Goal: Transaction & Acquisition: Purchase product/service

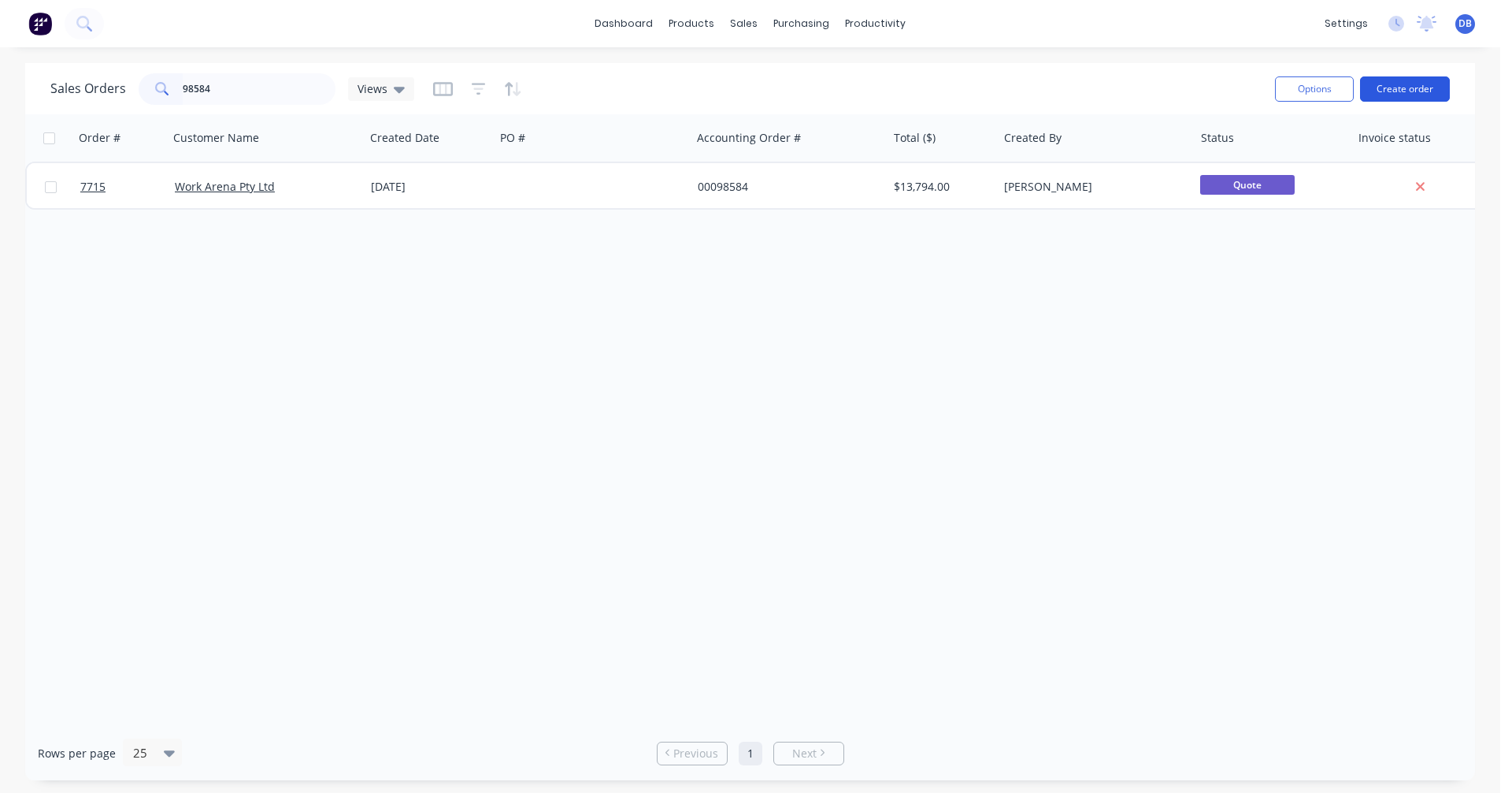
click at [1404, 88] on button "Create order" at bounding box center [1405, 89] width 90 height 25
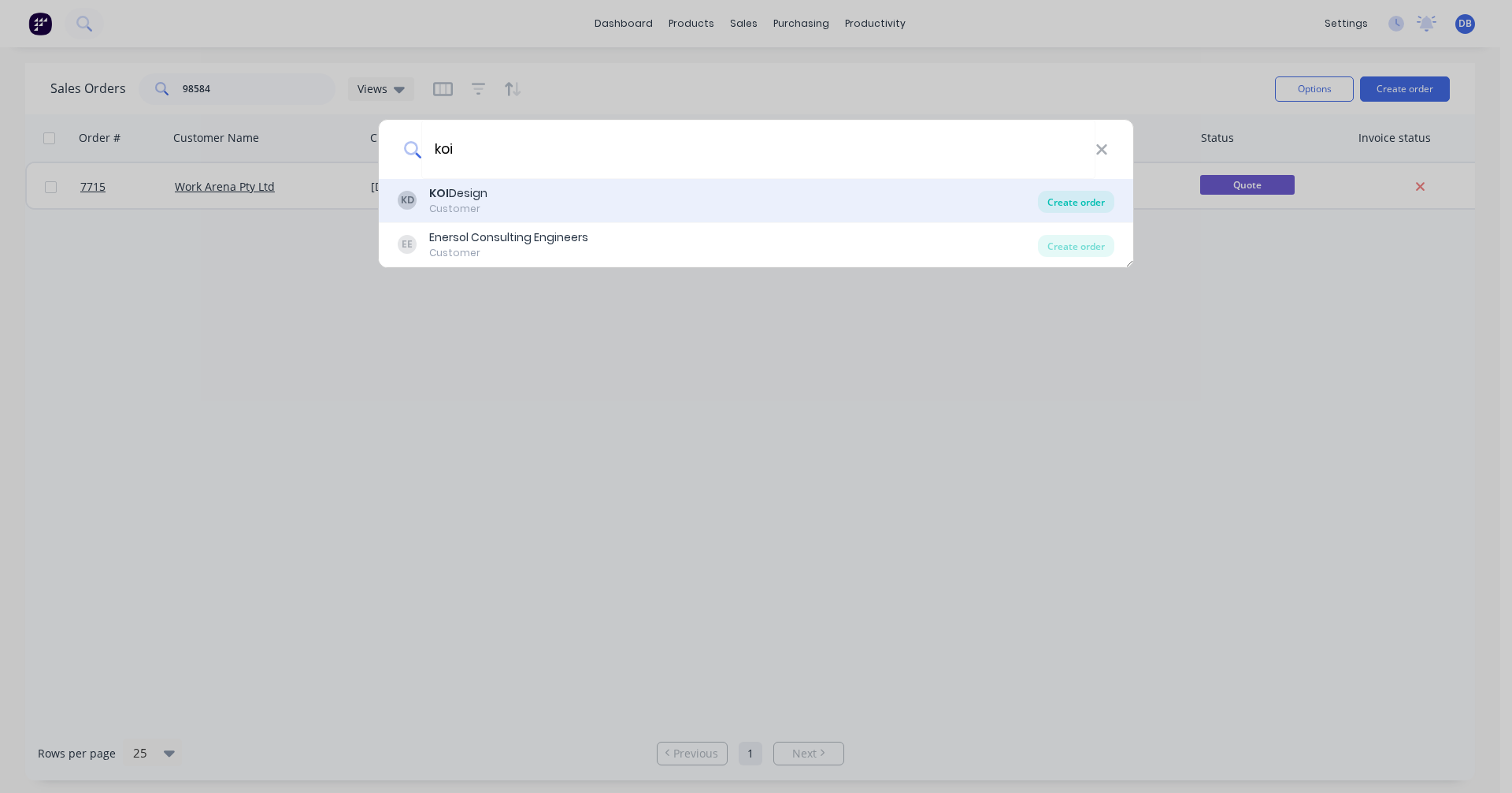
type input "koi"
click at [1065, 203] on div "Create order" at bounding box center [1076, 202] width 77 height 22
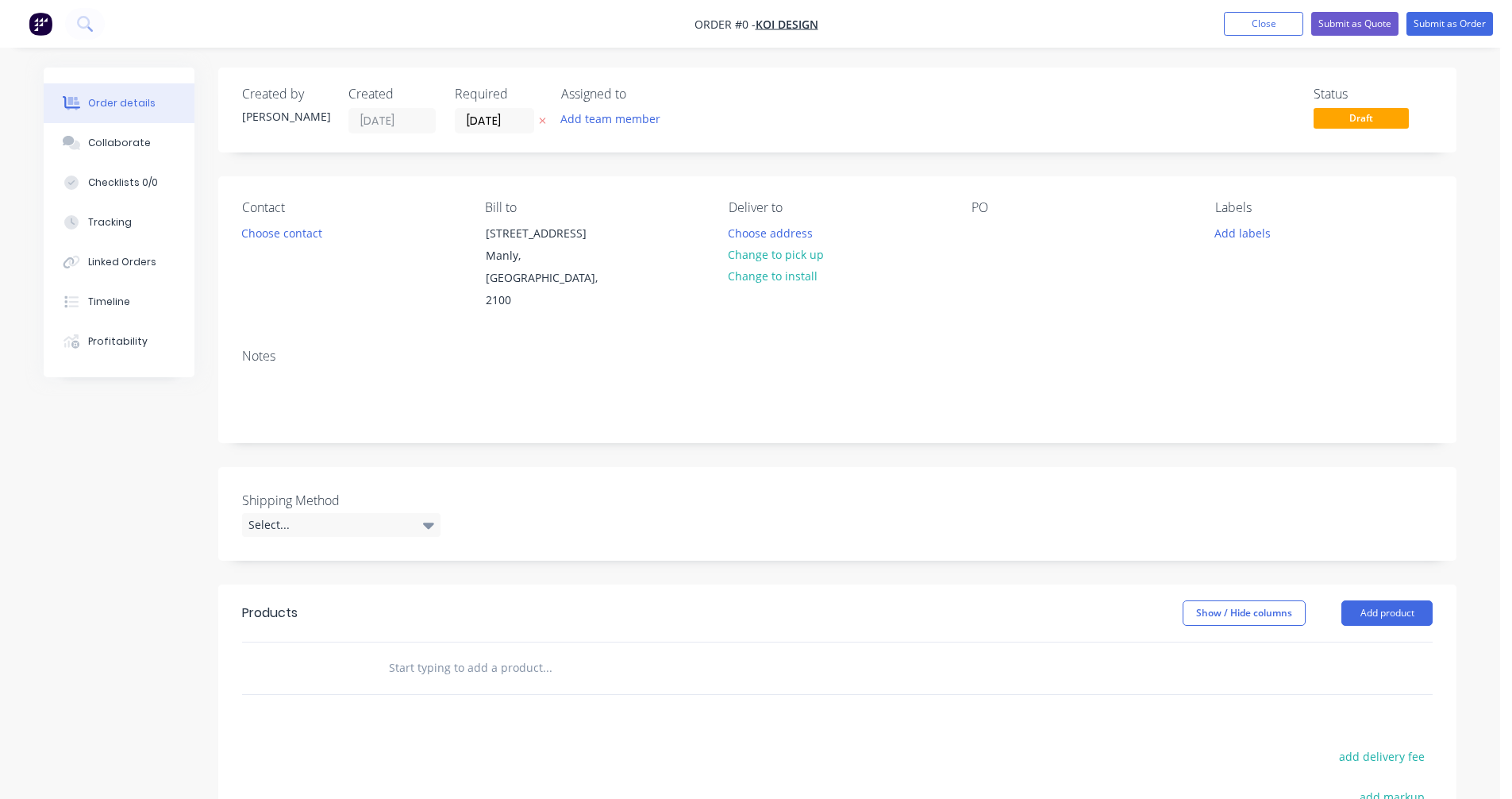
click at [445, 652] on input "text" at bounding box center [547, 668] width 317 height 32
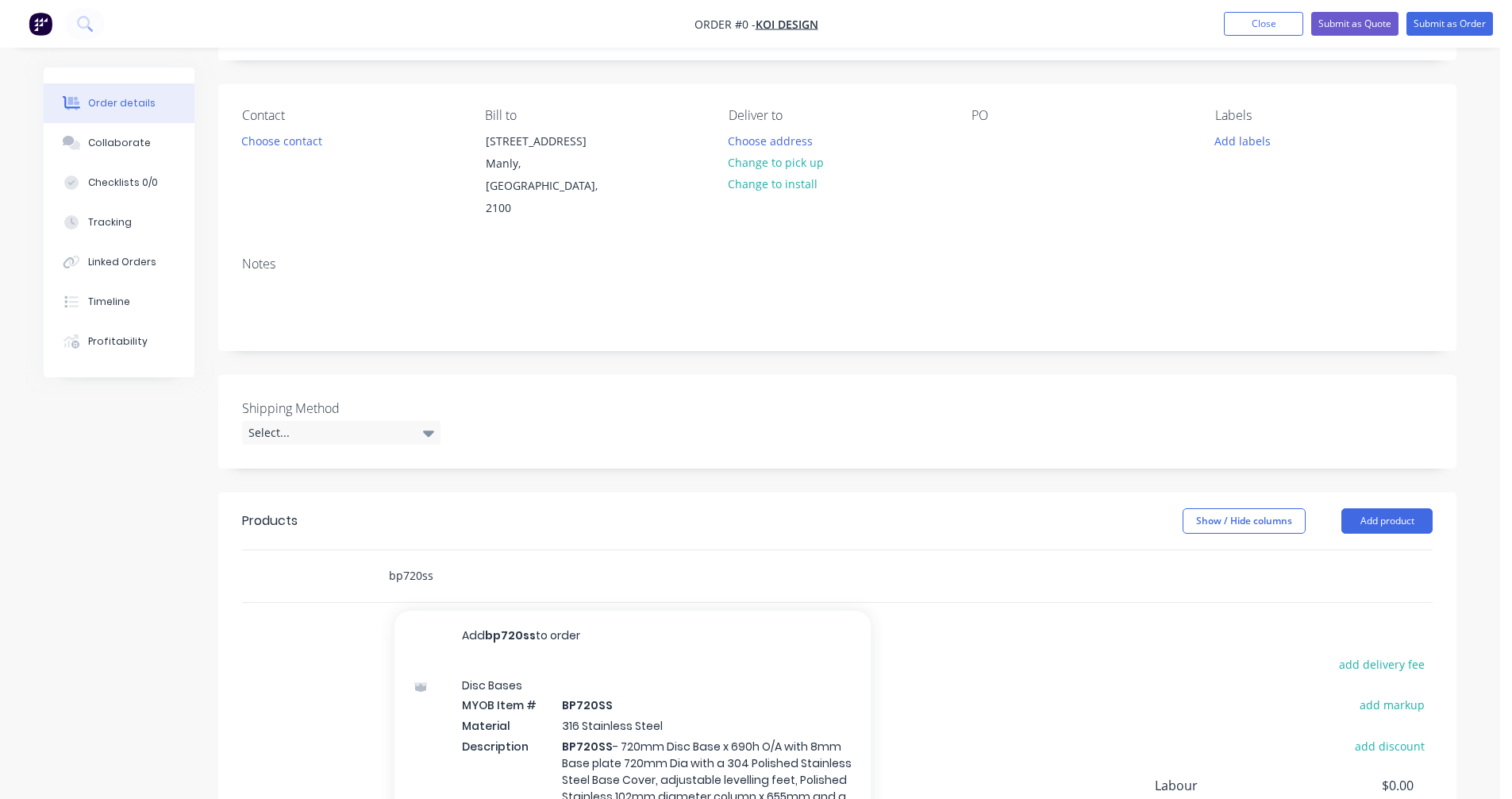
scroll to position [238, 0]
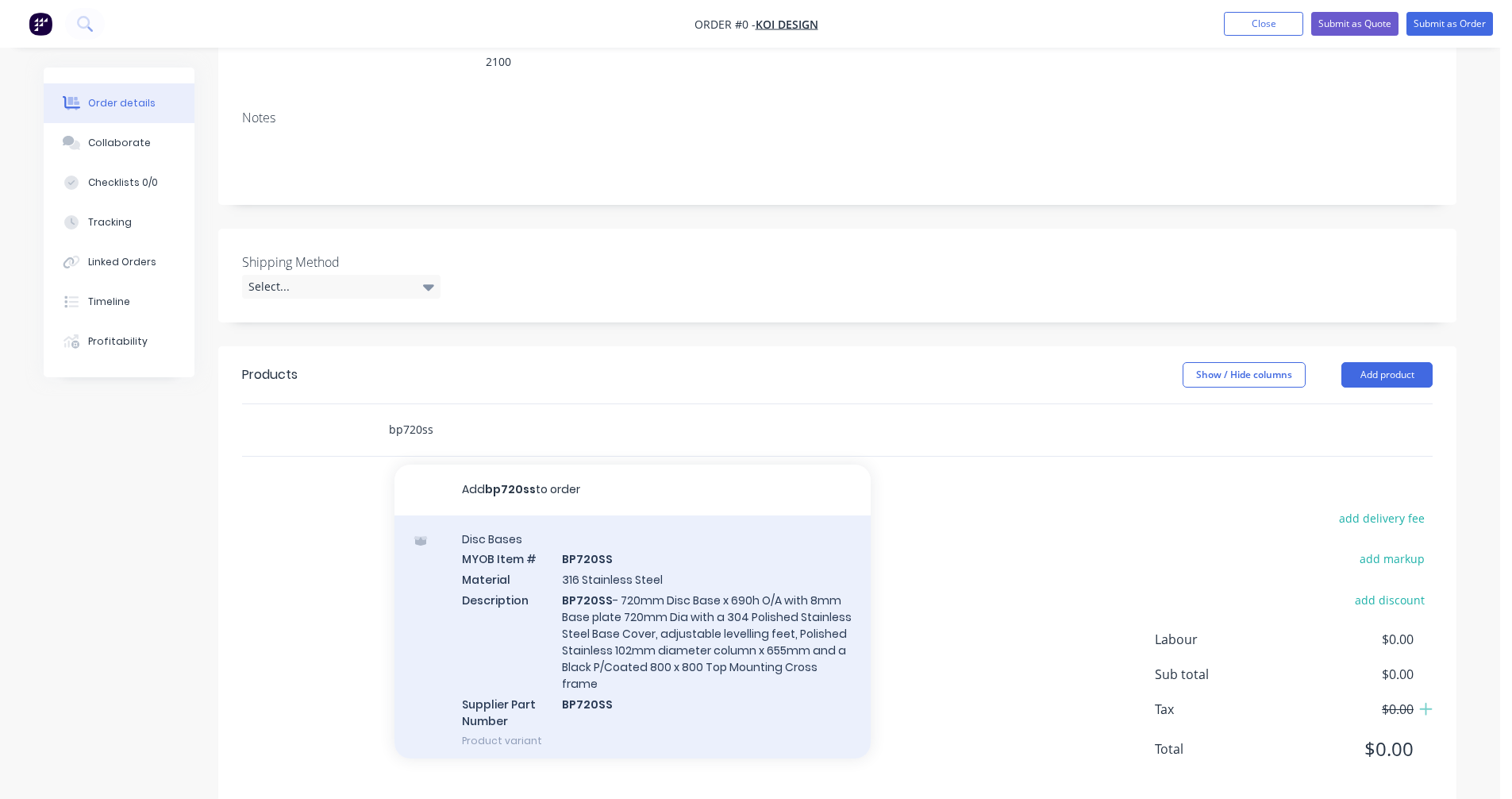
type input "bp720ss"
click at [625, 595] on div "Disc Bases MYOB Item # BP720SS Material 316 Stainless Steel Description BP720SS…" at bounding box center [633, 640] width 476 height 249
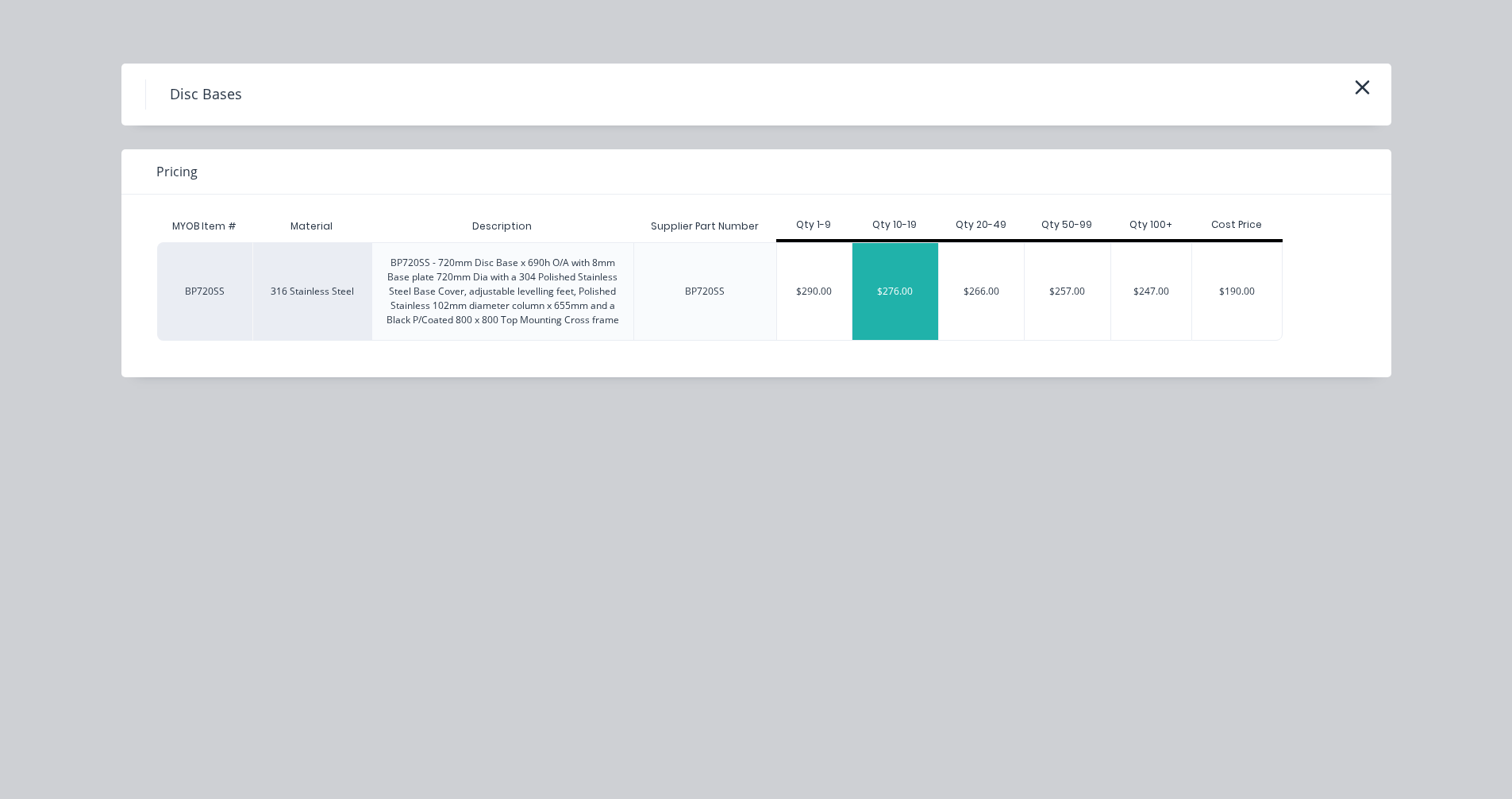
click at [895, 313] on div "$276.00" at bounding box center [895, 290] width 86 height 97
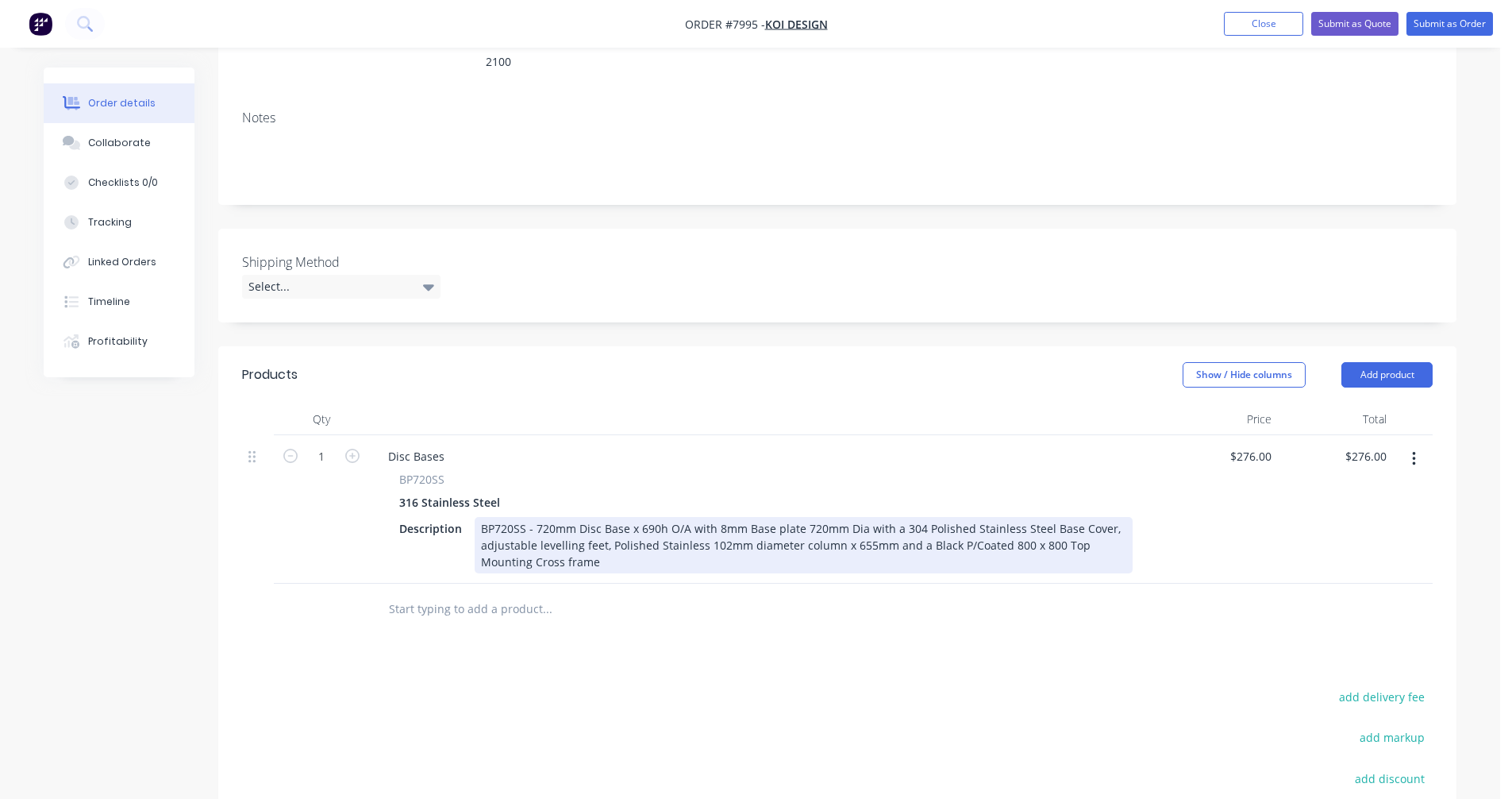
click at [594, 517] on div "BP720SS - 720mm Disc Base x 690h O/A with 8mm Base plate 720mm Dia with a 304 P…" at bounding box center [803, 545] width 658 height 57
type input "$339.00"
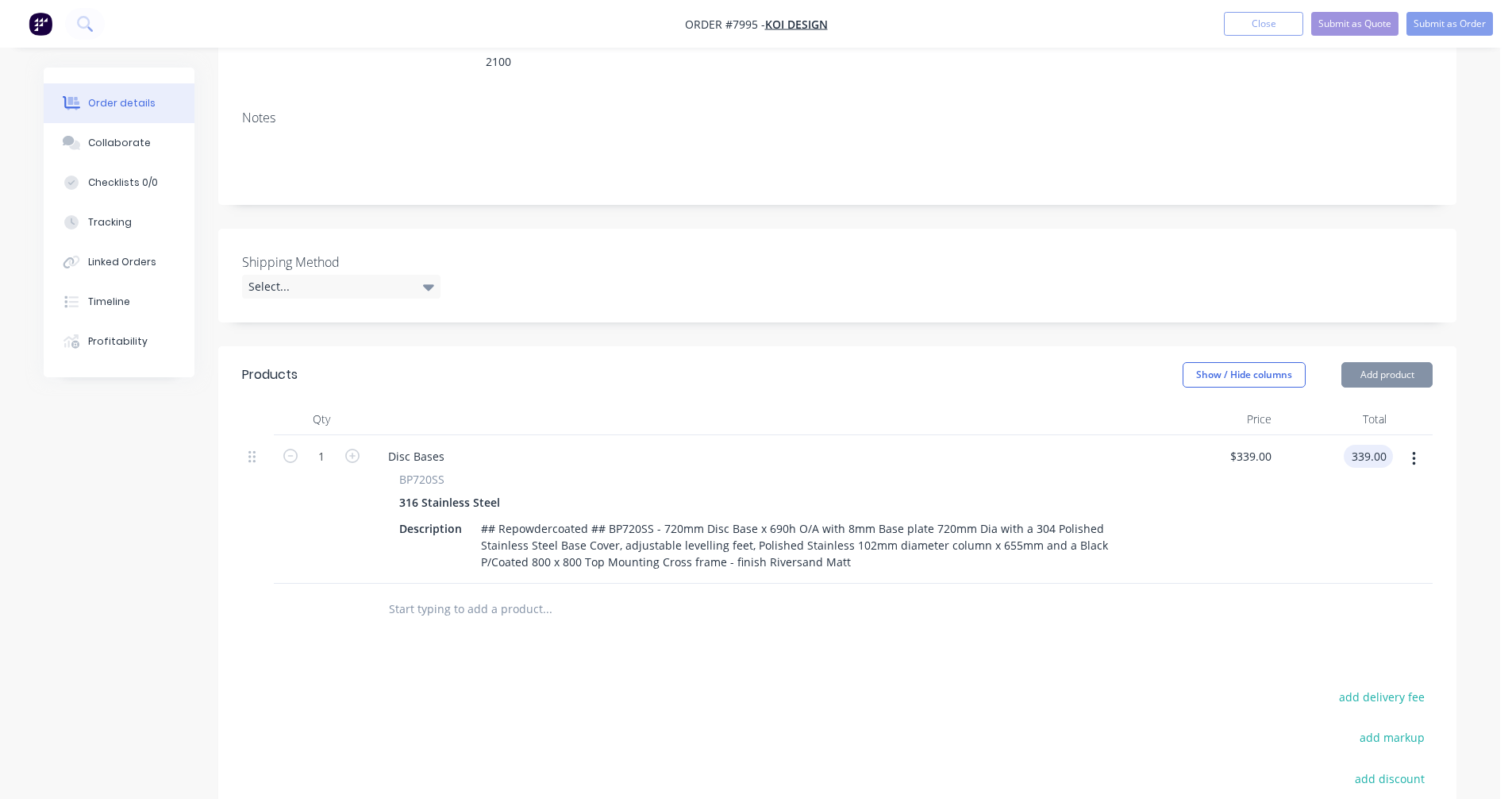
type input "$339.00"
click at [355, 449] on icon "button" at bounding box center [352, 456] width 14 height 14
type input "2"
type input "$678.00"
click at [438, 593] on input "text" at bounding box center [547, 609] width 317 height 32
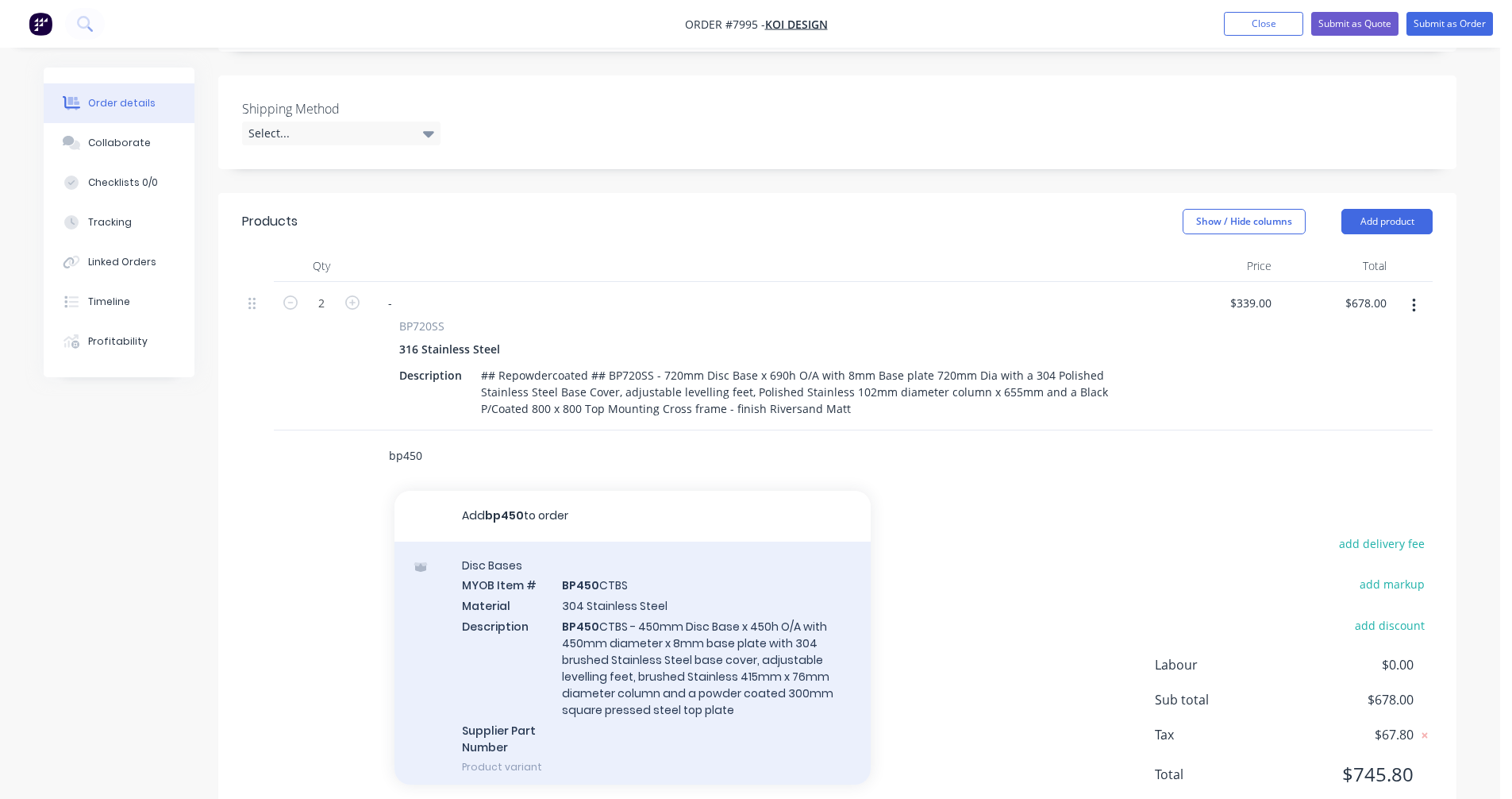
scroll to position [397, 0]
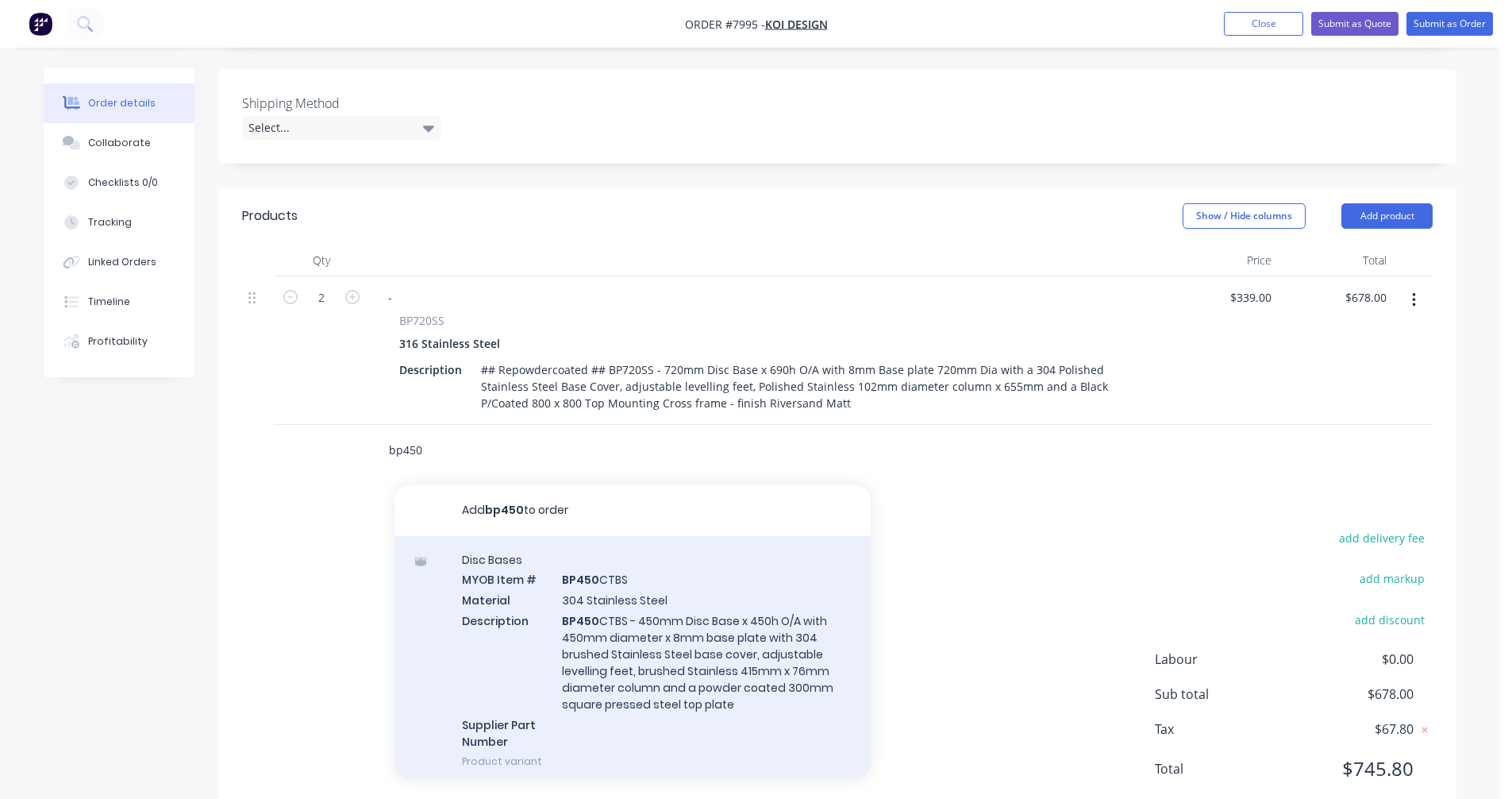
type input "bp450"
click at [617, 603] on div "Disc Bases MYOB Item # BP450 CTBS Material 304 Stainless Steel Description BP45…" at bounding box center [633, 660] width 476 height 249
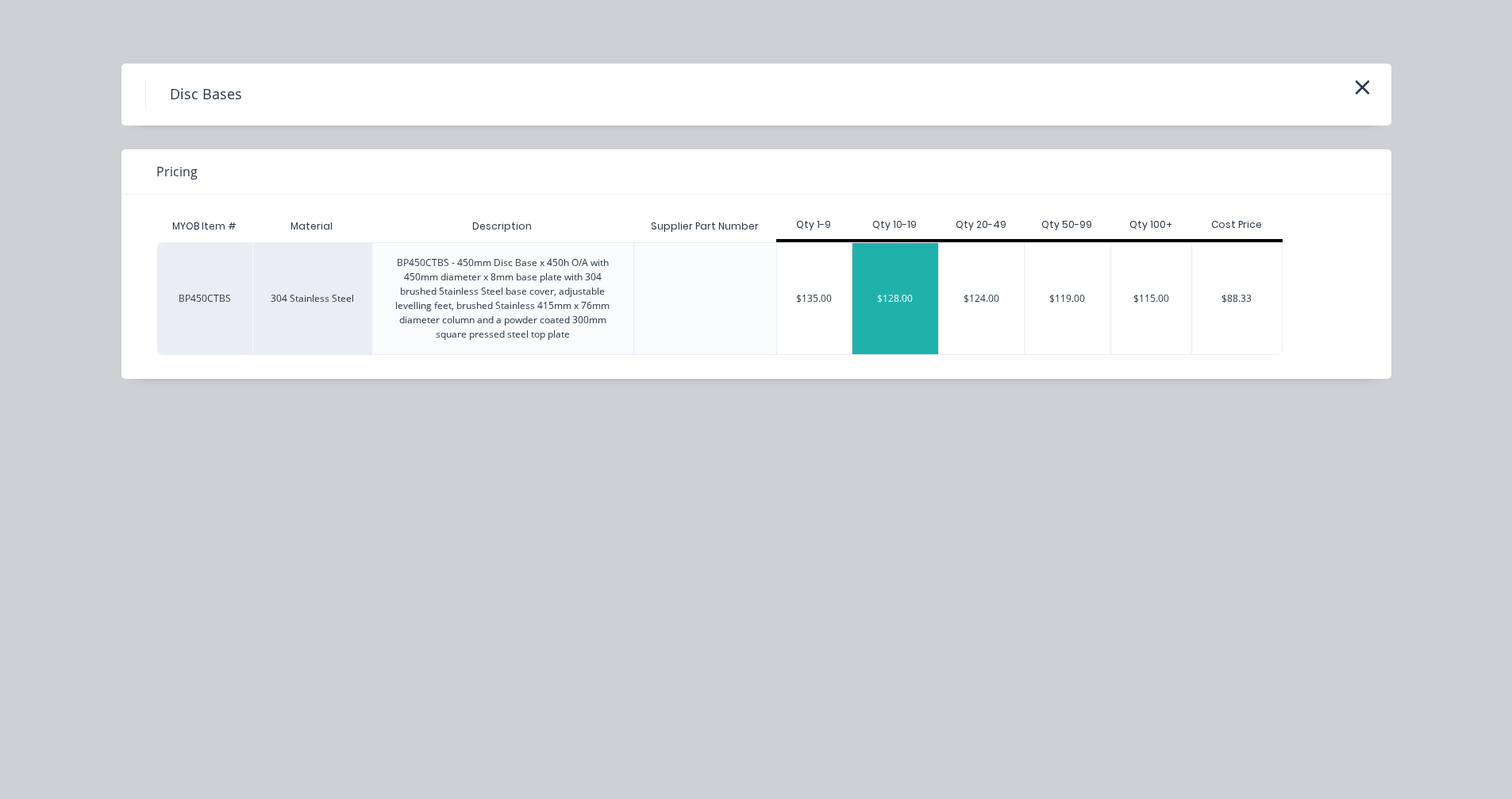
click at [912, 309] on div "$128.00" at bounding box center [895, 298] width 86 height 111
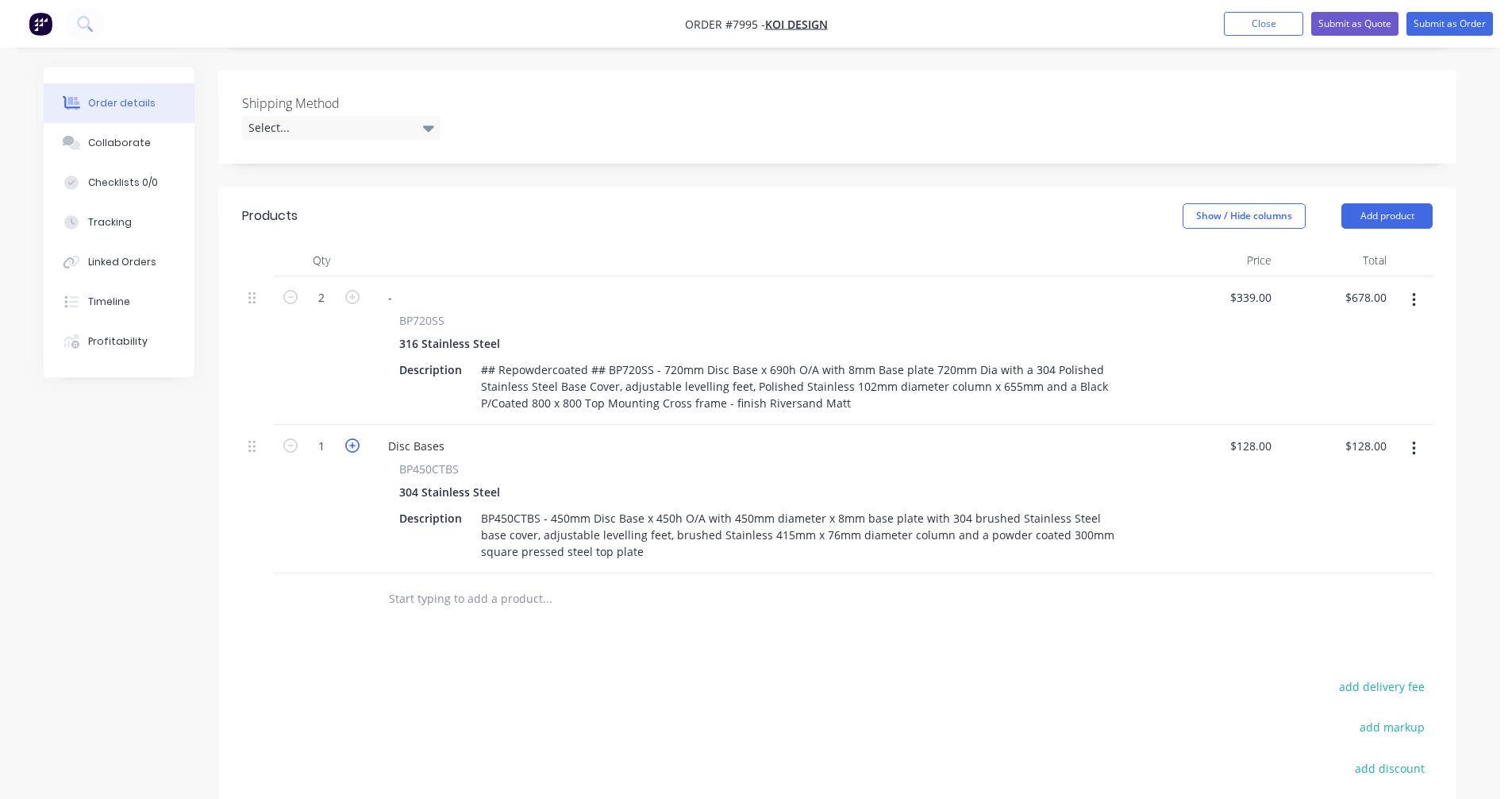
click at [353, 438] on icon "button" at bounding box center [352, 445] width 14 height 14
type input "2"
type input "$256.00"
click at [353, 438] on icon "button" at bounding box center [352, 445] width 14 height 14
type input "3"
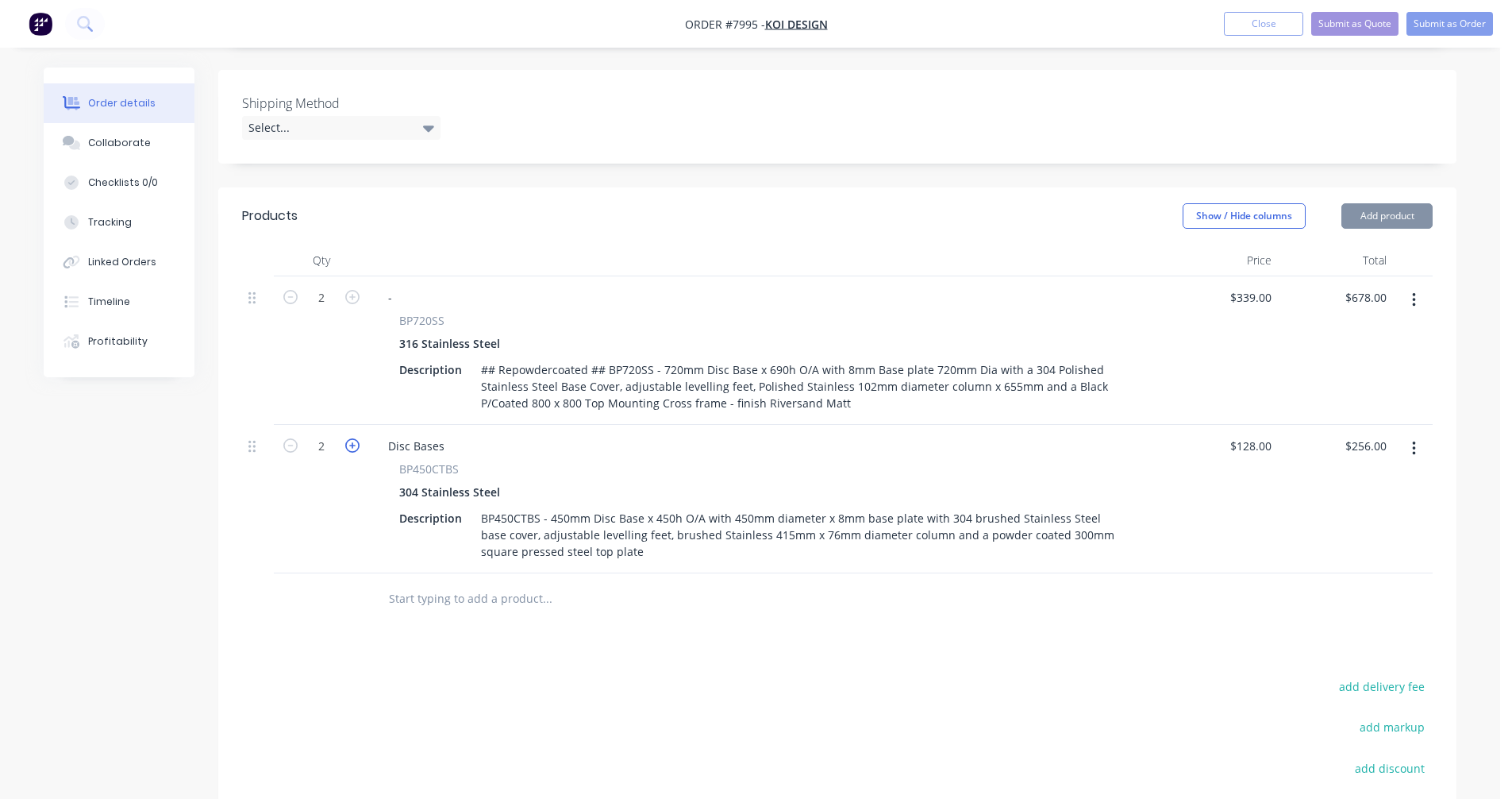
type input "$384.00"
click at [353, 438] on icon "button" at bounding box center [352, 445] width 14 height 14
type input "4"
type input "$512.00"
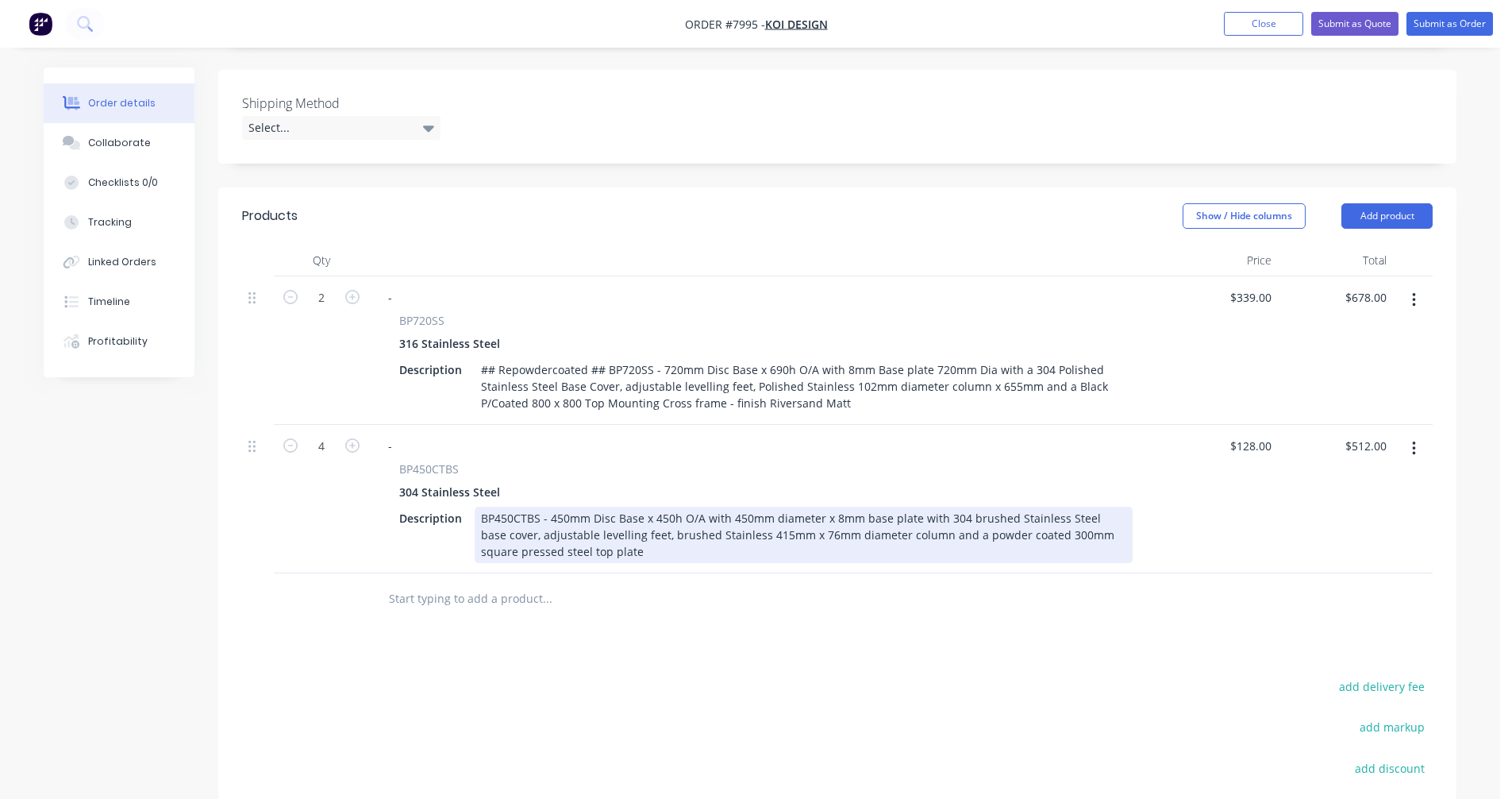
click at [498, 507] on div "BP450CTBS - 450mm Disc Base x 450h O/A with 450mm diameter x 8mm base plate wit…" at bounding box center [803, 535] width 658 height 57
click at [590, 507] on div "BP450CTBS - 450mm Disc Base x 450h O/A with 450mm diameter x 8mm base plate wit…" at bounding box center [803, 535] width 658 height 57
drag, startPoint x: 583, startPoint y: 496, endPoint x: 600, endPoint y: 494, distance: 17.1
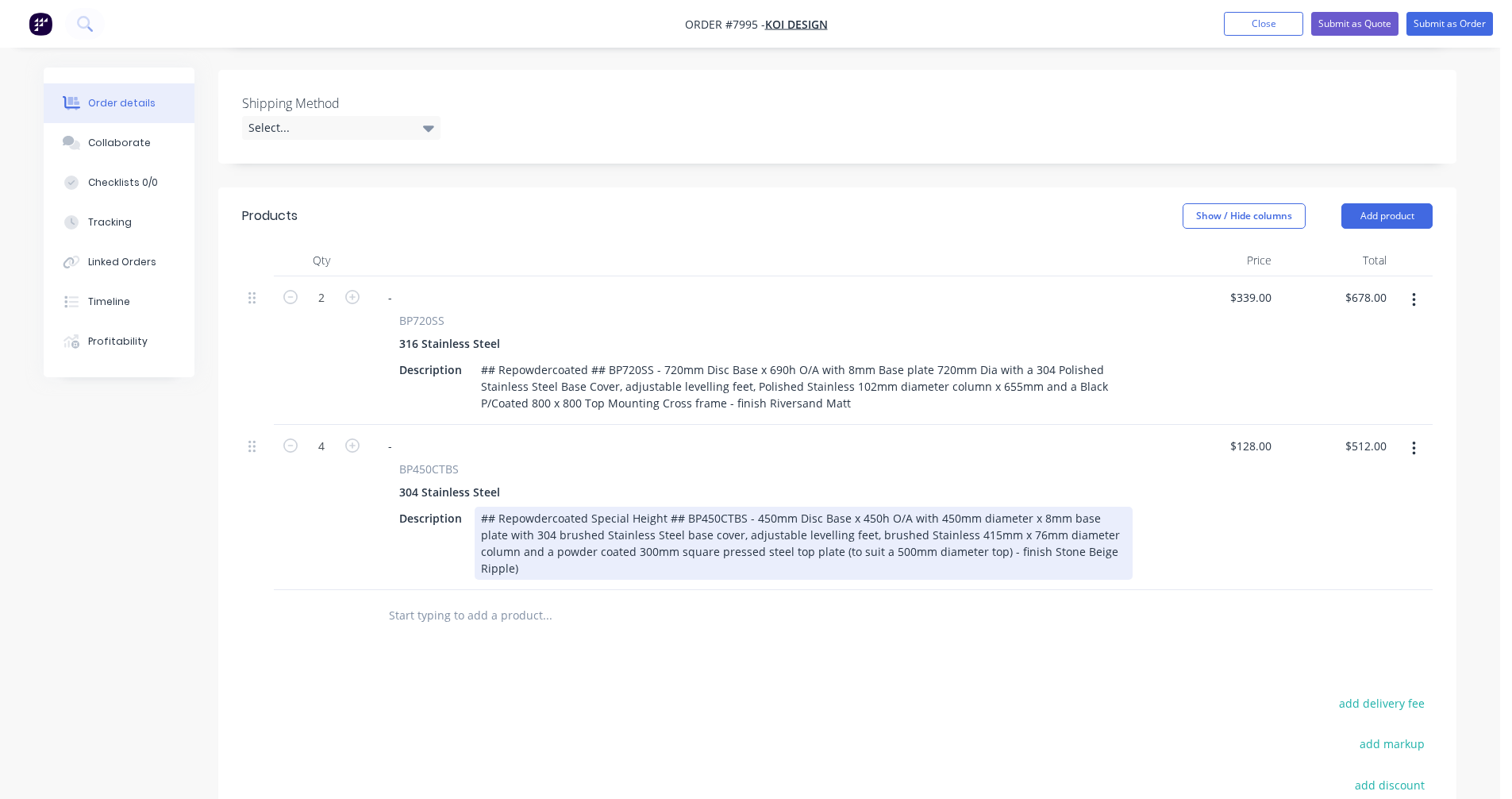
click at [865, 507] on div "## Repowdercoated Special Height ## BP450CTBS - 450mm Disc Base x 450h O/A with…" at bounding box center [803, 543] width 658 height 73
type input "$193.00"
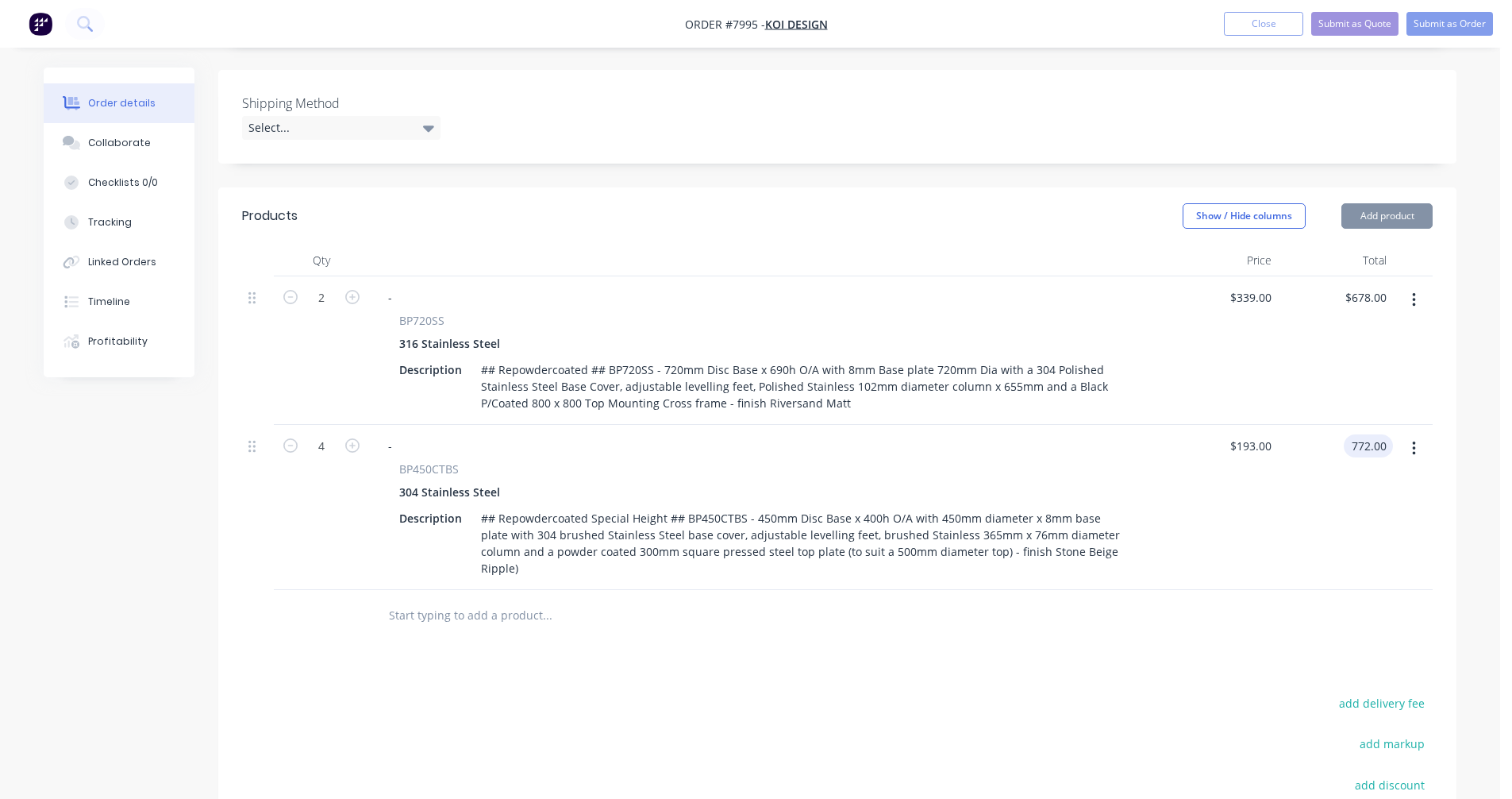
type input "$772.00"
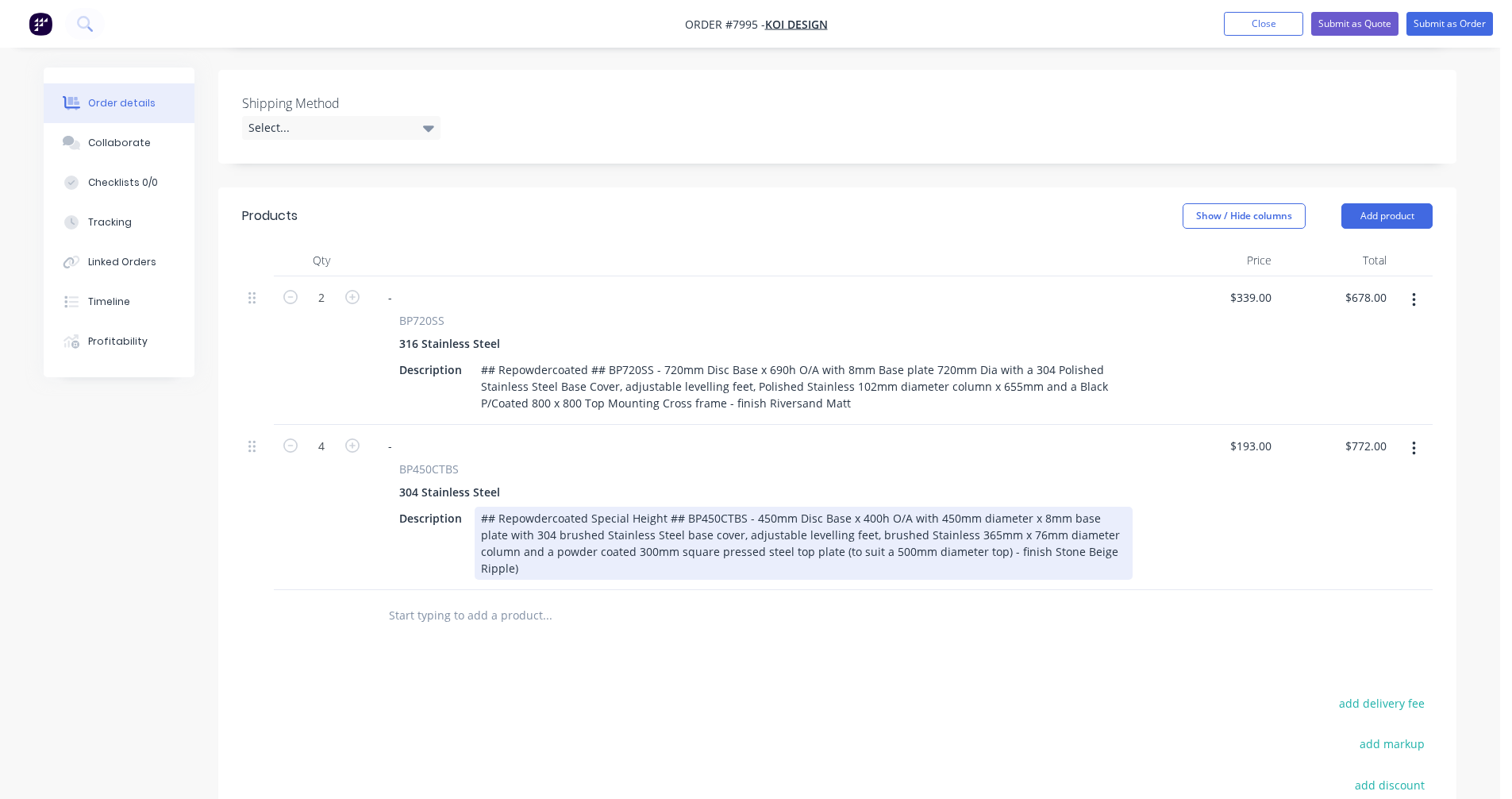
click at [1103, 529] on div "## Repowdercoated Special Height ## BP450CTBS - 450mm Disc Base x 400h O/A with…" at bounding box center [803, 543] width 658 height 73
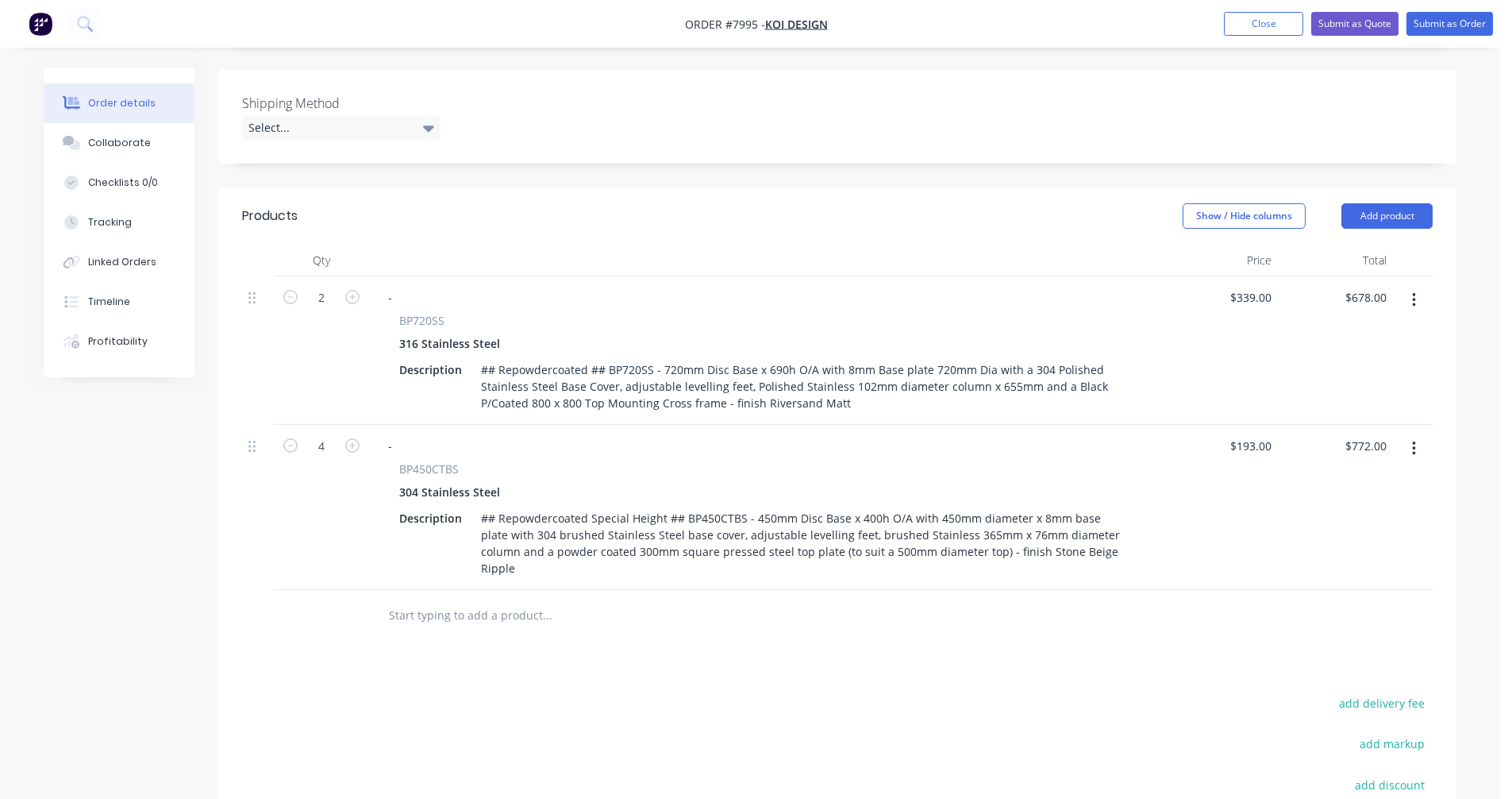
click at [1413, 440] on icon "button" at bounding box center [1414, 449] width 4 height 17
click at [1350, 510] on div "Duplicate" at bounding box center [1356, 522] width 123 height 23
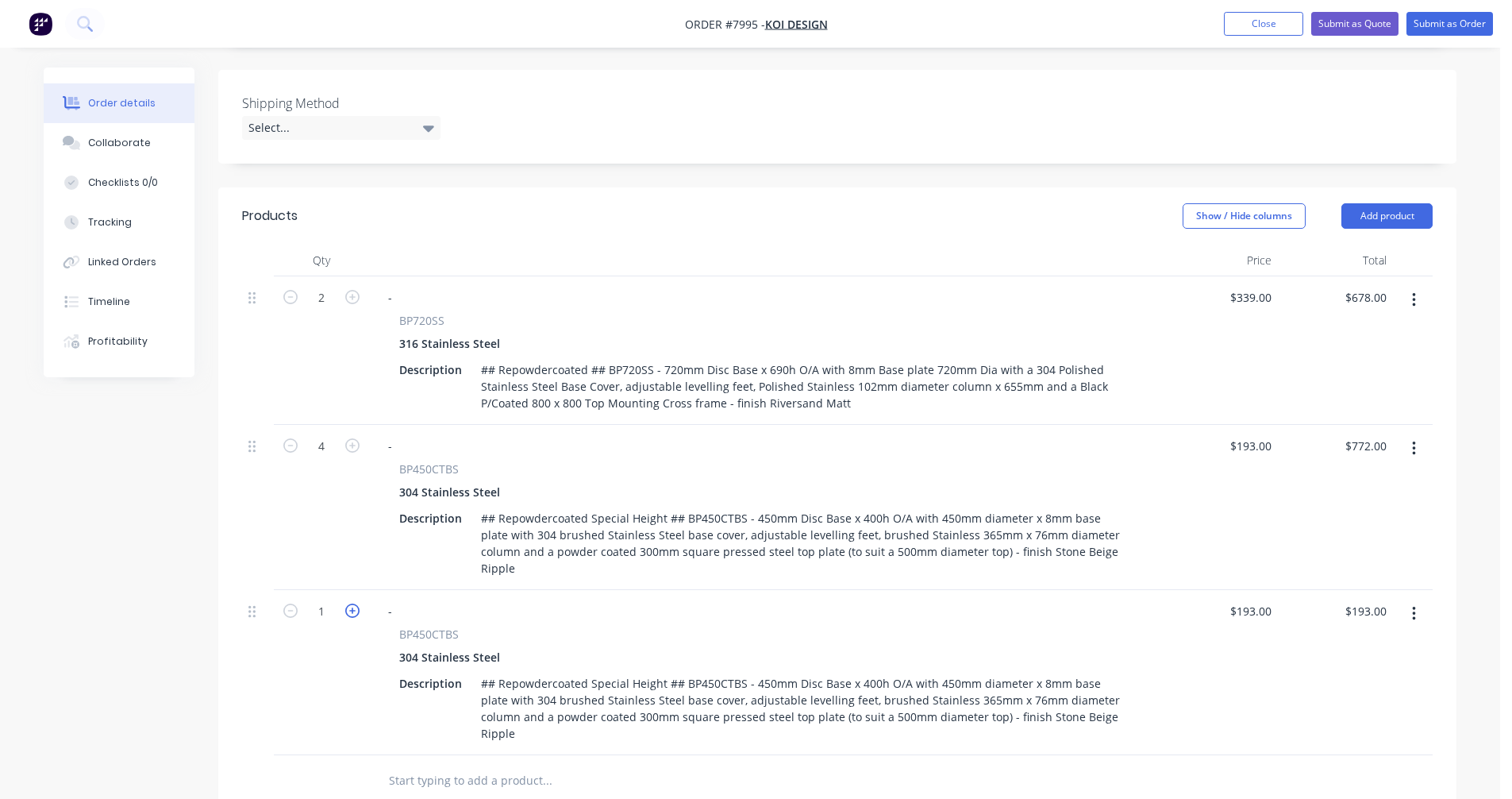
click at [355, 603] on icon "button" at bounding box center [352, 610] width 14 height 14
type input "2"
type input "$386.00"
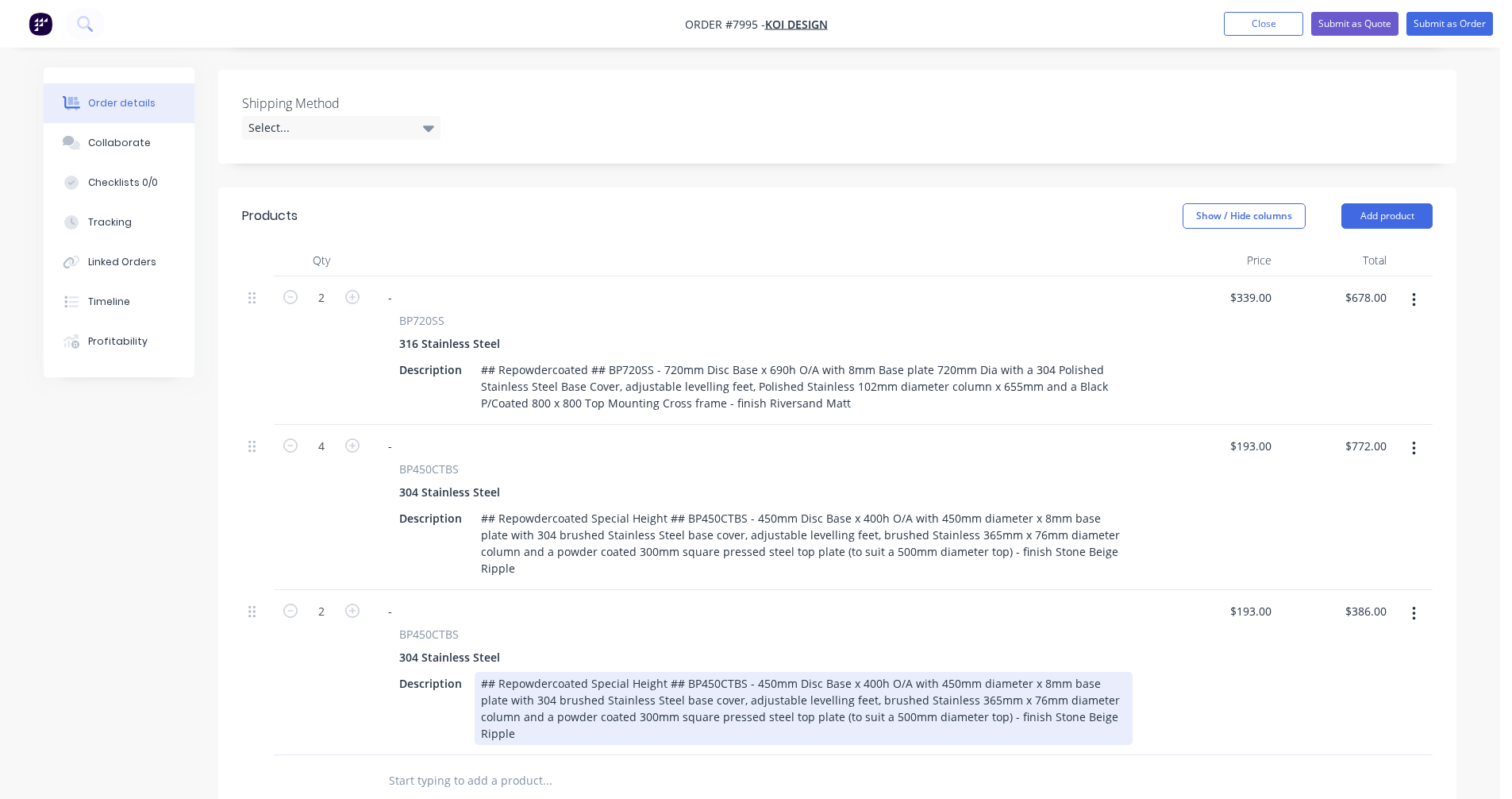
click at [761, 672] on div "## Repowdercoated Special Height ## BP450CTBS - 450mm Disc Base x 400h O/A with…" at bounding box center [803, 709] width 658 height 73
type input "$231.00"
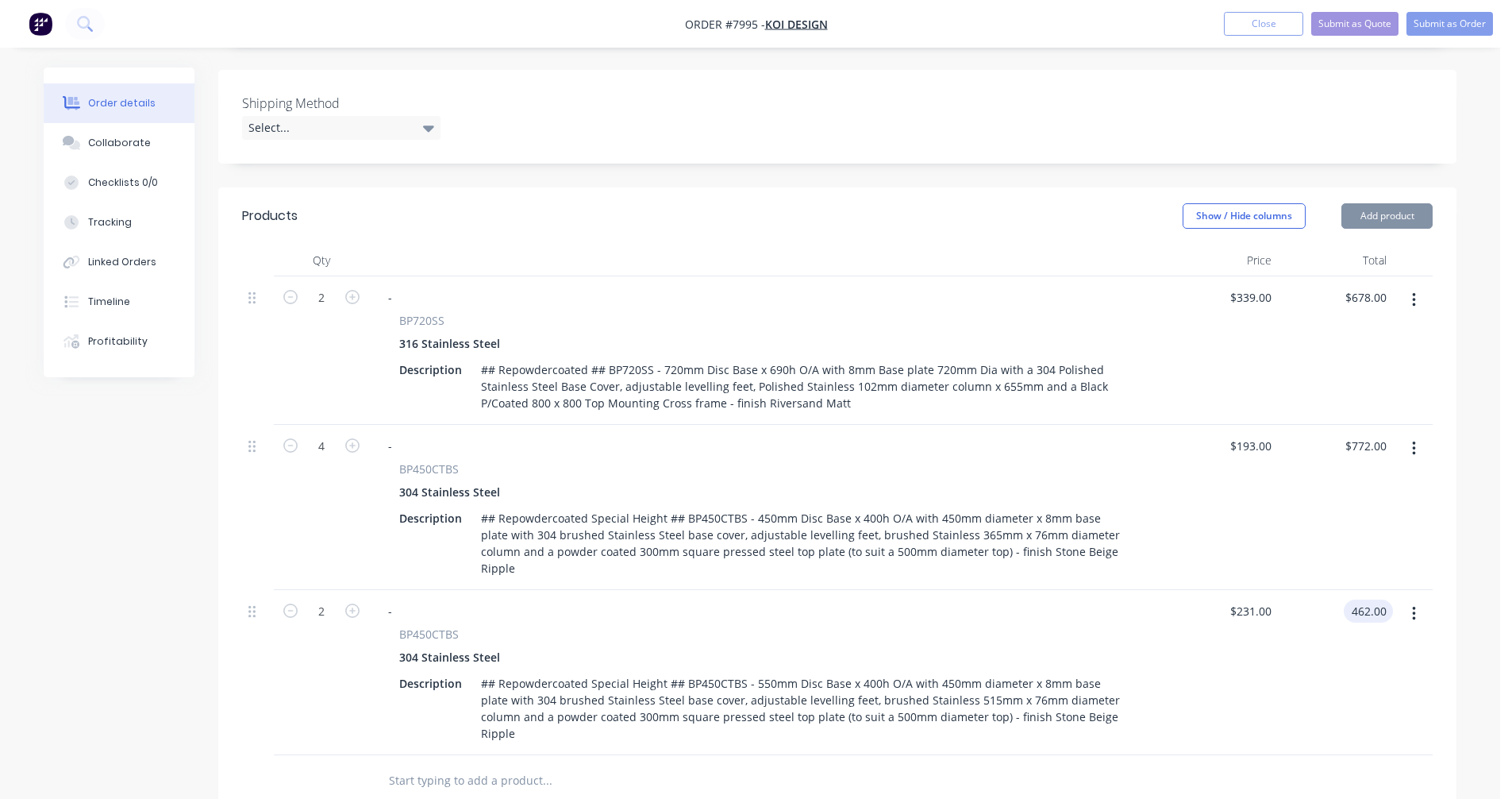
type input "$462.00"
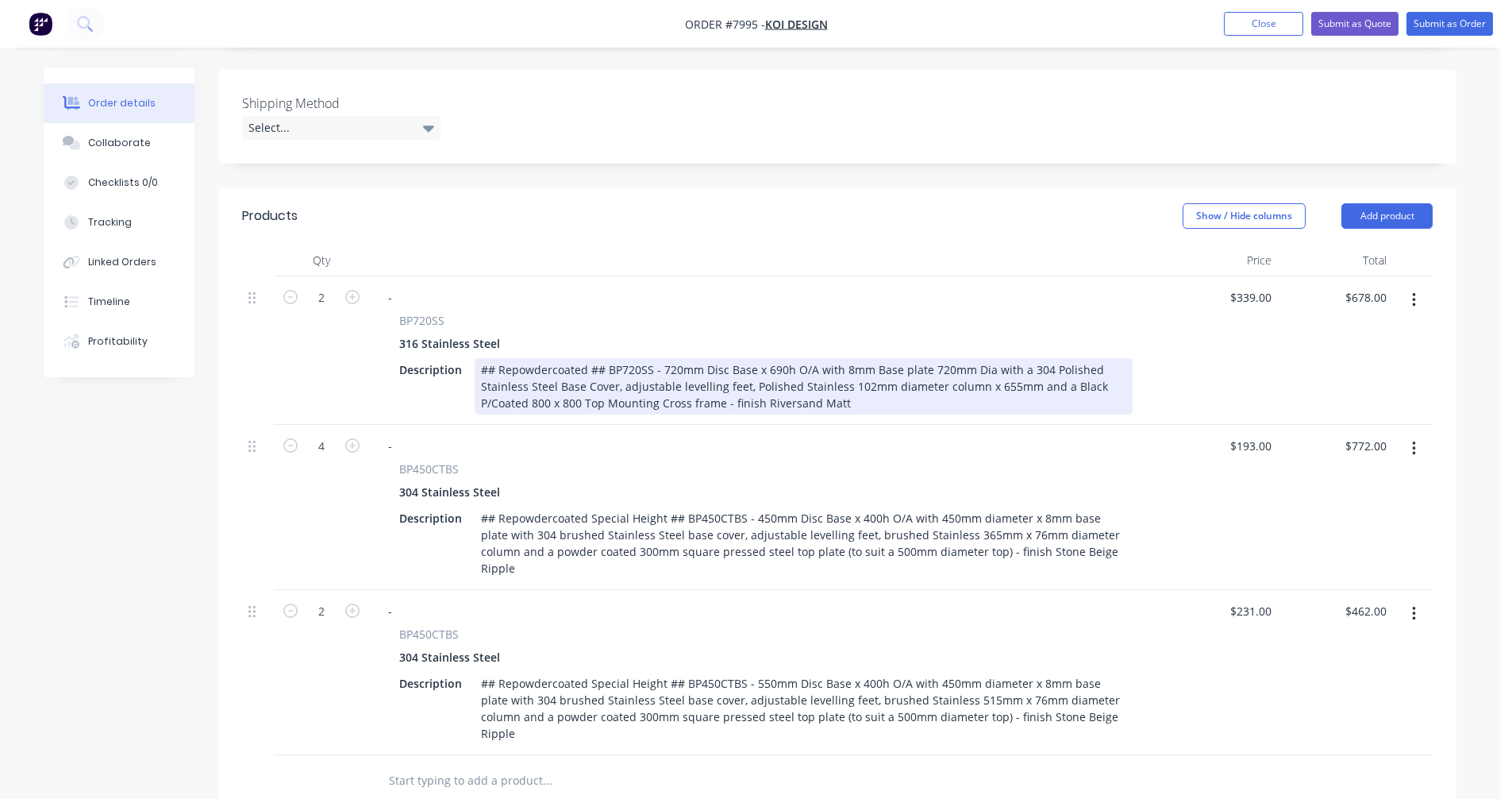
click at [722, 383] on div "## Repowdercoated ## BP720SS - 720mm Disc Base x 690h O/A with 8mm Base plate 7…" at bounding box center [803, 386] width 658 height 57
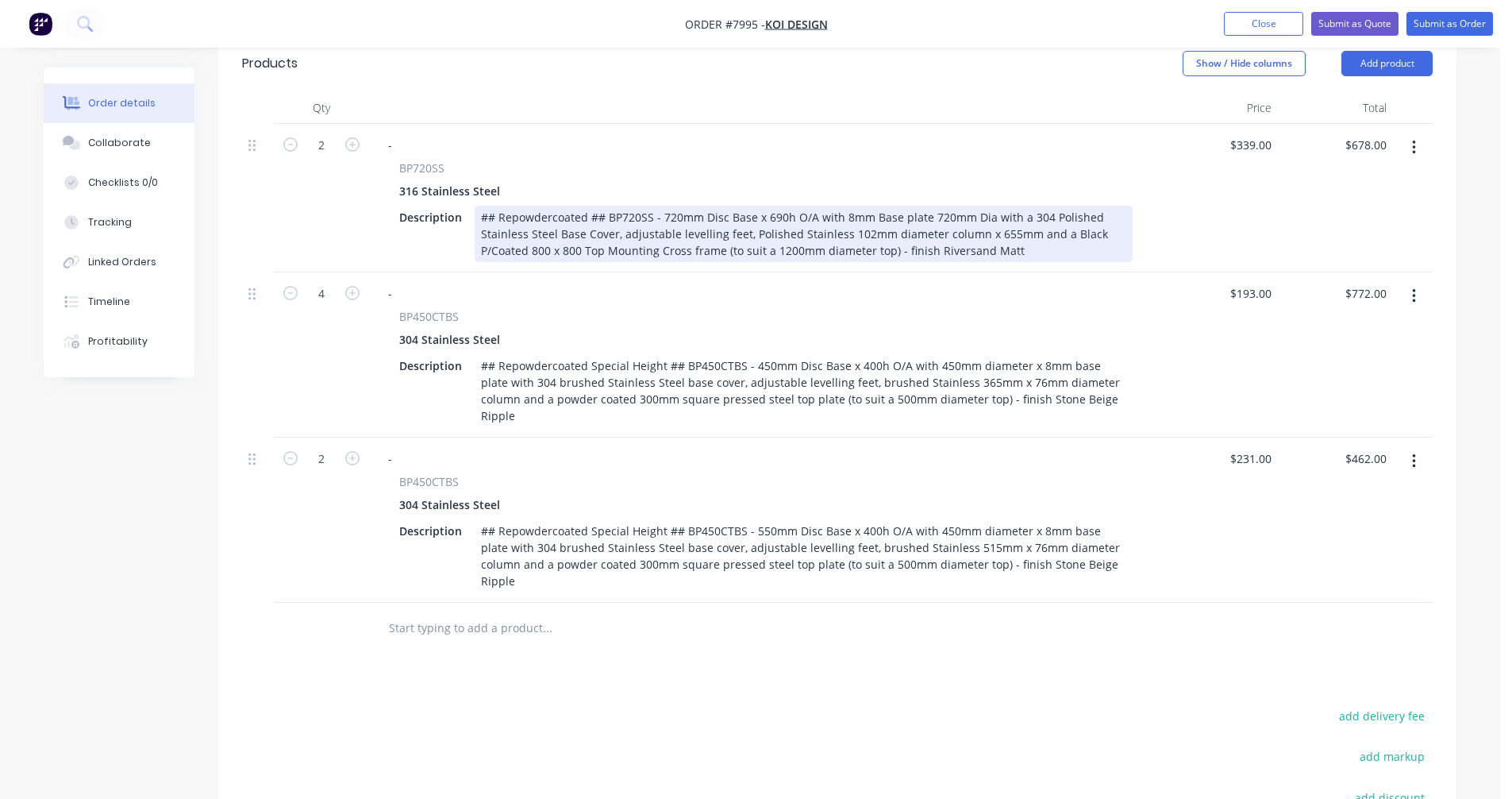
scroll to position [556, 0]
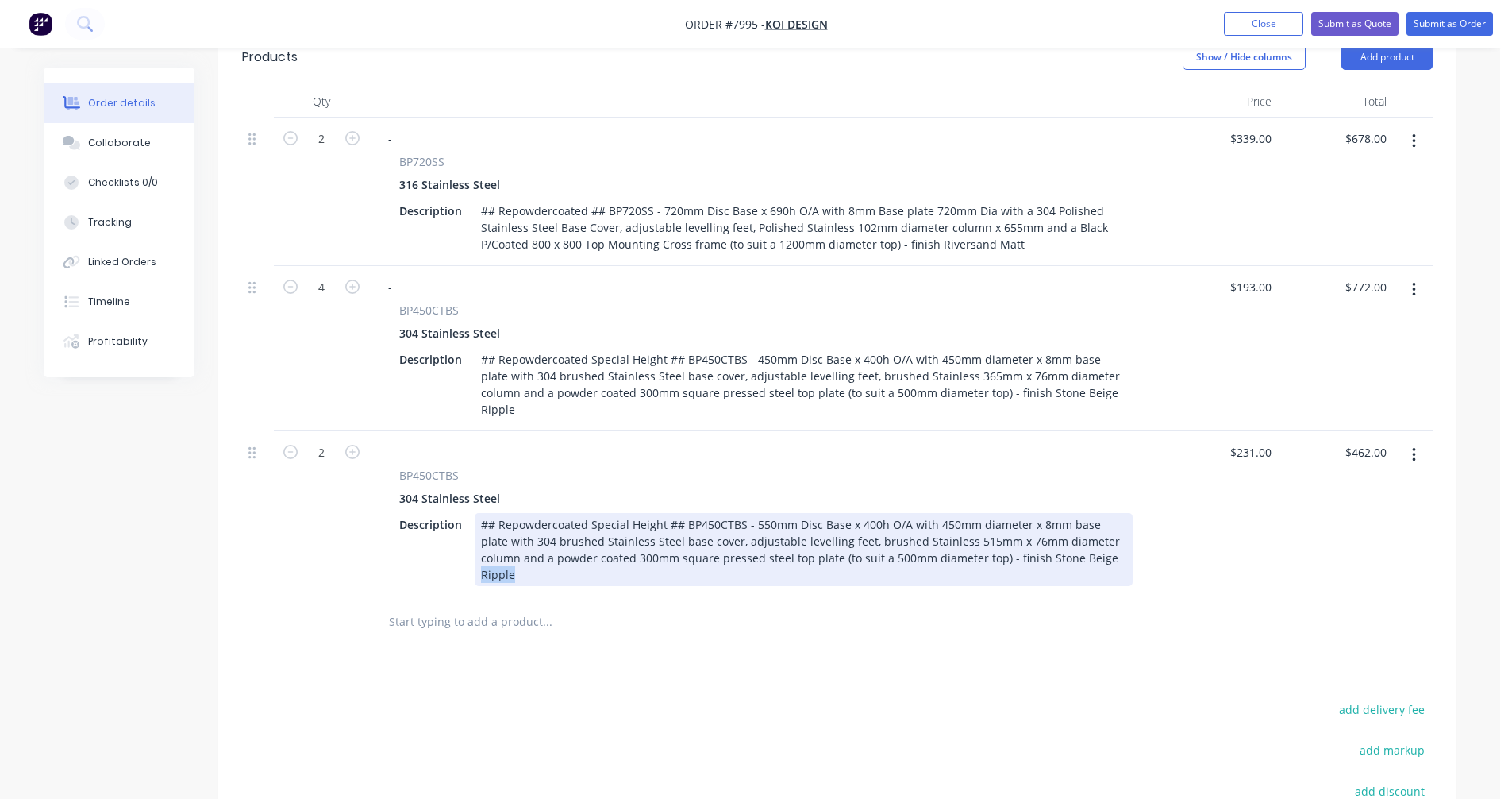
drag, startPoint x: 1111, startPoint y: 518, endPoint x: 1058, endPoint y: 517, distance: 53.0
click at [1058, 517] on div "## Repowdercoated Special Height ## BP450CTBS - 550mm Disc Base x 400h O/A with…" at bounding box center [803, 549] width 658 height 73
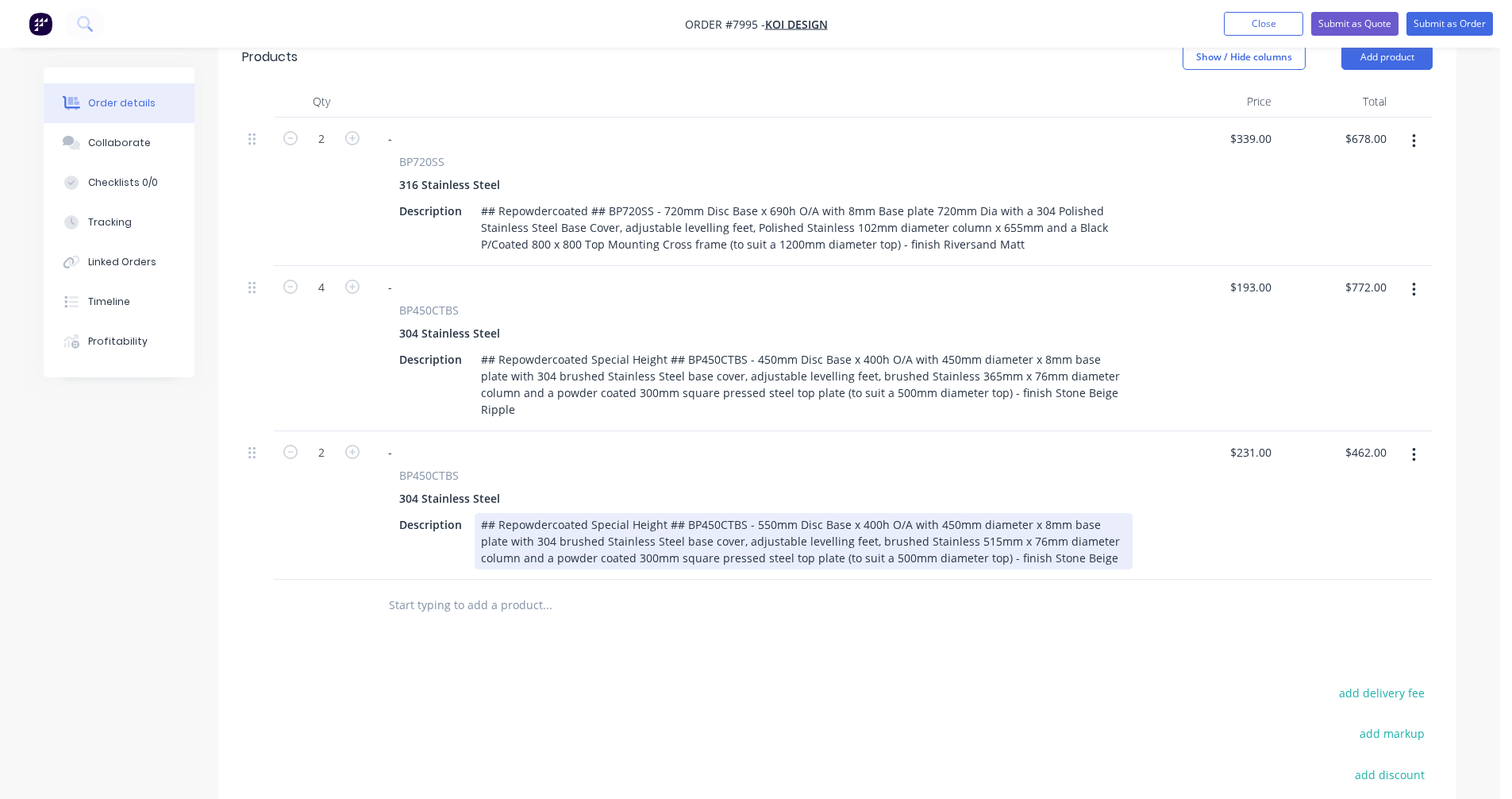
drag, startPoint x: 1065, startPoint y: 518, endPoint x: 995, endPoint y: 514, distance: 70.1
click at [995, 514] on div "## Repowdercoated Special Height ## BP450CTBS - 550mm Disc Base x 400h O/A with…" at bounding box center [803, 541] width 658 height 57
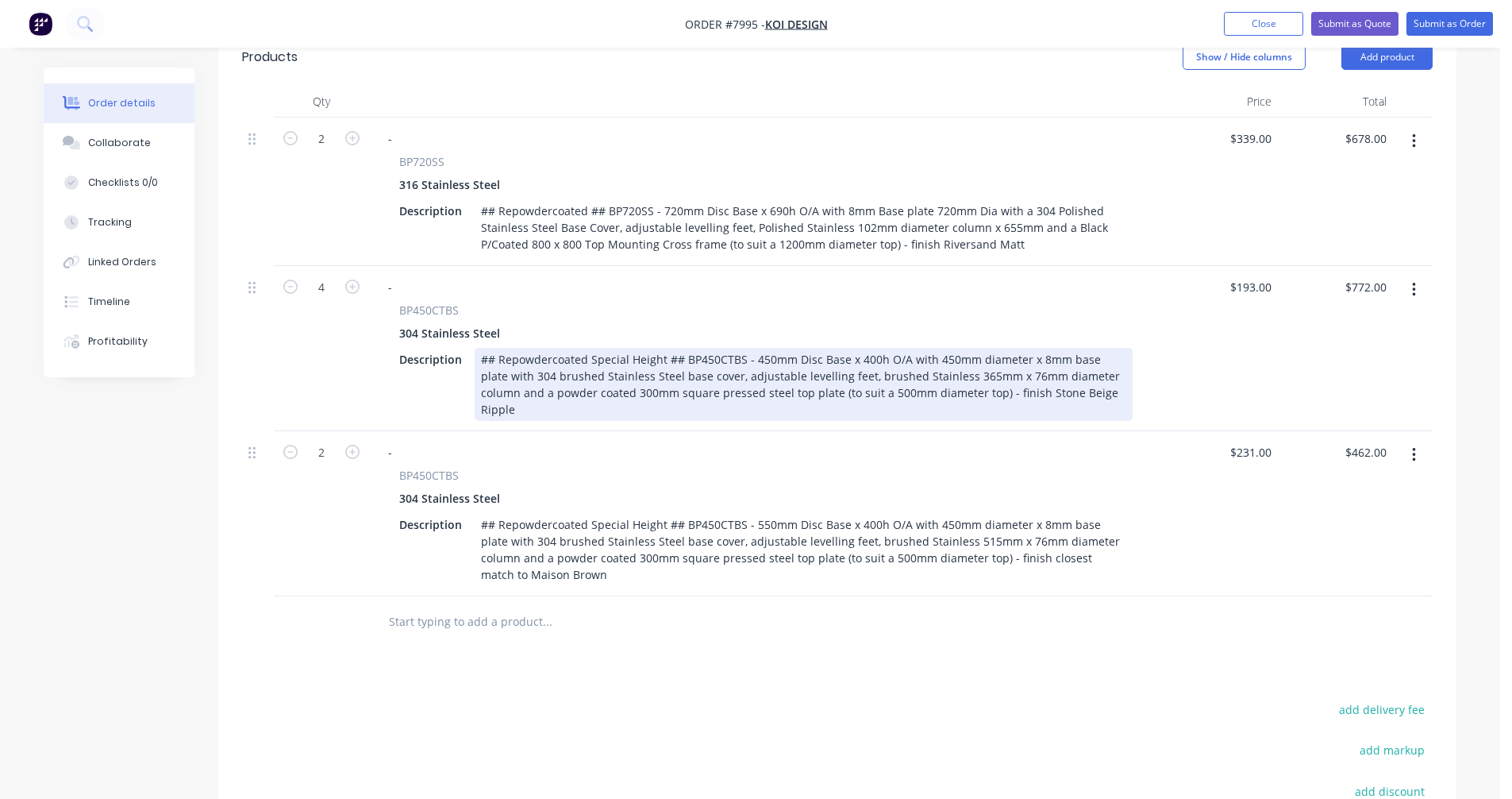
click at [1059, 370] on div "## Repowdercoated Special Height ## BP450CTBS - 450mm Disc Base x 400h O/A with…" at bounding box center [803, 384] width 658 height 73
type input "$218.00"
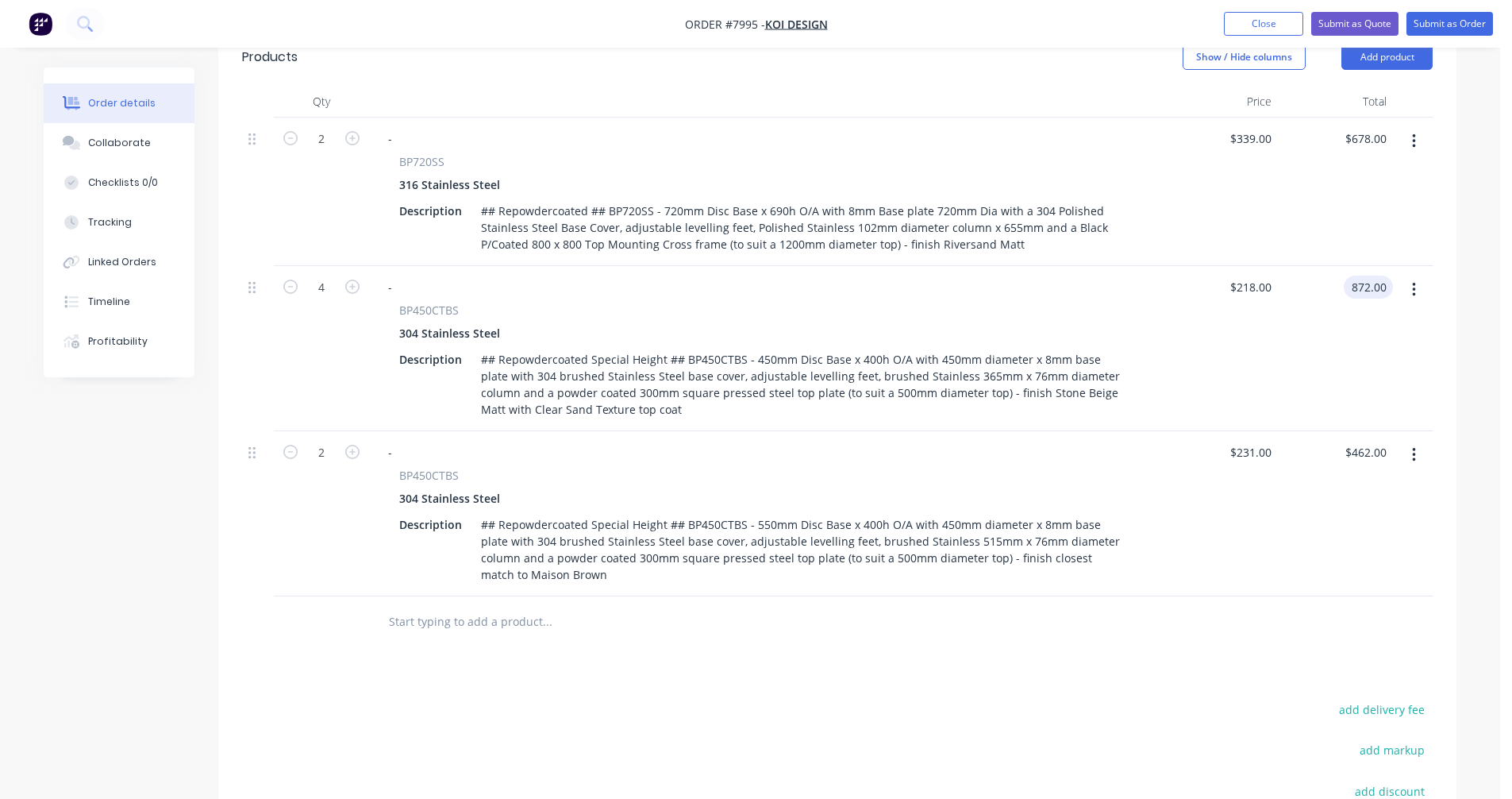
type input "$872.00"
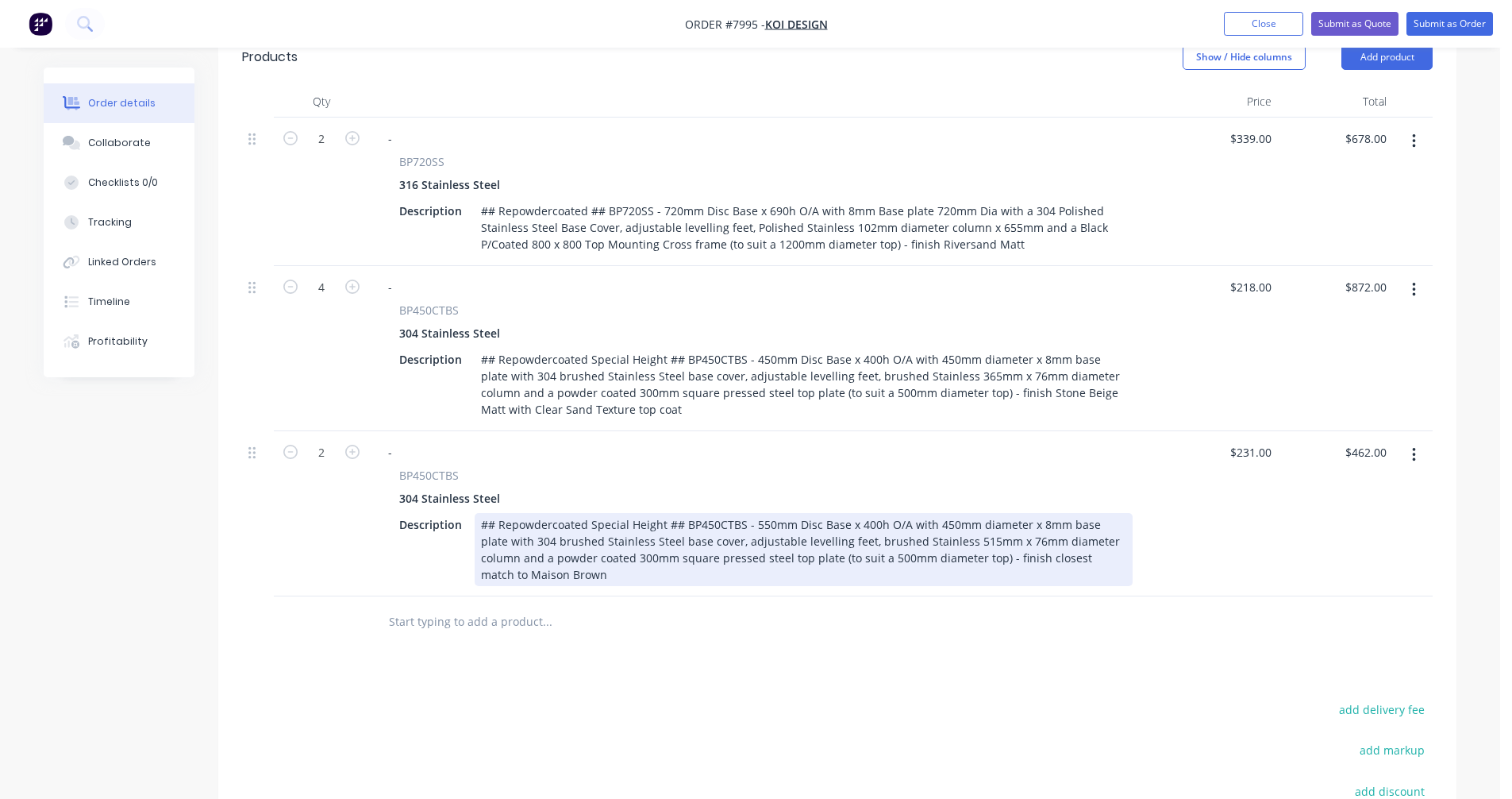
click at [537, 558] on div "## Repowdercoated Special Height ## BP450CTBS - 550mm Disc Base x 400h O/A with…" at bounding box center [803, 549] width 658 height 73
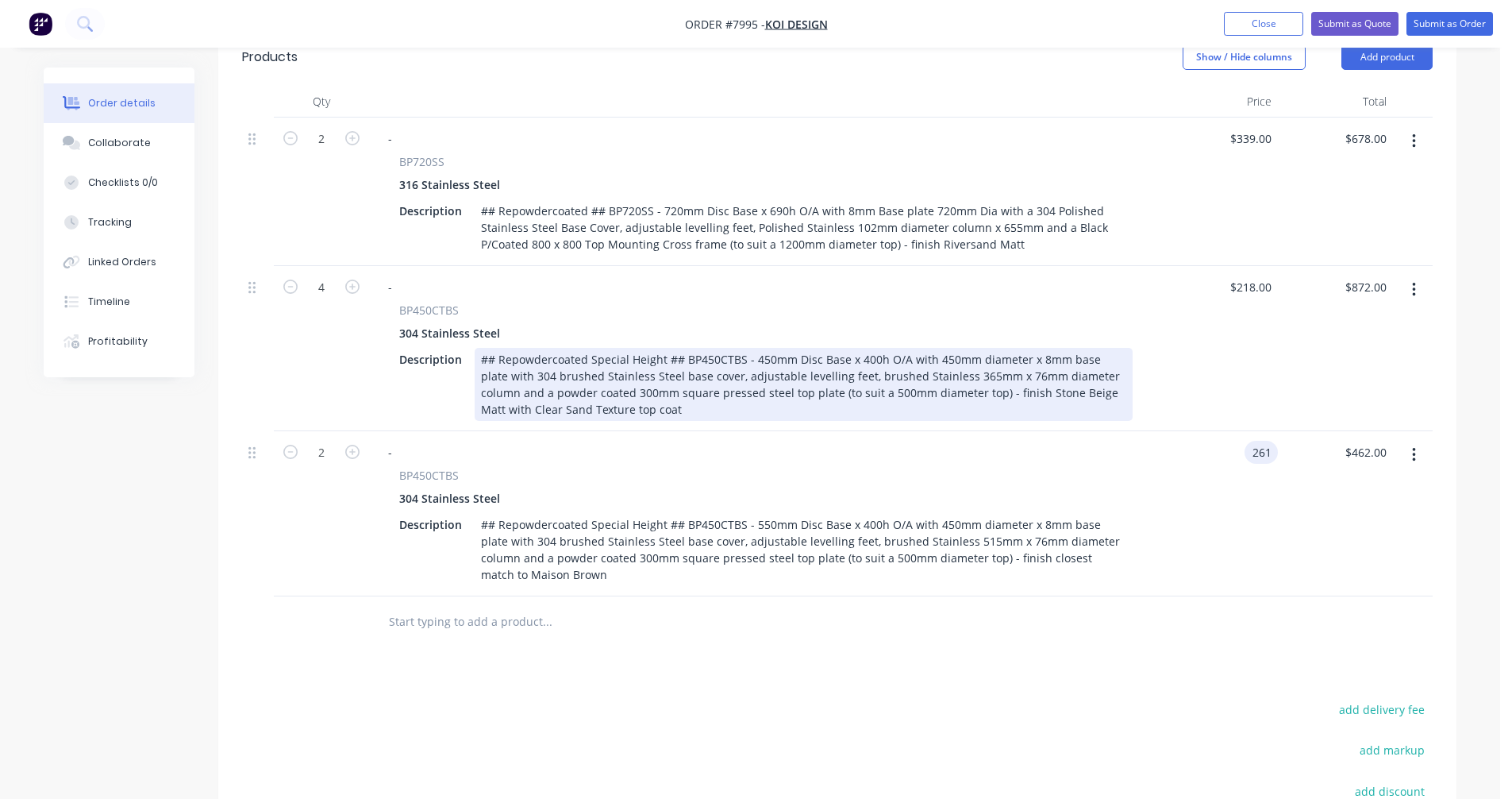
type input "$261.00"
type input "$522.00"
drag, startPoint x: 510, startPoint y: 386, endPoint x: 1068, endPoint y: 368, distance: 558.3
click at [1071, 369] on div "## Repowdercoated Special Height ## BP450CTBS - 450mm Disc Base x 400h O/A with…" at bounding box center [803, 384] width 658 height 73
click at [1073, 372] on div "## Repowdercoated Special Height ## BP450CTBS - 450mm Disc Base x 400h O/A with…" at bounding box center [803, 384] width 658 height 73
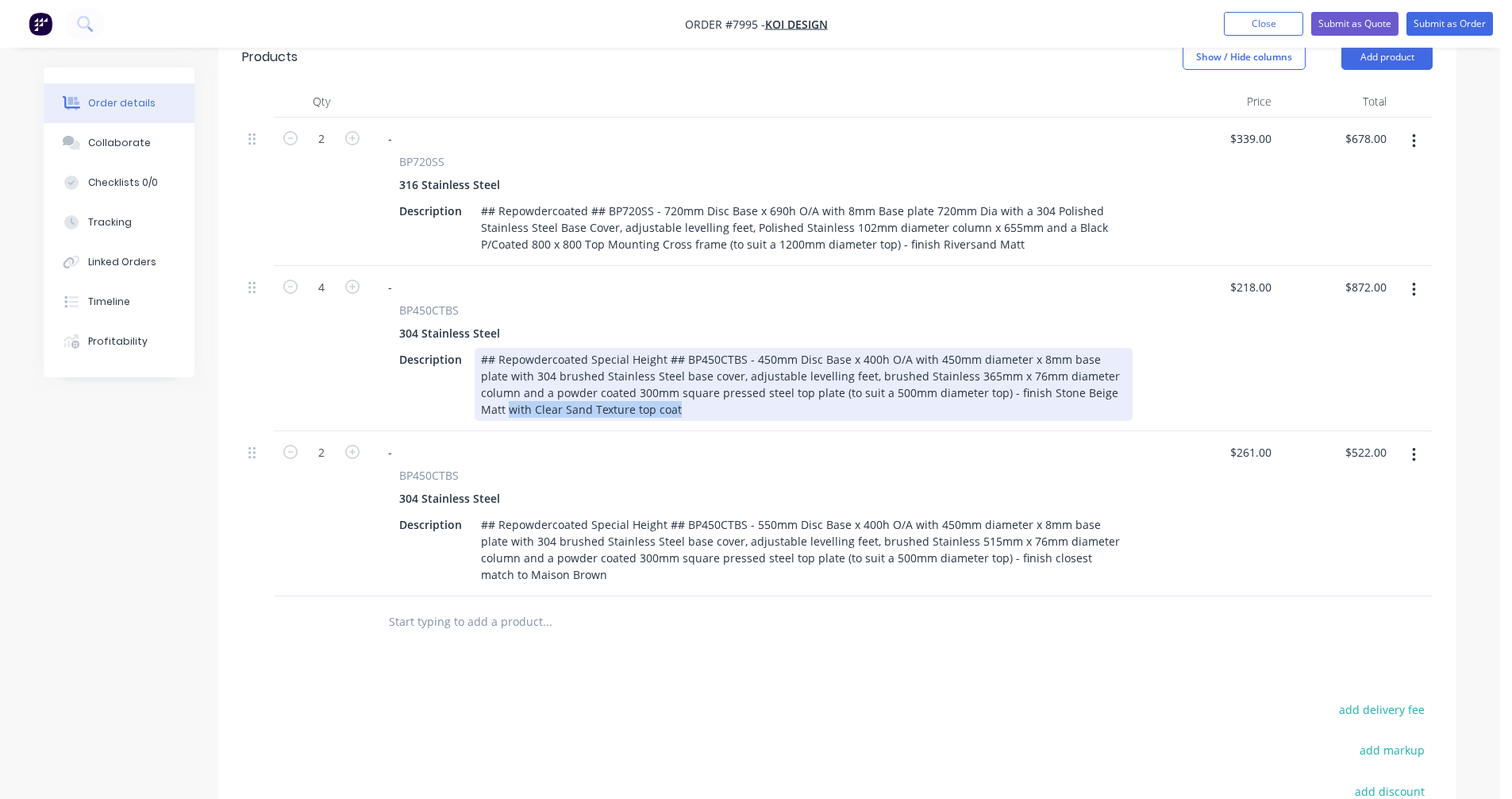
drag, startPoint x: 1085, startPoint y: 370, endPoint x: 1127, endPoint y: 383, distance: 44.0
click at [1127, 383] on div "## Repowdercoated Special Height ## BP450CTBS - 450mm Disc Base x 400h O/A with…" at bounding box center [803, 384] width 658 height 73
copy div "with Clear Sand Texture top coat"
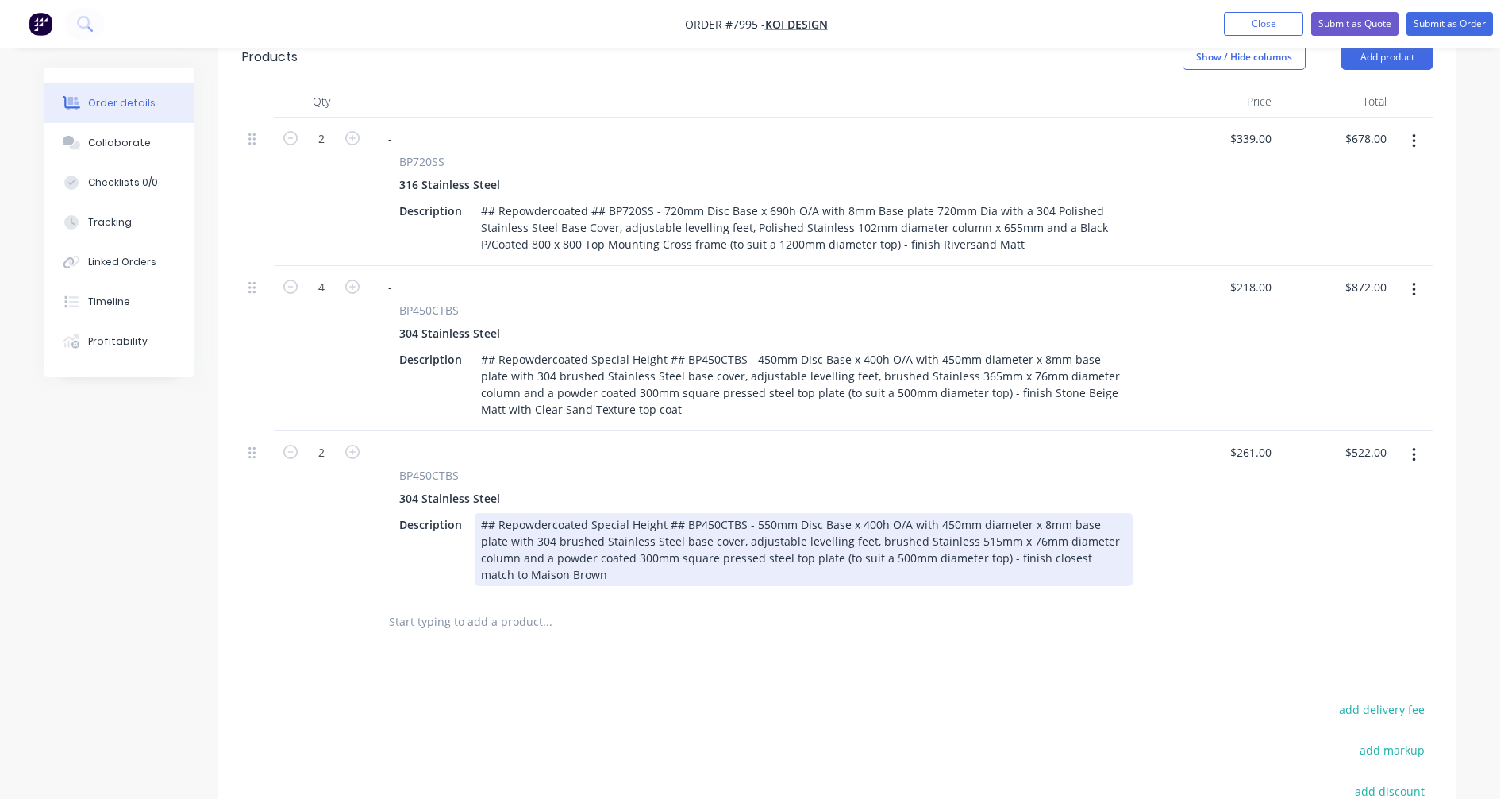
click at [569, 554] on div "## Repowdercoated Special Height ## BP450CTBS - 550mm Disc Base x 400h O/A with…" at bounding box center [803, 549] width 658 height 73
click at [804, 523] on div "## Repowdercoated Special Height ## BP450CTBS - 550mm Disc Base x 400h O/A with…" at bounding box center [803, 549] width 658 height 73
type input "$261.00"
type input "$522.00"
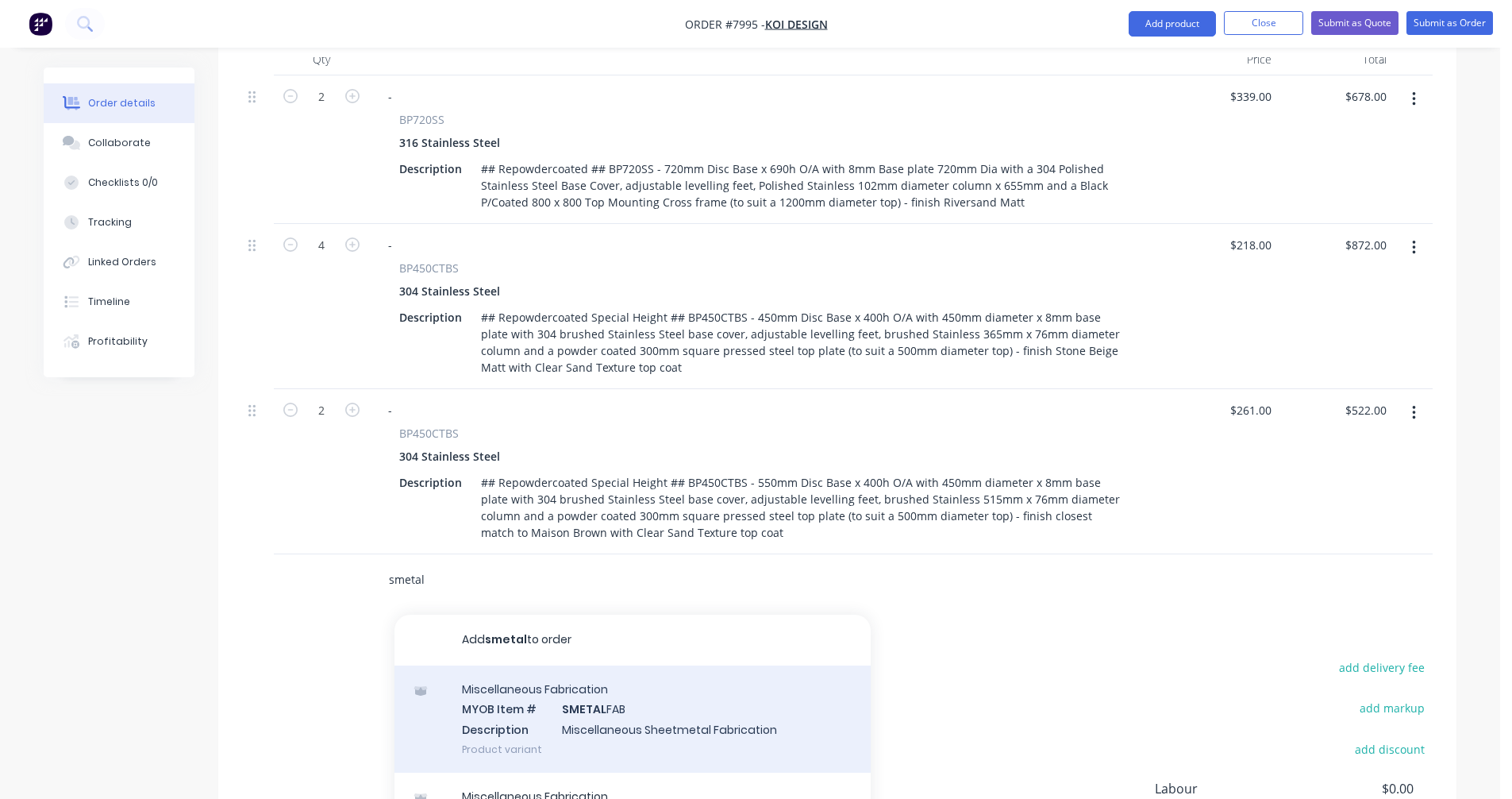
scroll to position [715, 0]
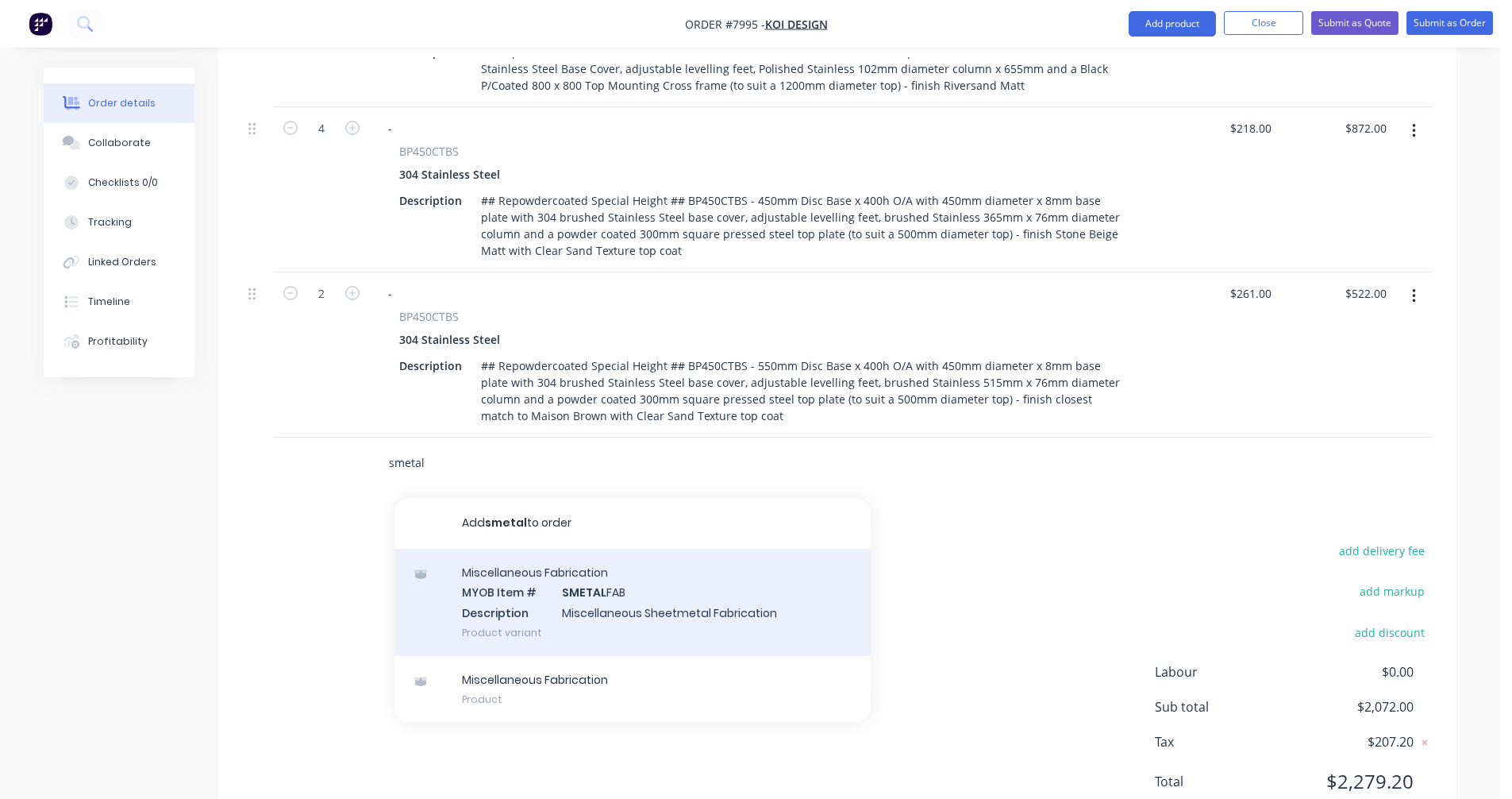
type input "smetal"
click at [601, 593] on div "Miscellaneous Fabrication MYOB Item # SMETAL FAB Description Miscellaneous Shee…" at bounding box center [633, 602] width 476 height 107
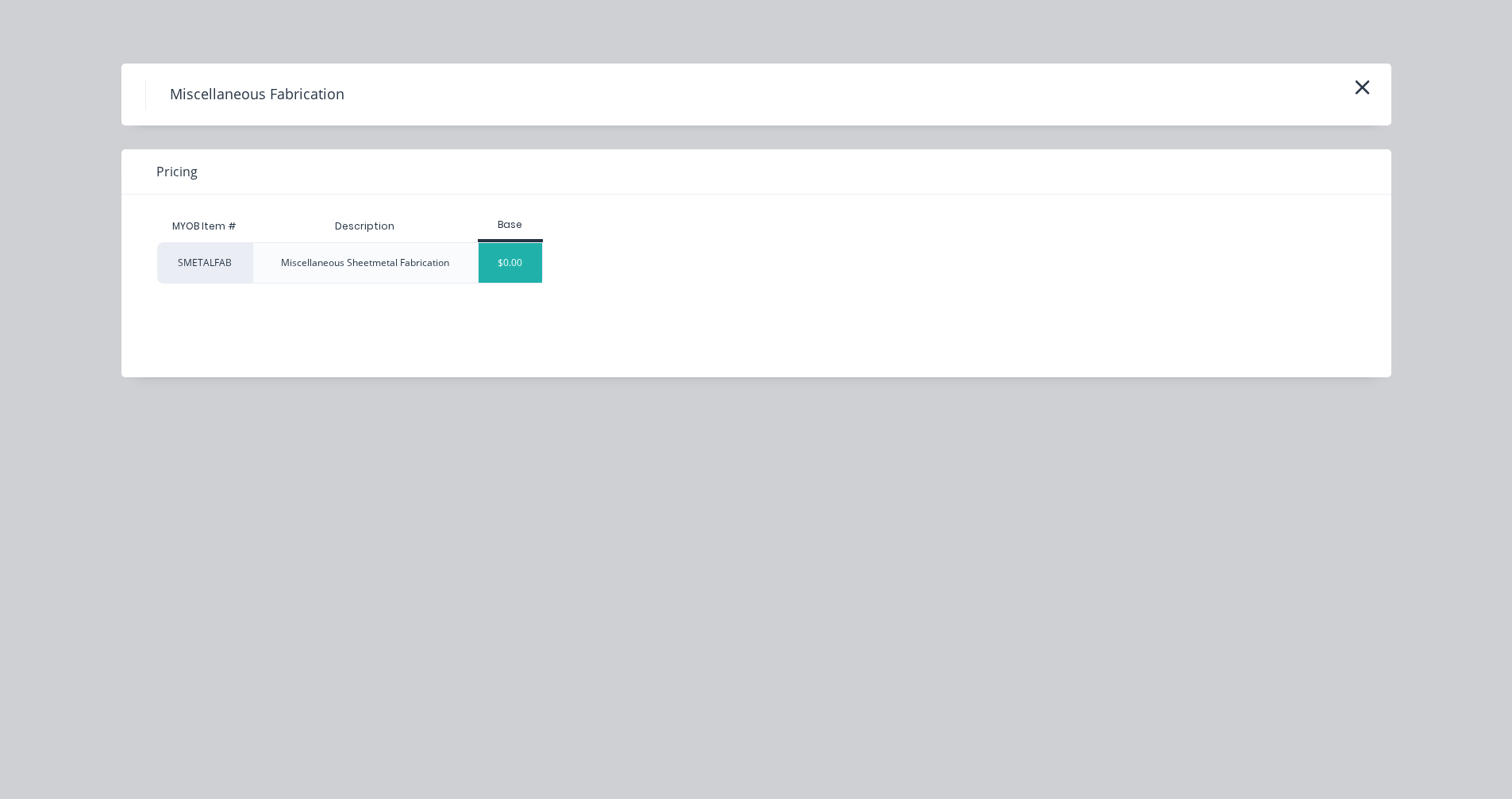
click at [506, 262] on div "$0.00" at bounding box center [511, 263] width 64 height 40
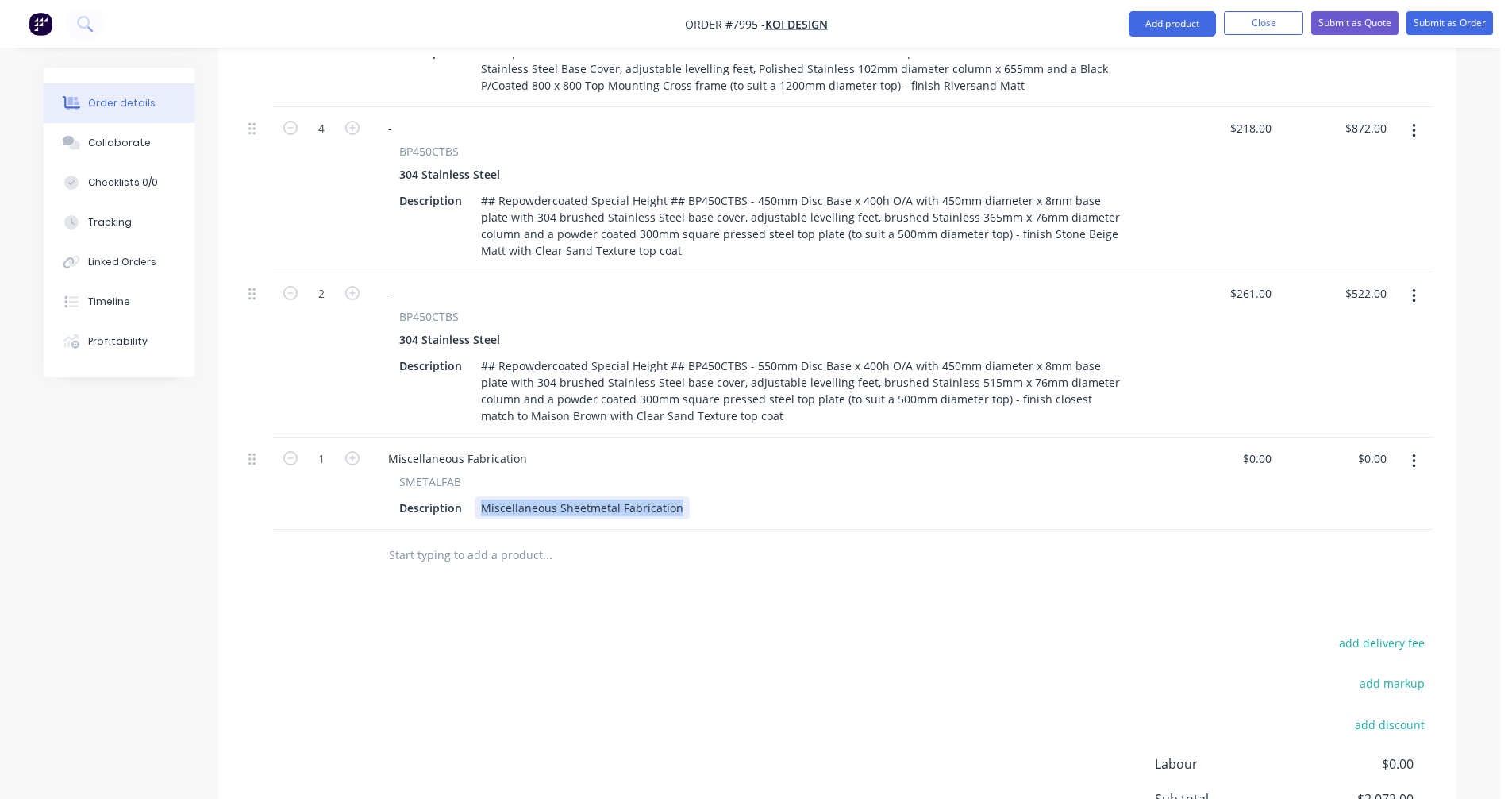
drag, startPoint x: 678, startPoint y: 485, endPoint x: 474, endPoint y: 485, distance: 204.0
click at [474, 496] on div "Miscellaneous Sheetmetal Fabrication" at bounding box center [581, 508] width 215 height 23
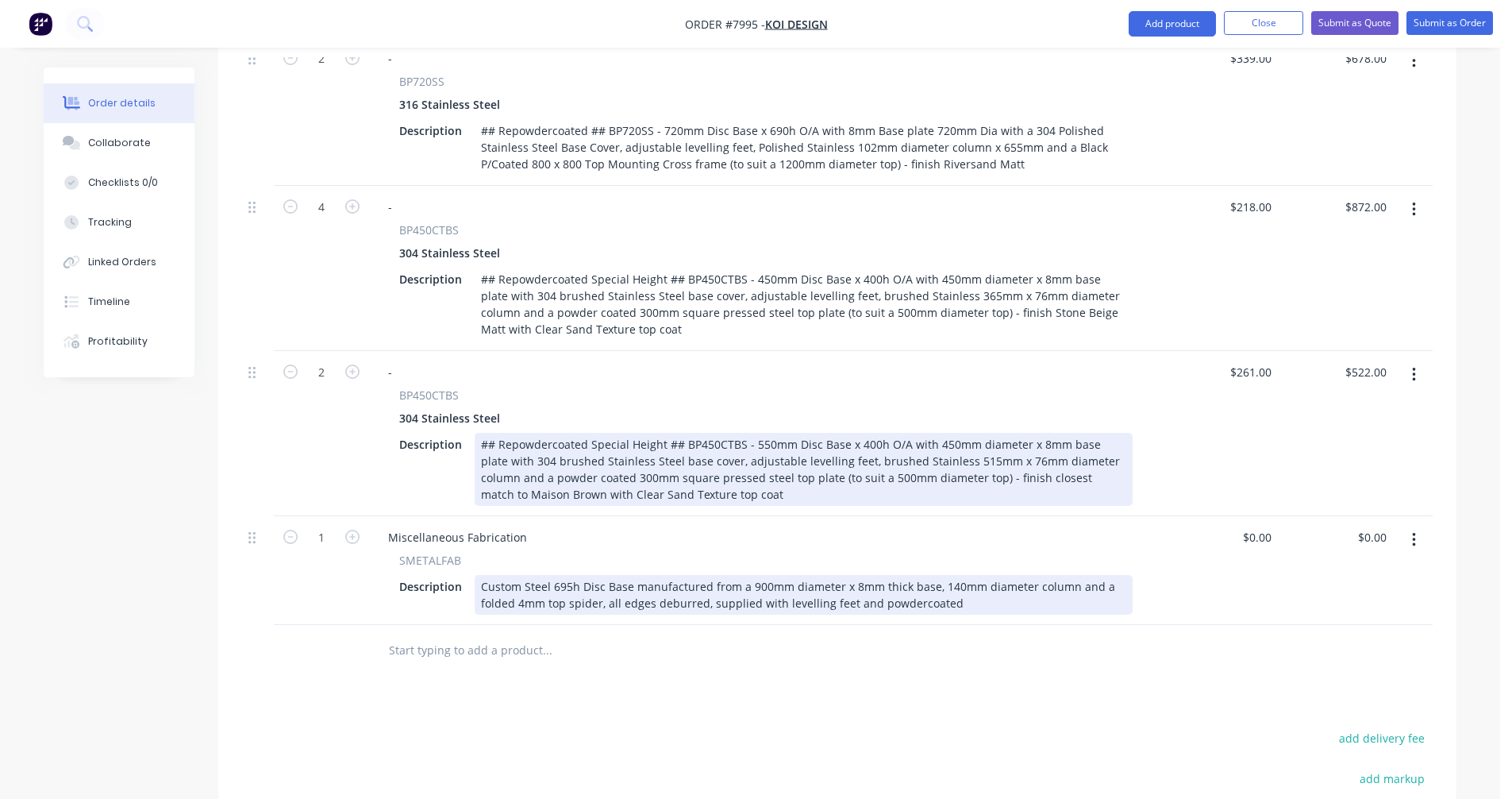
scroll to position [636, 0]
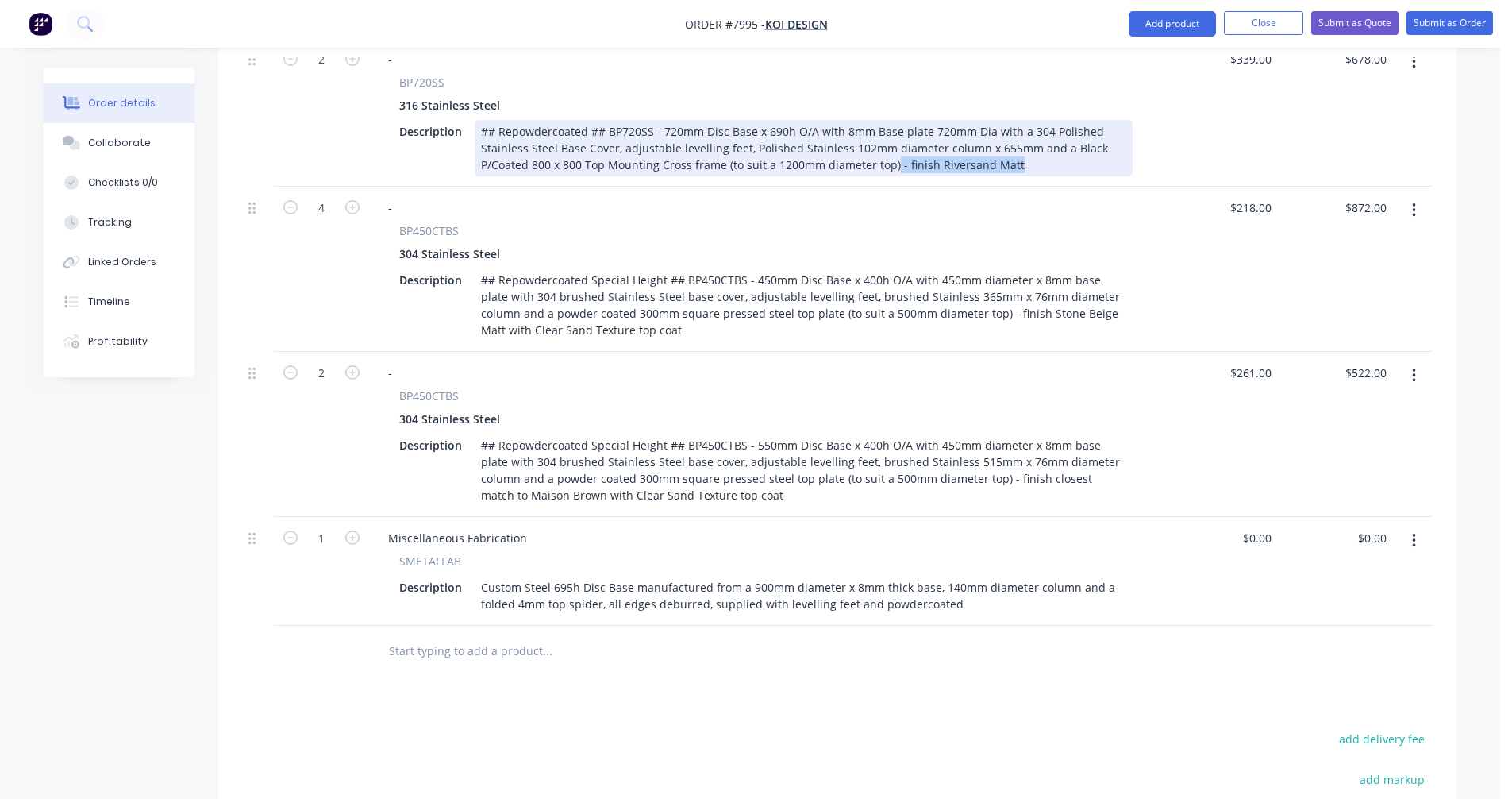
drag, startPoint x: 1021, startPoint y: 140, endPoint x: 889, endPoint y: 149, distance: 132.3
click at [889, 149] on div "## Repowdercoated ## BP720SS - 720mm Disc Base x 690h O/A with 8mm Base plate 7…" at bounding box center [803, 148] width 658 height 57
copy div "- finish [PERSON_NAME]"
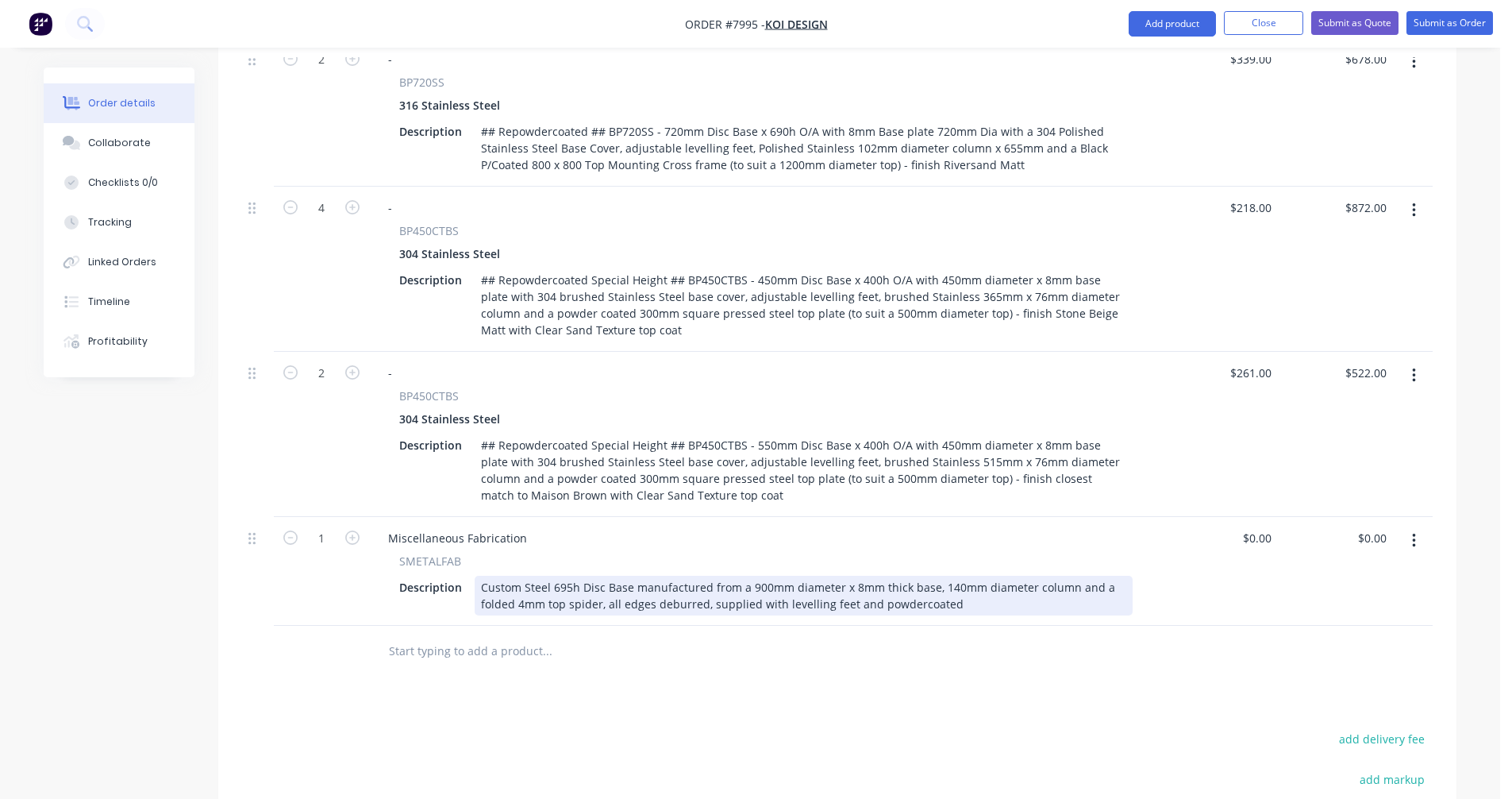
click at [956, 578] on div "Custom Steel 695h Disc Base manufactured from a 900mm diameter x 8mm thick base…" at bounding box center [803, 596] width 658 height 40
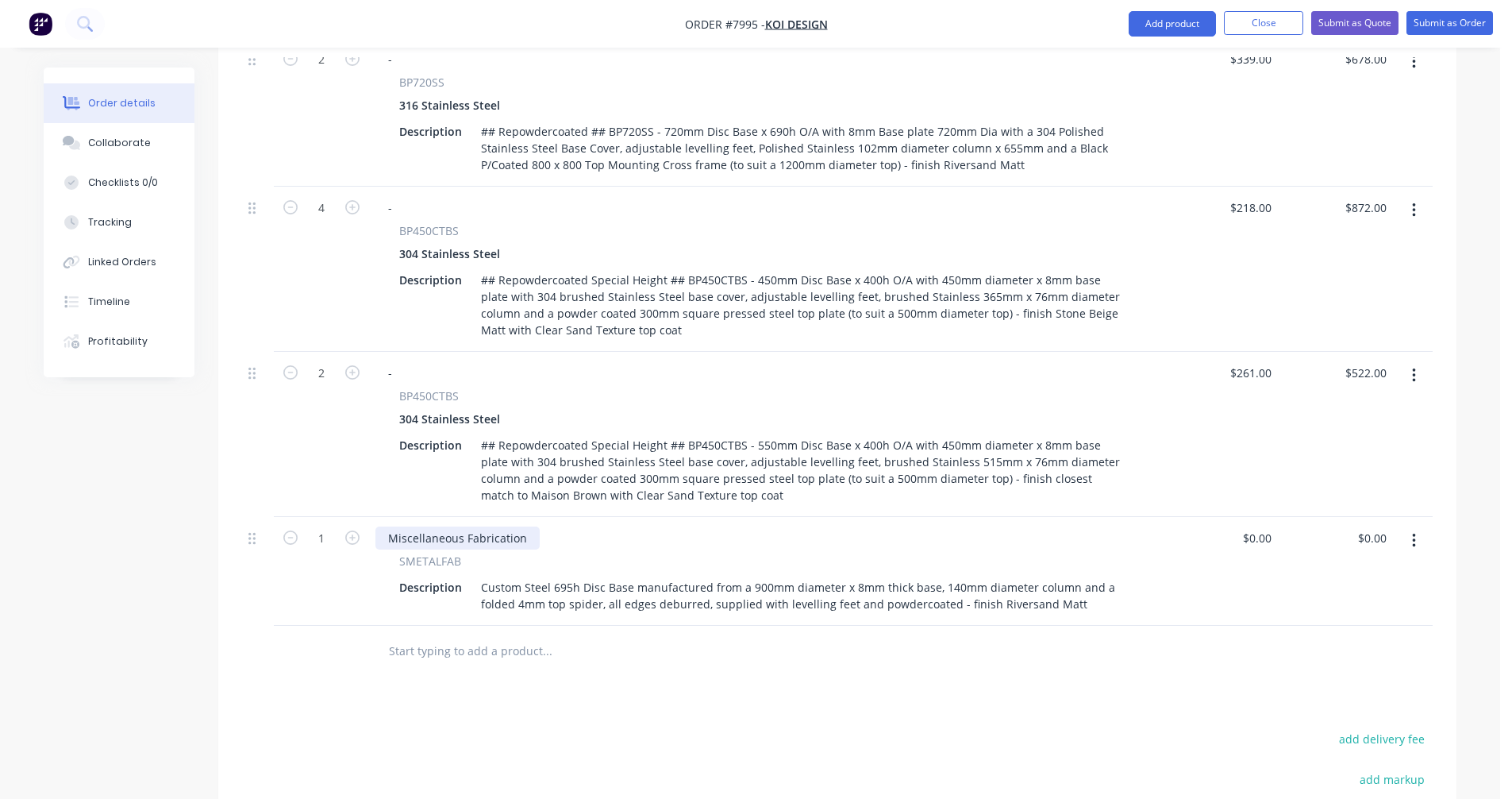
click at [524, 526] on div "Miscellaneous Fabrication" at bounding box center [457, 537] width 164 height 23
drag, startPoint x: 525, startPoint y: 515, endPoint x: 361, endPoint y: 516, distance: 164.0
click at [361, 517] on div "1 Miscellaneous Fabrication SMETALFAB Description Custom Steel 695h Disc Base m…" at bounding box center [838, 571] width 1190 height 109
click at [348, 530] on icon "button" at bounding box center [352, 537] width 14 height 14
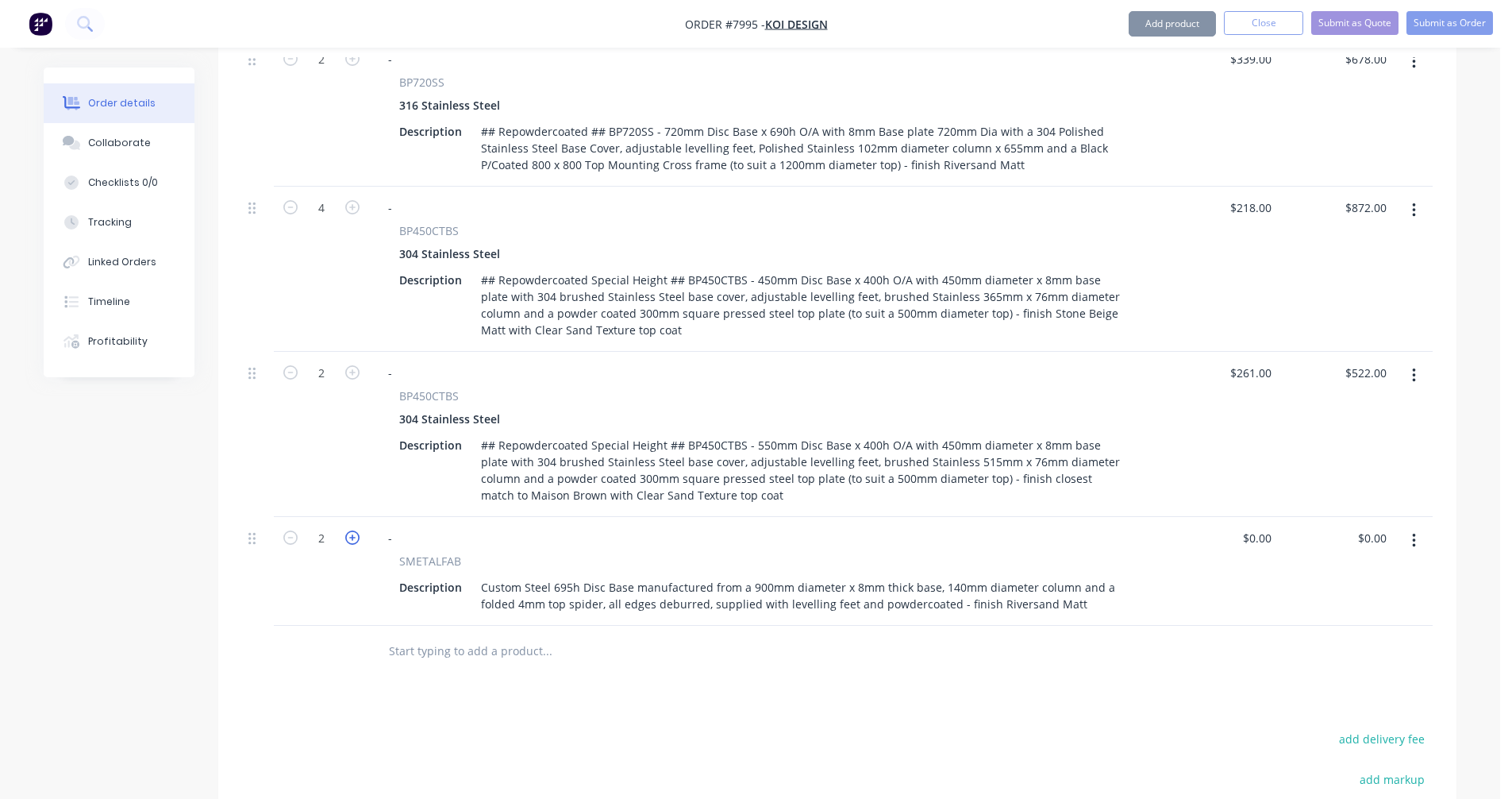
type input "3"
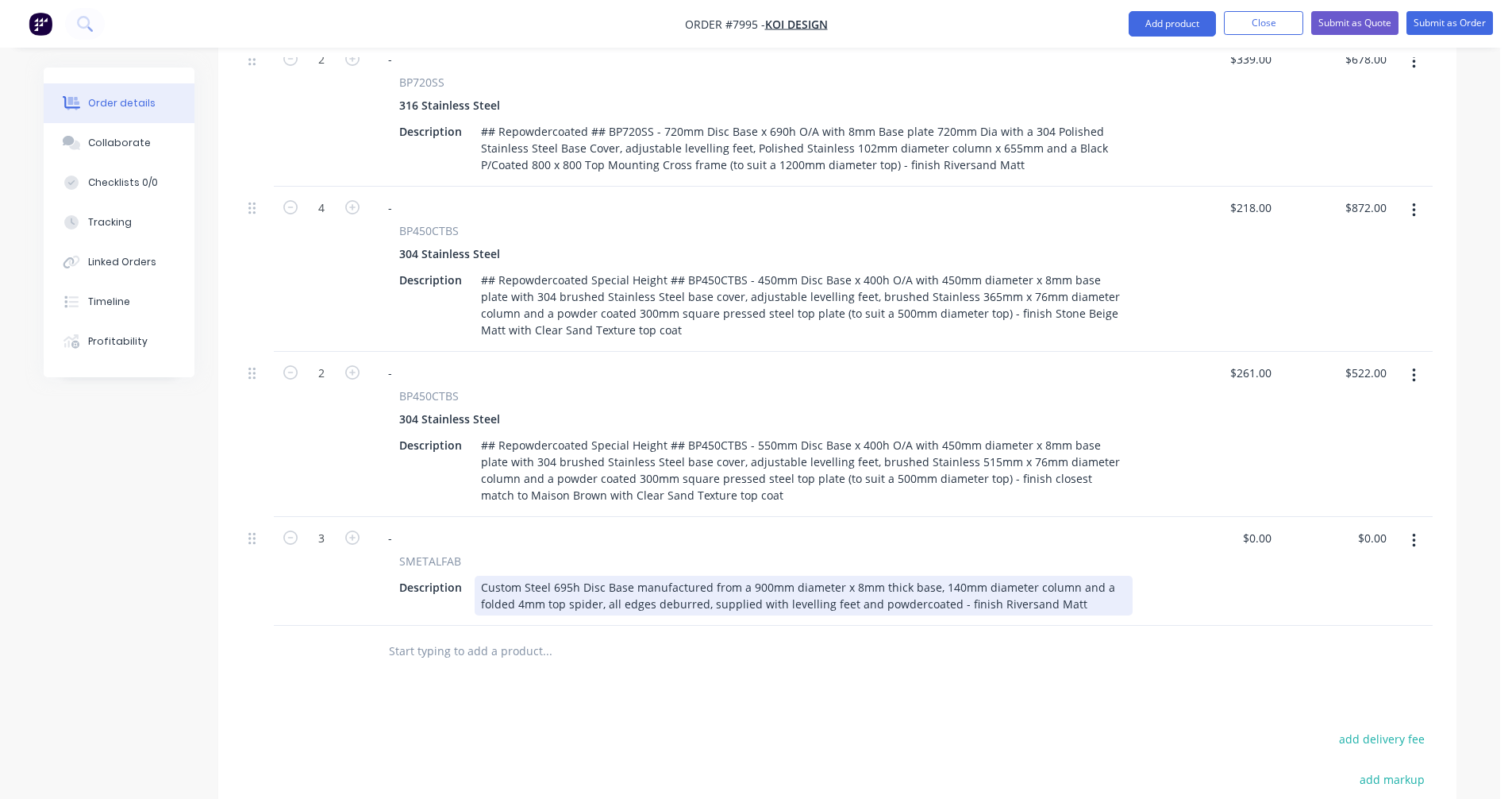
click at [1071, 586] on div "Custom Steel 695h Disc Base manufactured from a 900mm diameter x 8mm thick base…" at bounding box center [803, 596] width 658 height 40
click at [570, 576] on div "Custom Steel 695h Disc Base manufactured from a 900mm diameter x 8mm thick base…" at bounding box center [803, 596] width 658 height 40
click at [944, 583] on div "Custom Steel 690h Disc Base manufactured from a 900mm diameter x 8mm thick base…" at bounding box center [803, 596] width 658 height 40
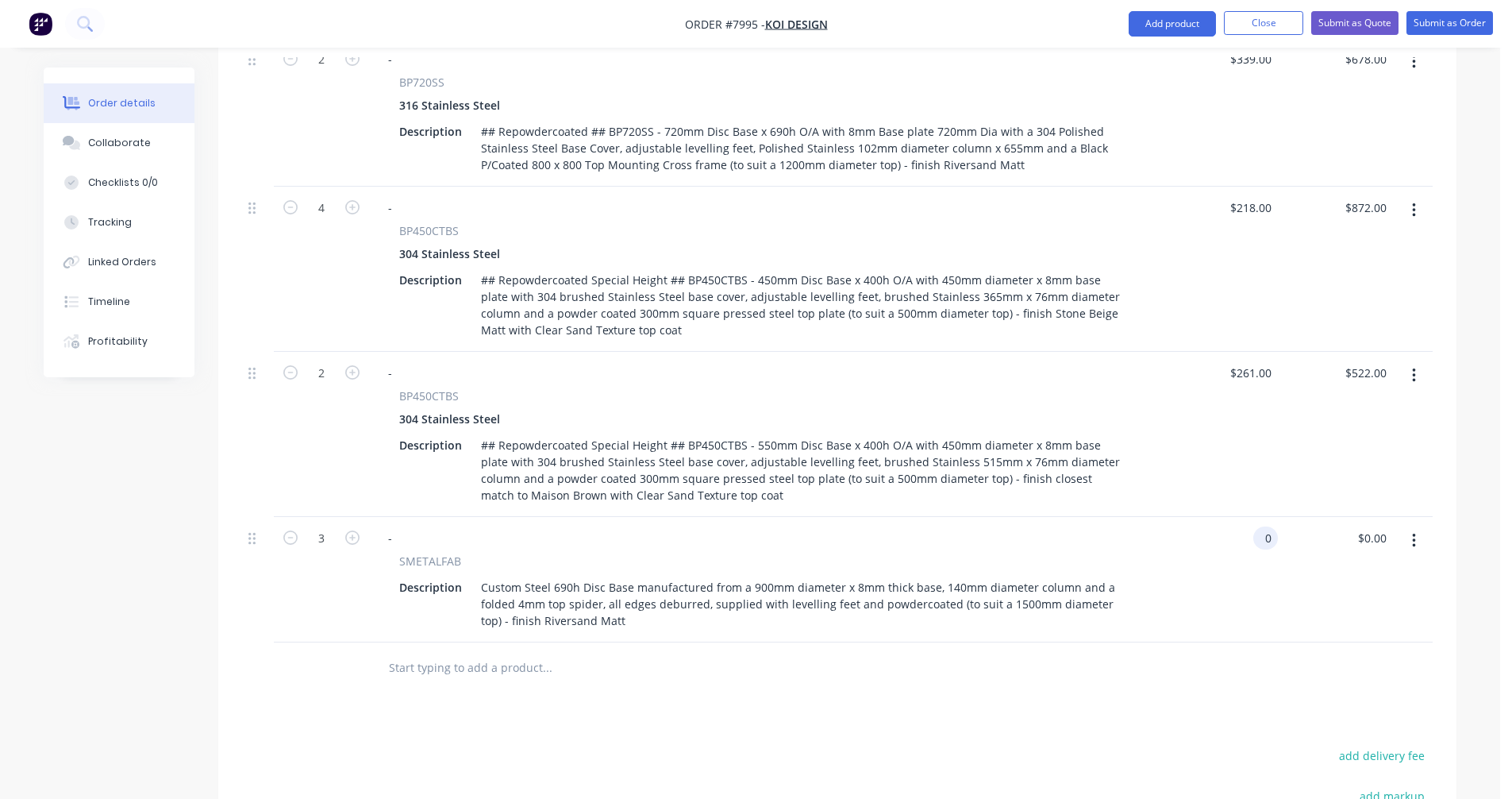
type input "$0.00"
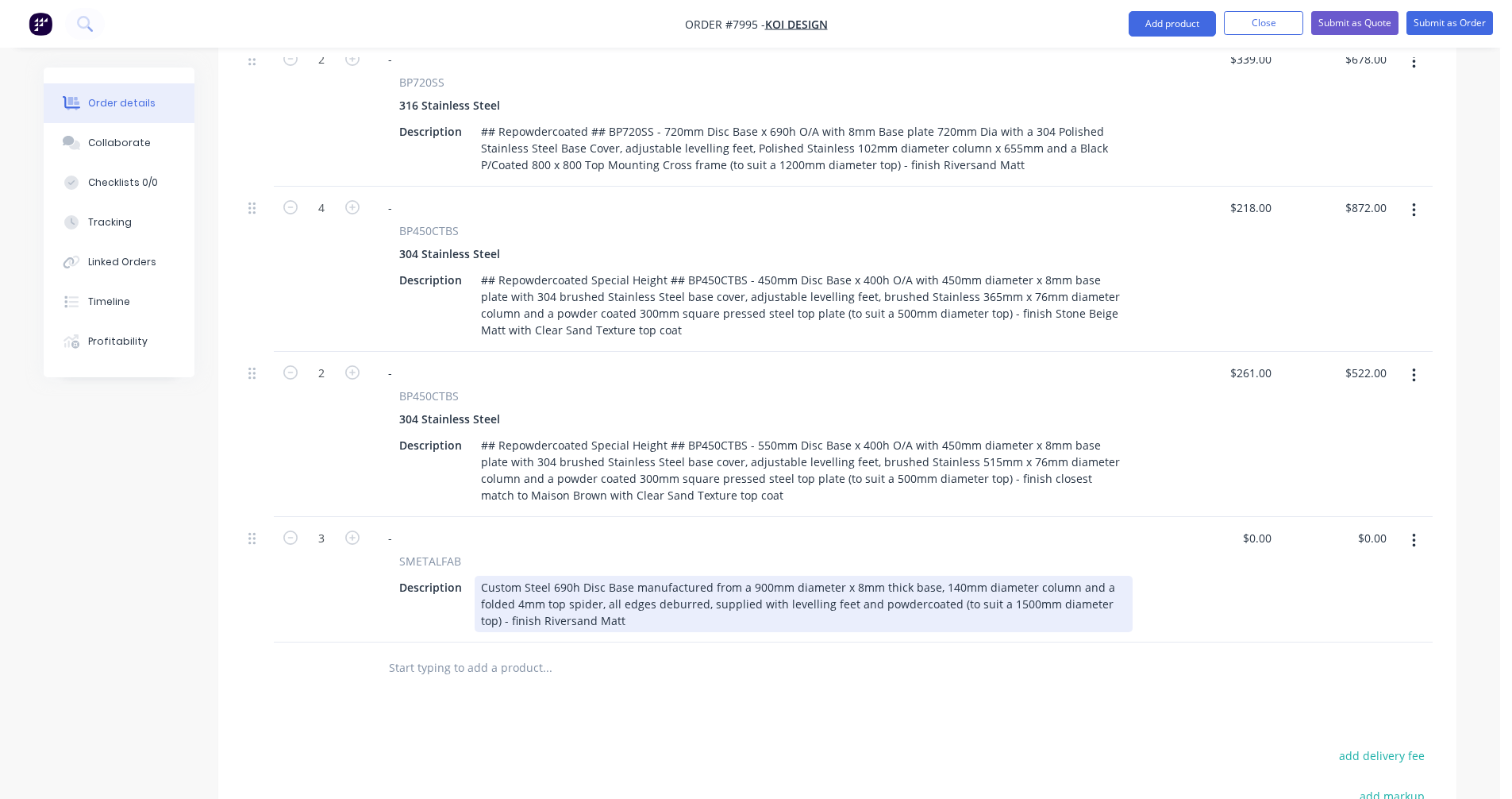
click at [733, 576] on div "Custom Steel 690h Disc Base manufactured from a 900mm diameter x 8mm thick base…" at bounding box center [803, 603] width 658 height 57
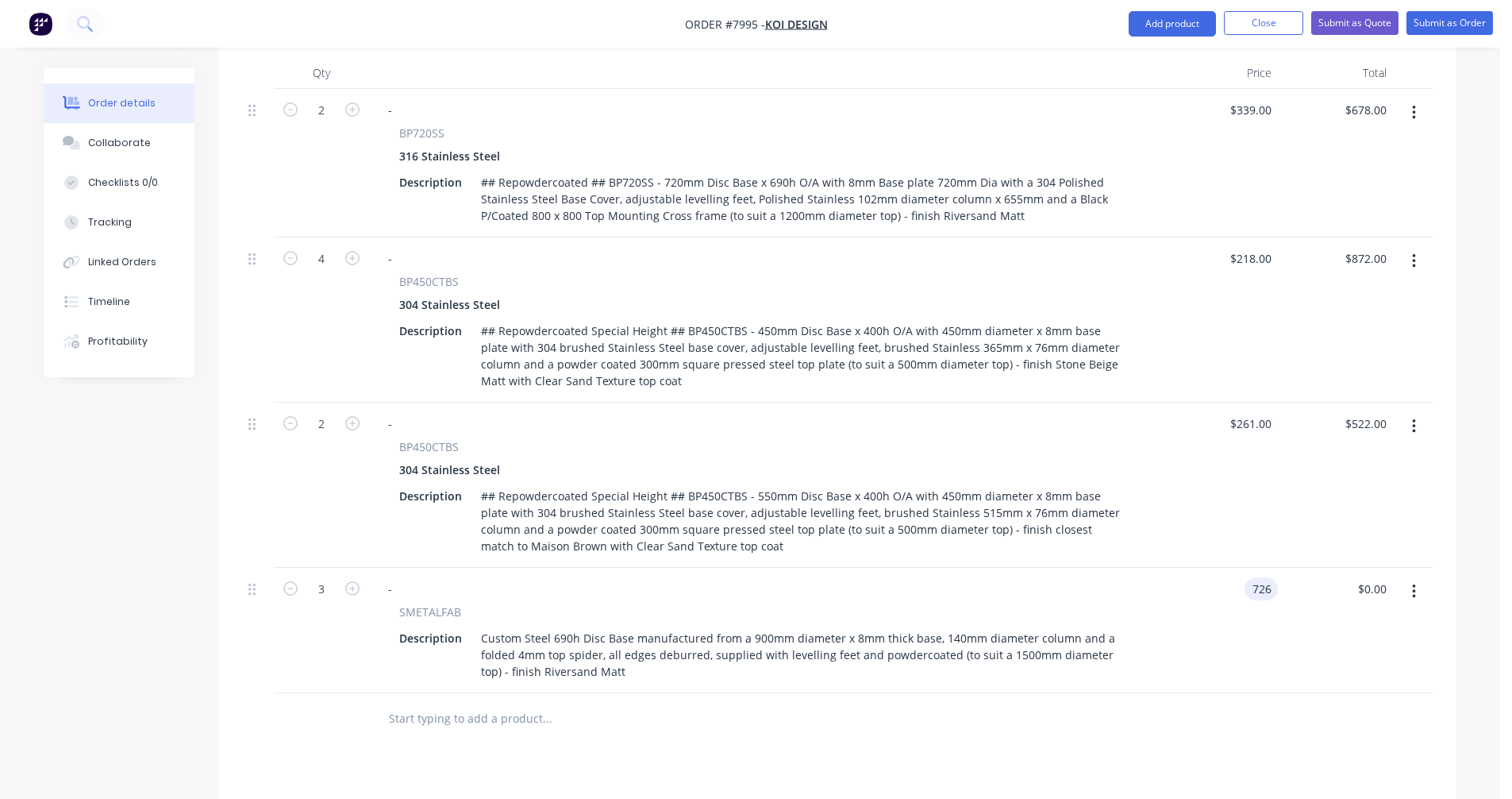
scroll to position [476, 0]
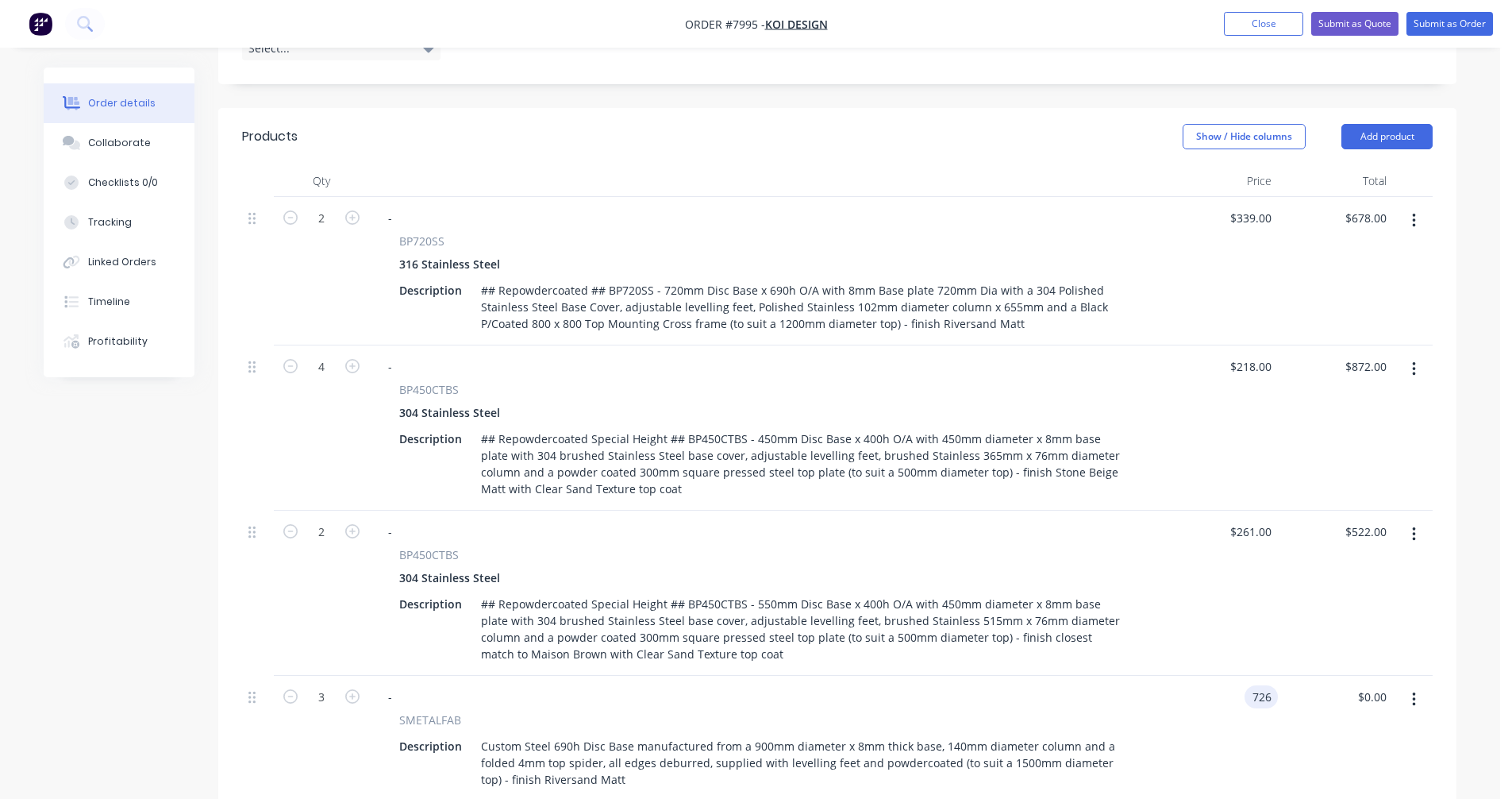
type input "$726.00"
type input "$2,178.00"
click at [1416, 206] on button "button" at bounding box center [1413, 220] width 37 height 29
click at [1330, 283] on div "Duplicate" at bounding box center [1356, 294] width 123 height 23
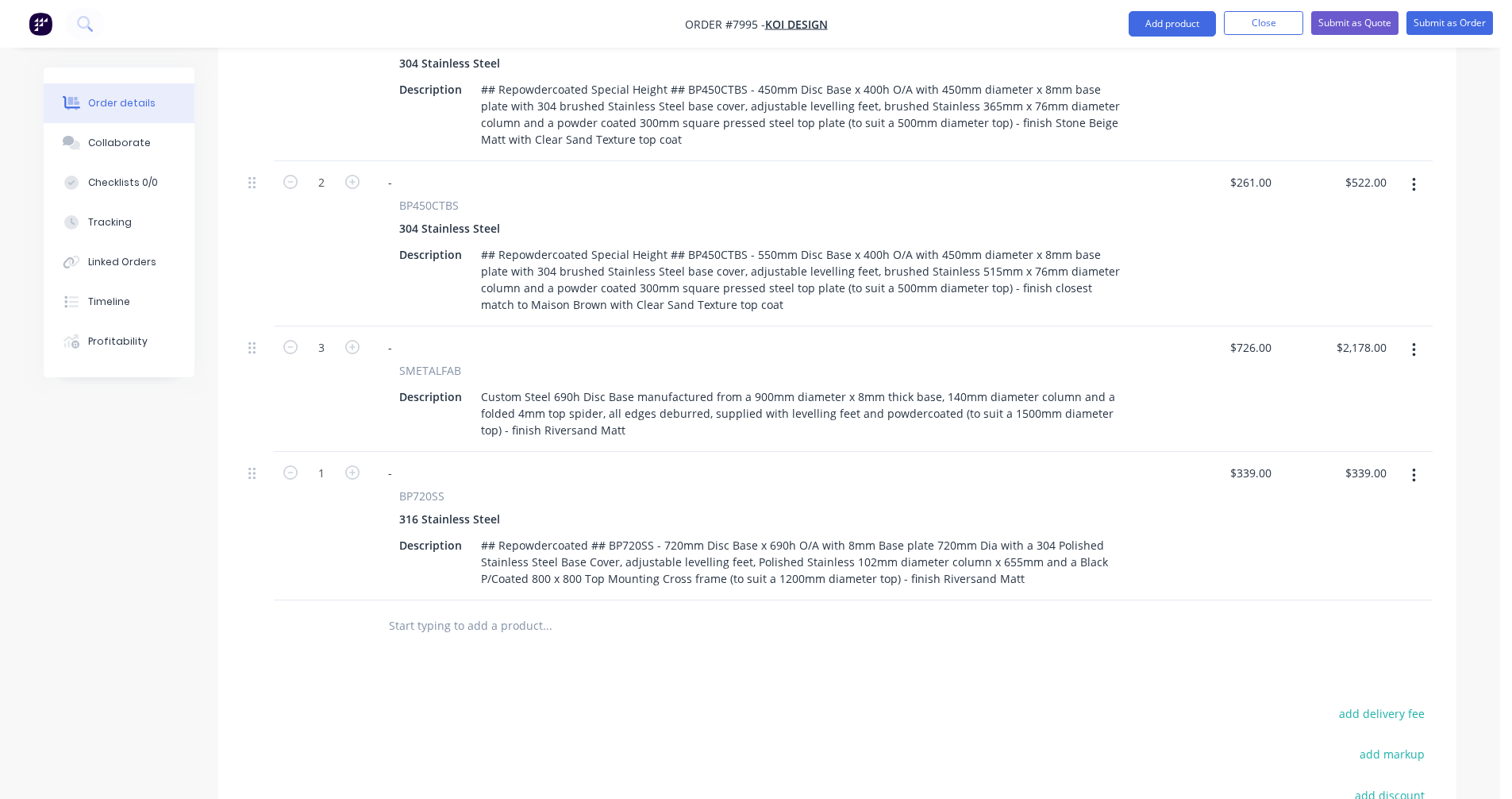
scroll to position [874, 0]
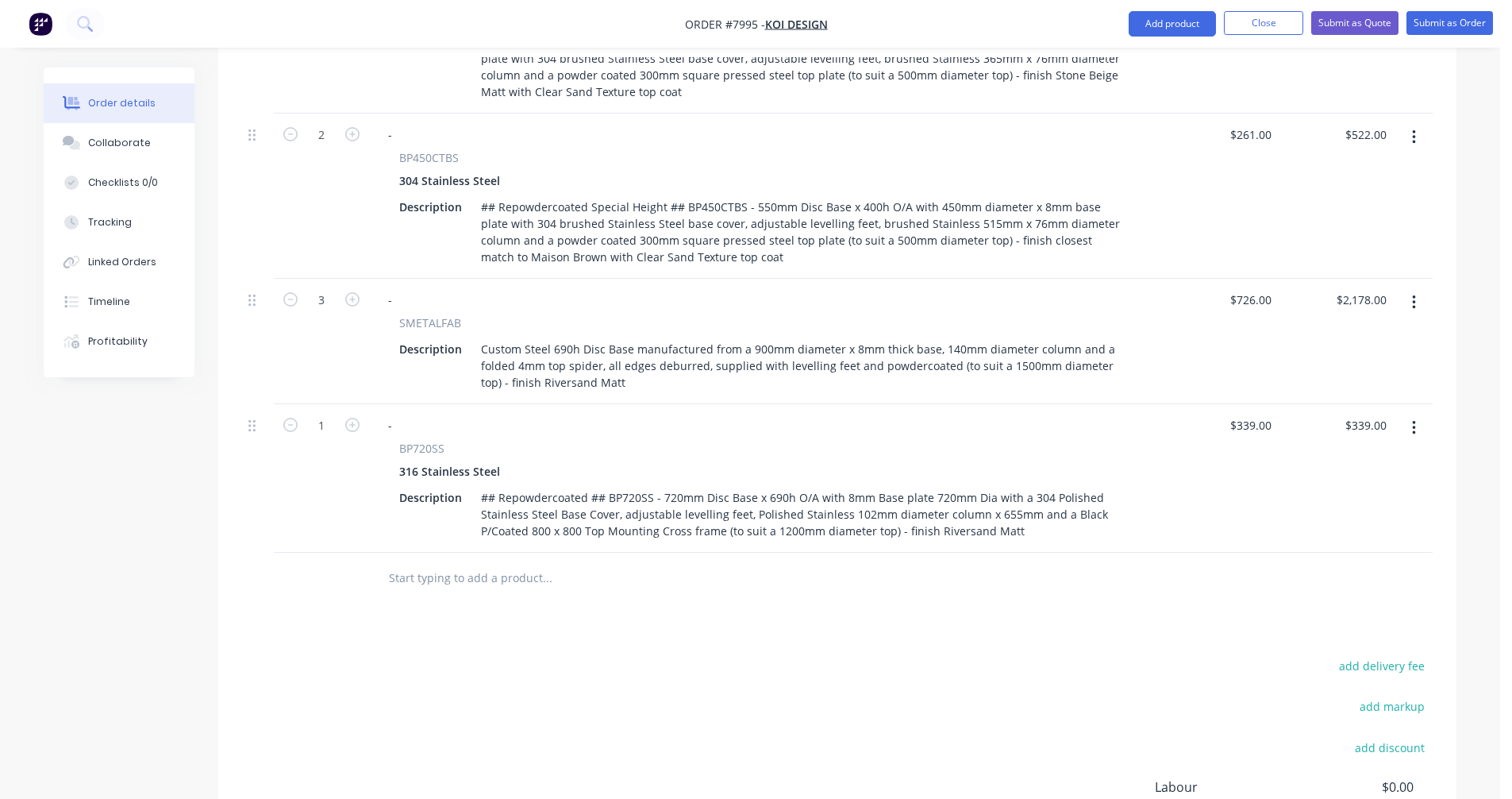
click at [356, 416] on button "button" at bounding box center [353, 423] width 21 height 17
type input "2"
type input "$678.00"
click at [355, 417] on icon "button" at bounding box center [352, 424] width 14 height 14
type input "3"
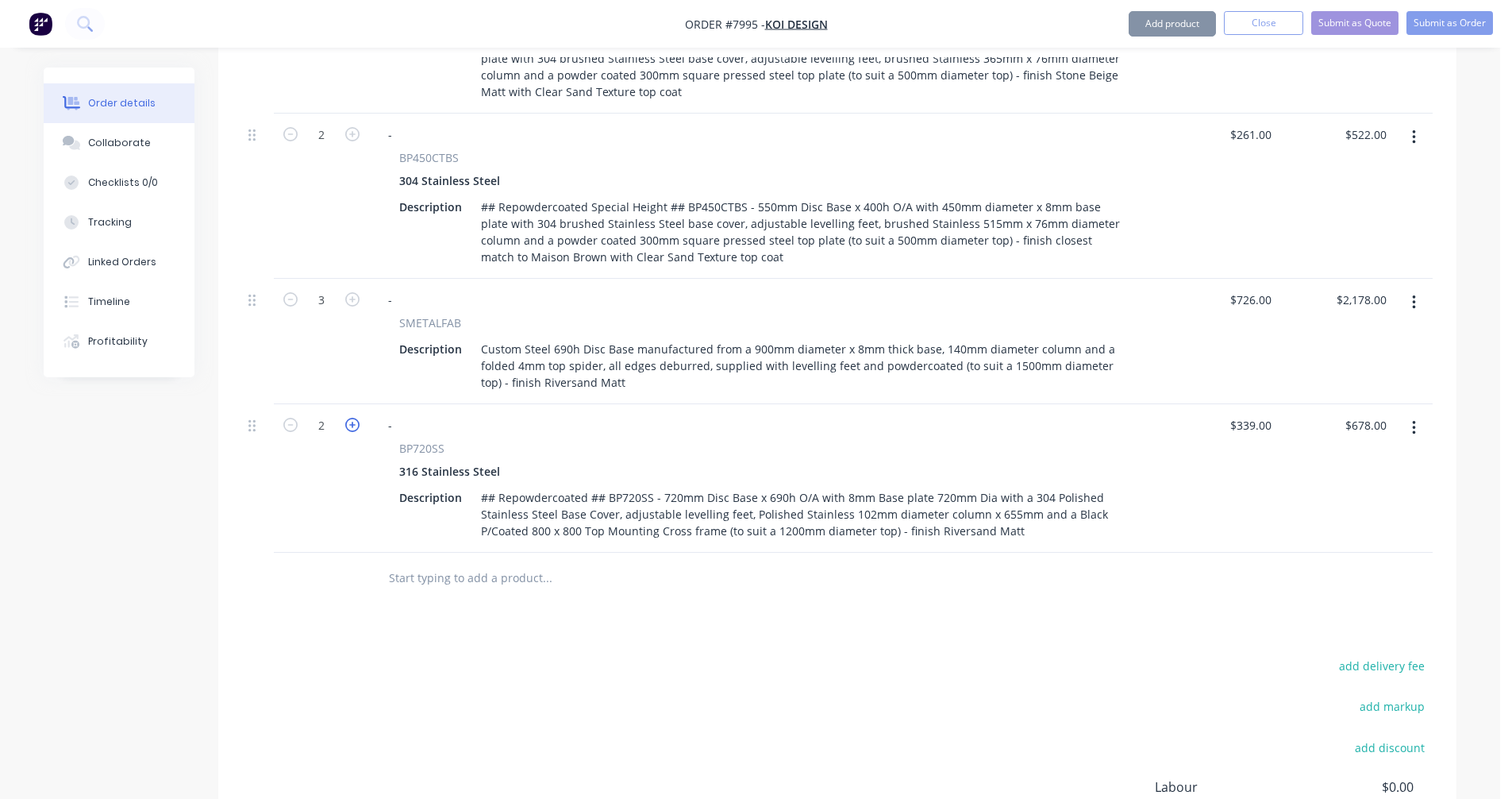
type input "$1,017.00"
click at [292, 417] on icon "button" at bounding box center [290, 424] width 14 height 14
type input "2"
type input "$678.00"
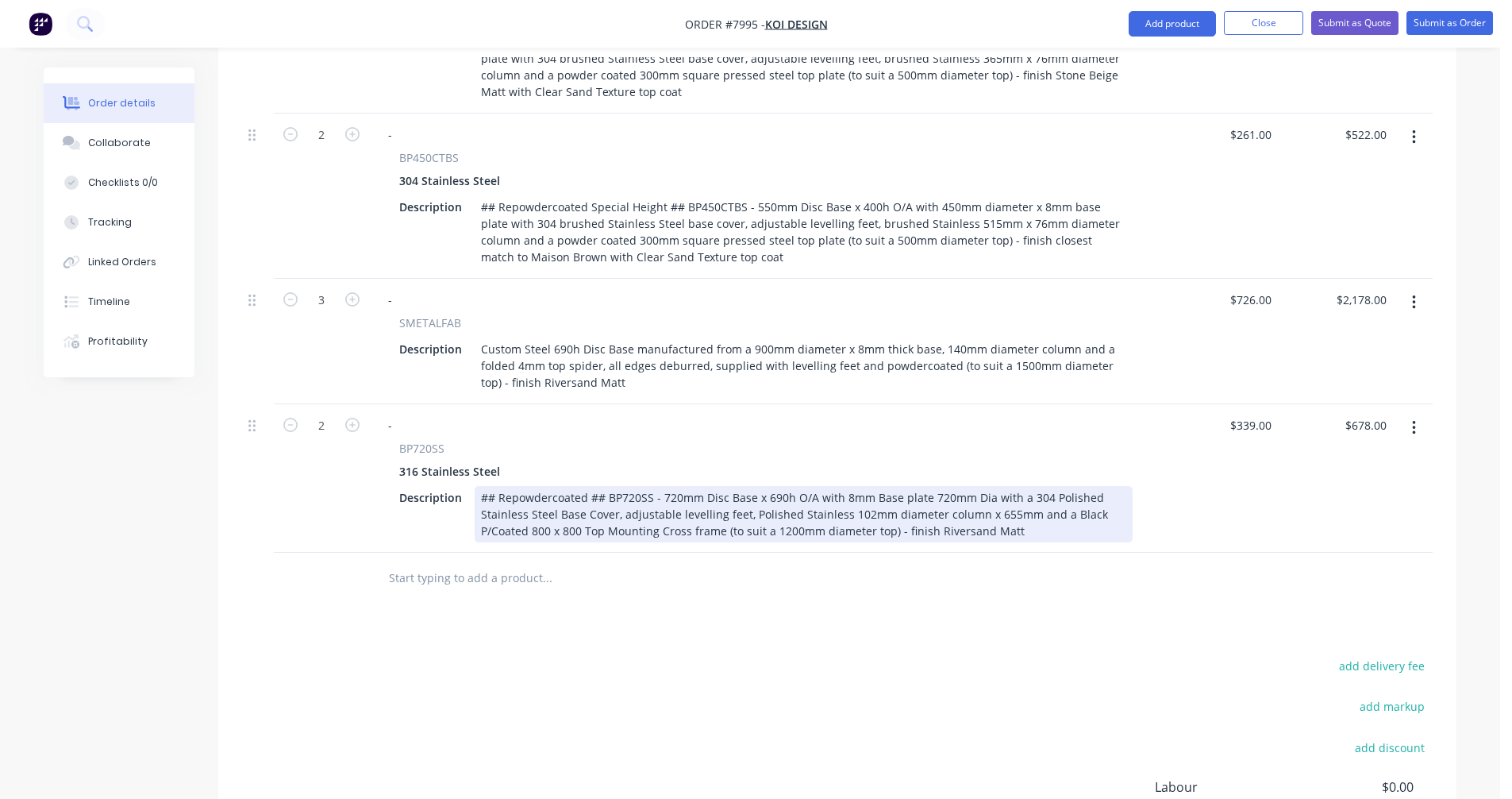
click at [795, 508] on div "## Repowdercoated ## BP720SS - 720mm Disc Base x 690h O/A with 8mm Base plate 7…" at bounding box center [803, 514] width 658 height 57
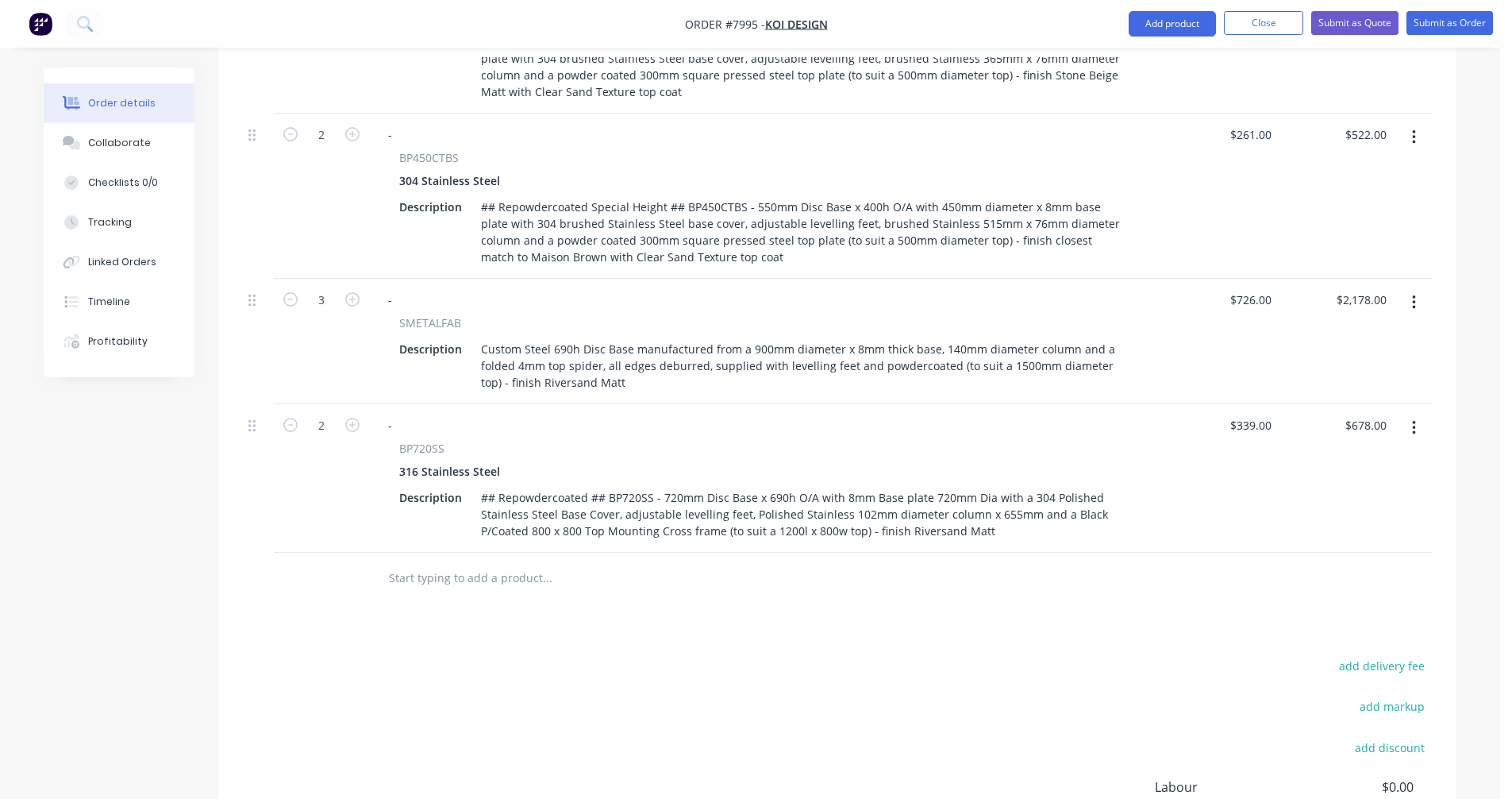
click at [435, 563] on input "text" at bounding box center [547, 578] width 317 height 32
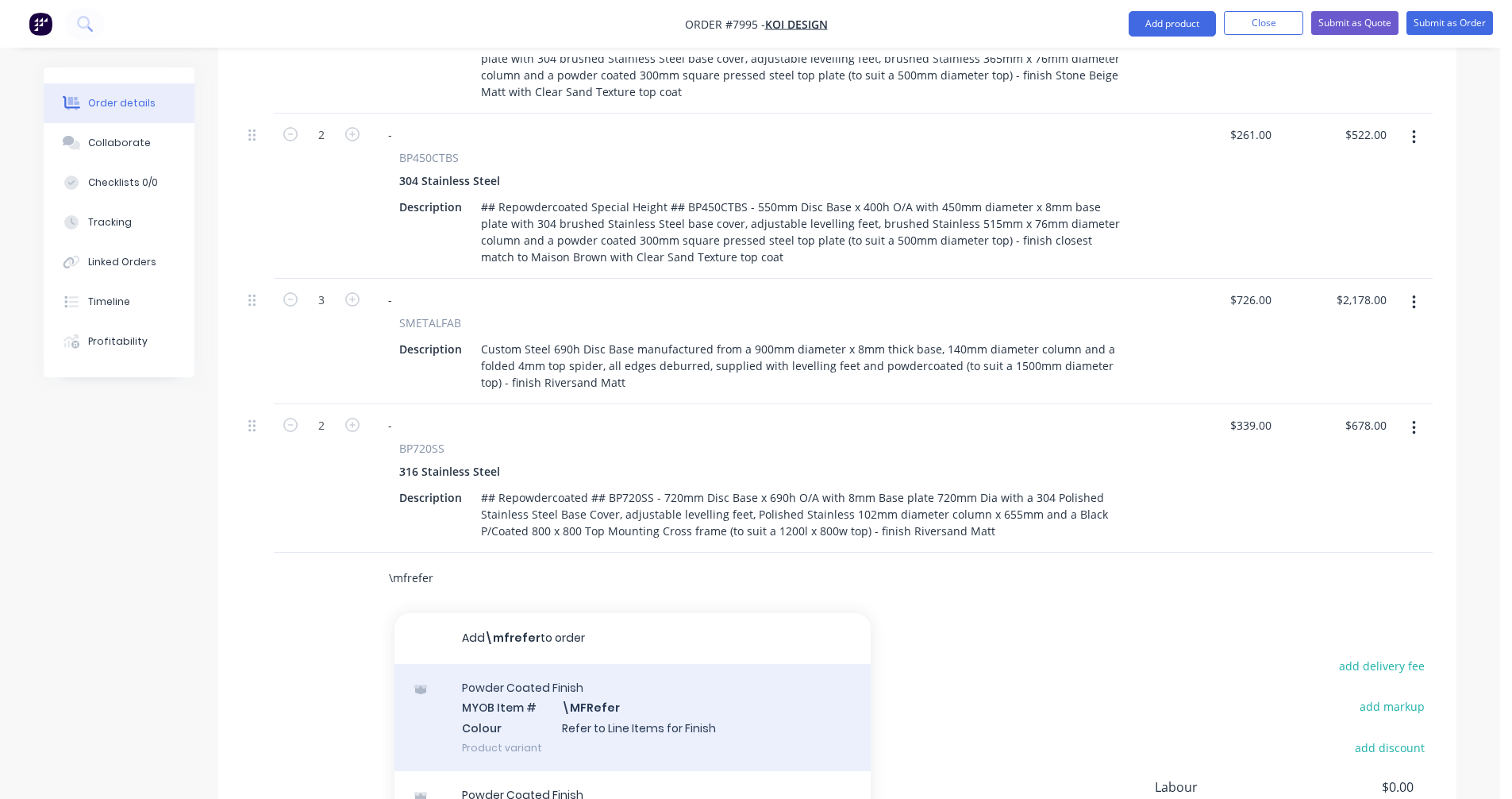
type input "\mfrefer"
click at [566, 691] on div "Powder Coated Finish MYOB Item # \MFRefer Colour Refer to Line Items for Finish…" at bounding box center [633, 716] width 476 height 107
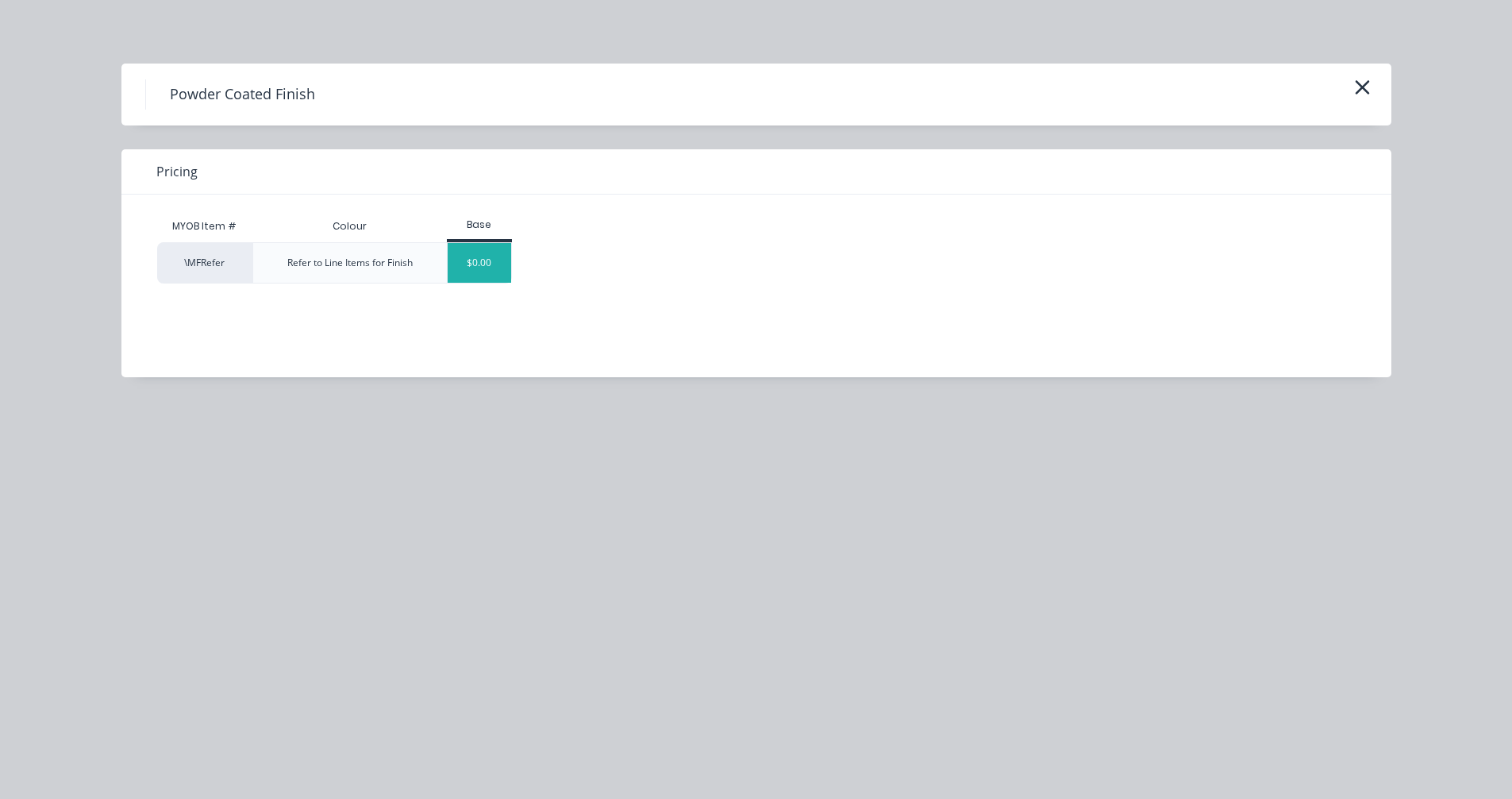
click at [480, 268] on div "$0.00" at bounding box center [480, 263] width 64 height 40
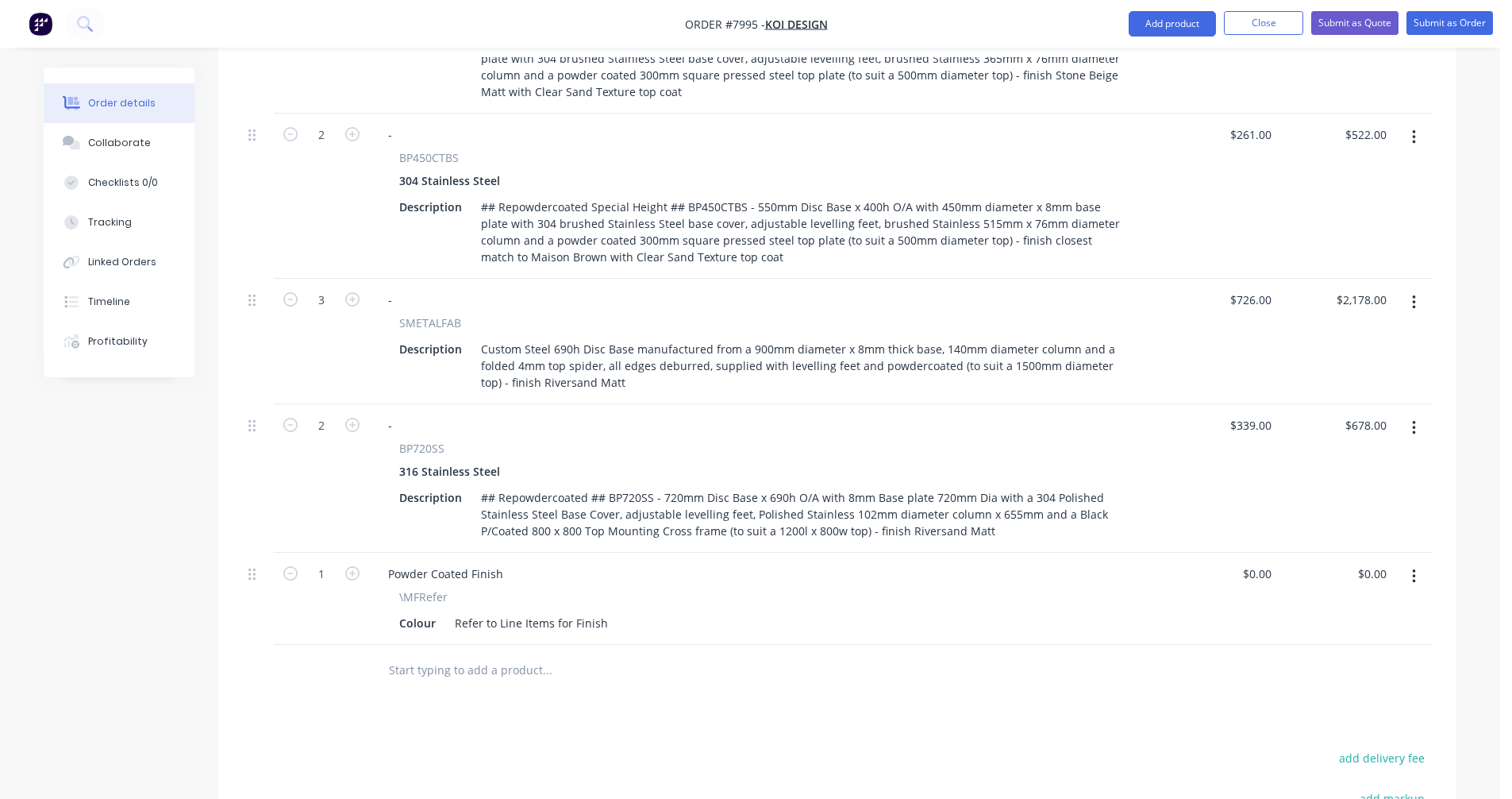
click at [440, 655] on input "text" at bounding box center [547, 670] width 317 height 32
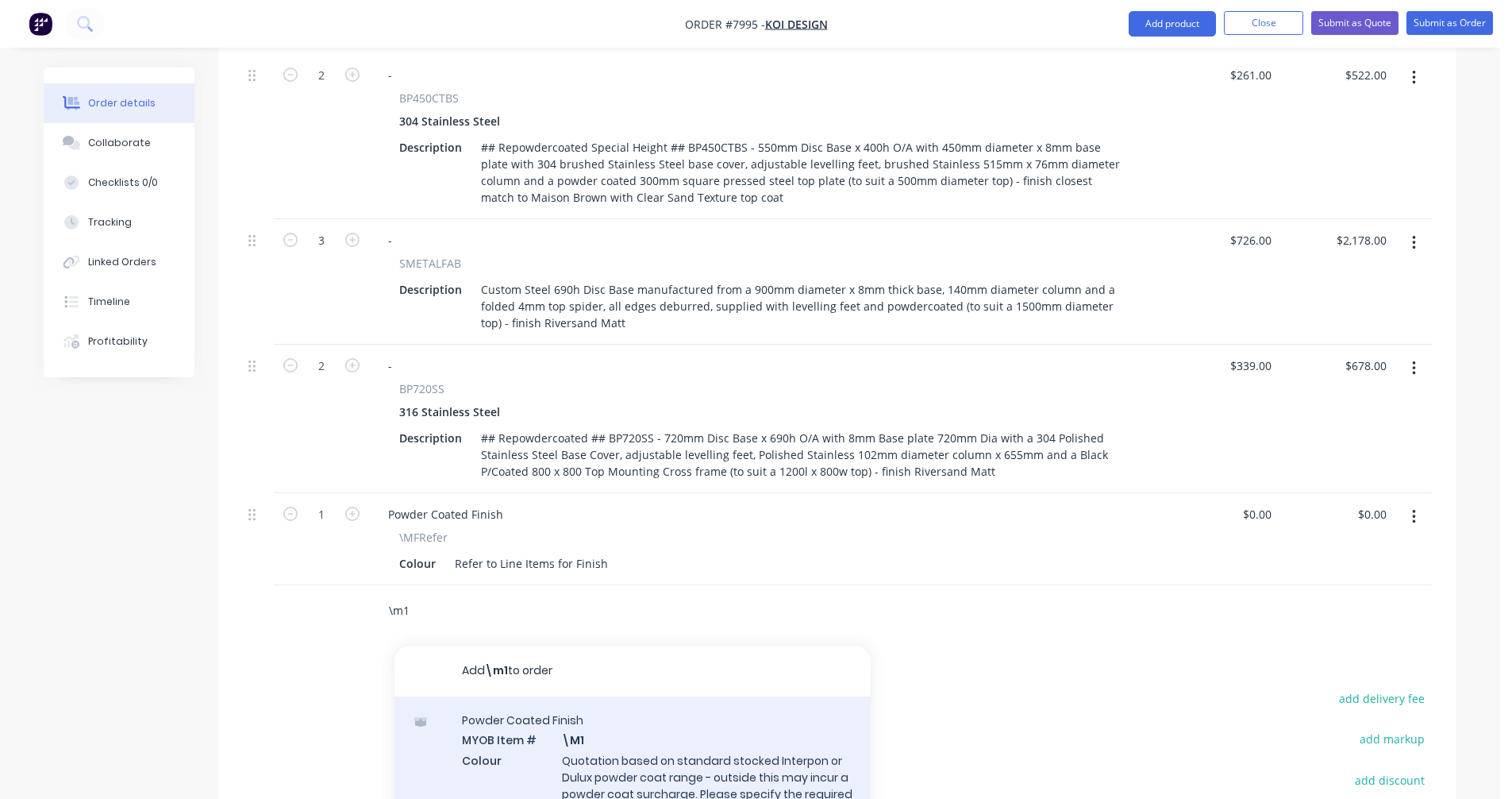
scroll to position [1112, 0]
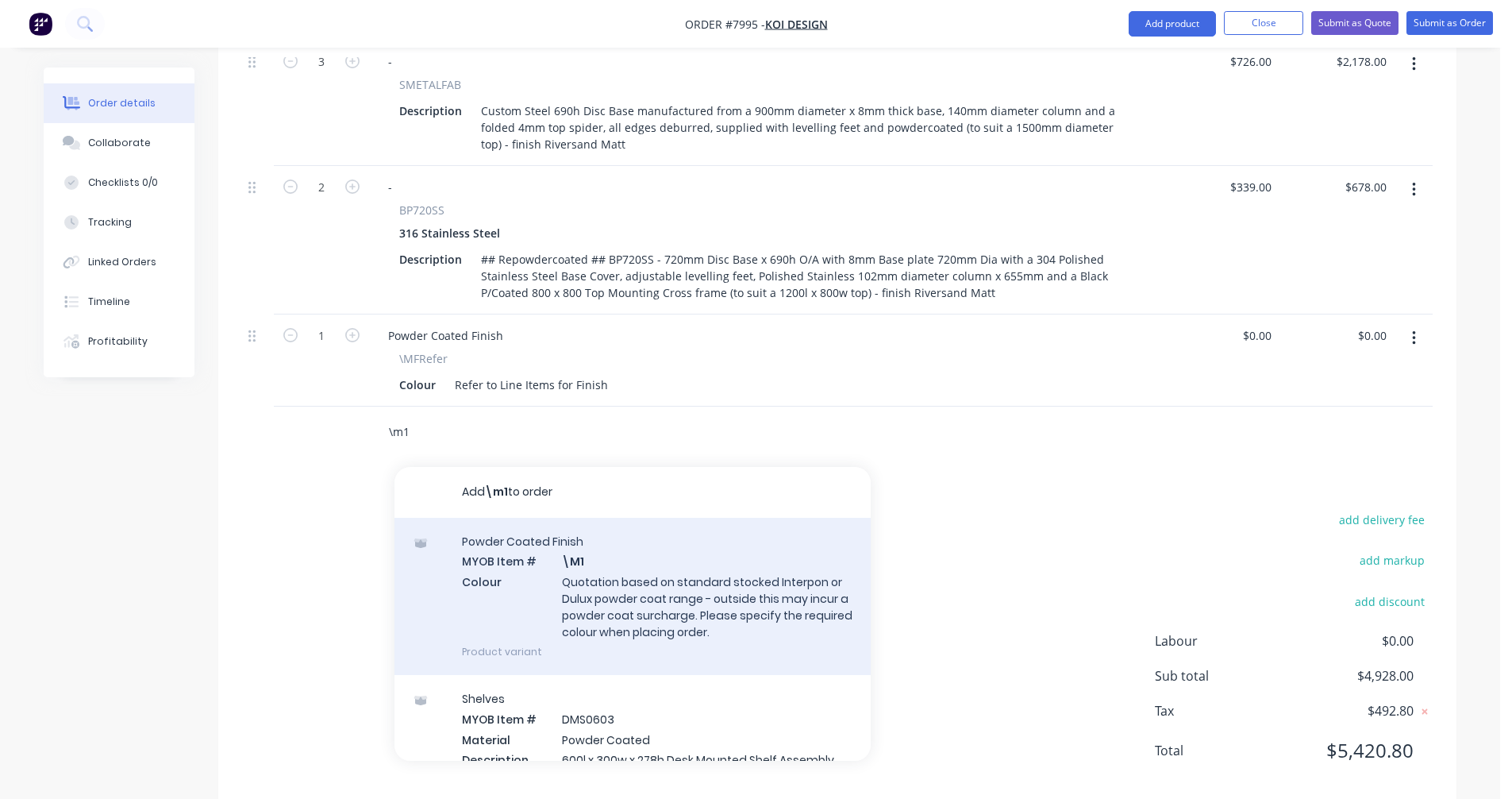
type input "\m1"
click at [590, 586] on div "Powder Coated Finish MYOB Item # \M1 Colour Quotation based on standard stocked…" at bounding box center [633, 596] width 476 height 157
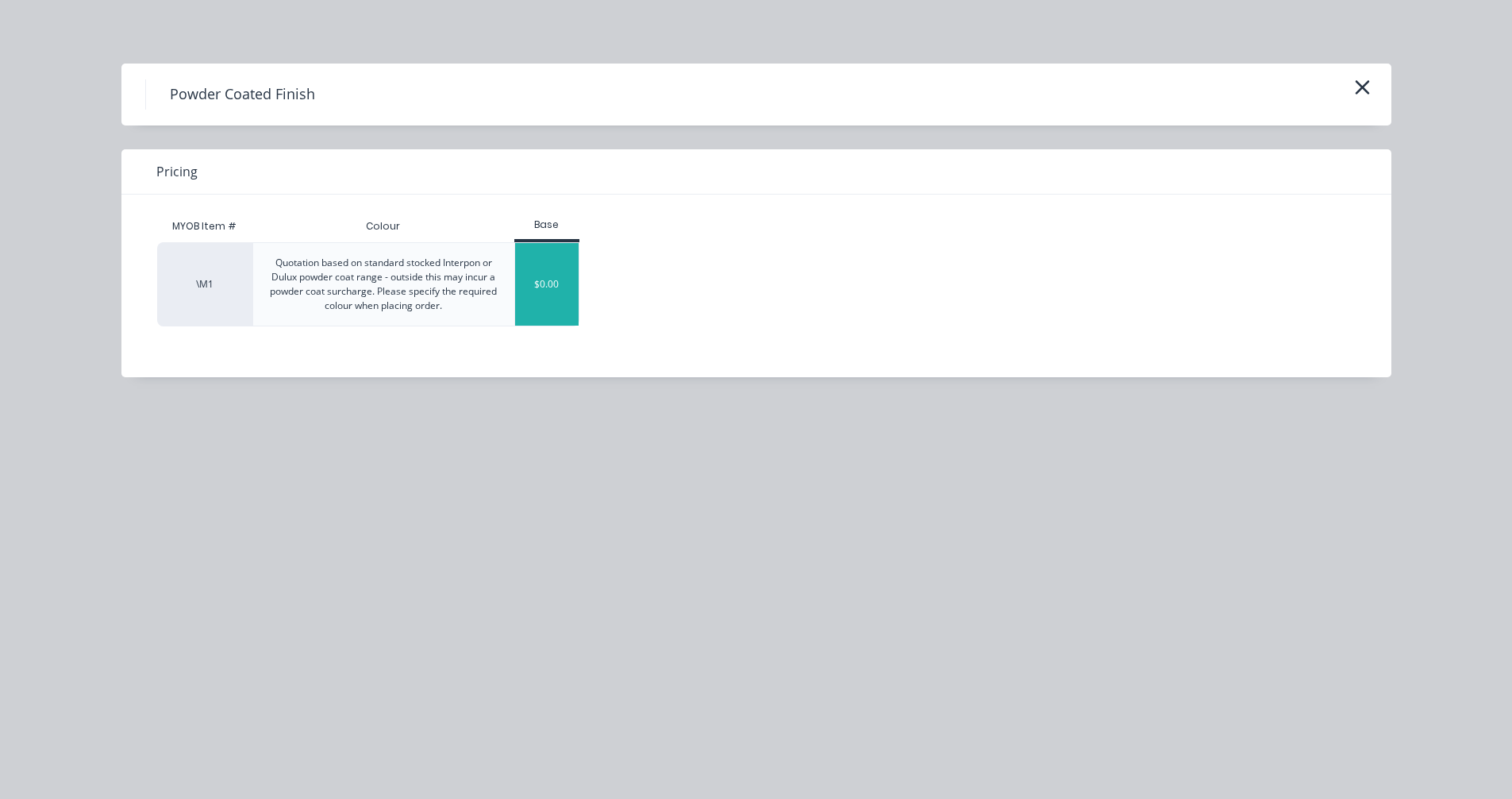
click at [560, 280] on div "$0.00" at bounding box center [547, 283] width 64 height 83
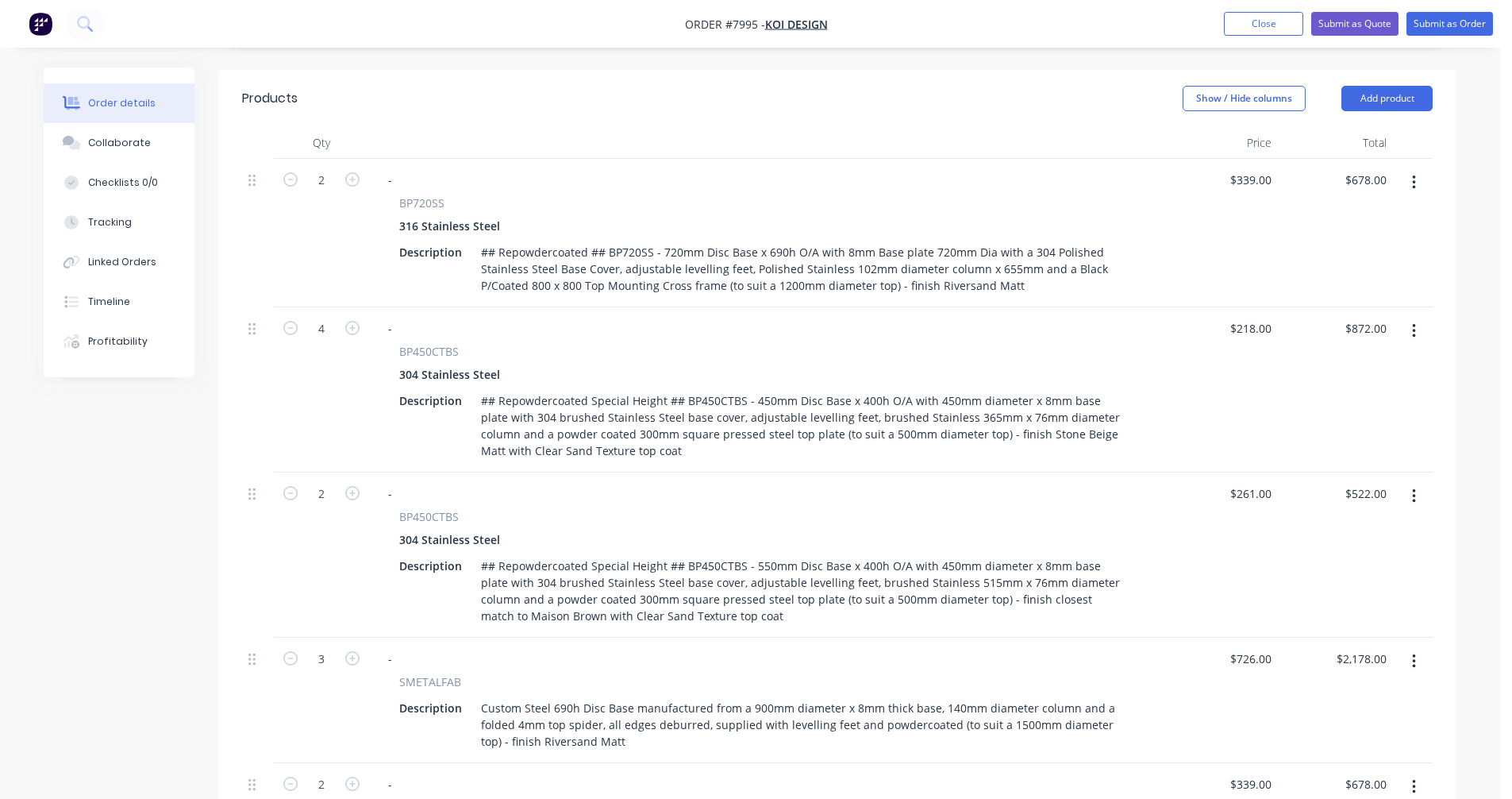
scroll to position [476, 0]
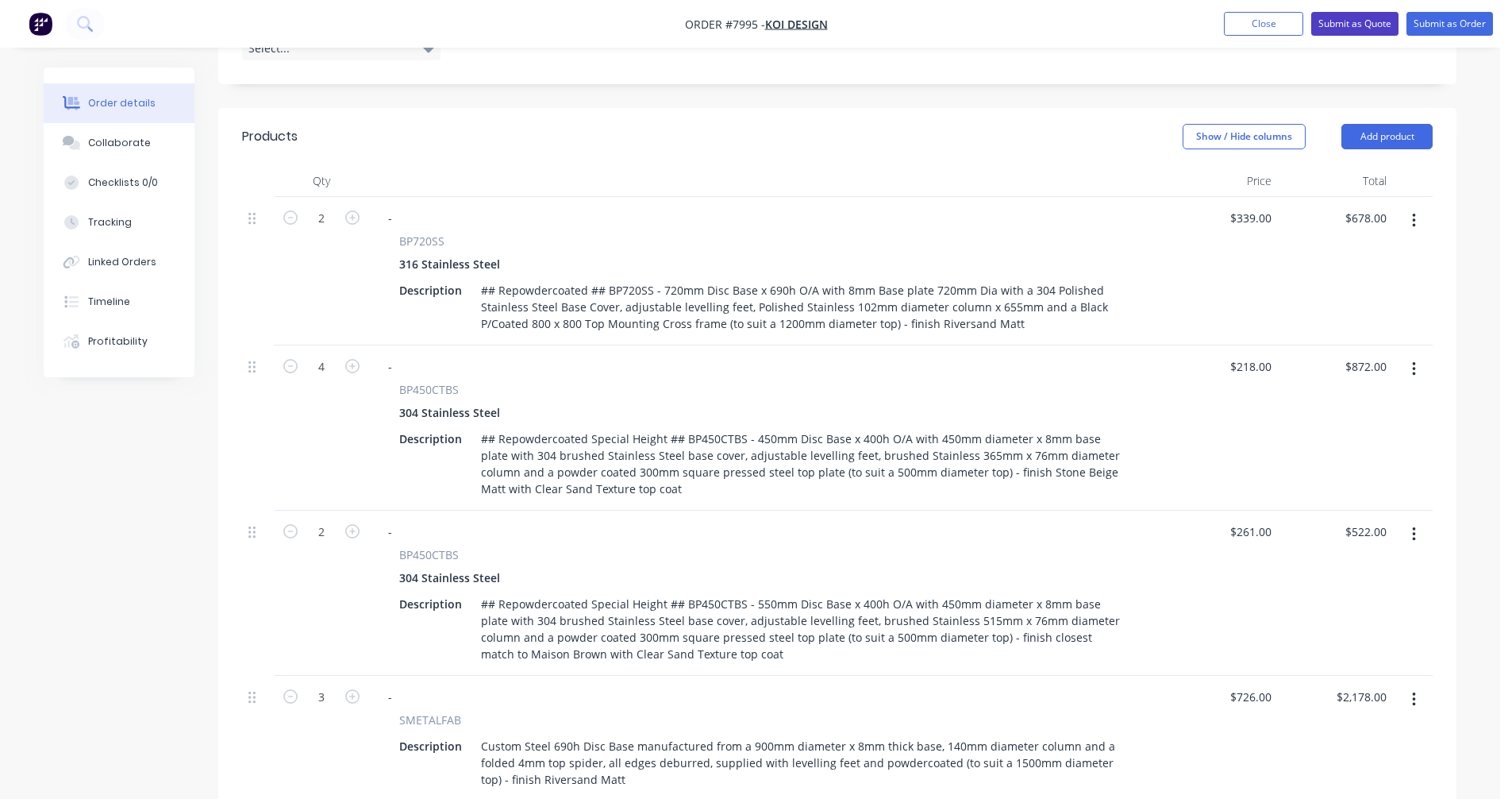
click at [1356, 22] on button "Submit as Quote" at bounding box center [1355, 23] width 87 height 23
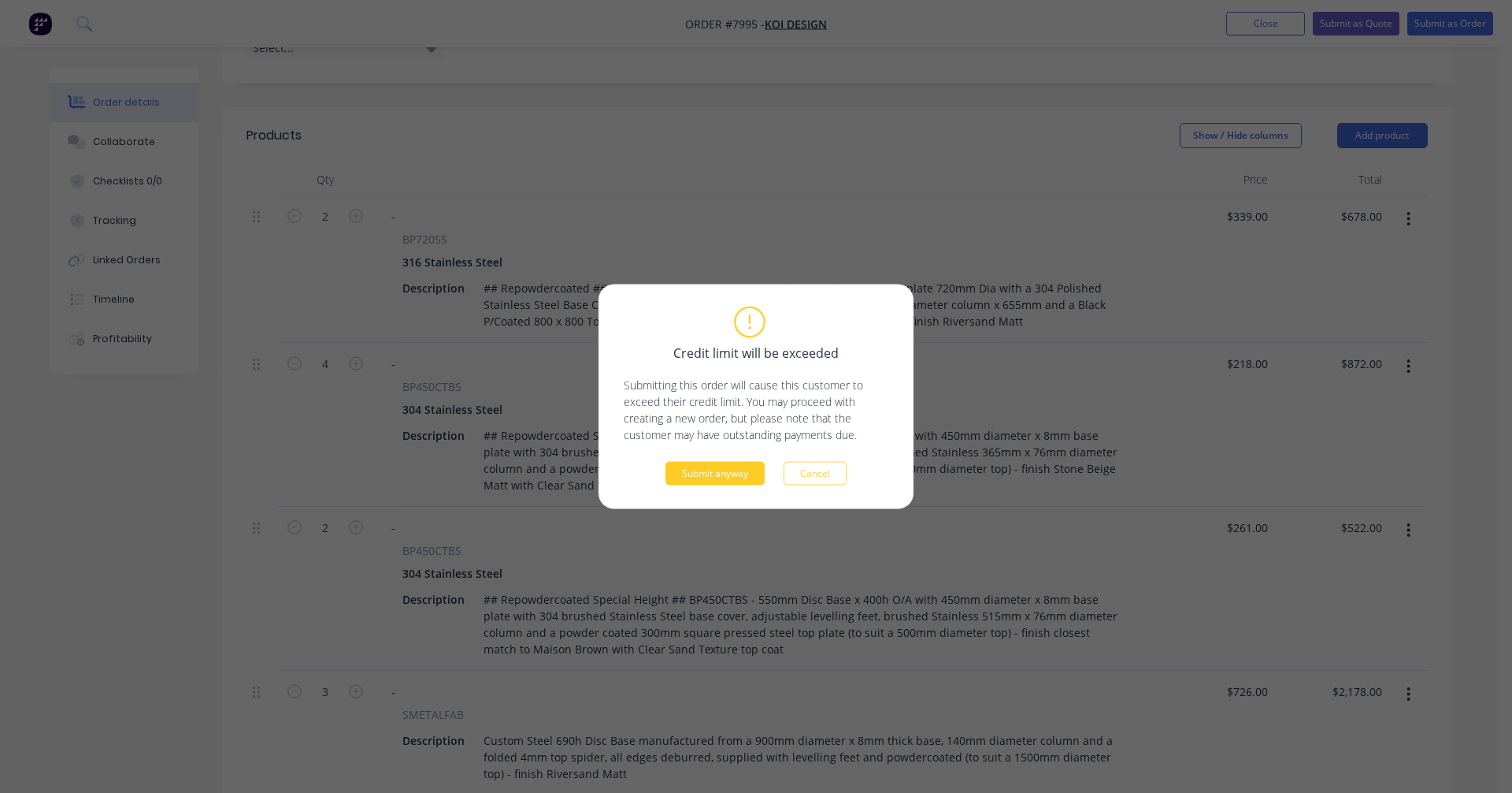
click at [729, 475] on button "Submit anyway" at bounding box center [715, 473] width 99 height 23
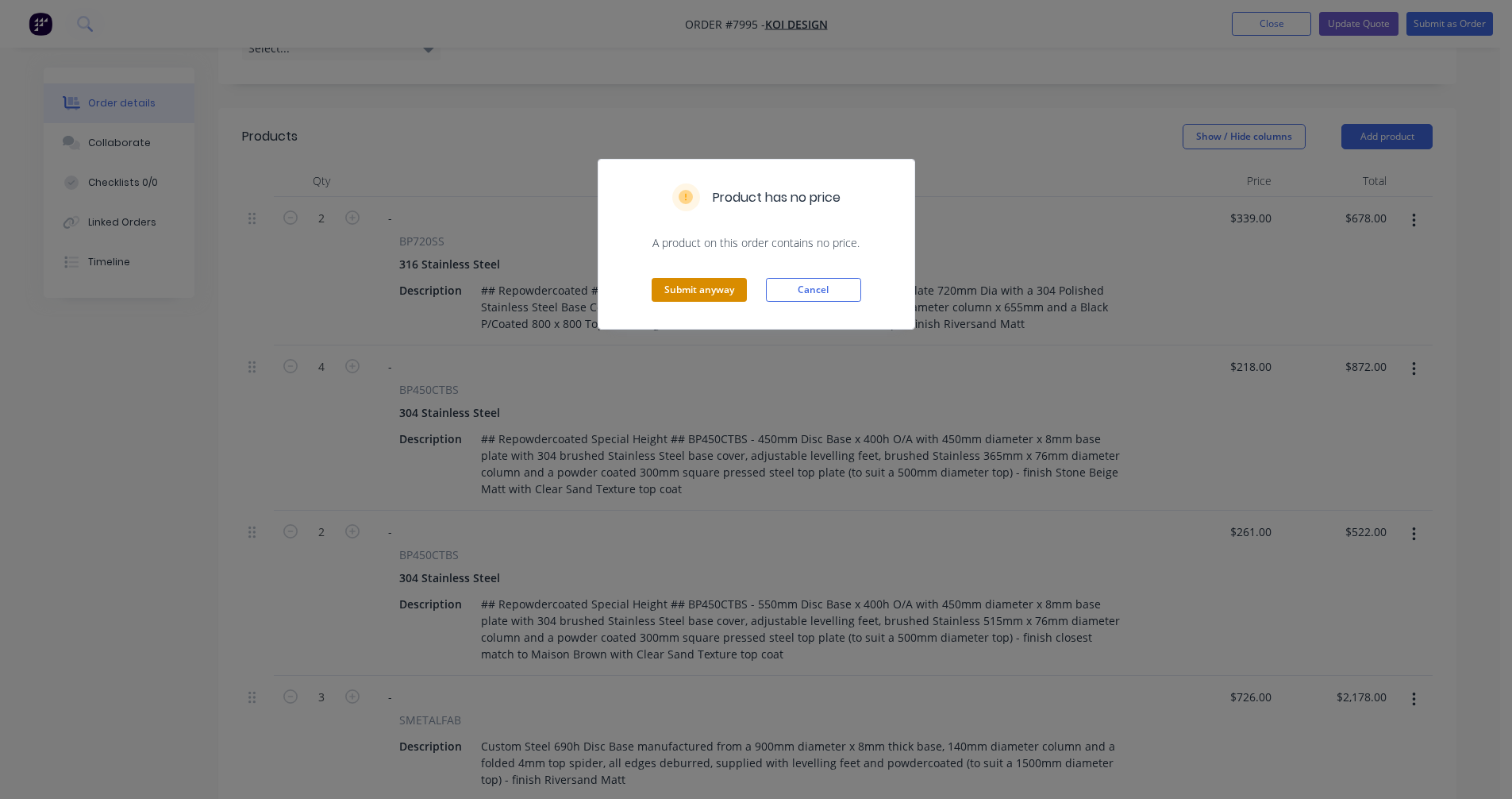
click at [706, 286] on button "Submit anyway" at bounding box center [700, 290] width 96 height 23
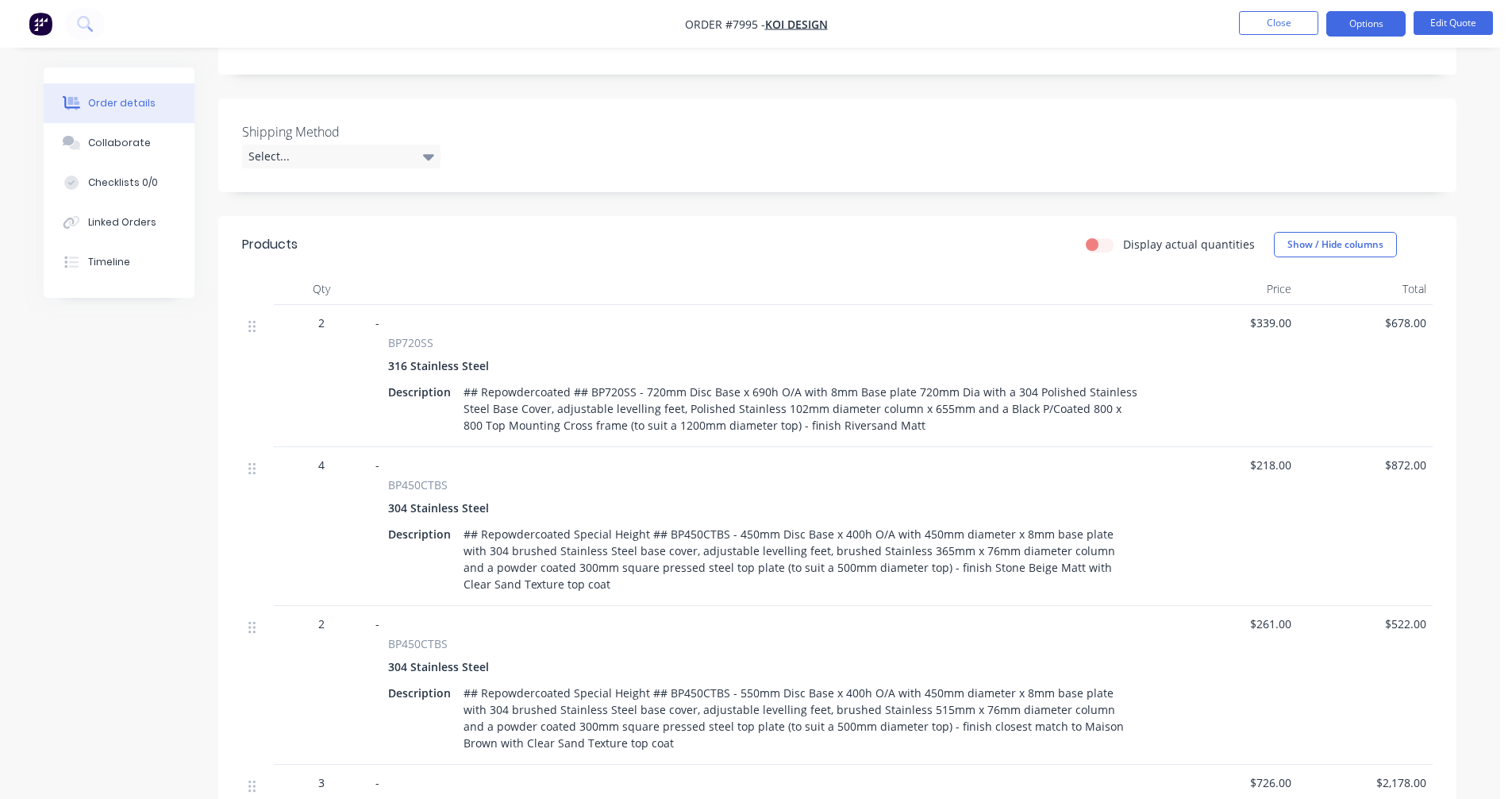
scroll to position [140, 0]
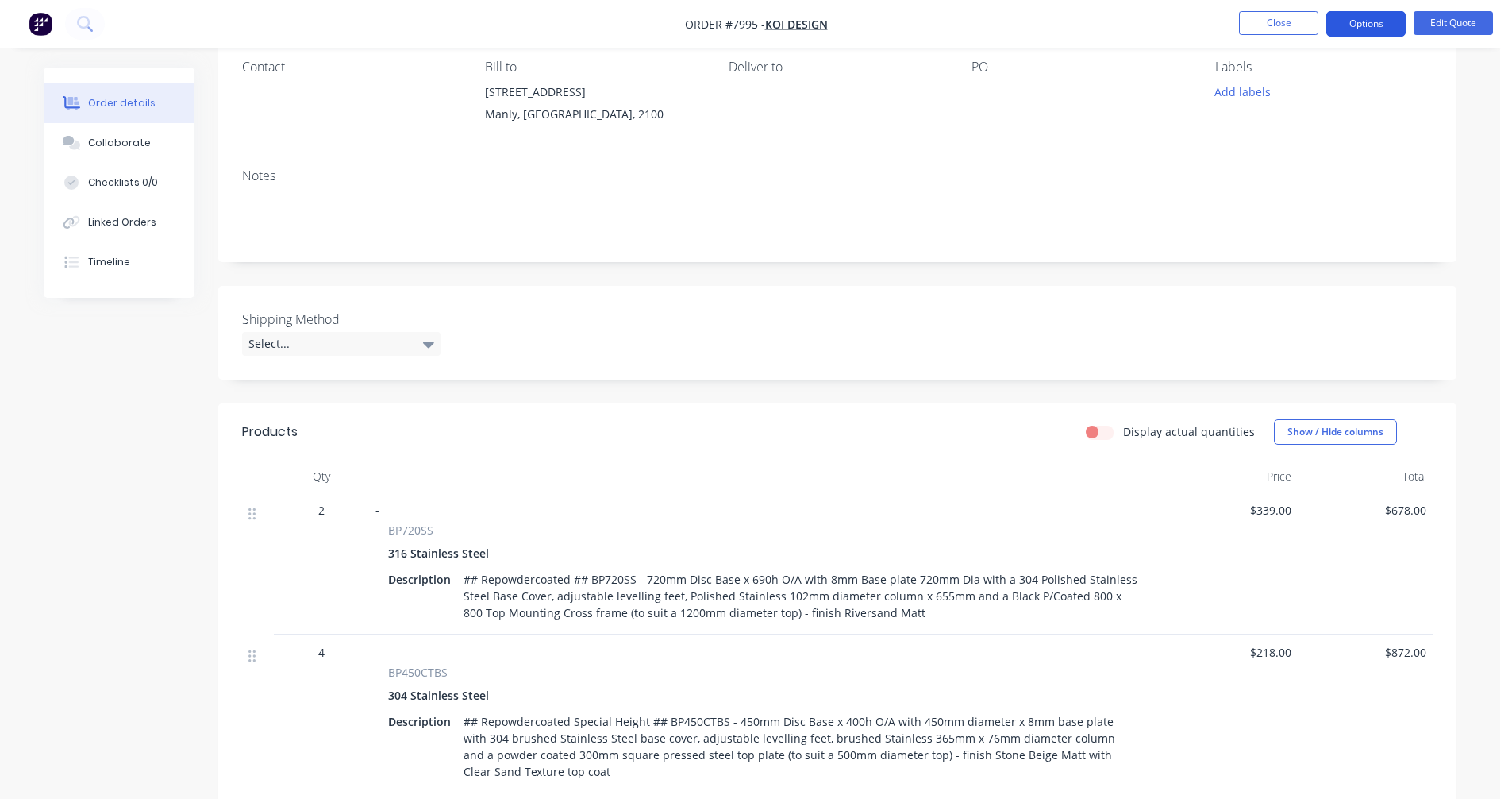
click at [1366, 22] on button "Options" at bounding box center [1365, 23] width 79 height 25
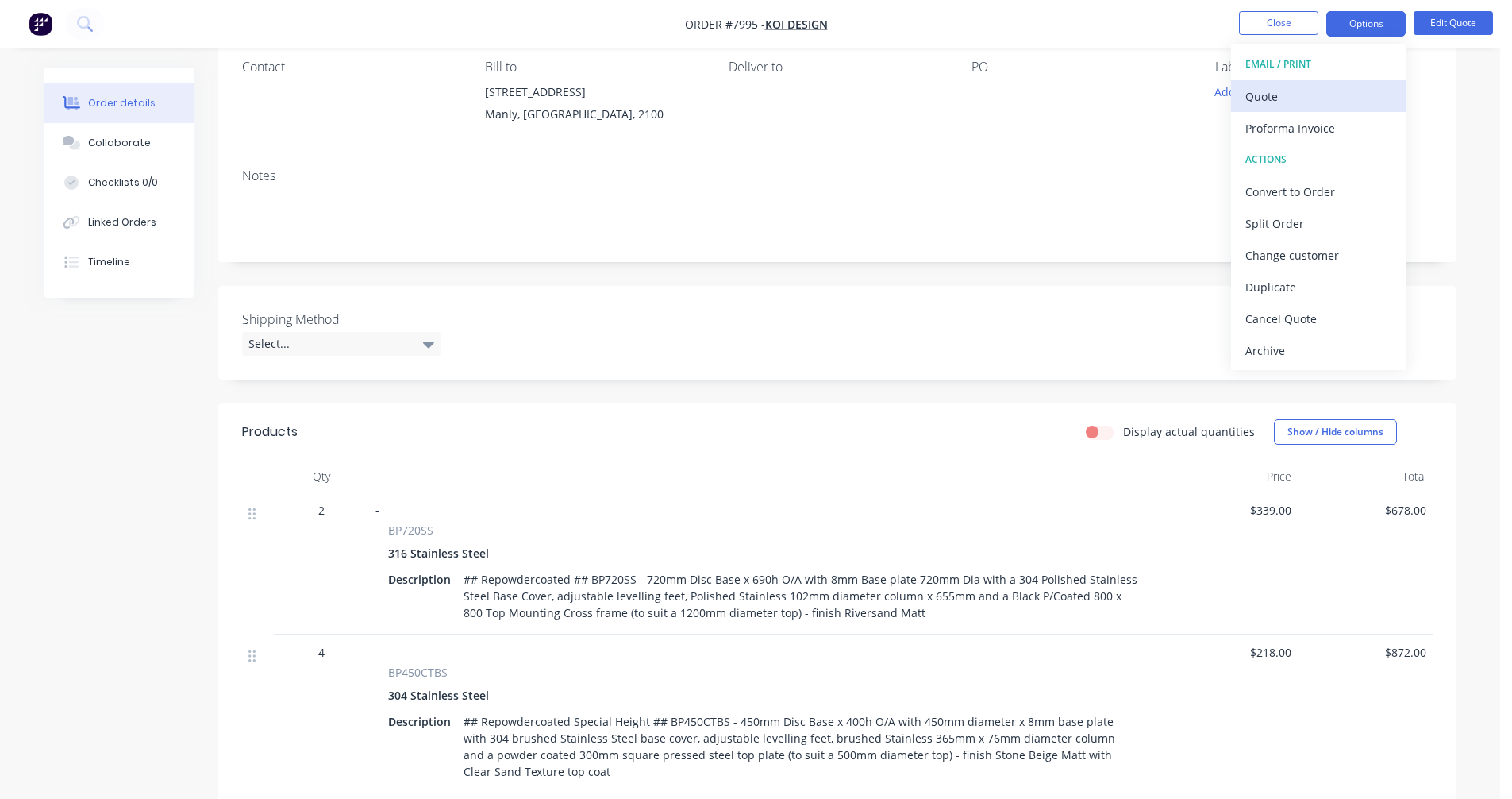
click at [1271, 103] on div "Quote" at bounding box center [1318, 97] width 146 height 23
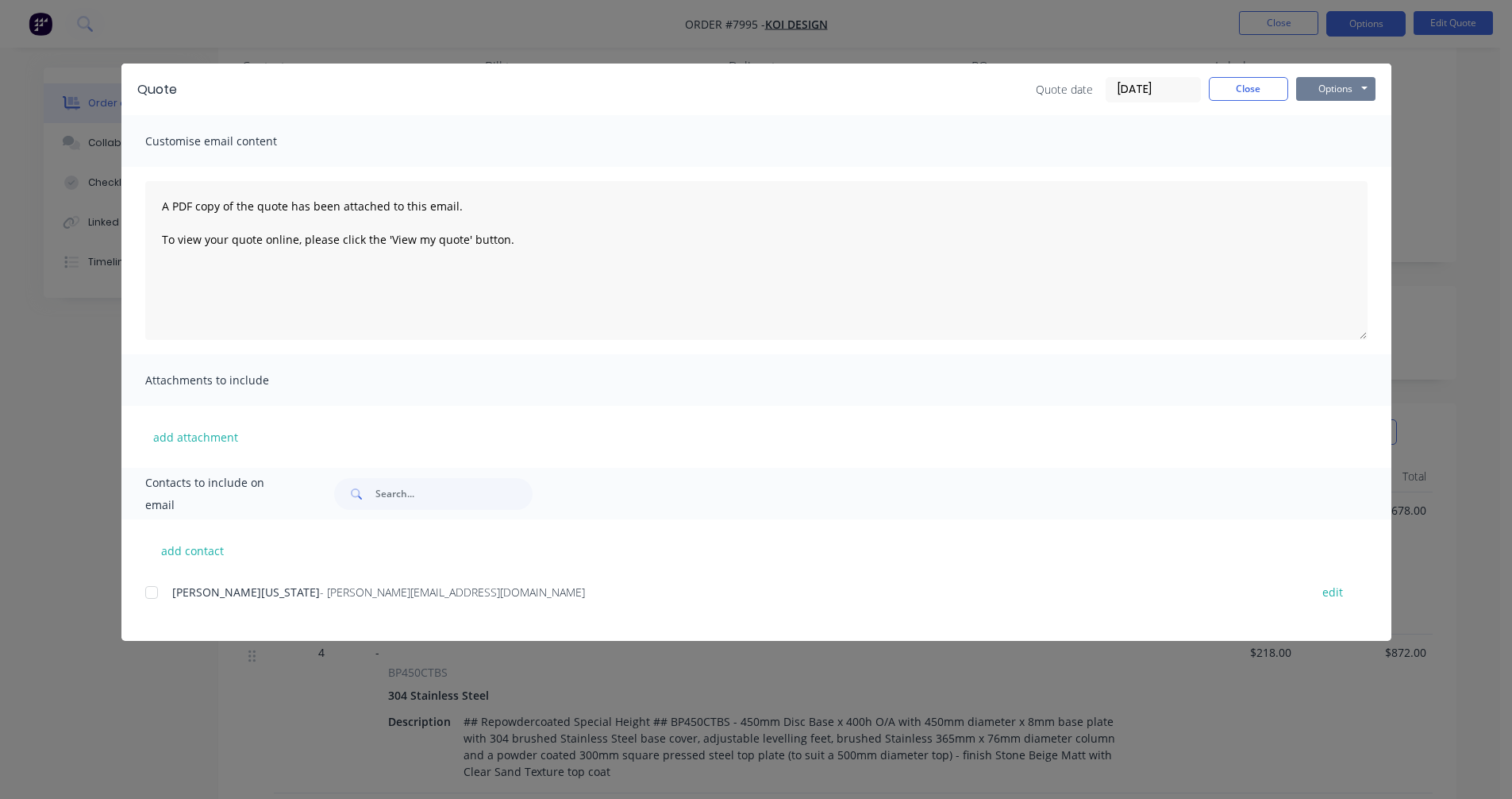
click at [1330, 87] on button "Options" at bounding box center [1335, 89] width 79 height 23
click at [1344, 116] on button "Preview" at bounding box center [1346, 117] width 102 height 26
click at [1250, 87] on button "Close" at bounding box center [1248, 89] width 79 height 23
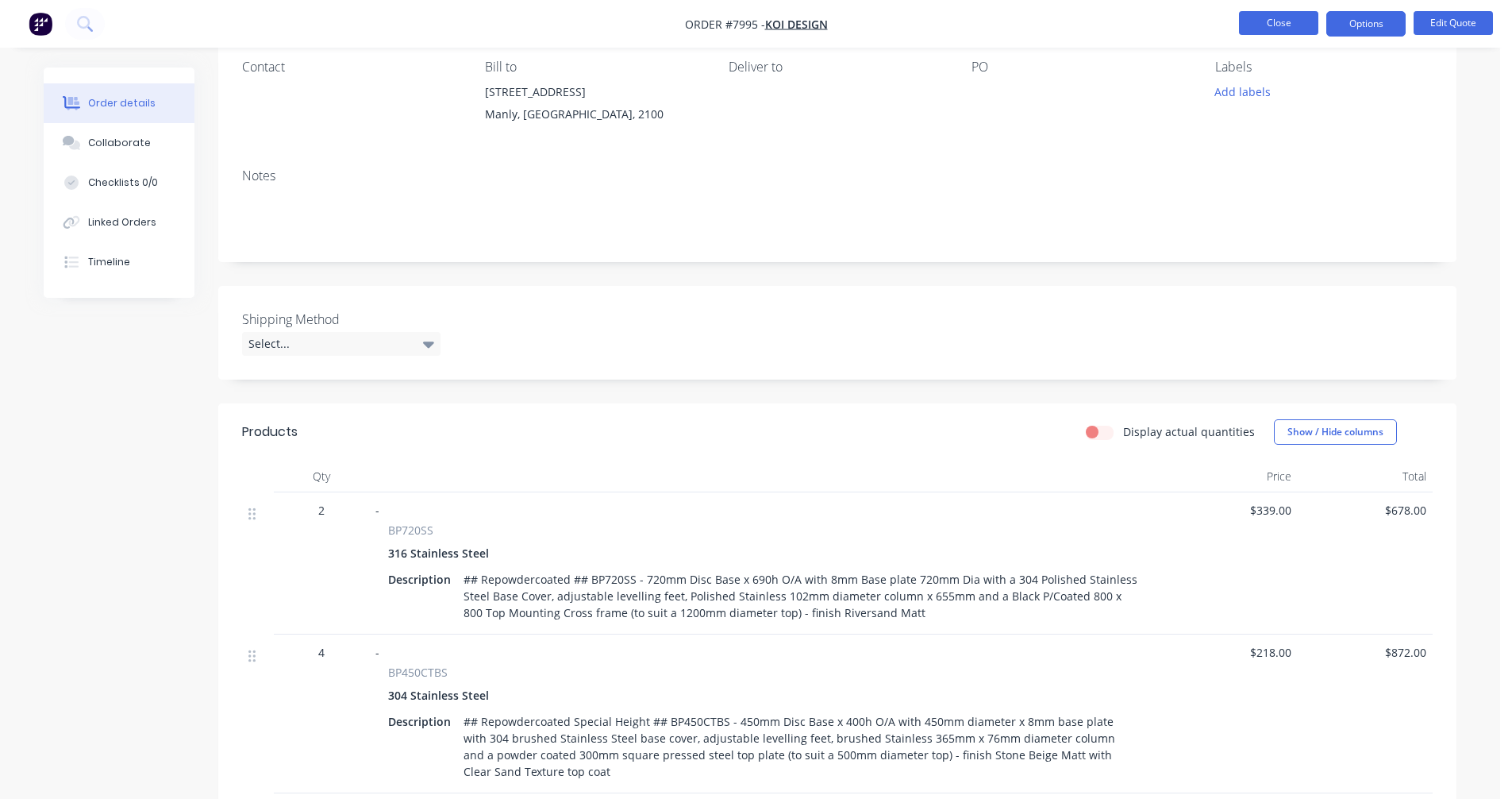
click at [1272, 21] on button "Close" at bounding box center [1278, 23] width 79 height 23
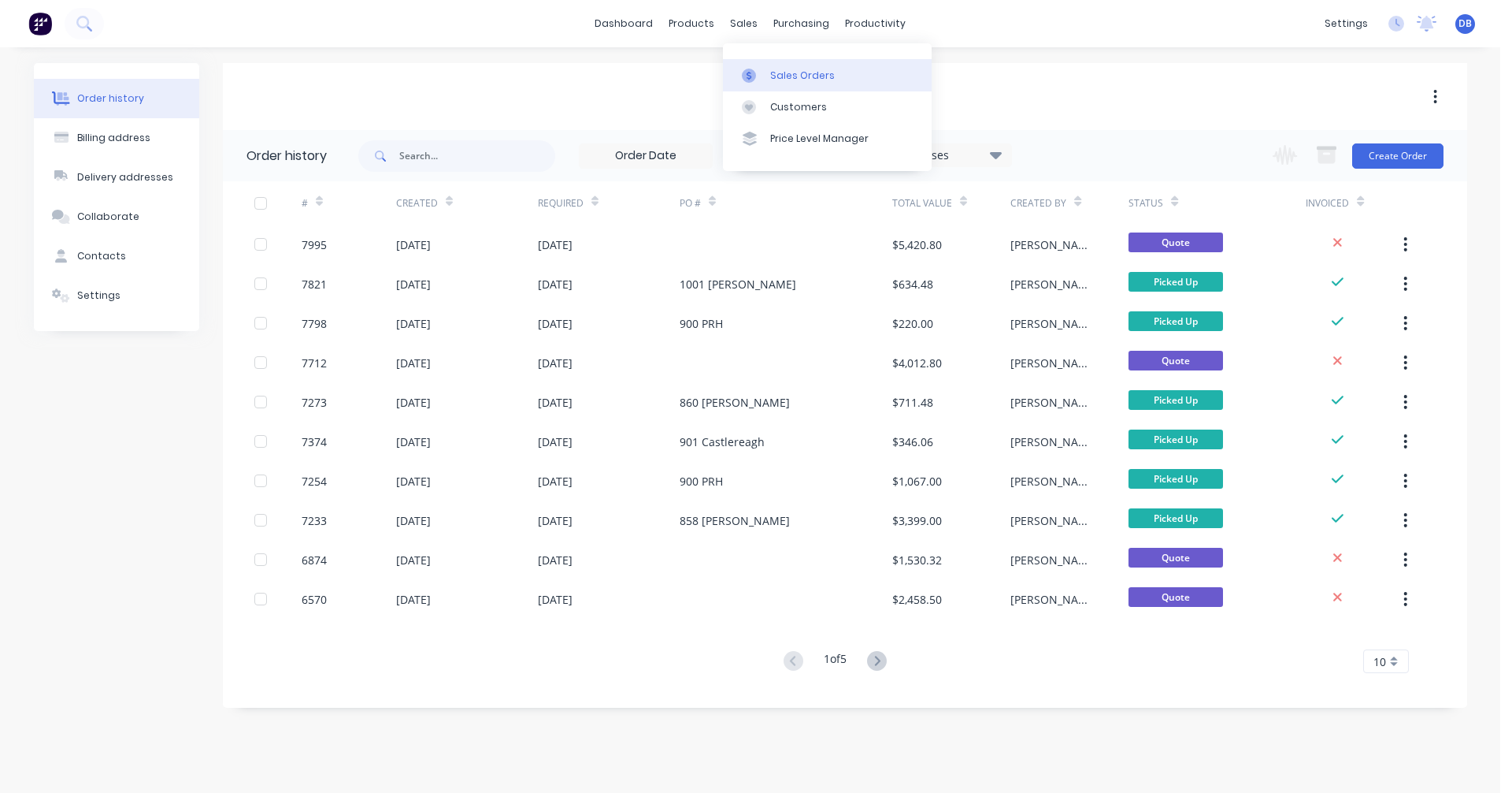
click at [791, 71] on div "Sales Orders" at bounding box center [802, 75] width 65 height 14
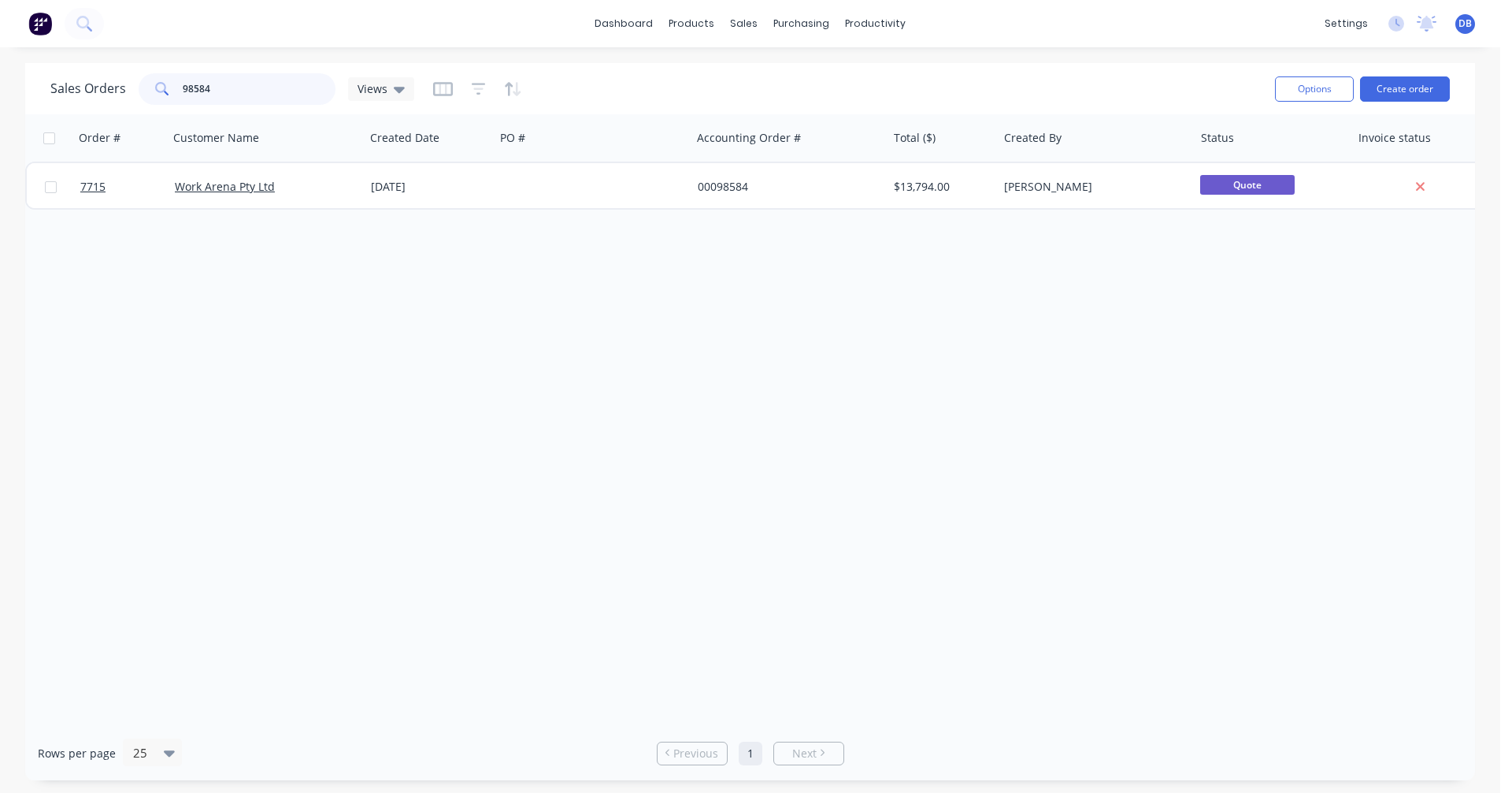
drag, startPoint x: 232, startPoint y: 93, endPoint x: 148, endPoint y: 91, distance: 84.0
click at [150, 91] on div "98584" at bounding box center [237, 89] width 197 height 32
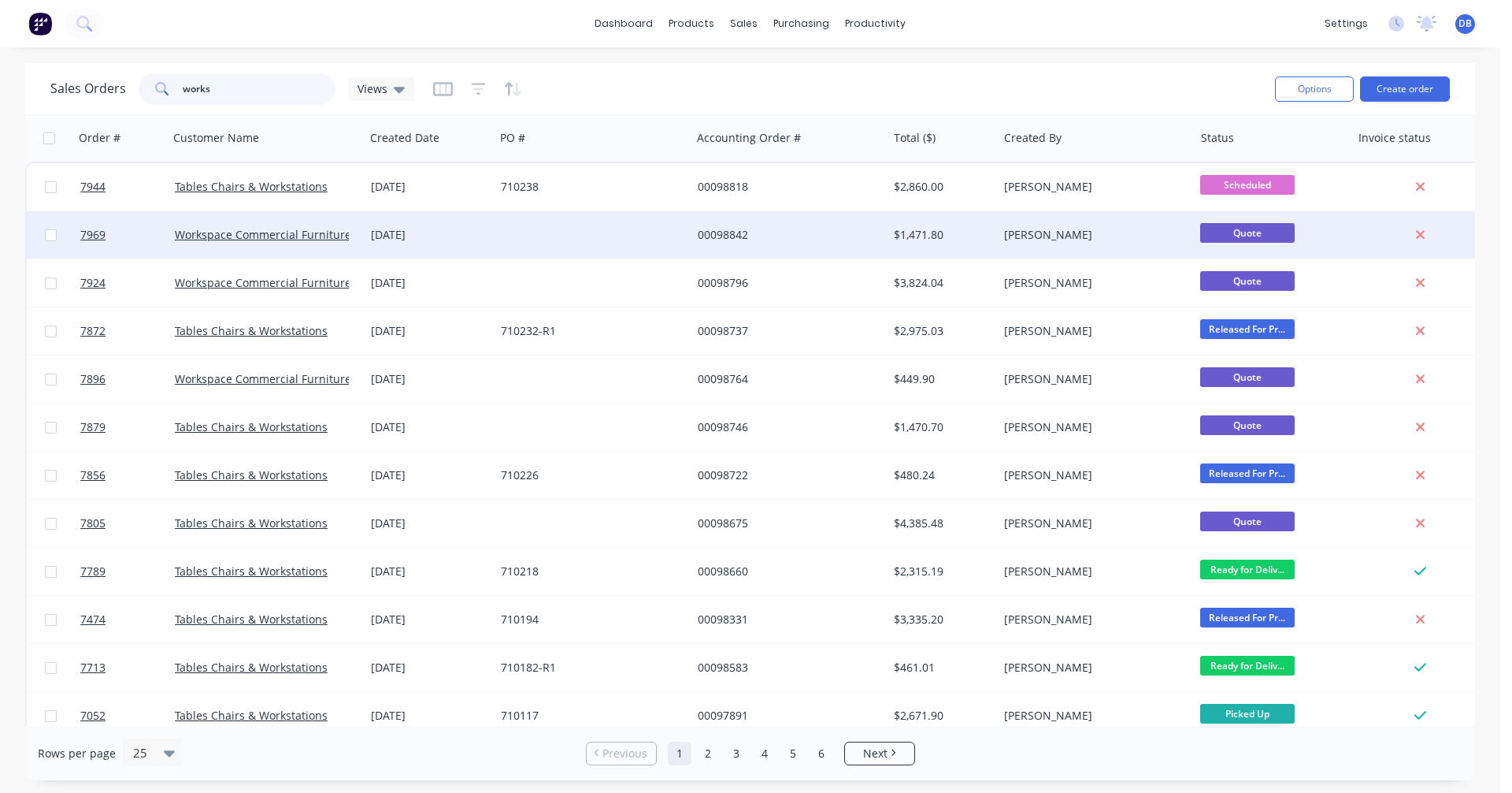
type input "works"
click at [716, 231] on div "00098842" at bounding box center [785, 235] width 175 height 16
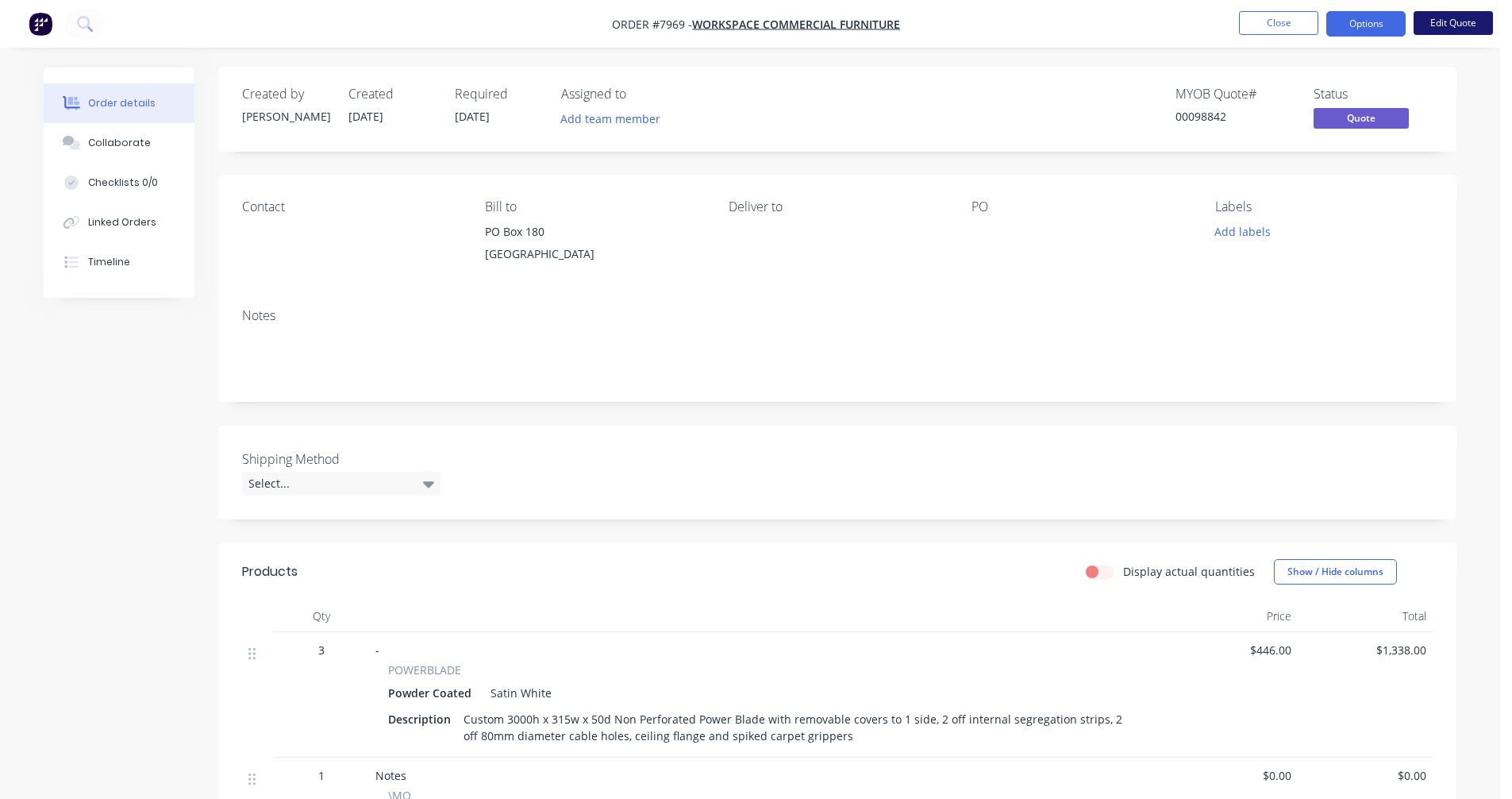
click at [1445, 17] on button "Edit Quote" at bounding box center [1452, 23] width 79 height 23
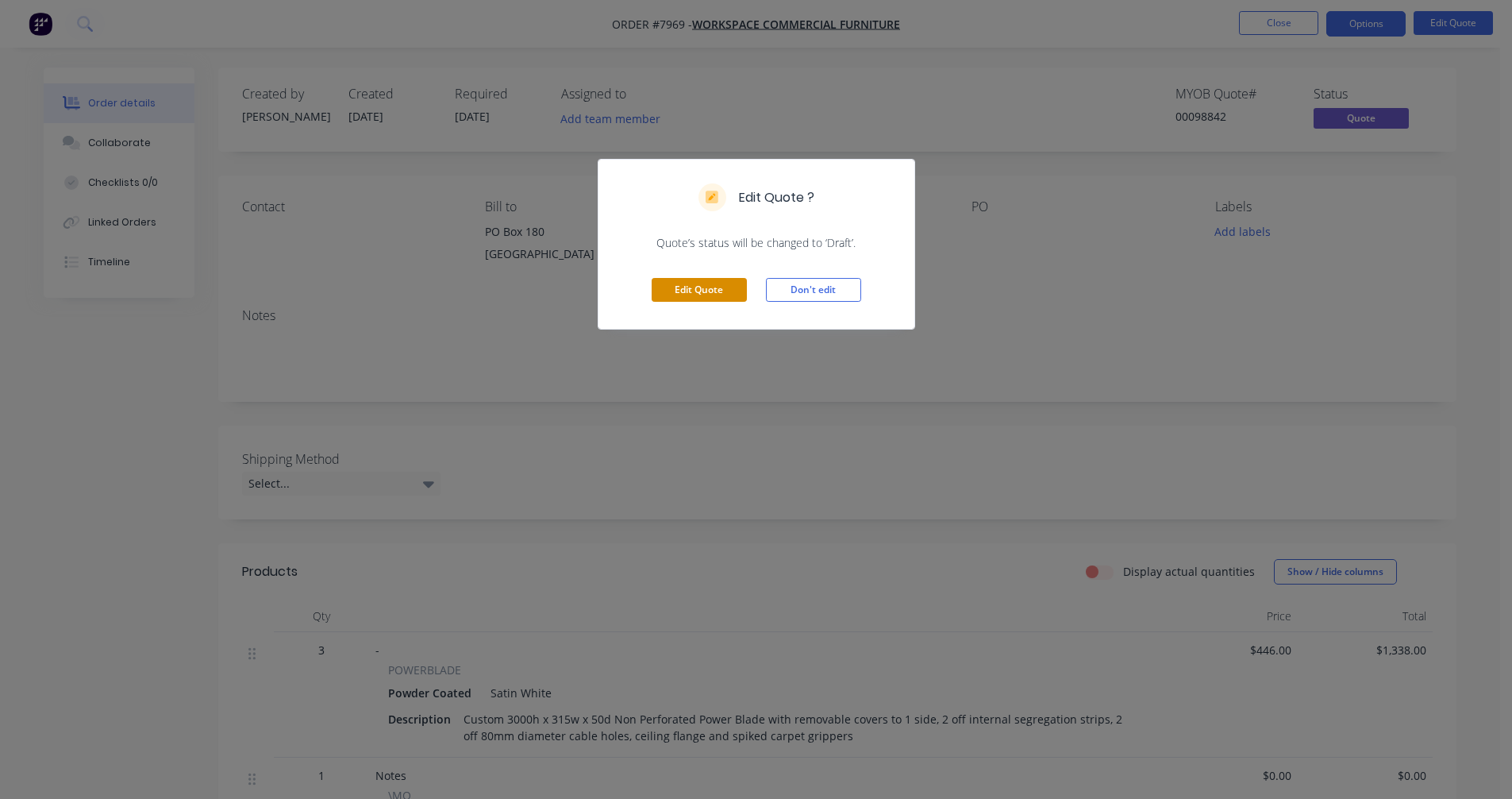
click at [697, 291] on button "Edit Quote" at bounding box center [700, 290] width 96 height 23
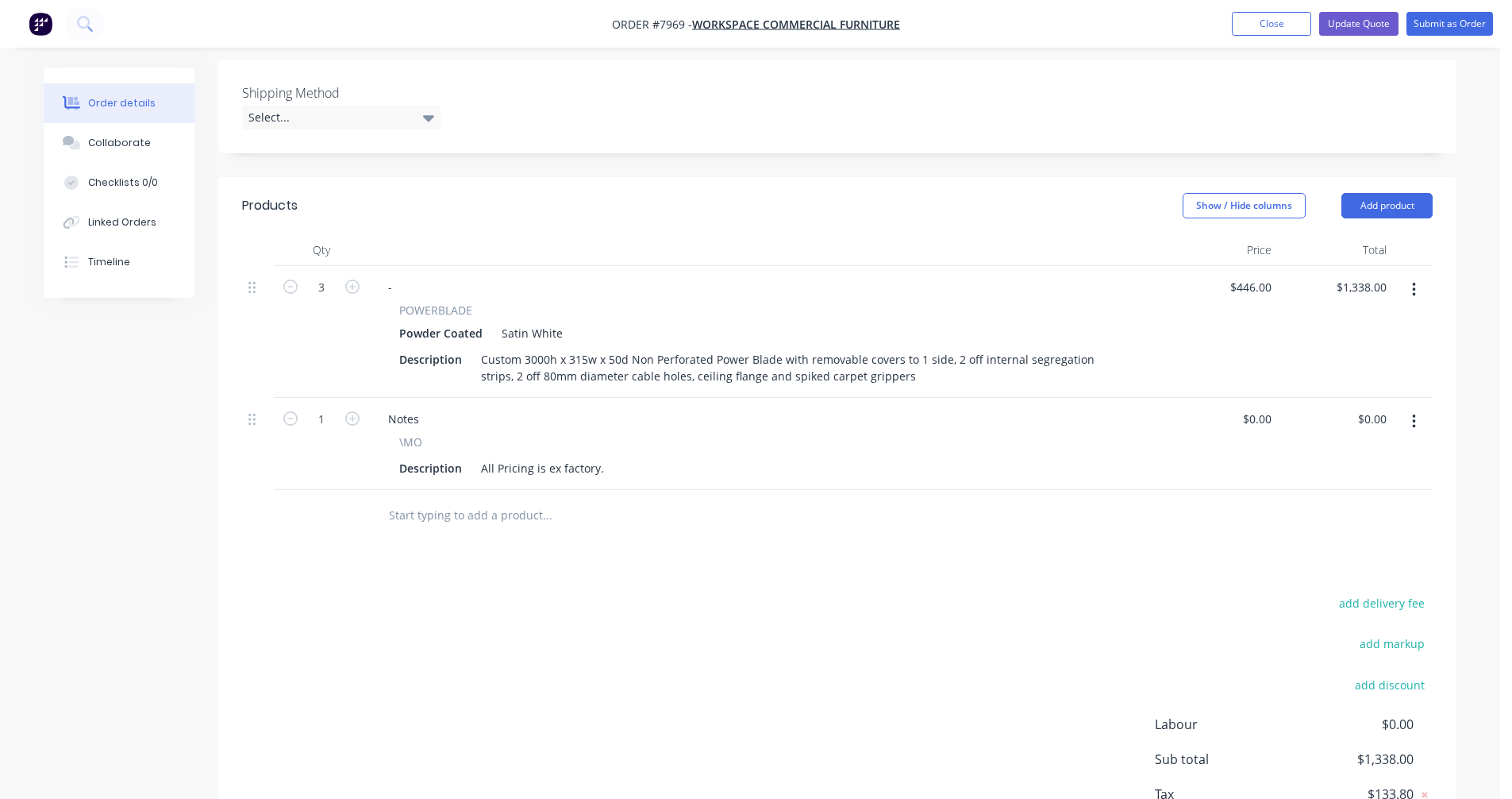
scroll to position [397, 0]
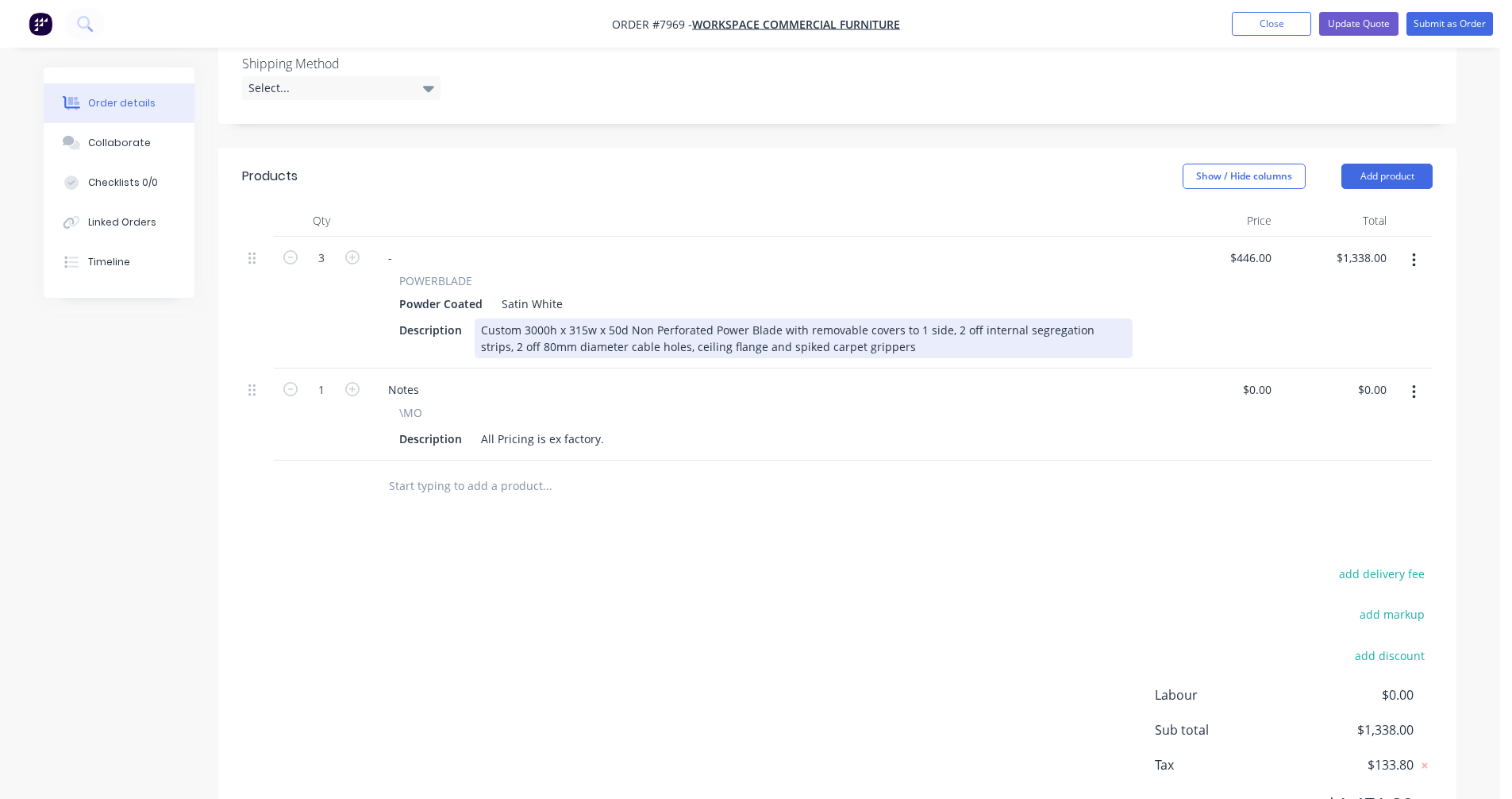
click at [541, 346] on div "Custom 3000h x 315w x 50d Non Perforated Power Blade with removable covers to 1…" at bounding box center [803, 338] width 658 height 40
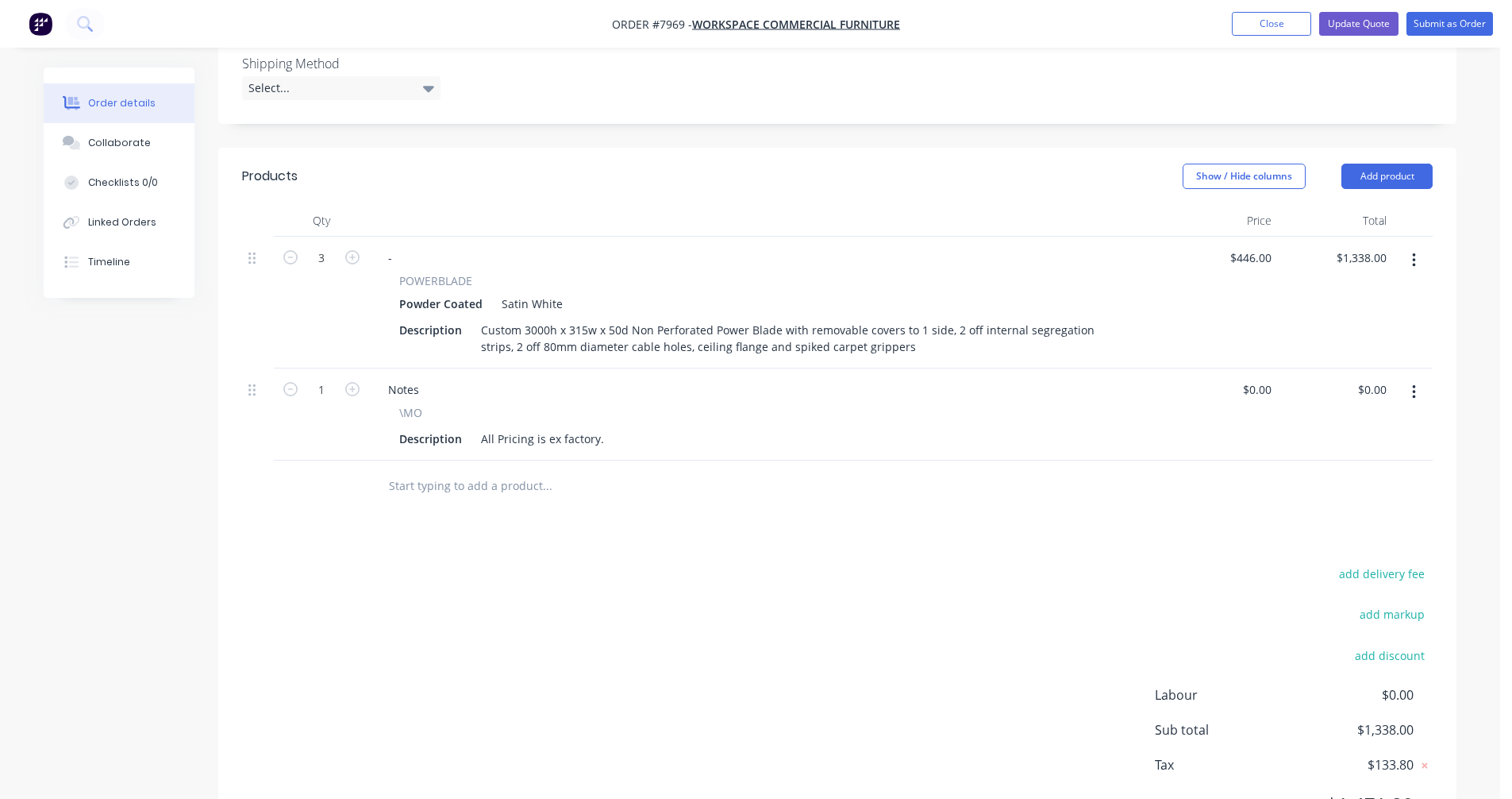
click at [454, 498] on input "text" at bounding box center [547, 486] width 317 height 32
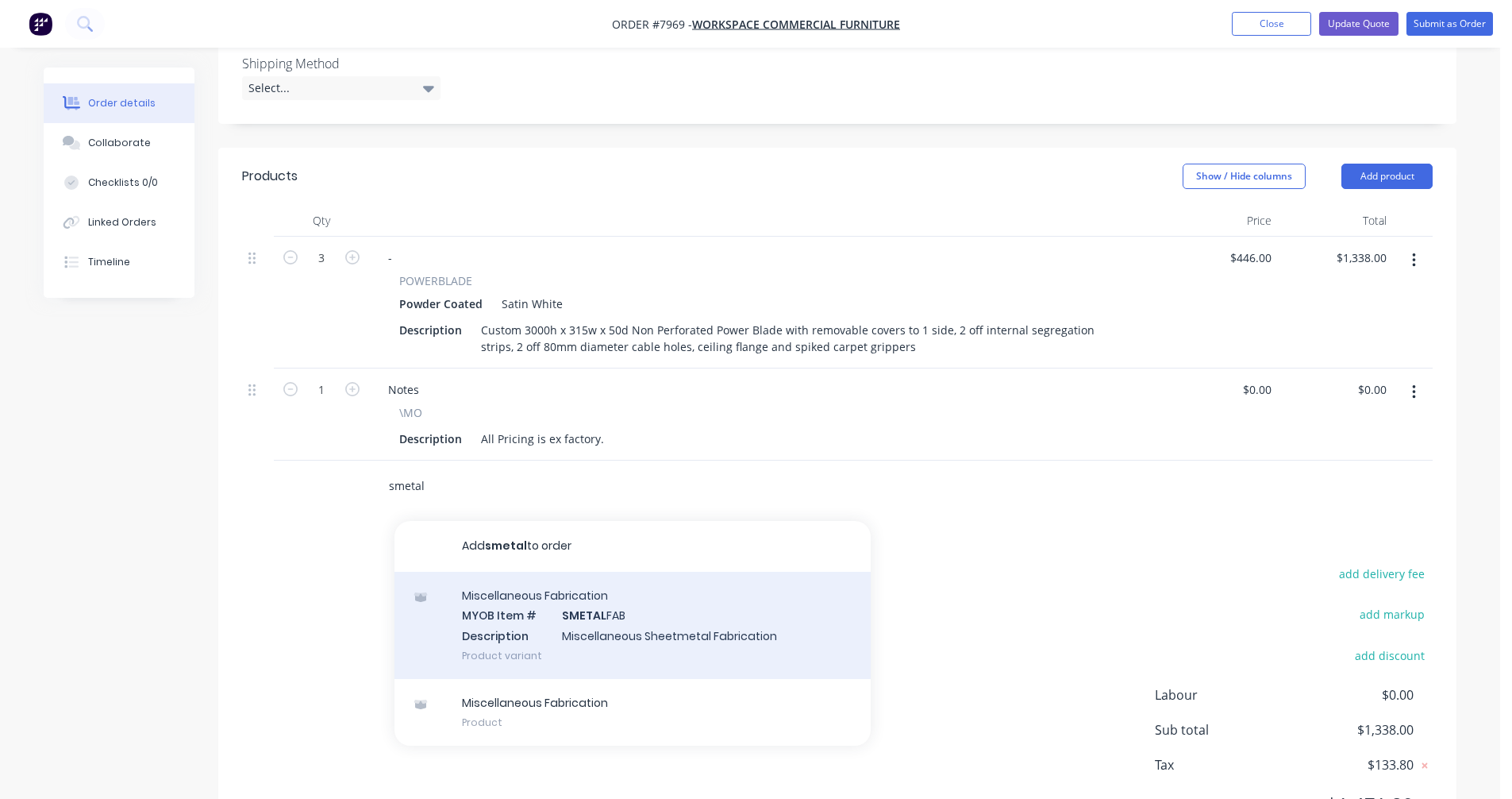
type input "smetal"
click at [549, 633] on div "Miscellaneous Fabrication MYOB Item # SMETAL FAB Description Miscellaneous Shee…" at bounding box center [633, 625] width 476 height 107
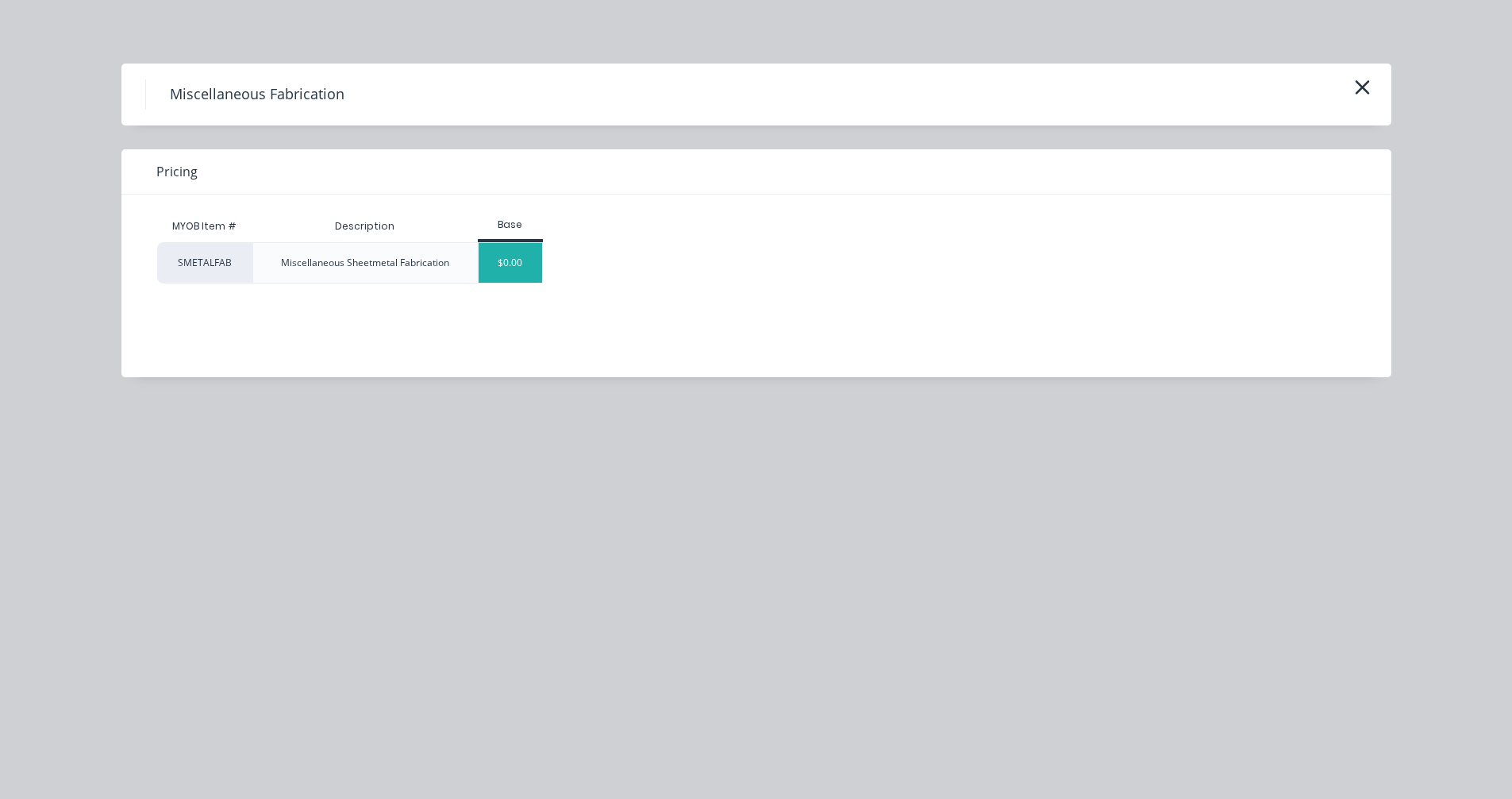
click at [522, 268] on div "$0.00" at bounding box center [511, 263] width 64 height 40
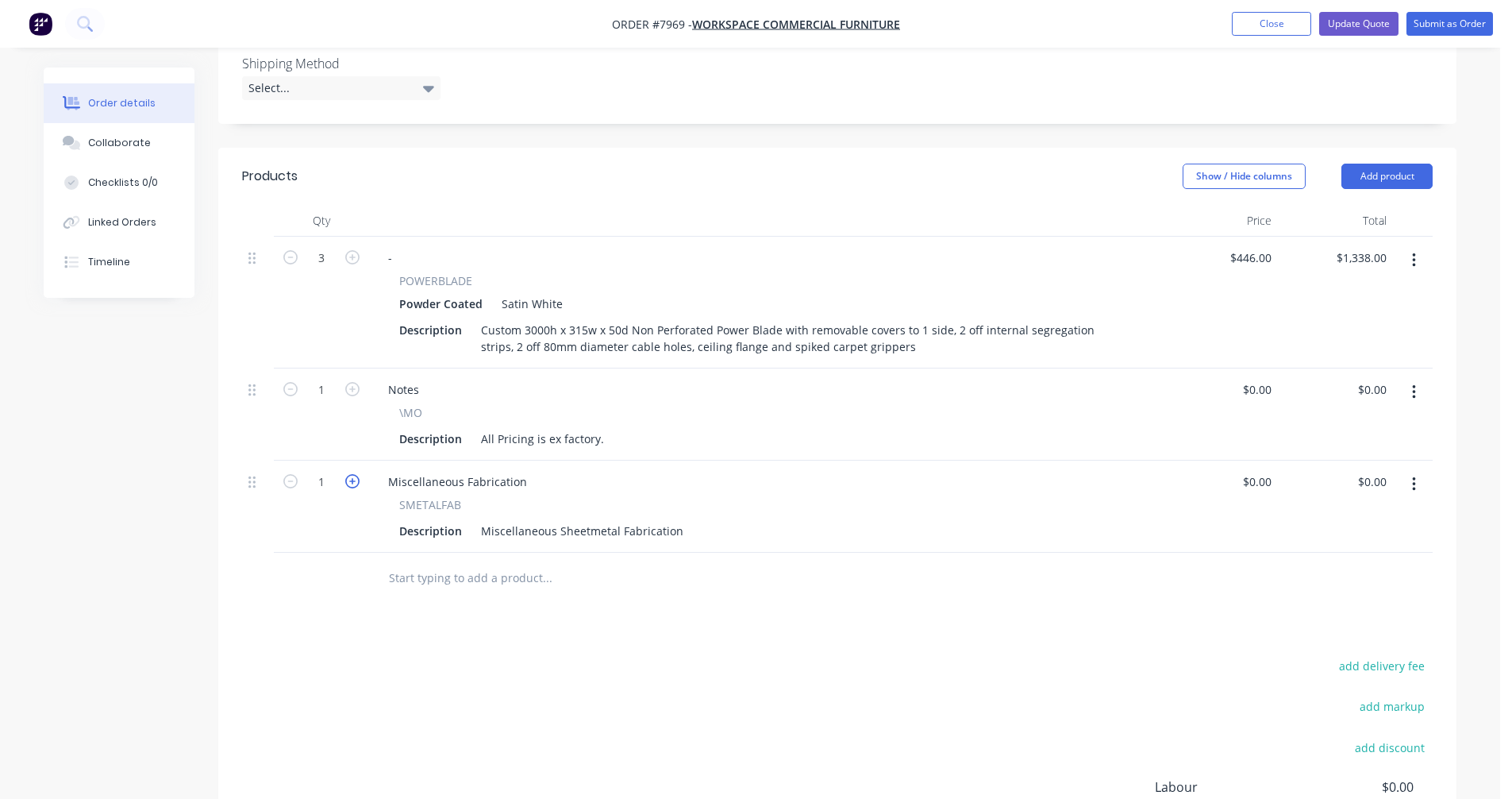
click at [353, 489] on icon "button" at bounding box center [352, 481] width 14 height 14
type input "3"
drag, startPoint x: 527, startPoint y: 499, endPoint x: 376, endPoint y: 493, distance: 151.1
click at [380, 492] on div "Miscellaneous Fabrication" at bounding box center [457, 482] width 164 height 23
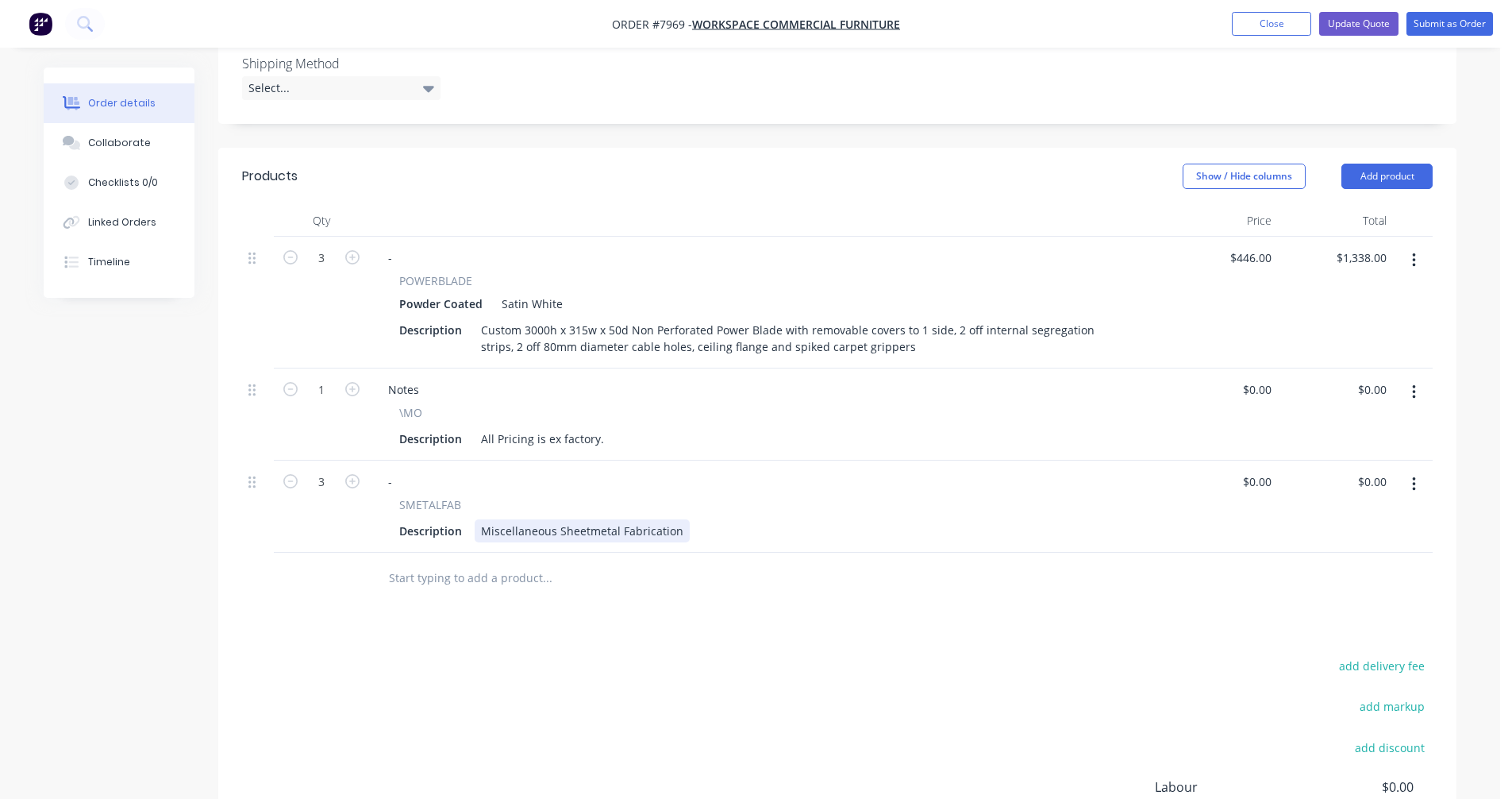
click at [587, 543] on div "Miscellaneous Sheetmetal Fabrication" at bounding box center [581, 530] width 215 height 23
drag, startPoint x: 672, startPoint y: 548, endPoint x: 475, endPoint y: 547, distance: 197.0
click at [475, 543] on div "Miscellaneous Sheetmetal Fabrication" at bounding box center [581, 530] width 215 height 23
type input "$70.00"
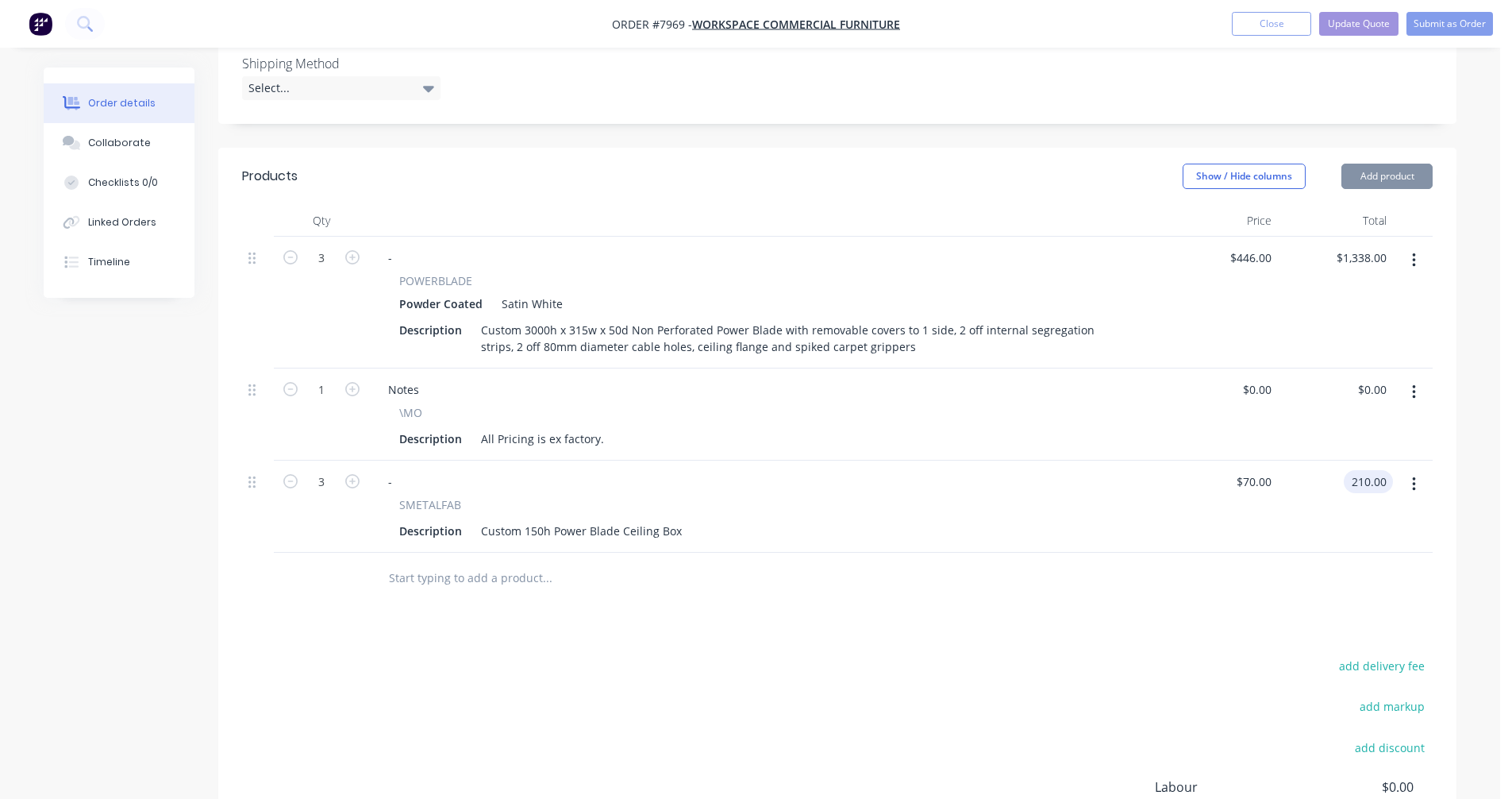
type input "$210.00"
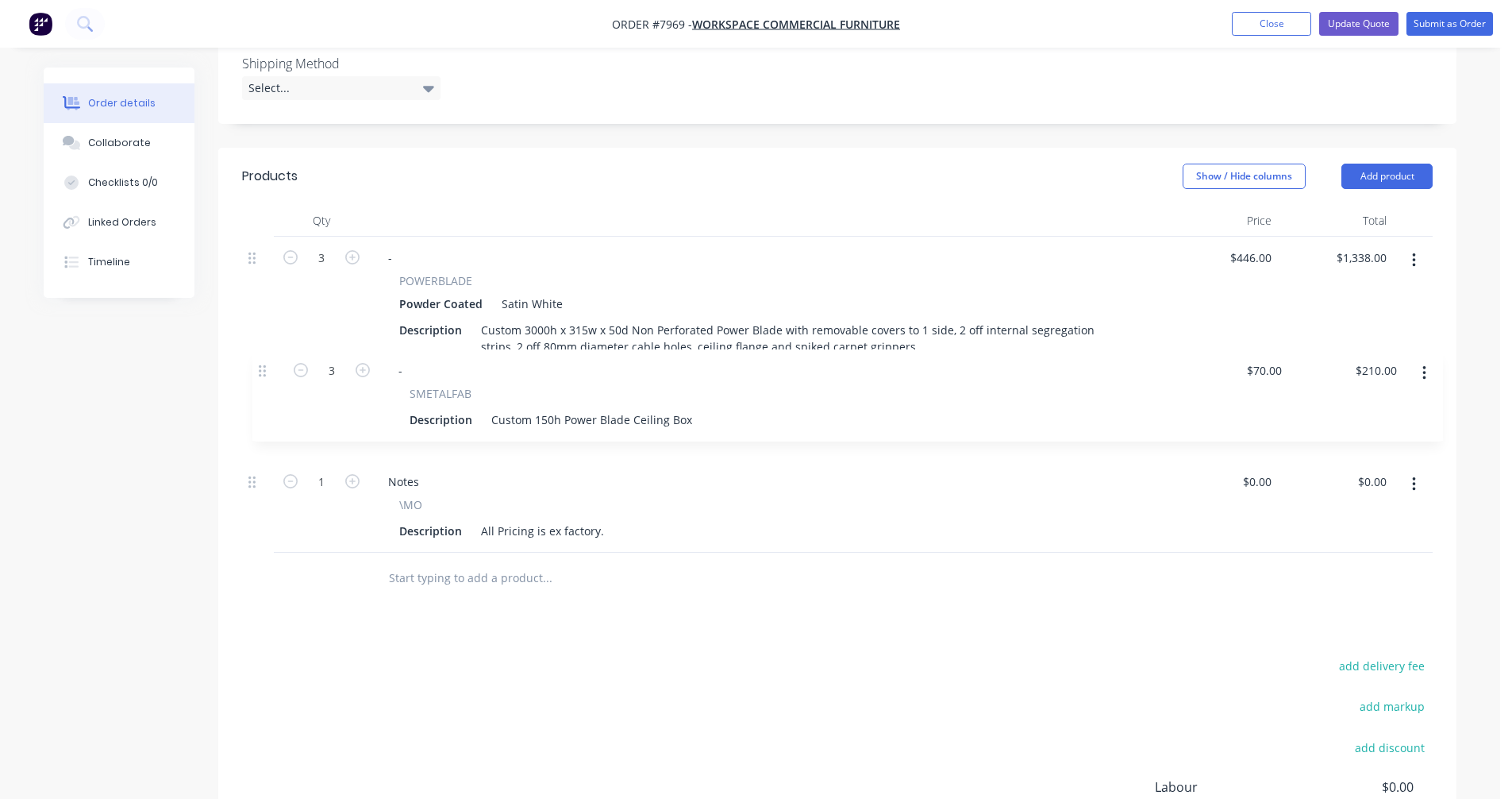
drag, startPoint x: 253, startPoint y: 500, endPoint x: 264, endPoint y: 368, distance: 132.5
click at [264, 368] on div "3 - POWERBLADE Powder Coated Satin White Description Custom 3000h x 315w x 50d …" at bounding box center [838, 394] width 1190 height 316
click at [1348, 22] on button "Update Quote" at bounding box center [1358, 23] width 79 height 23
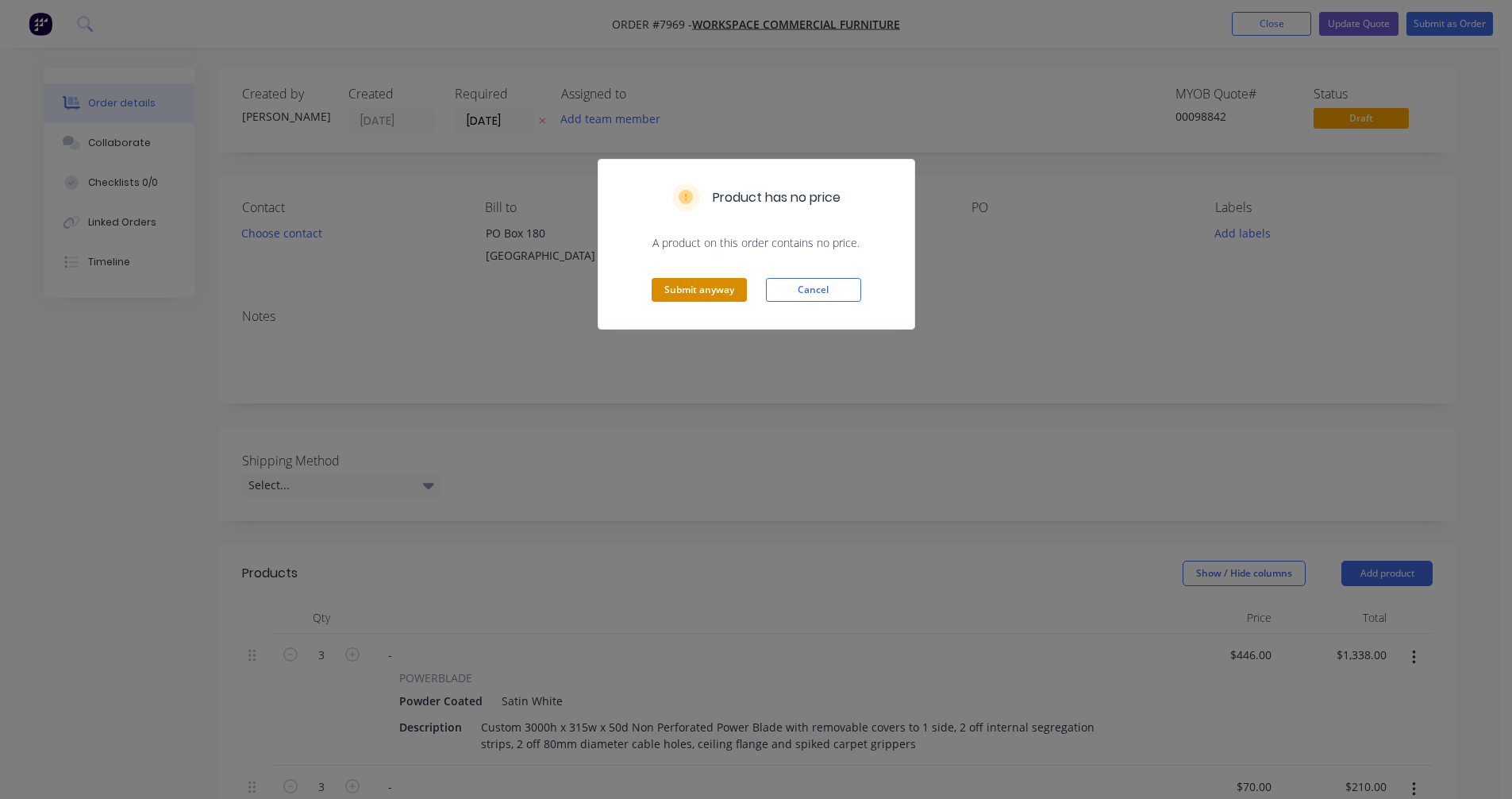
click at [695, 287] on button "Submit anyway" at bounding box center [700, 290] width 96 height 23
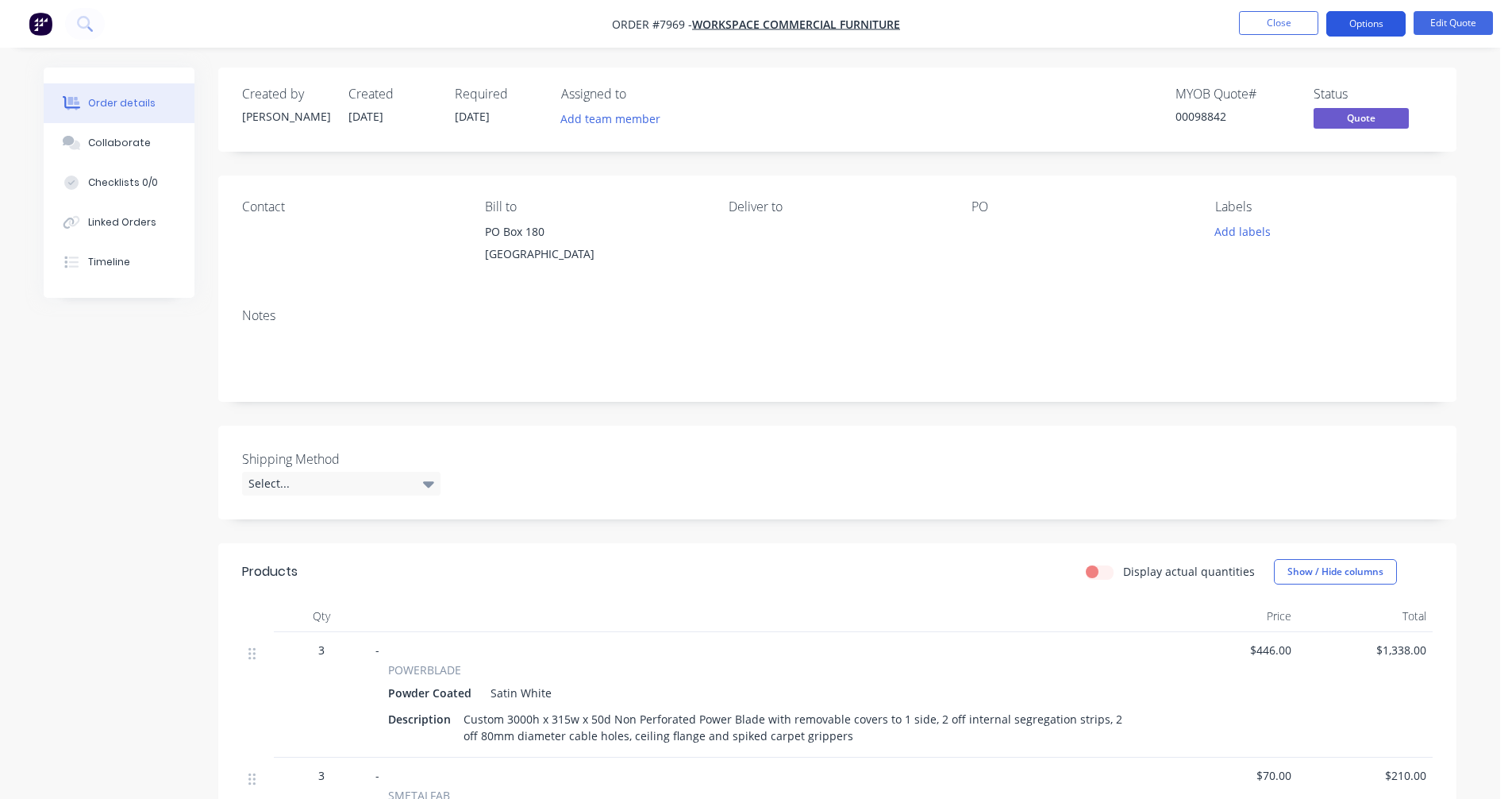
click at [1379, 14] on button "Options" at bounding box center [1365, 23] width 79 height 25
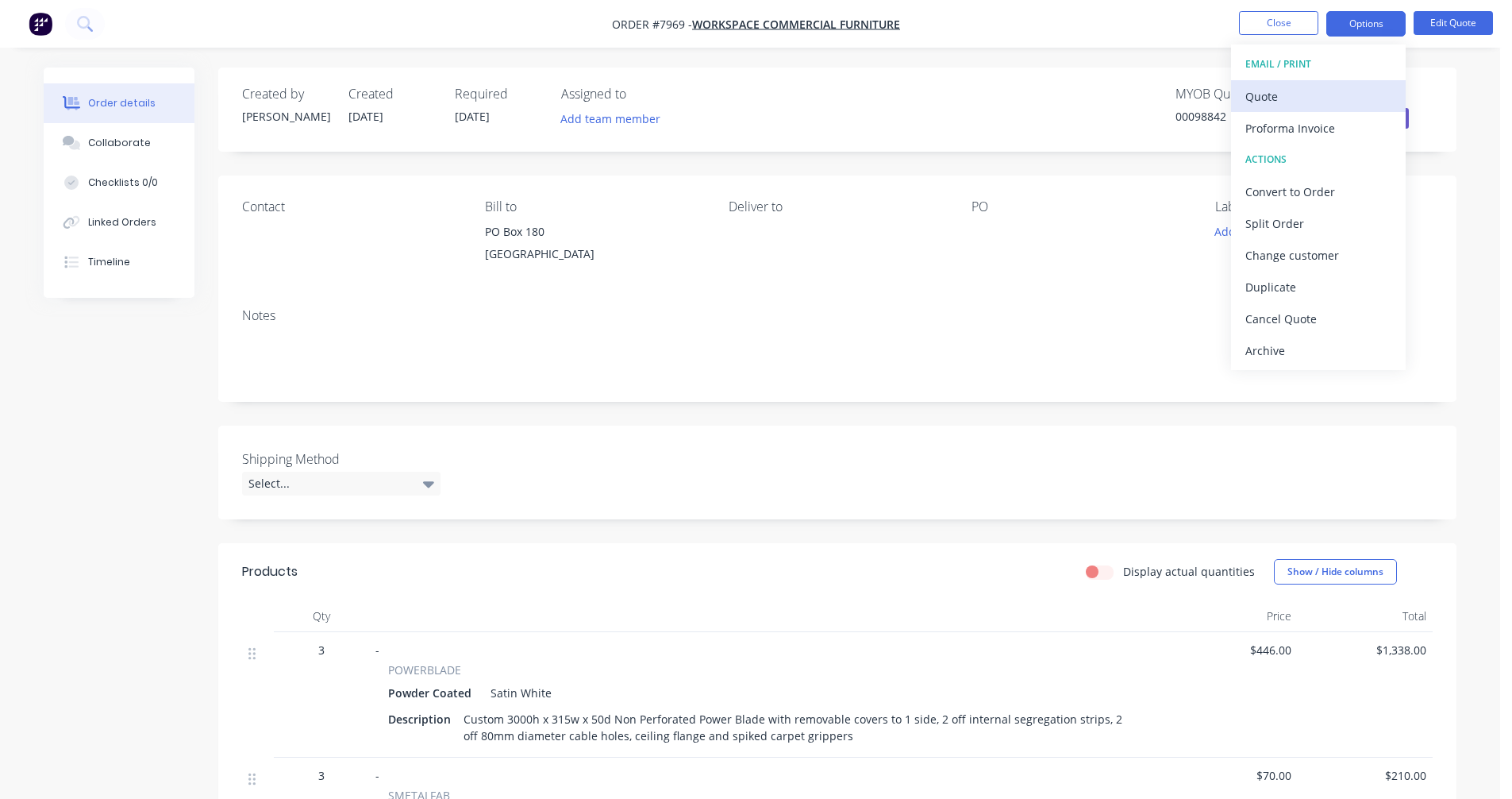
click at [1259, 102] on div "Quote" at bounding box center [1318, 97] width 146 height 23
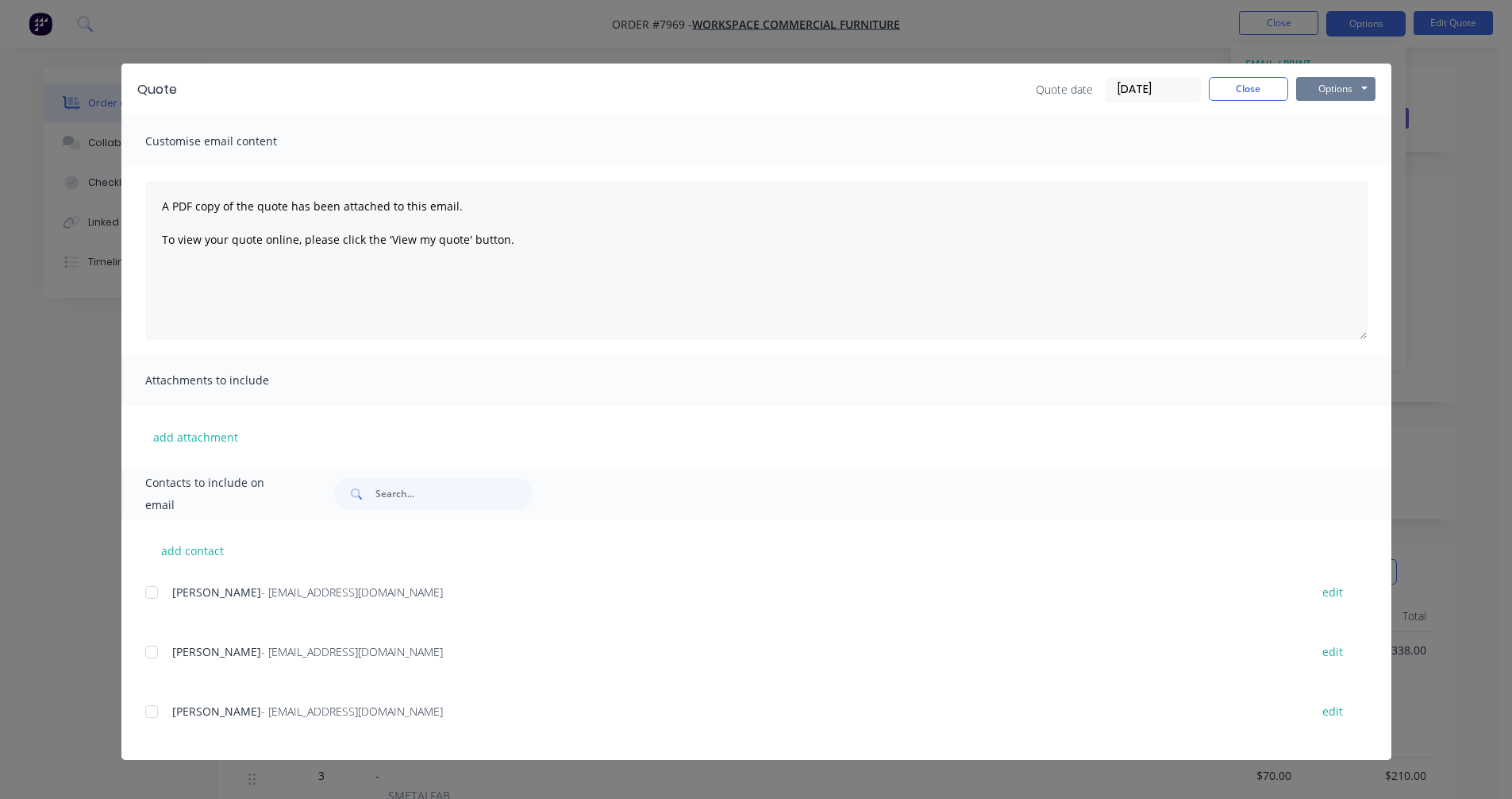
click at [1346, 87] on button "Options" at bounding box center [1335, 89] width 79 height 23
click at [1349, 117] on button "Preview" at bounding box center [1346, 117] width 102 height 26
click at [1260, 91] on button "Close" at bounding box center [1248, 89] width 79 height 23
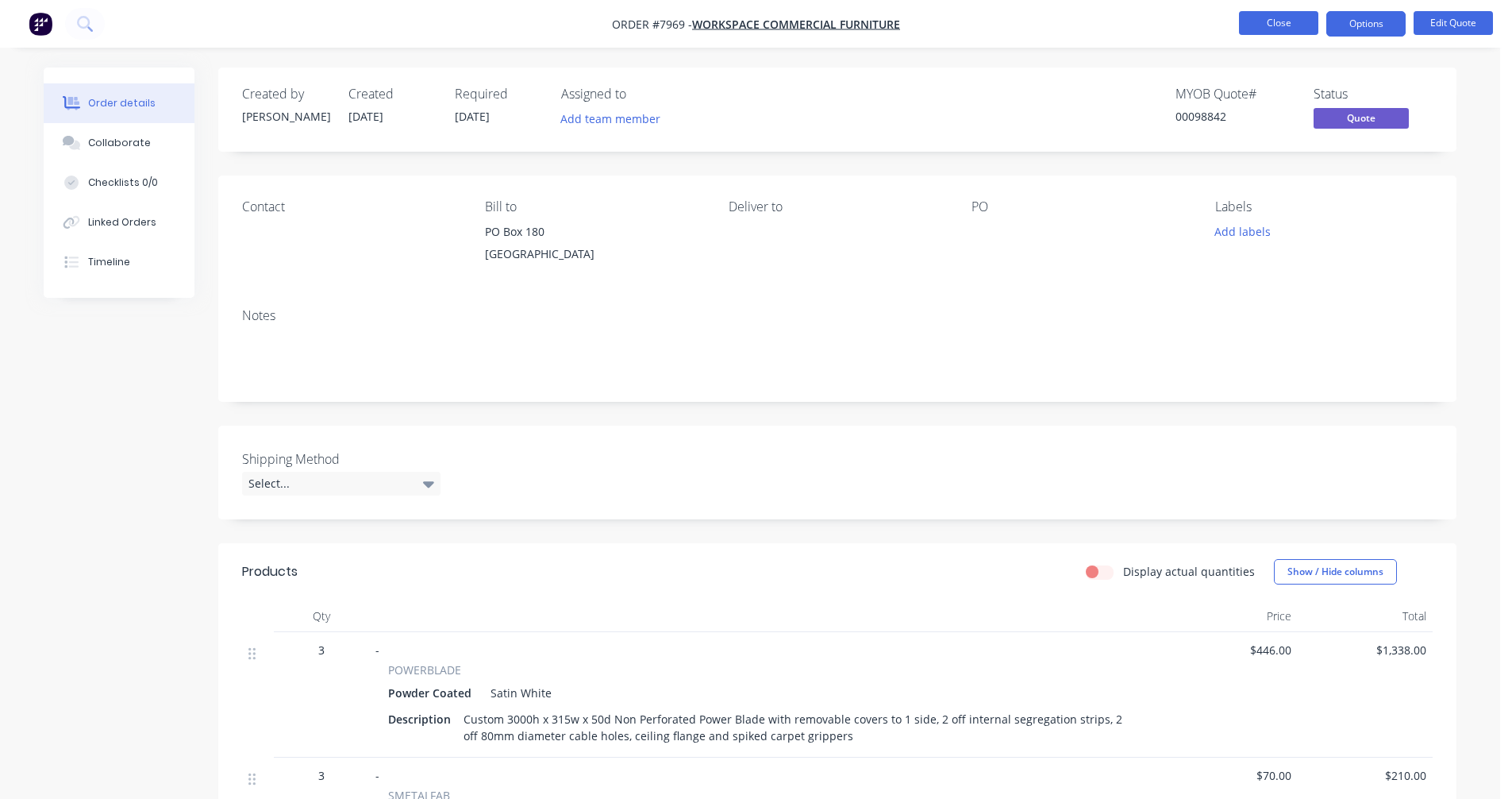
click at [1277, 26] on button "Close" at bounding box center [1278, 23] width 79 height 23
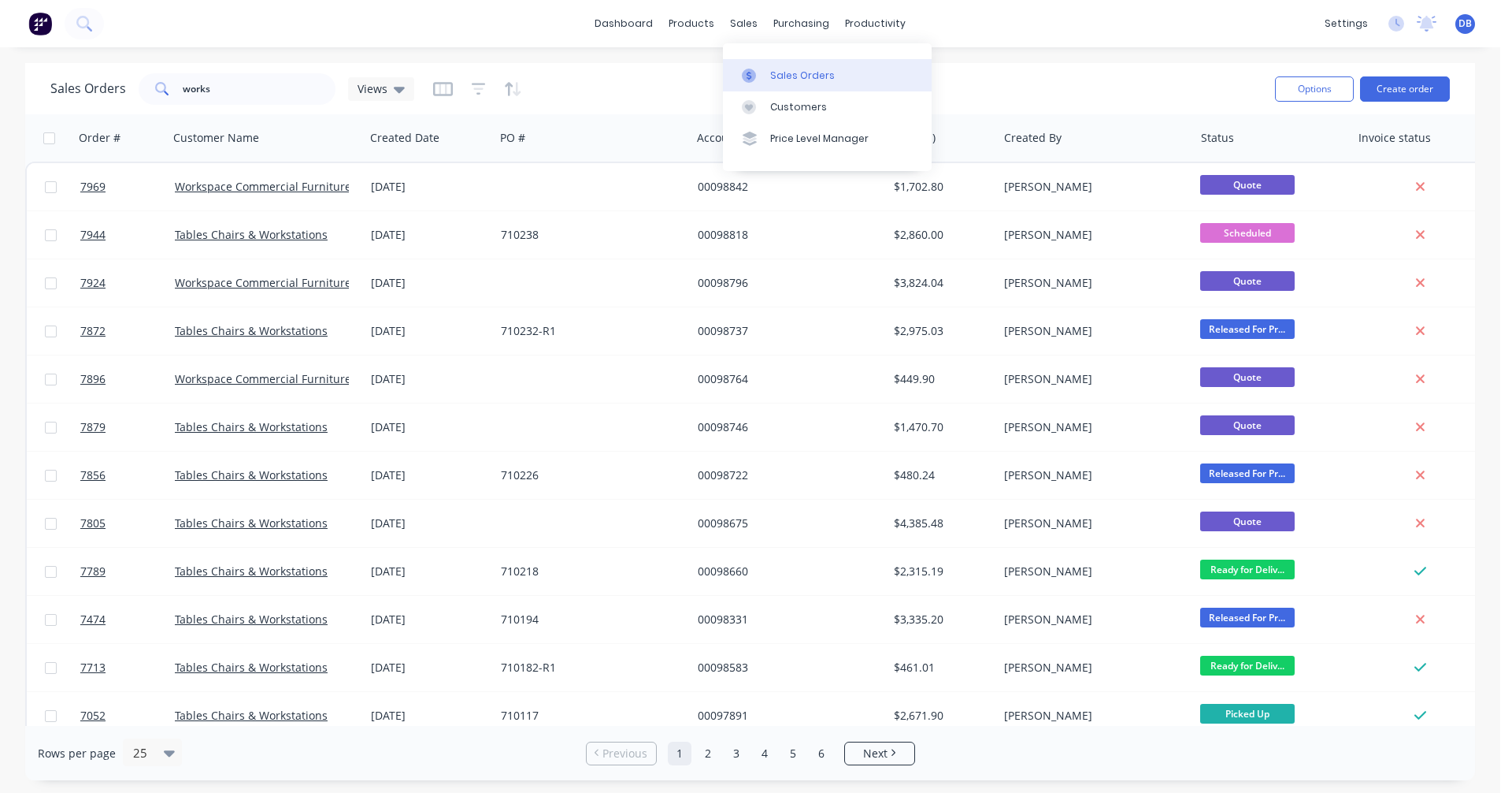
click at [779, 79] on div "Sales Orders" at bounding box center [802, 75] width 65 height 14
drag, startPoint x: 236, startPoint y: 87, endPoint x: 141, endPoint y: 88, distance: 95.0
click at [141, 88] on div "works" at bounding box center [237, 89] width 197 height 32
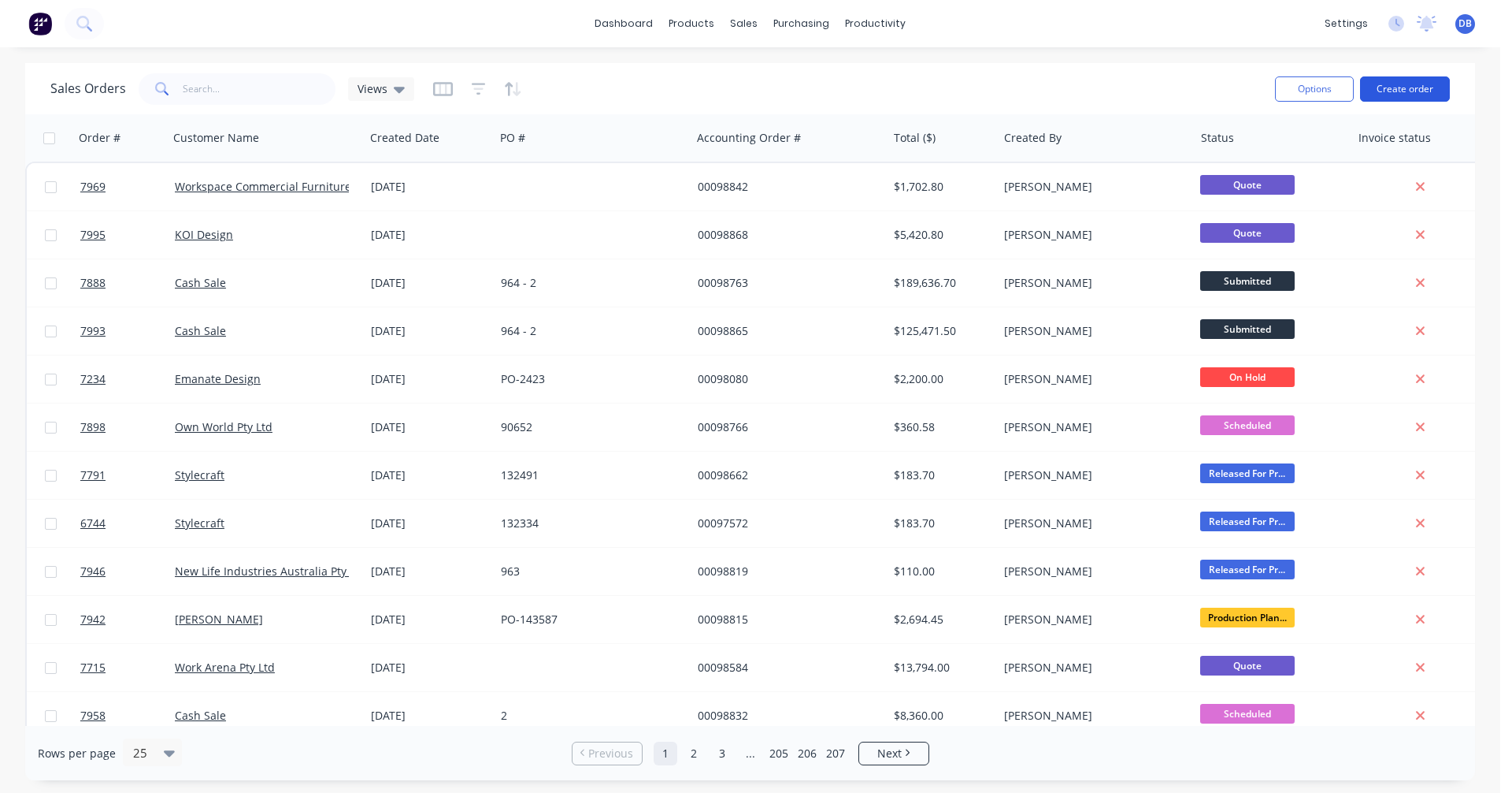
click at [1401, 93] on button "Create order" at bounding box center [1405, 89] width 90 height 25
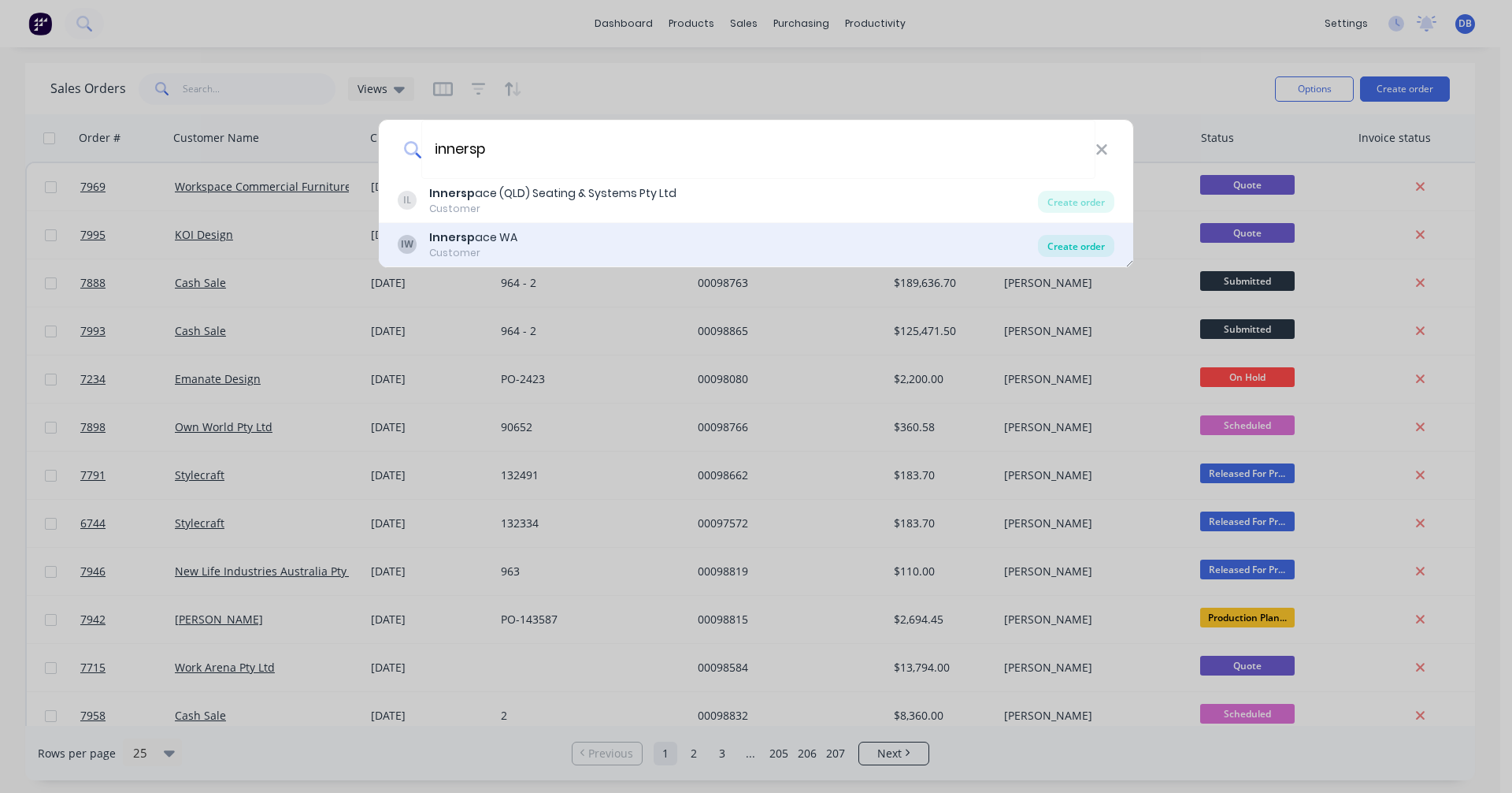
type input "innersp"
click at [1092, 248] on div "Create order" at bounding box center [1076, 246] width 77 height 22
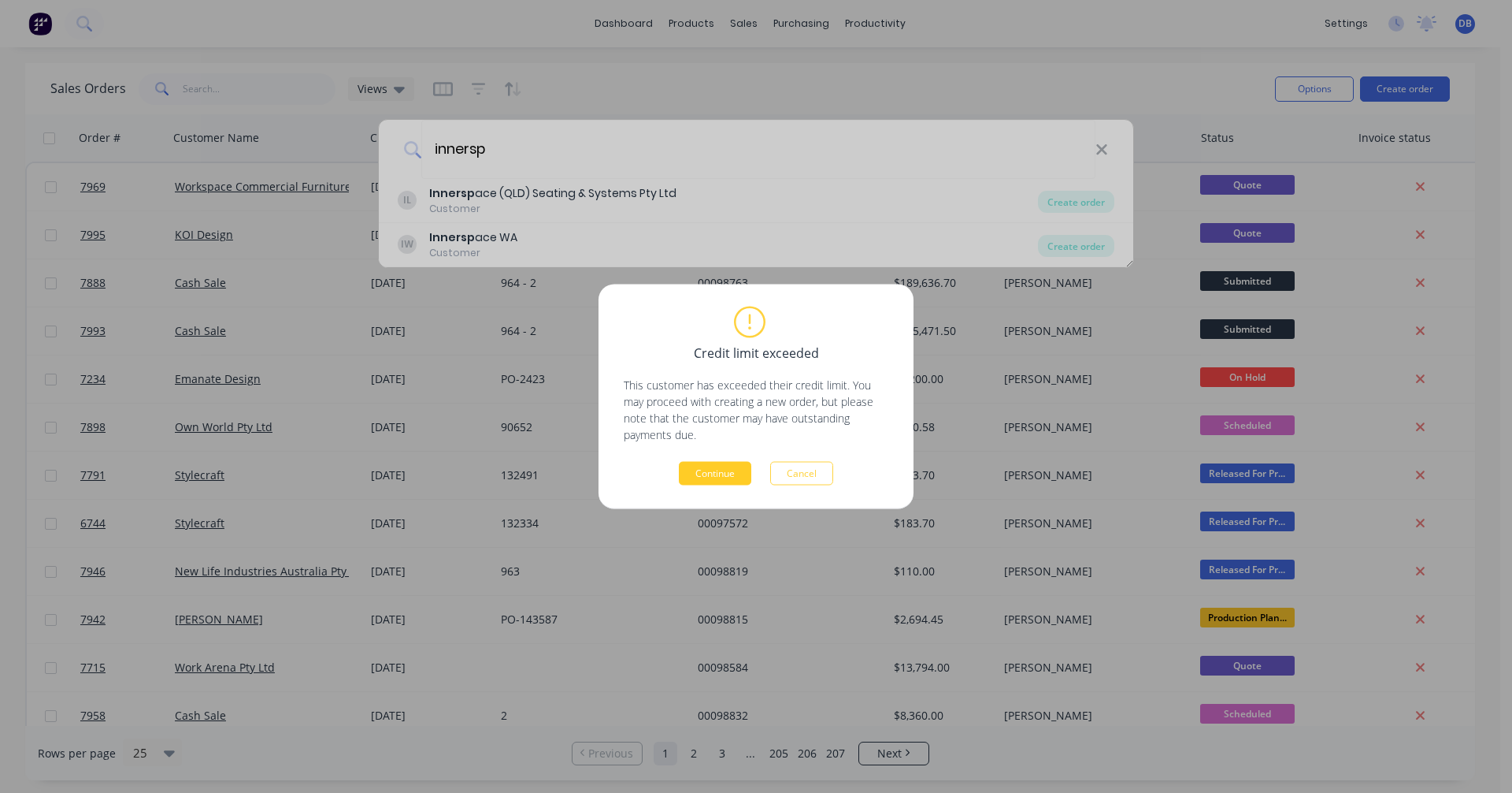
click at [716, 472] on button "Continue" at bounding box center [715, 473] width 72 height 23
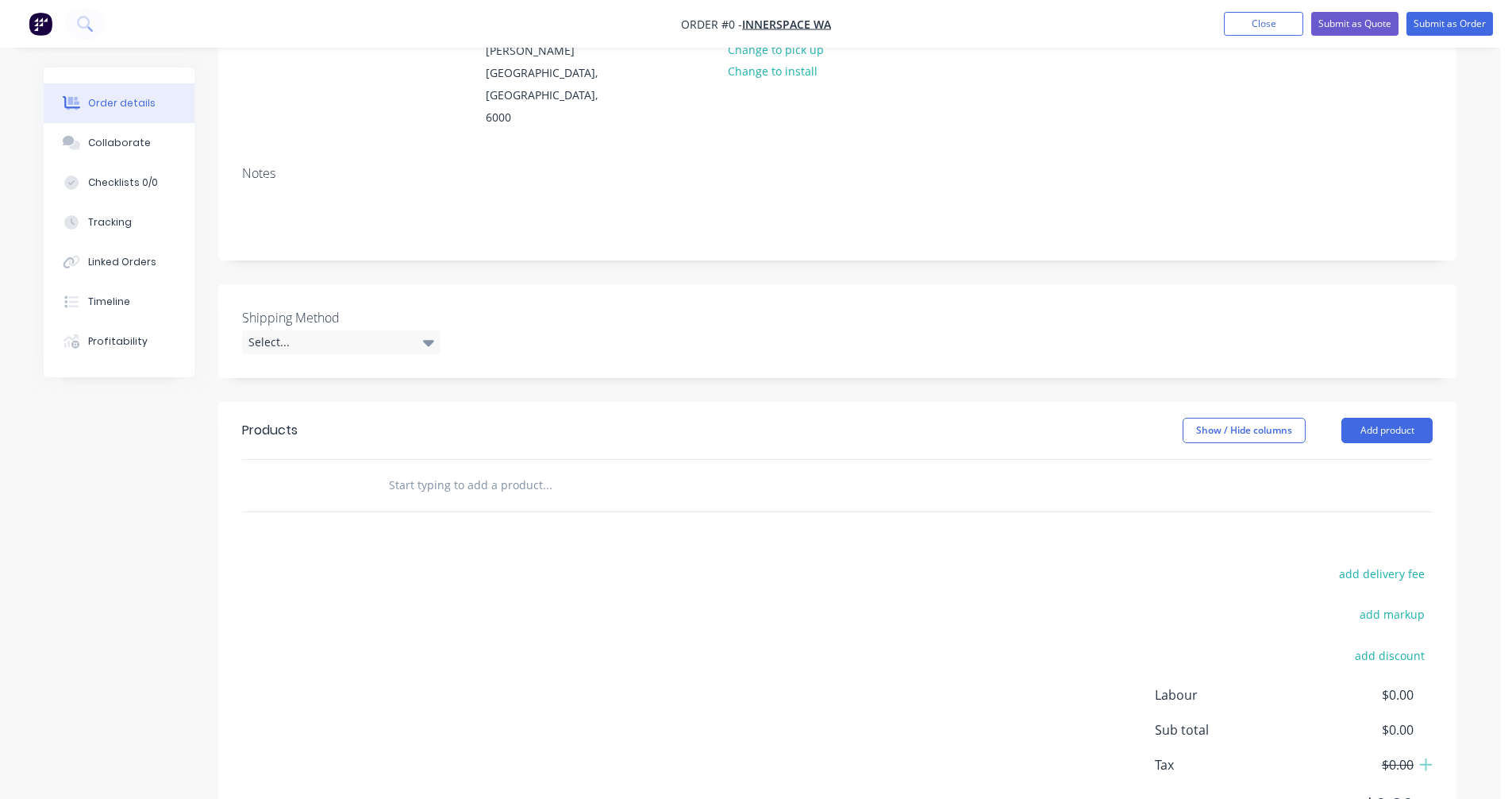
scroll to position [238, 0]
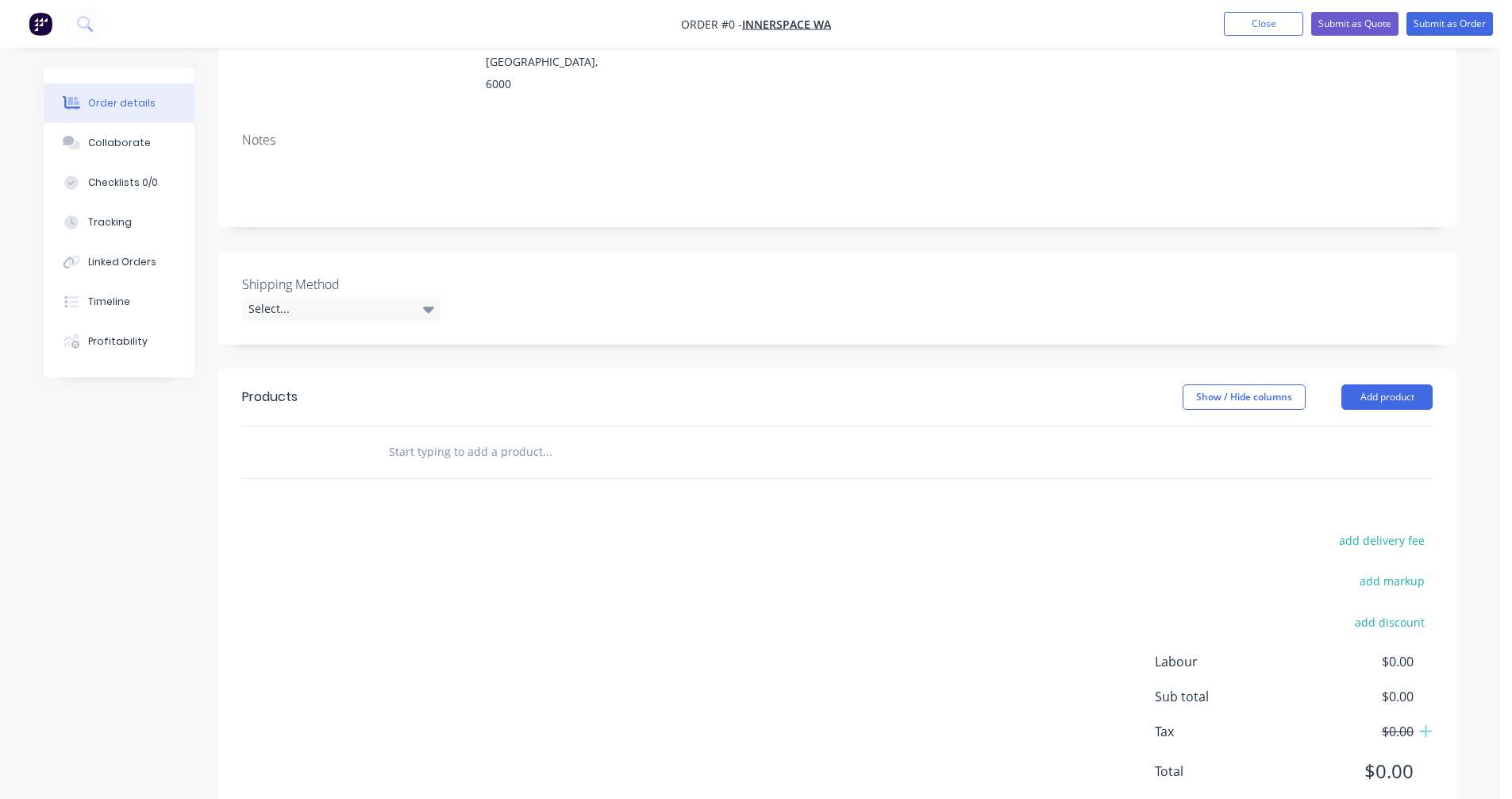
click at [410, 436] on input "text" at bounding box center [547, 451] width 317 height 32
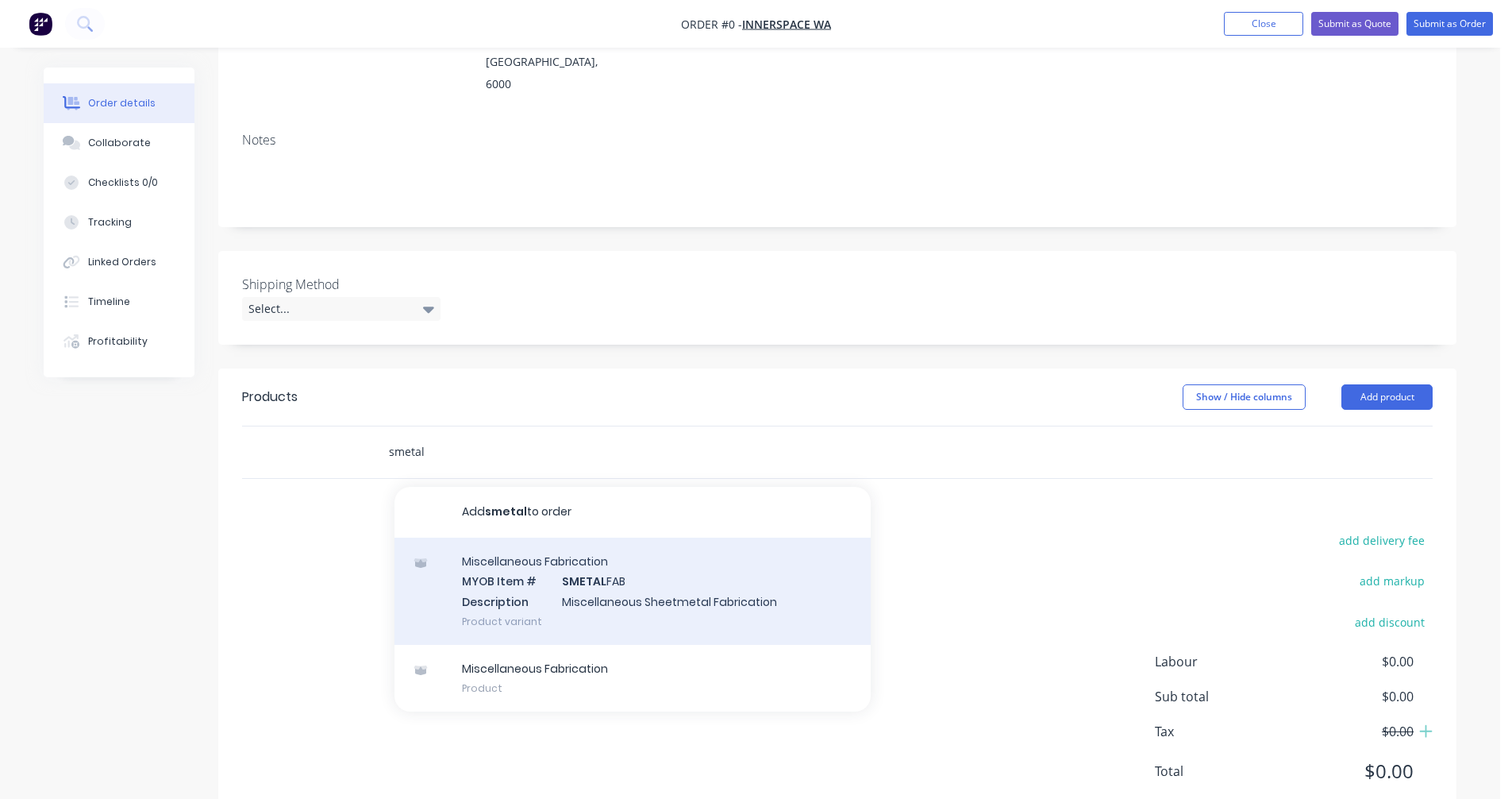
type input "smetal"
click at [608, 556] on div "Miscellaneous Fabrication MYOB Item # SMETAL FAB Description Miscellaneous Shee…" at bounding box center [633, 590] width 476 height 107
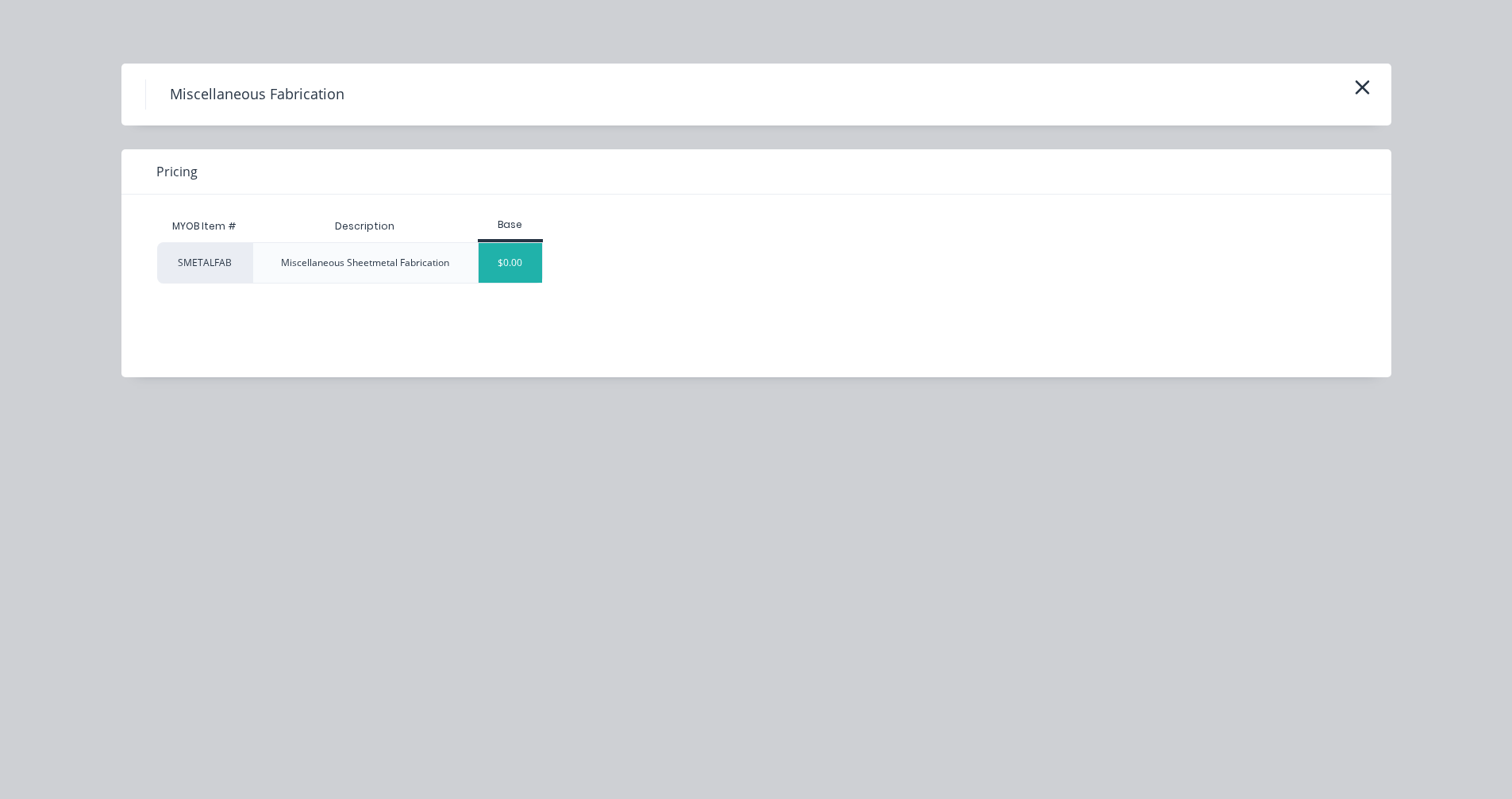
click at [506, 264] on div "$0.00" at bounding box center [511, 263] width 64 height 40
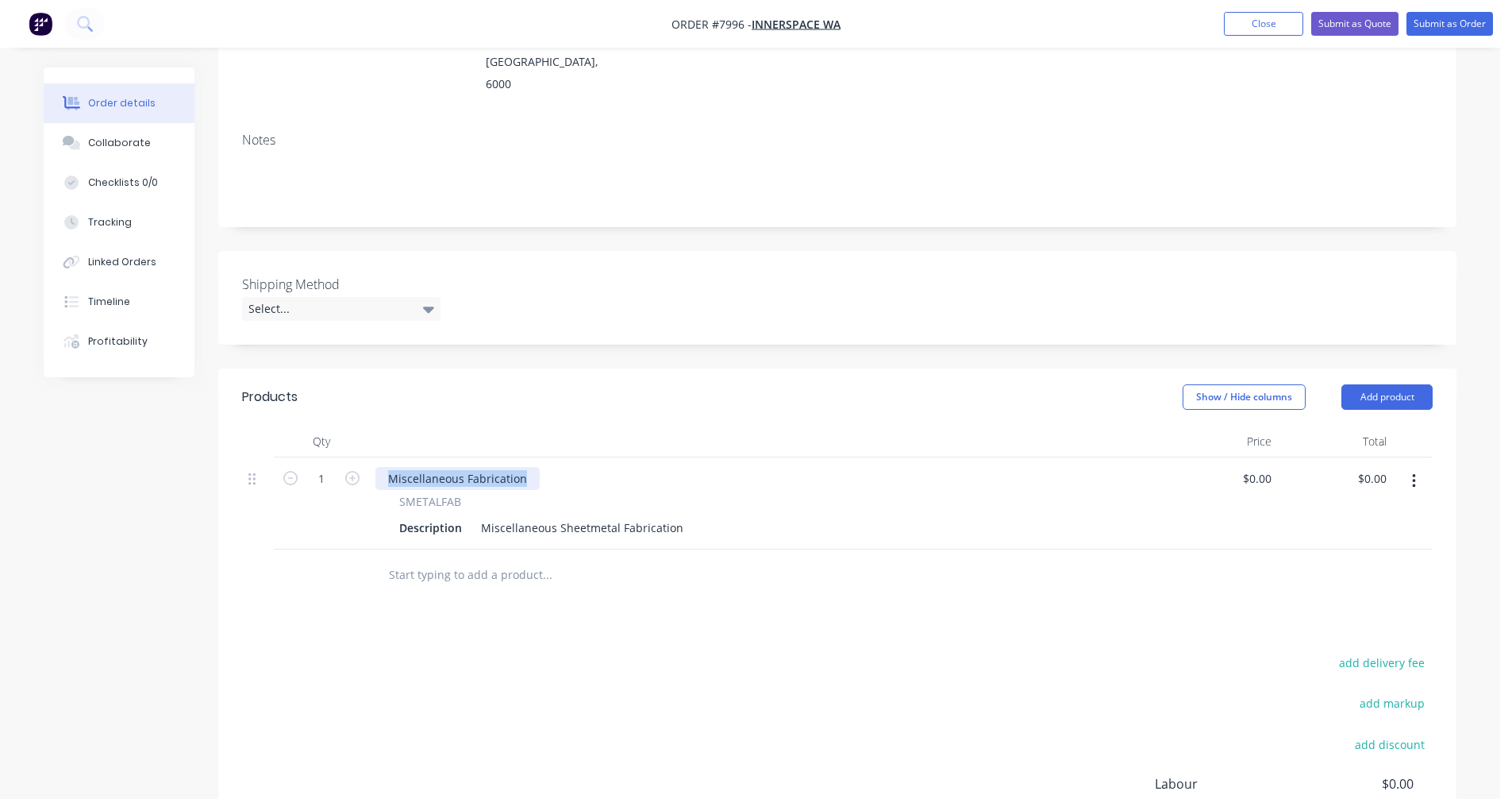
drag, startPoint x: 525, startPoint y: 436, endPoint x: 369, endPoint y: 439, distance: 156.0
click at [364, 457] on div "1 Miscellaneous Fabrication SMETALFAB Description Miscellaneous Sheetmetal Fabr…" at bounding box center [838, 503] width 1190 height 92
drag, startPoint x: 674, startPoint y: 486, endPoint x: 473, endPoint y: 493, distance: 201.1
click at [473, 516] on div "Description Miscellaneous Sheetmetal Fabrication" at bounding box center [762, 528] width 739 height 23
paste div
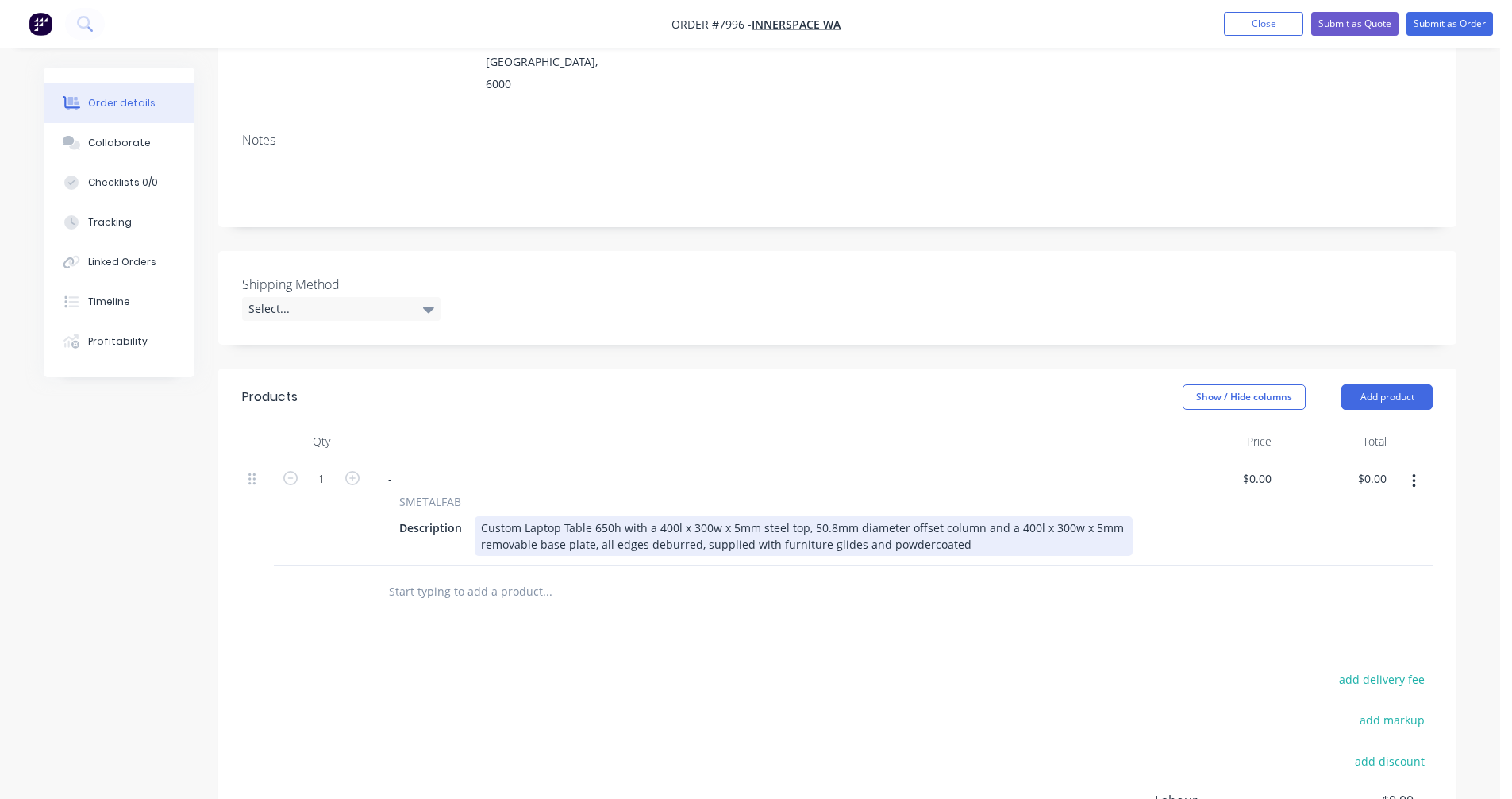
click at [1086, 516] on div "Custom Laptop Table 650h with a 400l x 300w x 5mm steel top, 50.8mm diameter of…" at bounding box center [803, 536] width 658 height 40
click at [618, 516] on div "Custom Laptop Table 650h with a 400l x 300w x 5mm steel top, 50.8mm diameter of…" at bounding box center [803, 536] width 658 height 40
type input "$0.00"
click at [644, 516] on div "Custom Laptop Table 650h with a 400l x 300w x 5mm steel top, 50.8mm diameter of…" at bounding box center [803, 536] width 658 height 40
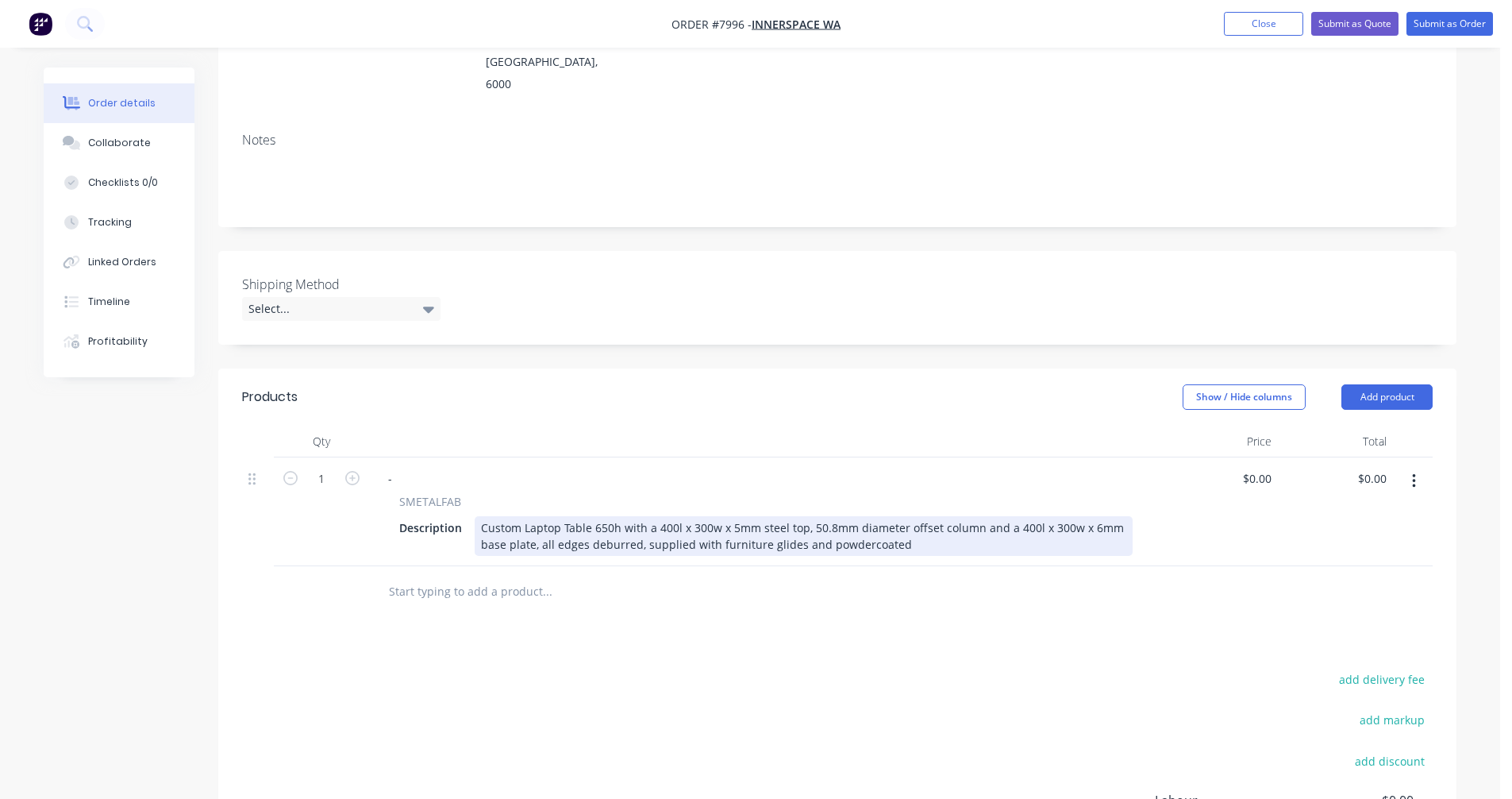
click at [644, 516] on div "Custom Laptop Table 650h with a 400l x 300w x 5mm steel top, 50.8mm diameter of…" at bounding box center [803, 536] width 658 height 40
type input "$470.00"
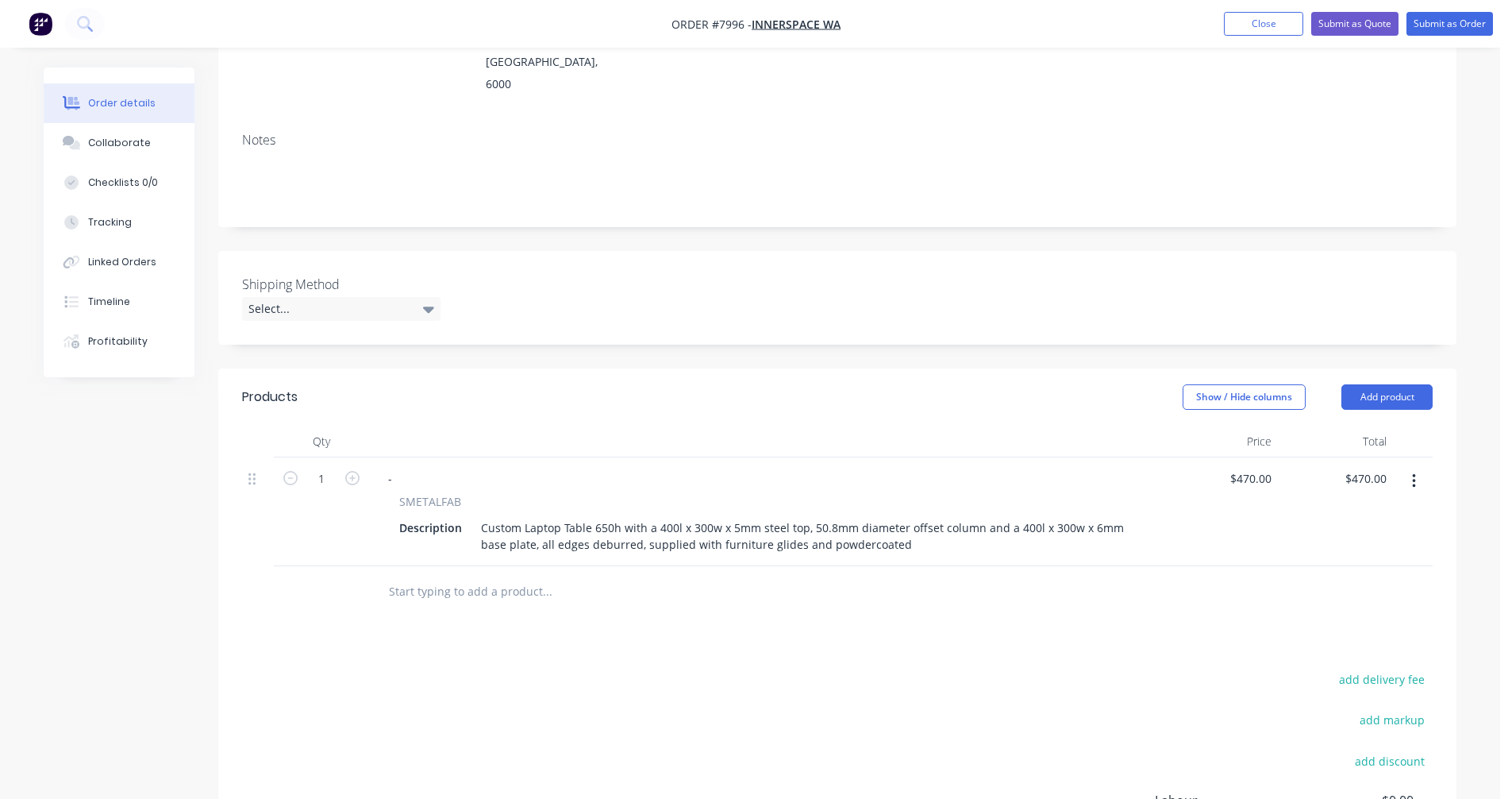
click at [1413, 472] on icon "button" at bounding box center [1414, 481] width 4 height 17
click at [1364, 543] on div "Duplicate" at bounding box center [1356, 555] width 123 height 23
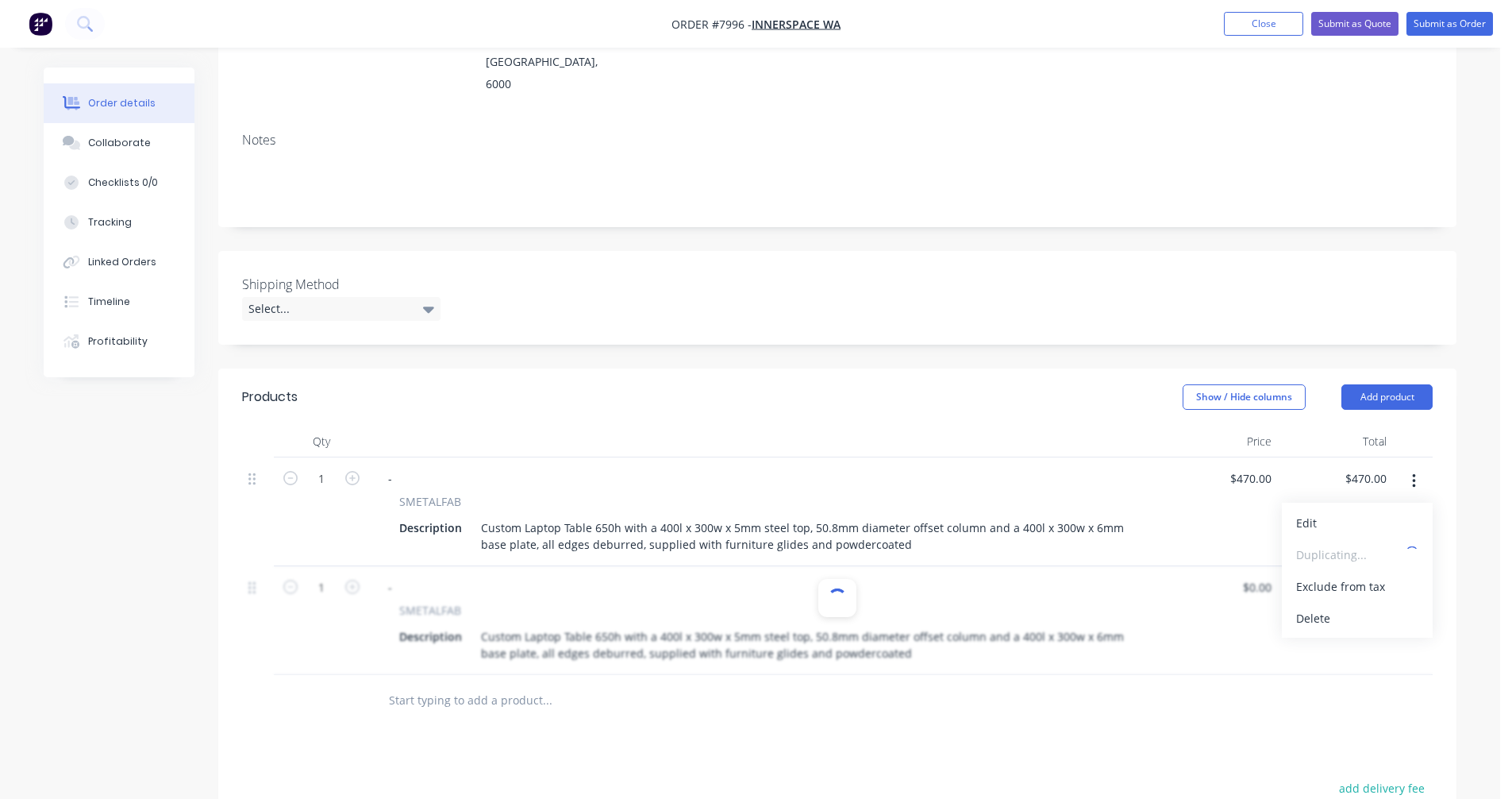
type input "$470.00"
click at [1413, 583] on icon "button" at bounding box center [1414, 589] width 3 height 14
click at [1376, 652] on div "Duplicate" at bounding box center [1356, 663] width 123 height 23
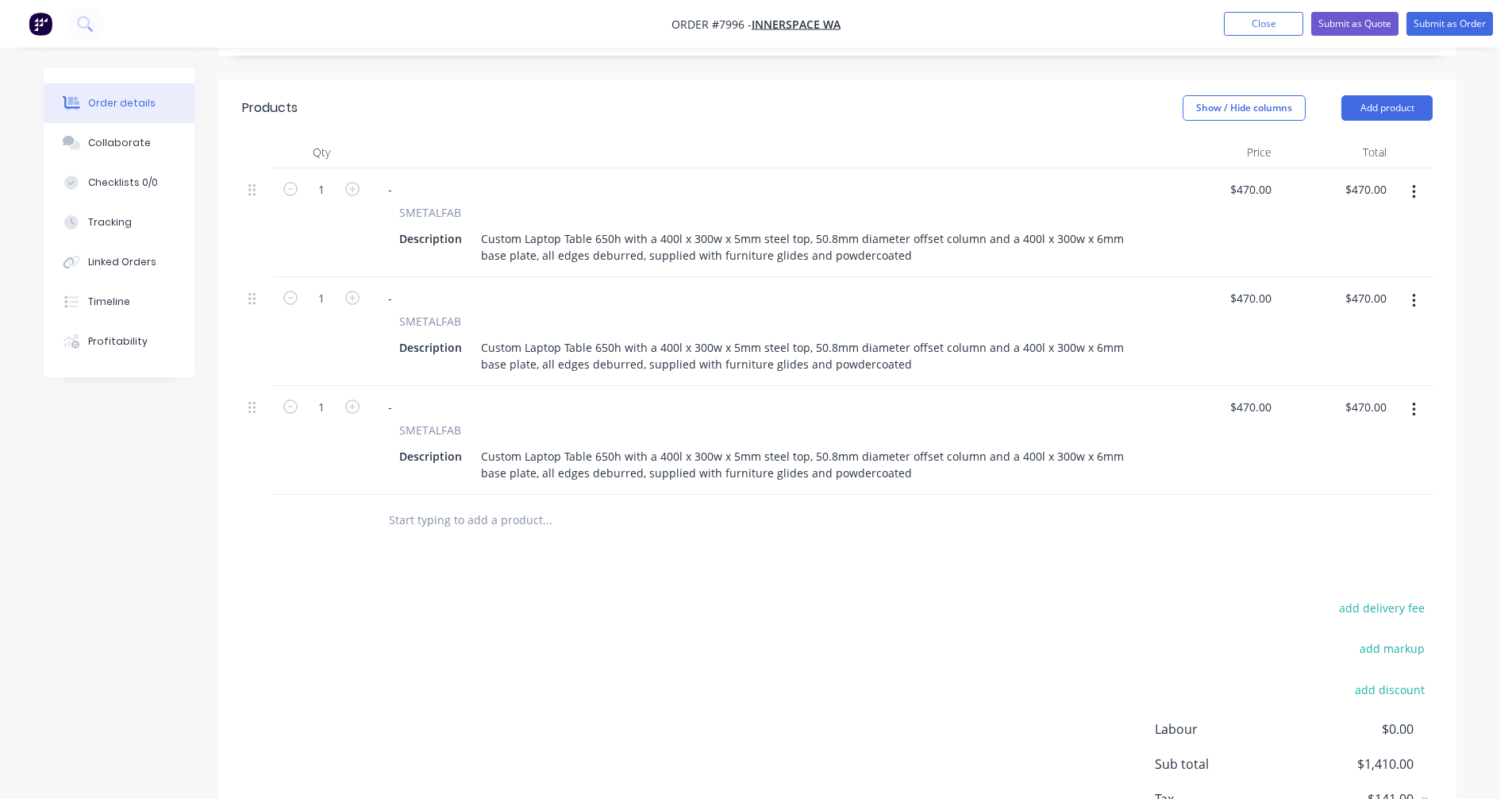
scroll to position [556, 0]
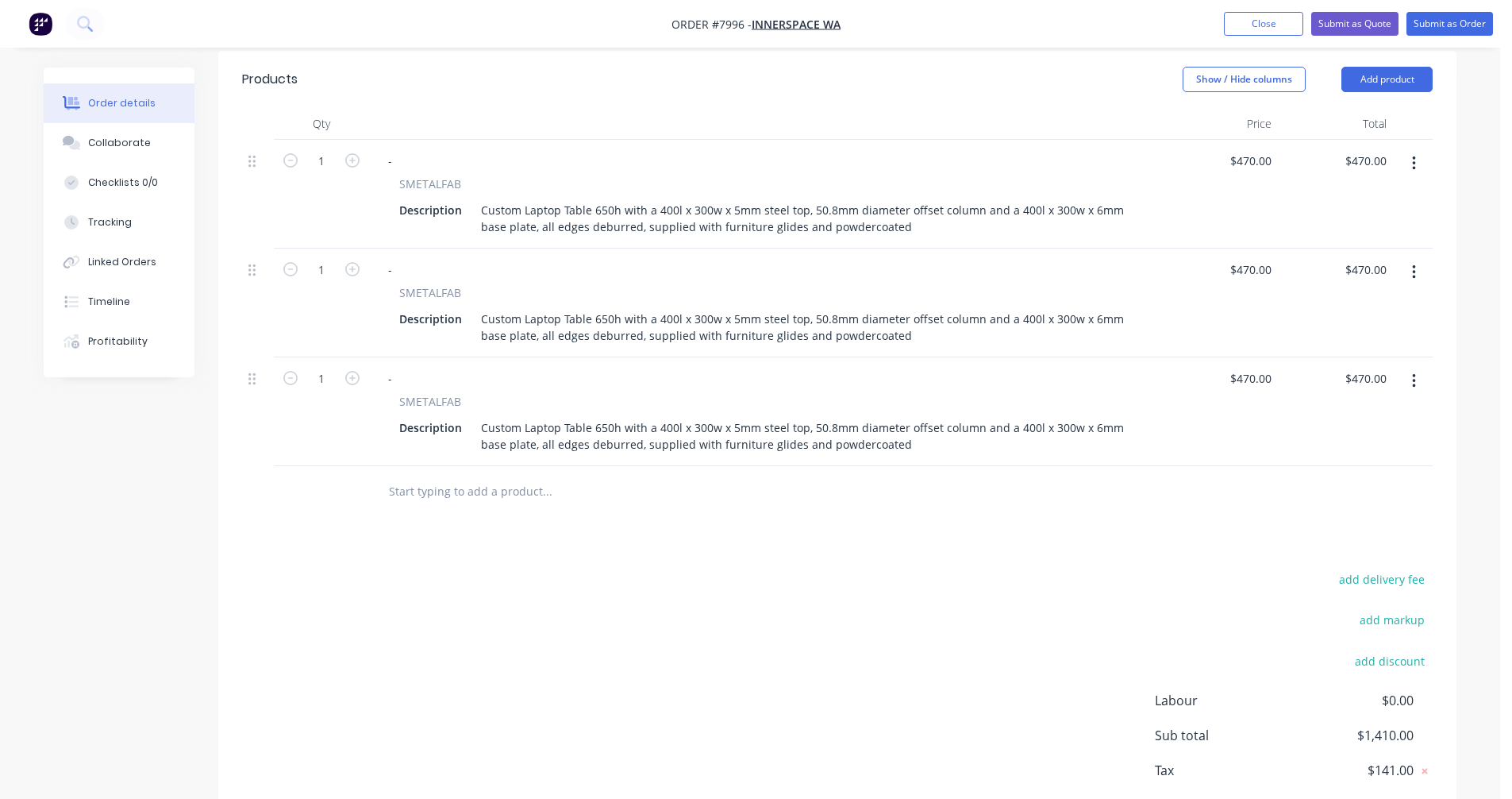
click at [1413, 374] on icon "button" at bounding box center [1414, 381] width 3 height 14
click at [1363, 443] on div "Duplicate" at bounding box center [1356, 455] width 123 height 23
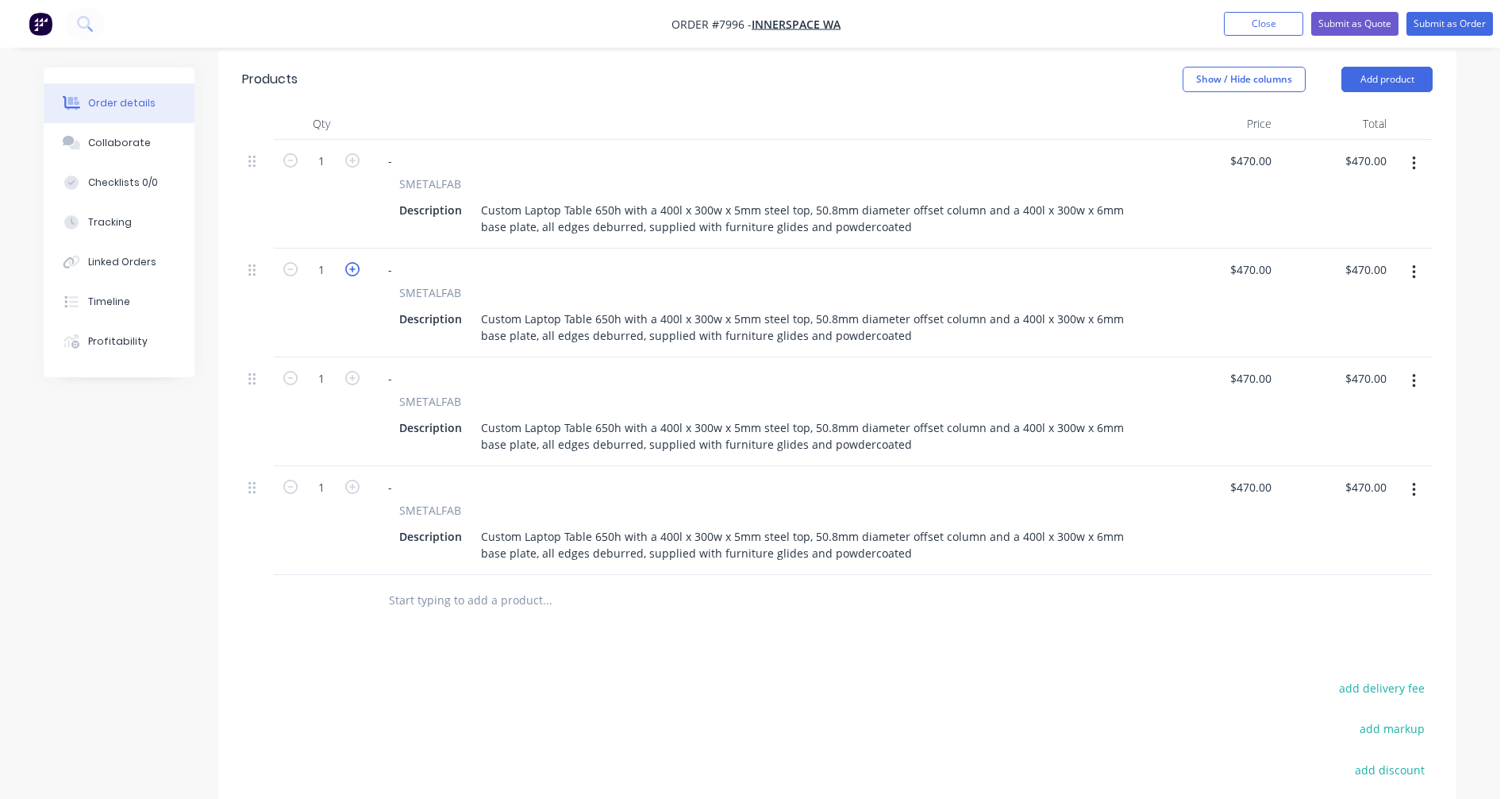
click at [350, 262] on icon "button" at bounding box center [352, 269] width 14 height 14
type input "2"
type input "$940.00"
click at [350, 262] on icon "button" at bounding box center [352, 269] width 14 height 14
type input "3"
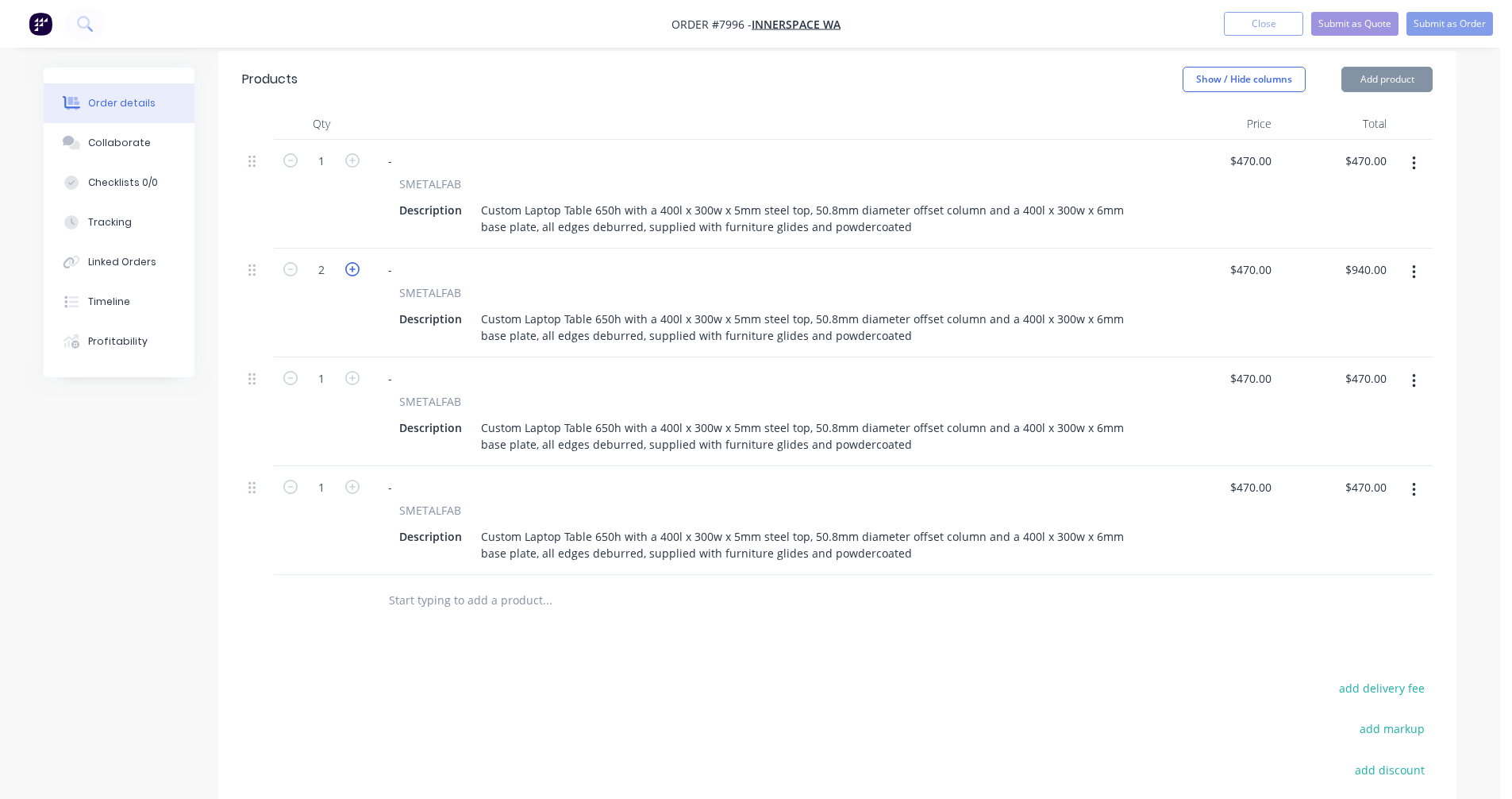
type input "$1,410.00"
click at [355, 370] on icon "button" at bounding box center [352, 377] width 14 height 14
type input "2"
type input "$940.00"
click at [355, 370] on icon "button" at bounding box center [352, 377] width 14 height 14
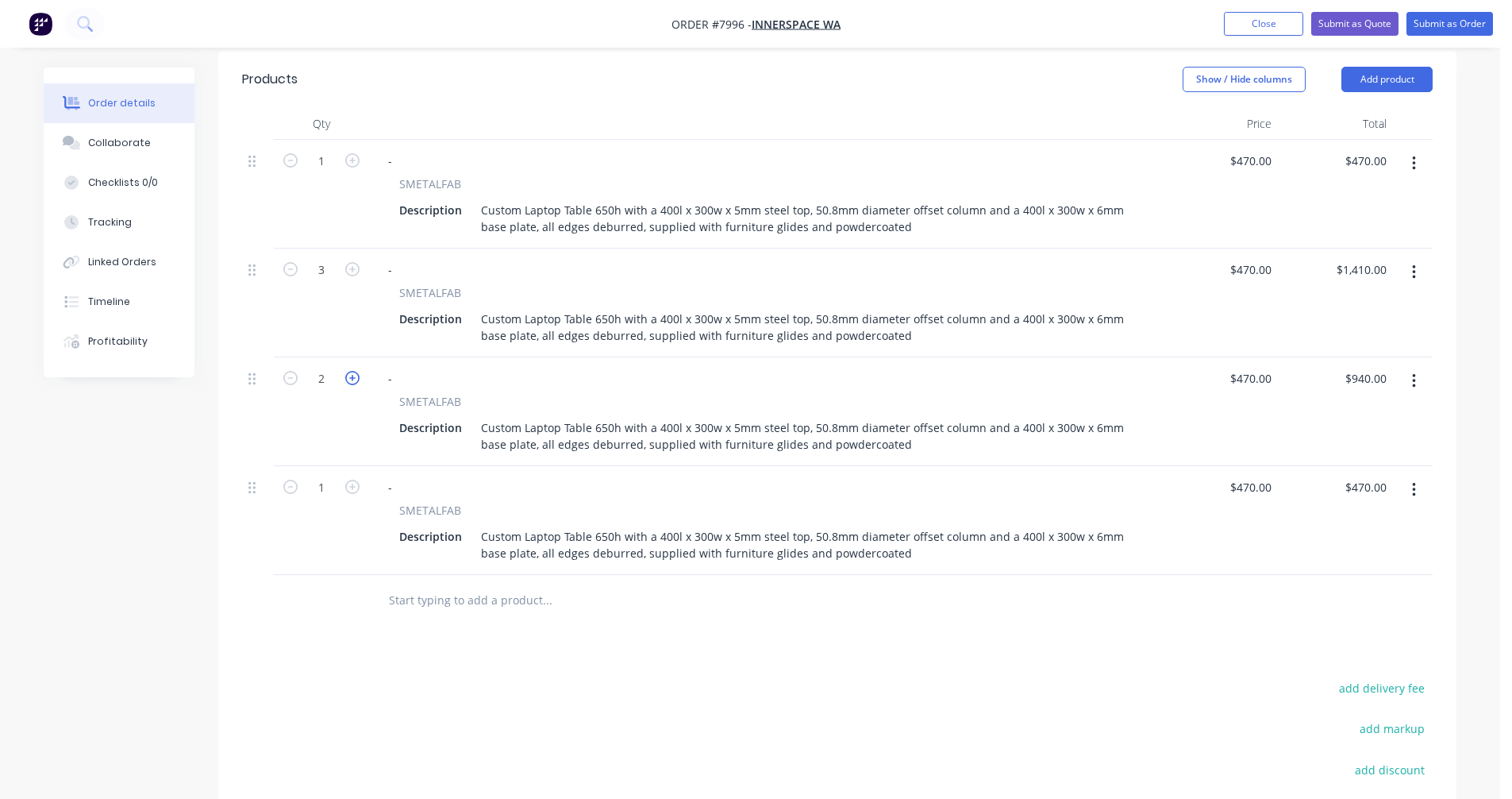
type input "3"
type input "$1,410.00"
click at [355, 370] on icon "button" at bounding box center [352, 377] width 14 height 14
type input "4"
type input "$1,880.00"
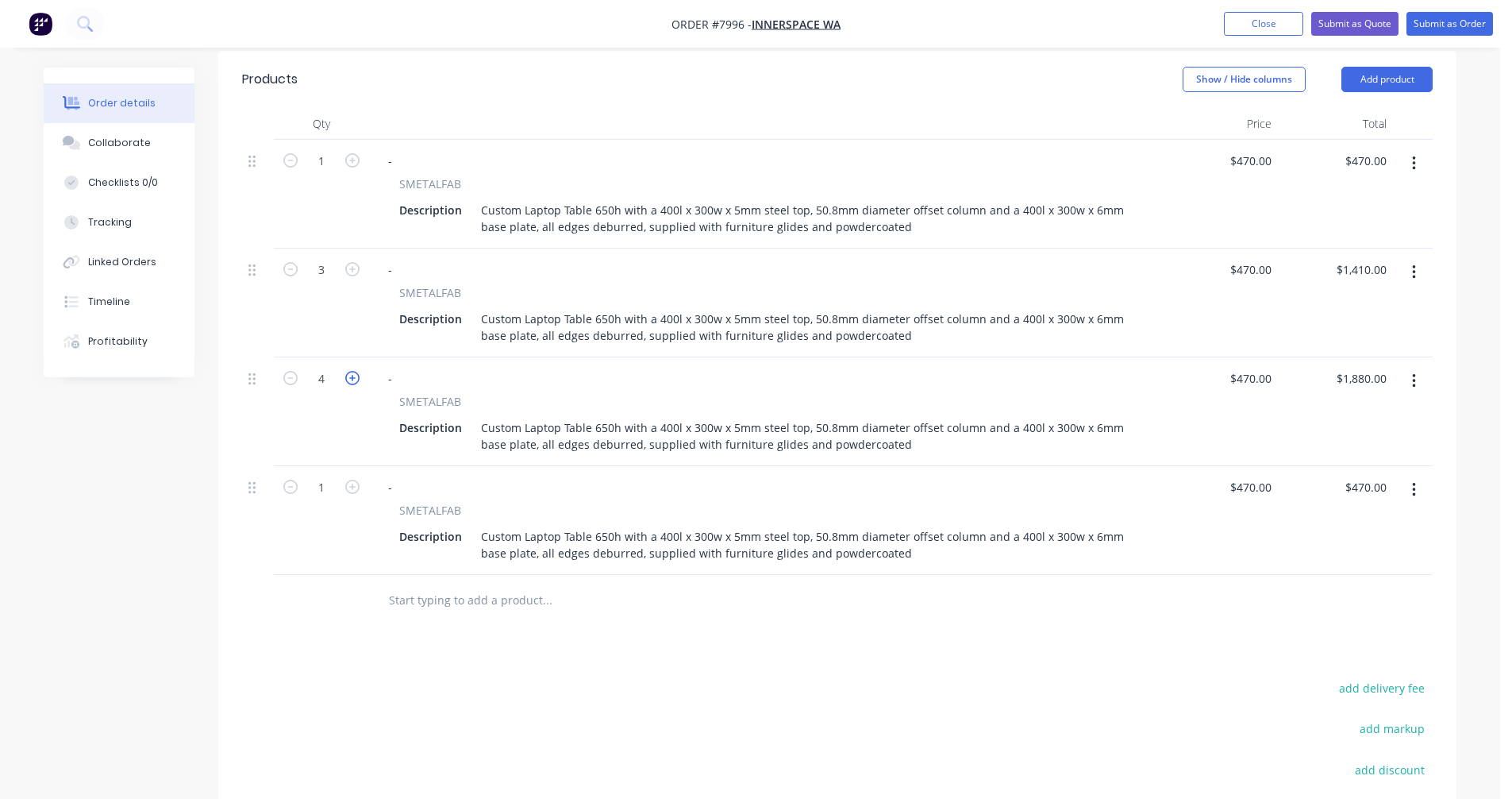
click at [355, 370] on icon "button" at bounding box center [352, 377] width 14 height 14
type input "5"
type input "$2,350.00"
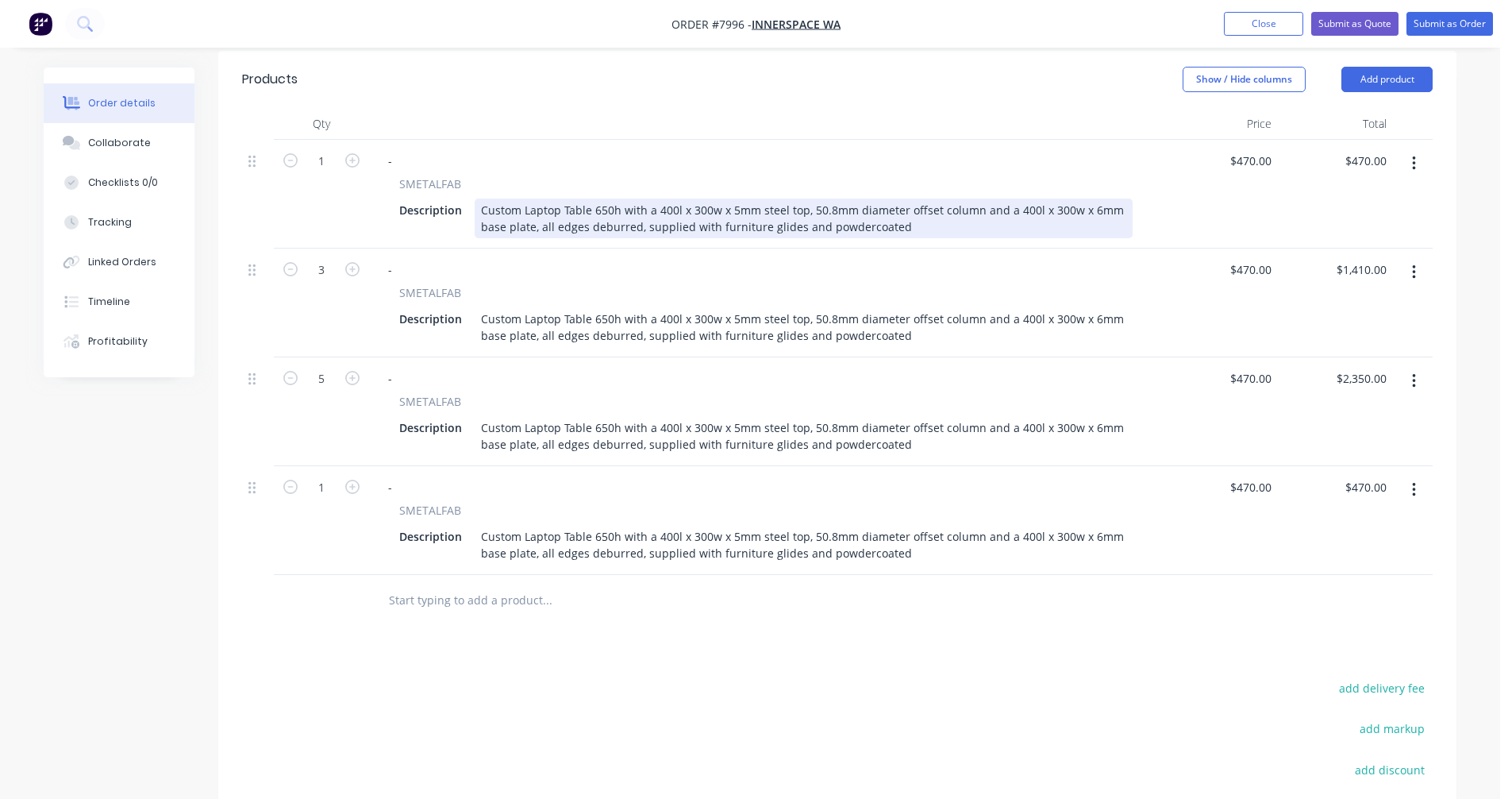
click at [828, 198] on div "Custom Laptop Table 650h with a 400l x 300w x 5mm steel top, 50.8mm diameter of…" at bounding box center [803, 218] width 658 height 40
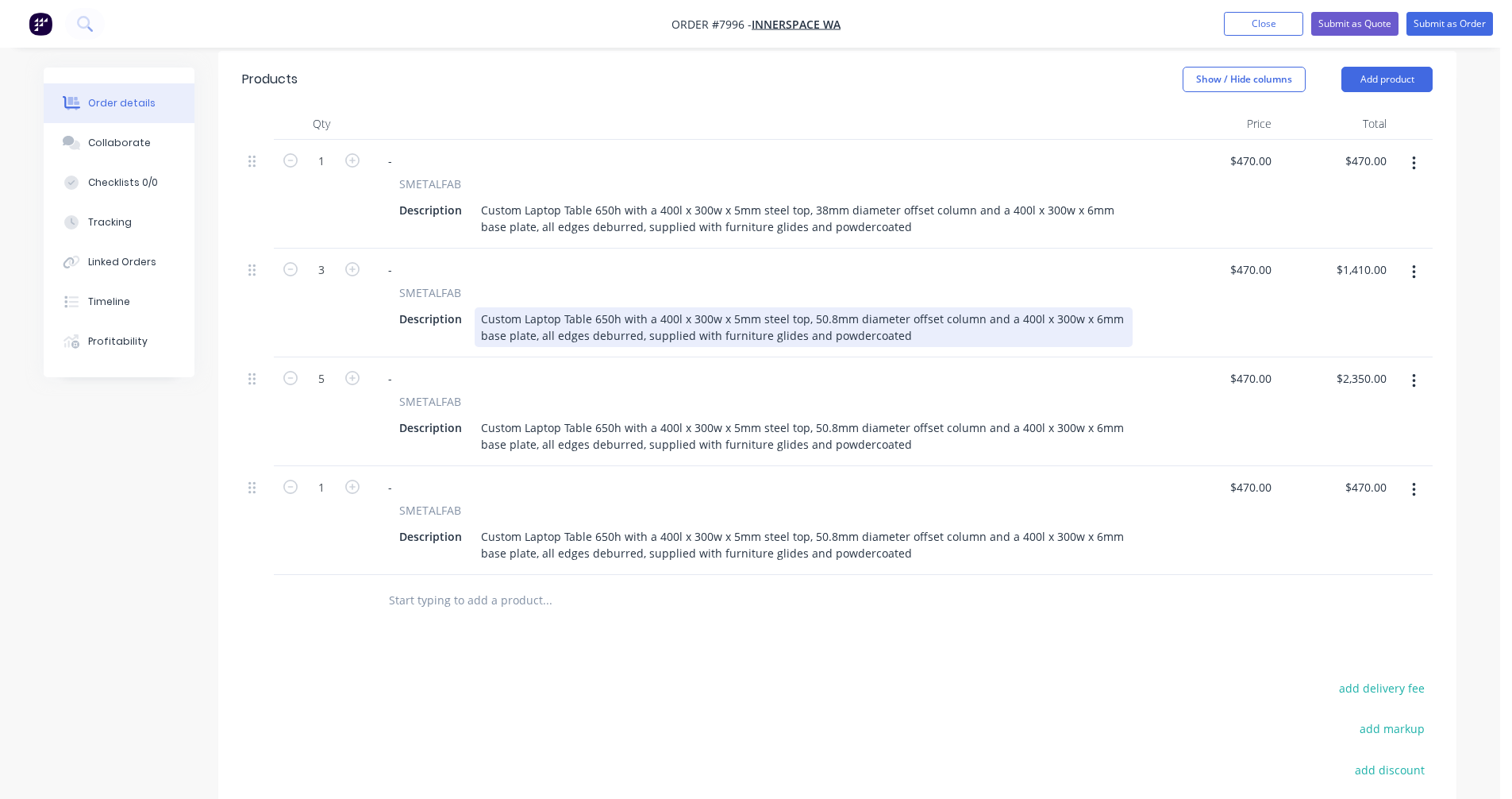
click at [826, 307] on div "Custom Laptop Table 650h with a 400l x 300w x 5mm steel top, 50.8mm diameter of…" at bounding box center [803, 327] width 658 height 40
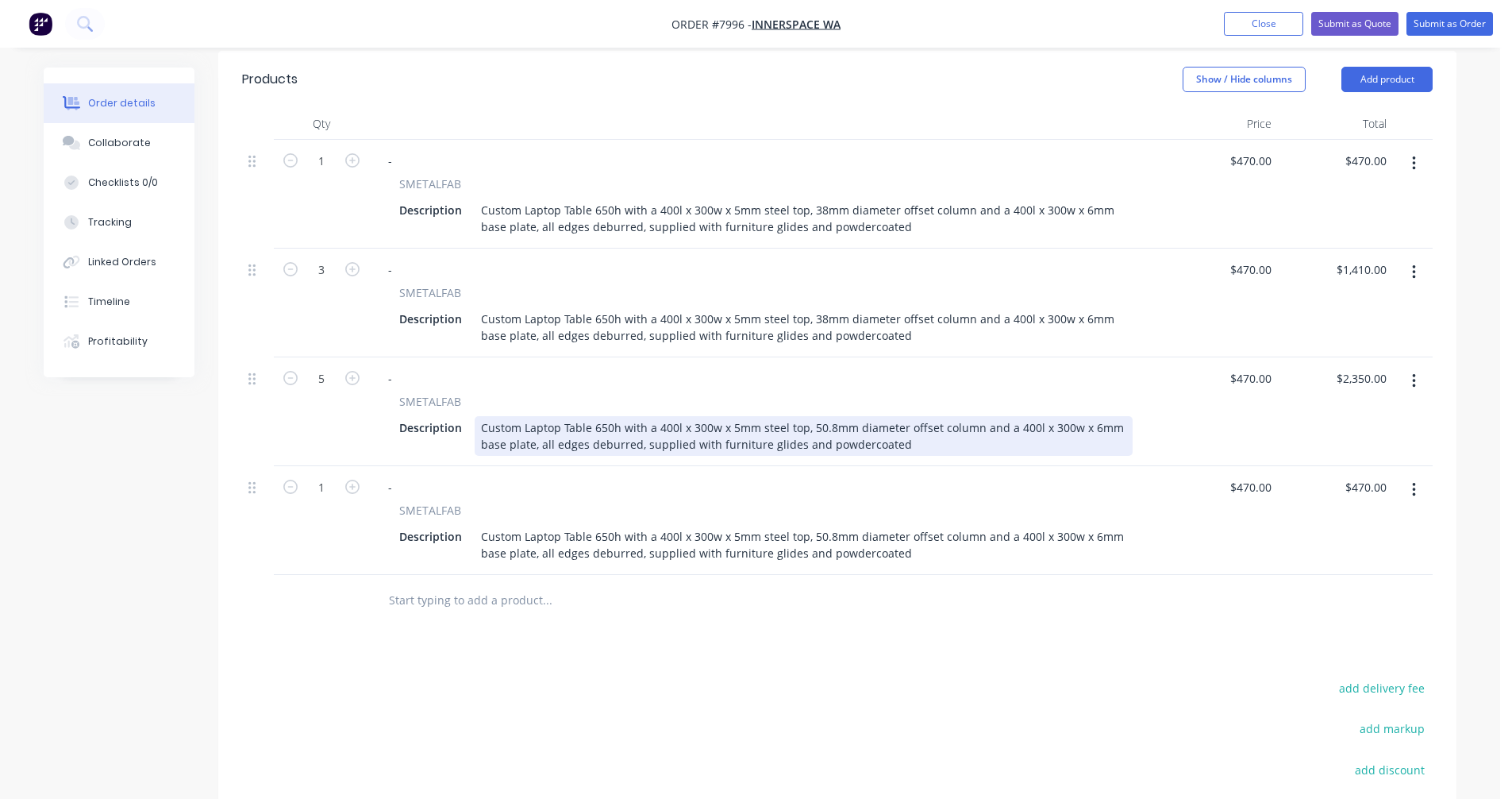
click at [825, 416] on div "Custom Laptop Table 650h with a 400l x 300w x 5mm steel top, 50.8mm diameter of…" at bounding box center [803, 436] width 658 height 40
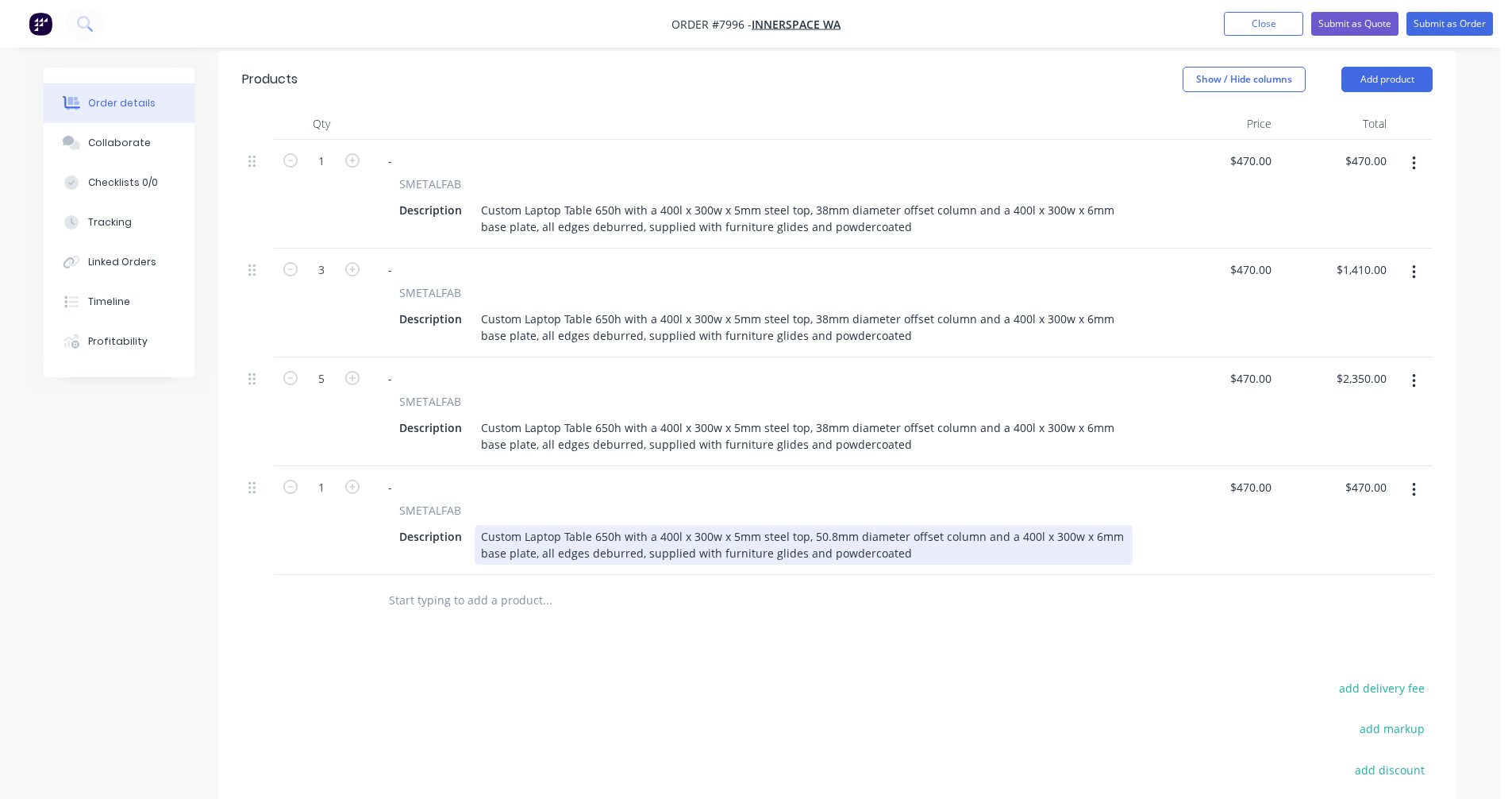
click at [824, 525] on div "Custom Laptop Table 650h with a 400l x 300w x 5mm steel top, 50.8mm diameter of…" at bounding box center [803, 545] width 658 height 40
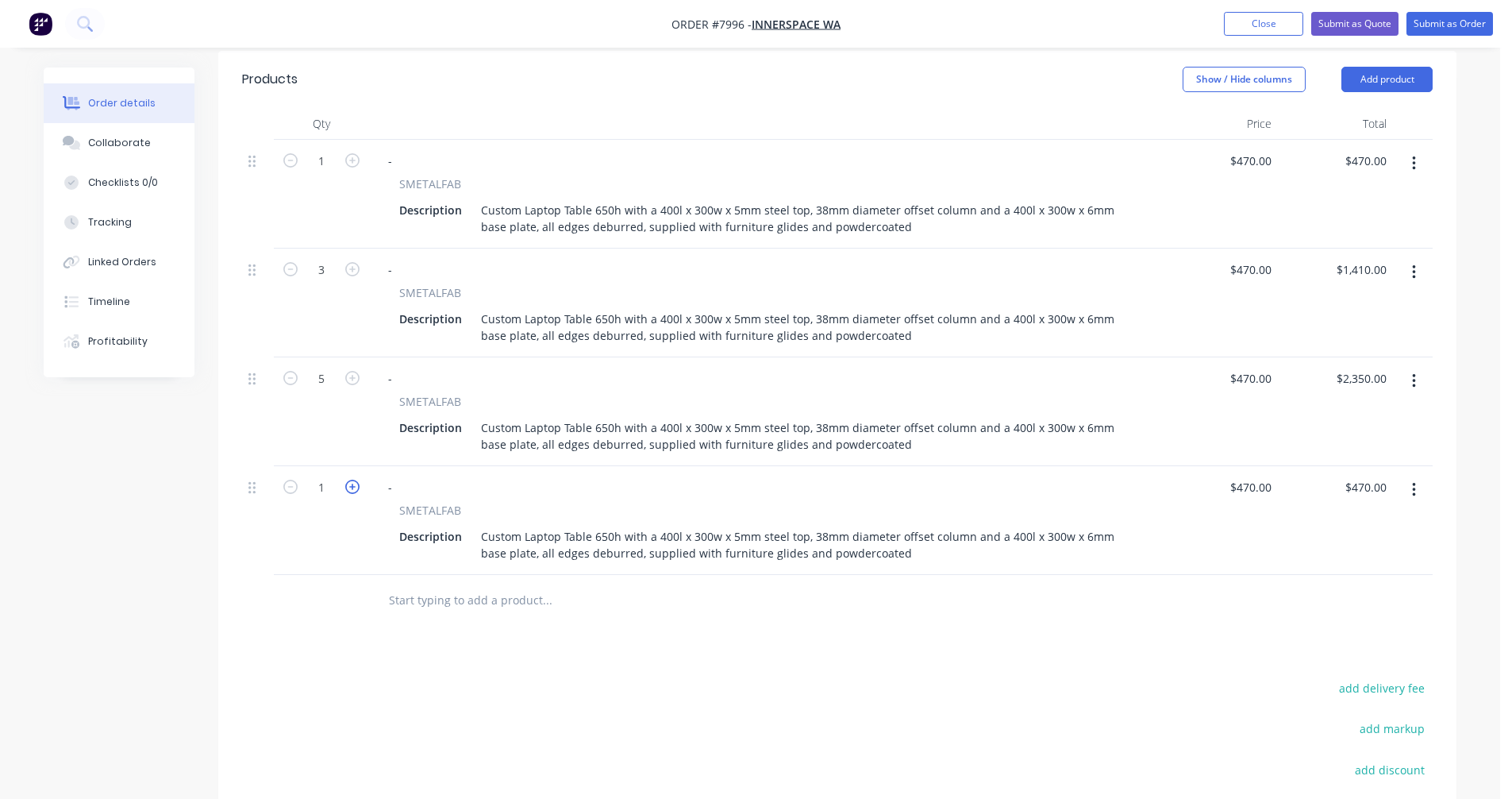
click at [353, 480] on icon "button" at bounding box center [352, 487] width 14 height 14
type input "2"
type input "$940.00"
click at [353, 480] on icon "button" at bounding box center [352, 487] width 14 height 14
type input "3"
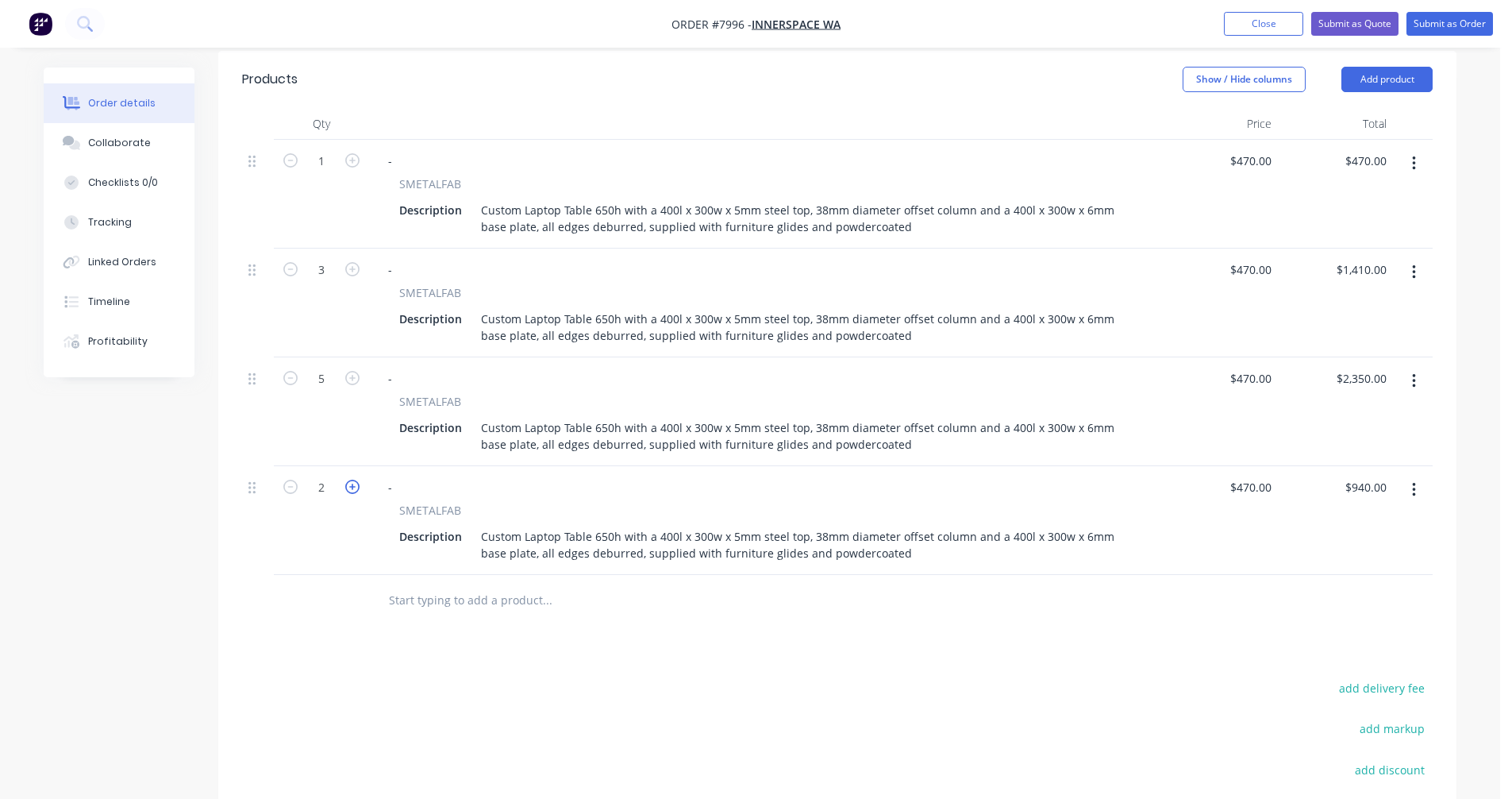
type input "$1,410.00"
click at [353, 480] on icon "button" at bounding box center [352, 487] width 14 height 14
type input "4"
type input "$1,880.00"
click at [353, 480] on icon "button" at bounding box center [352, 487] width 14 height 14
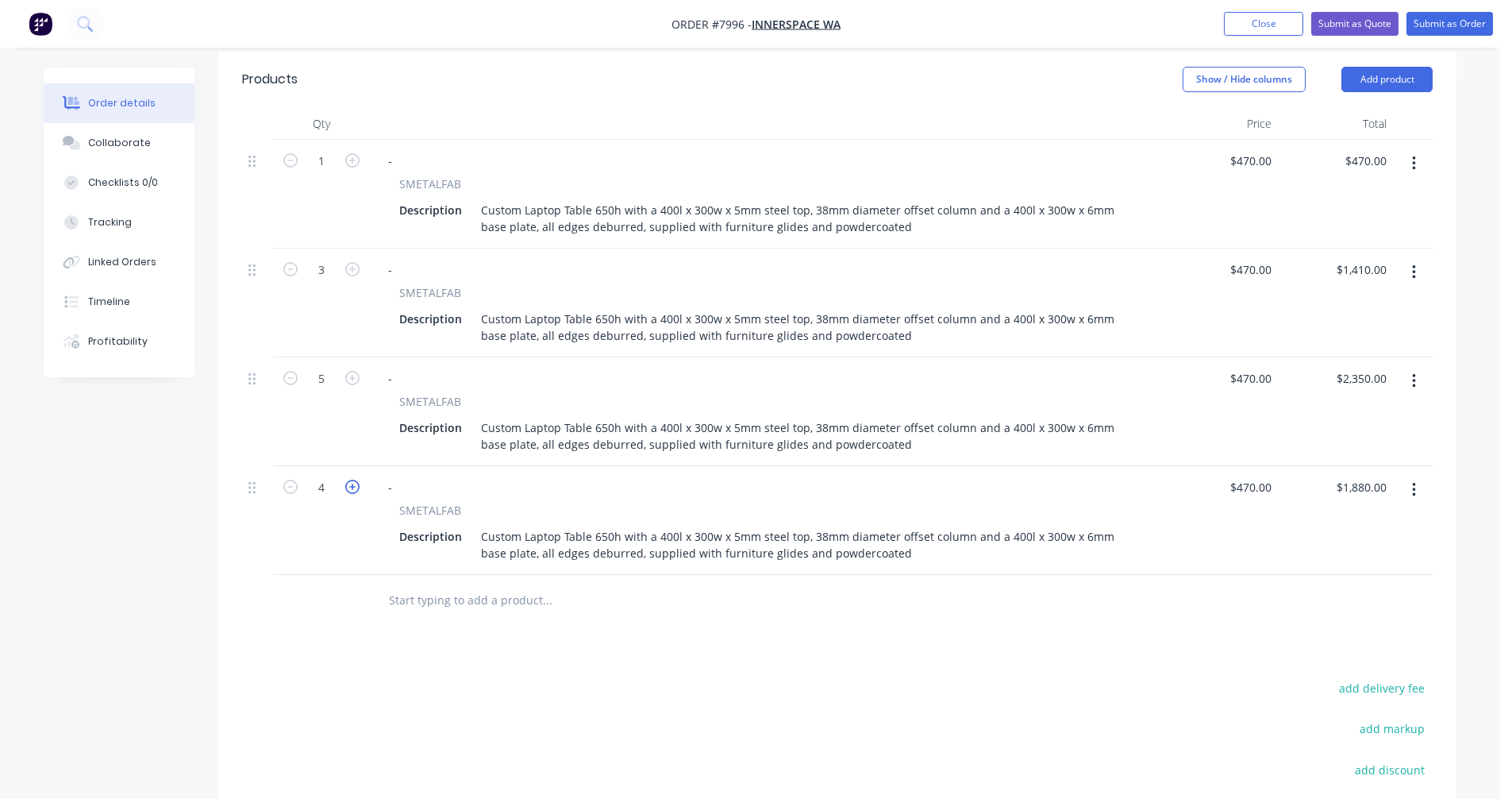
type input "5"
type input "$2,350.00"
click at [353, 480] on icon "button" at bounding box center [352, 487] width 14 height 14
type input "6"
type input "$2,820.00"
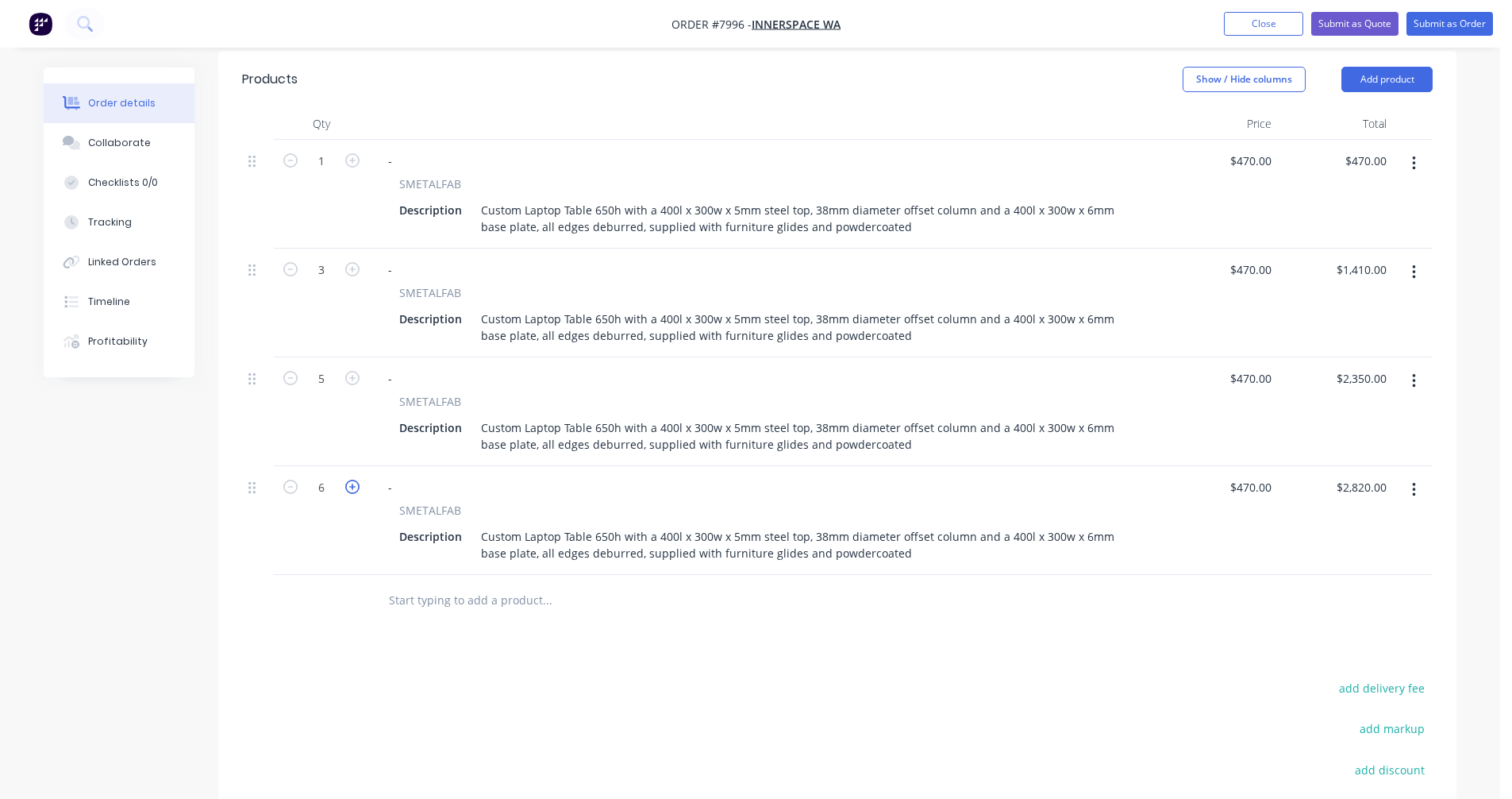
click at [353, 480] on icon "button" at bounding box center [352, 487] width 14 height 14
type input "7"
type input "$3,290.00"
click at [353, 480] on icon "button" at bounding box center [352, 487] width 14 height 14
type input "8"
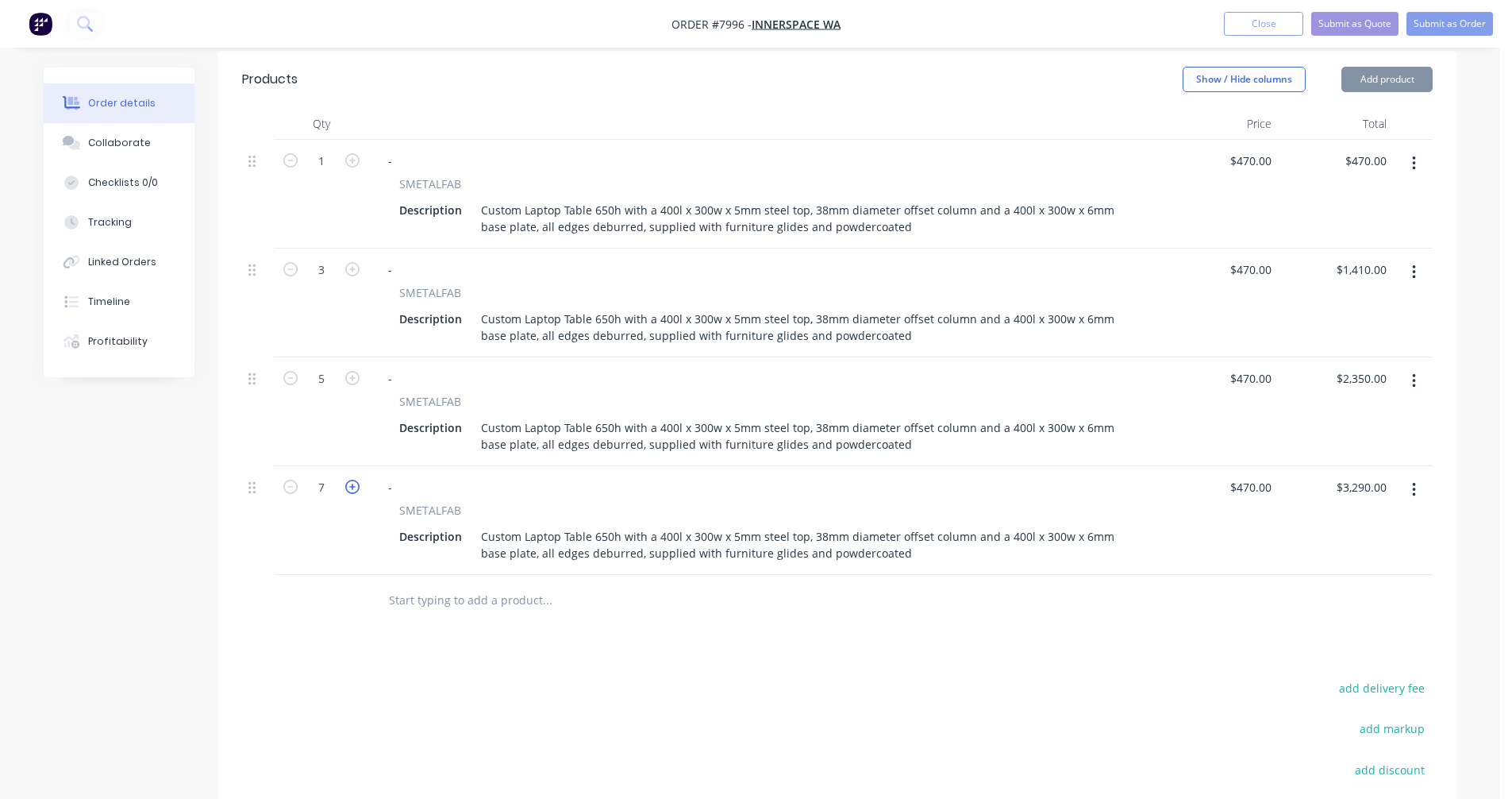
type input "$3,760.00"
click at [353, 480] on icon "button" at bounding box center [352, 487] width 14 height 14
type input "9"
type input "$4,230.00"
click at [353, 480] on icon "button" at bounding box center [352, 487] width 14 height 14
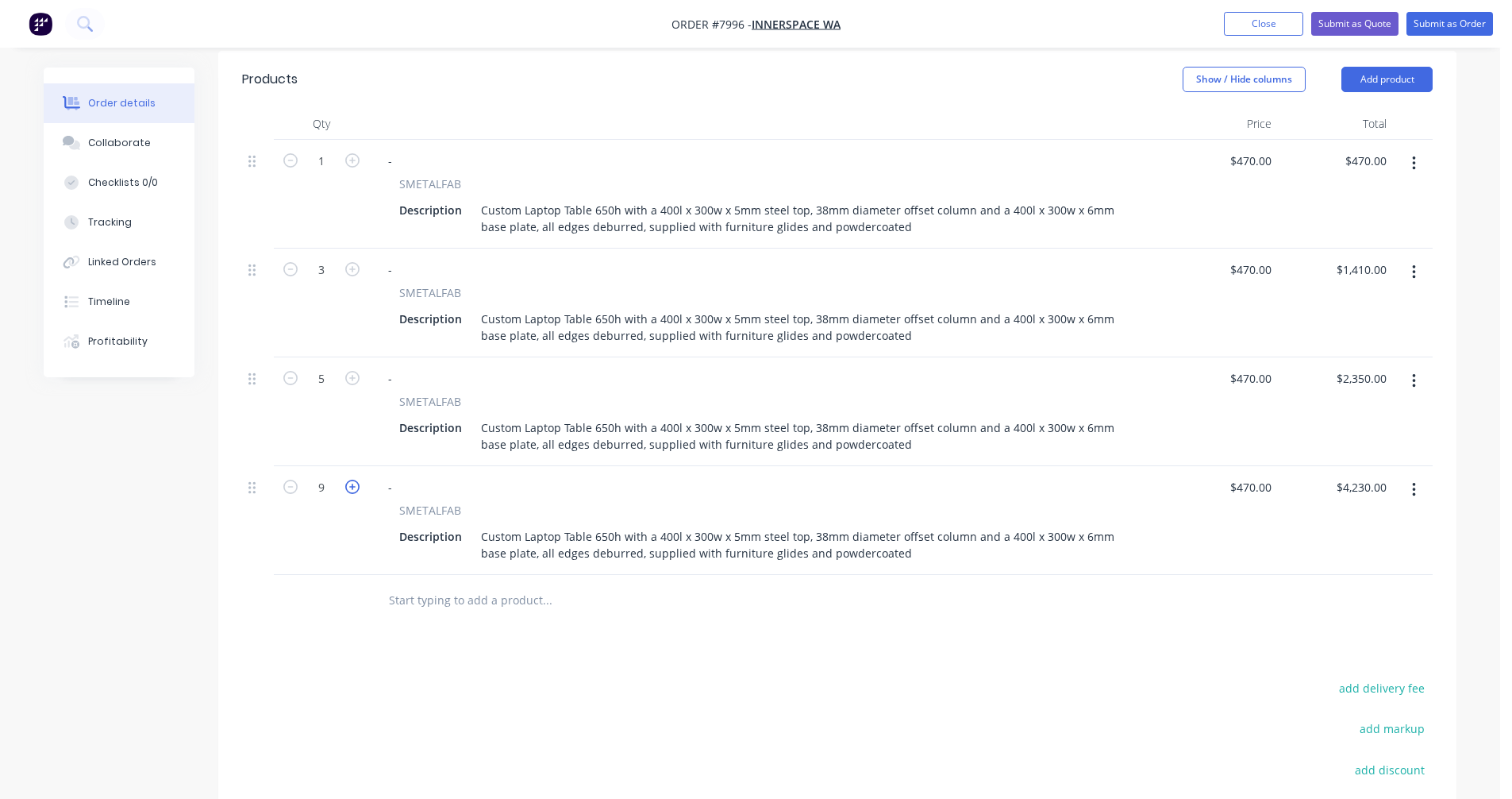
type input "10"
type input "$4,700.00"
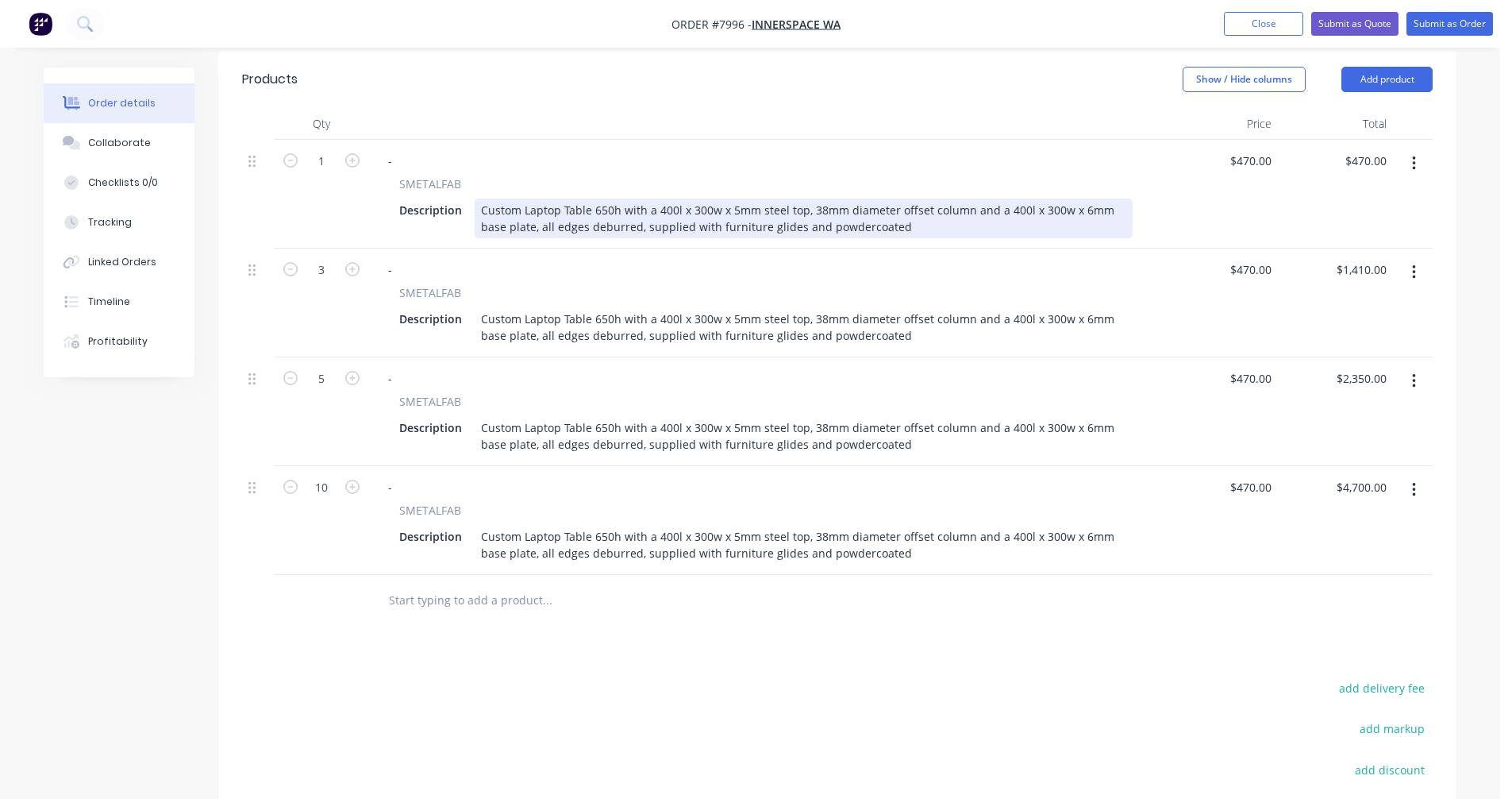
click at [1026, 198] on div "Custom Laptop Table 650h with a 400l x 300w x 5mm steel top, 38mm diameter offs…" at bounding box center [803, 218] width 658 height 40
type input "$468.00"
type input "$301.90"
type input "$905.70"
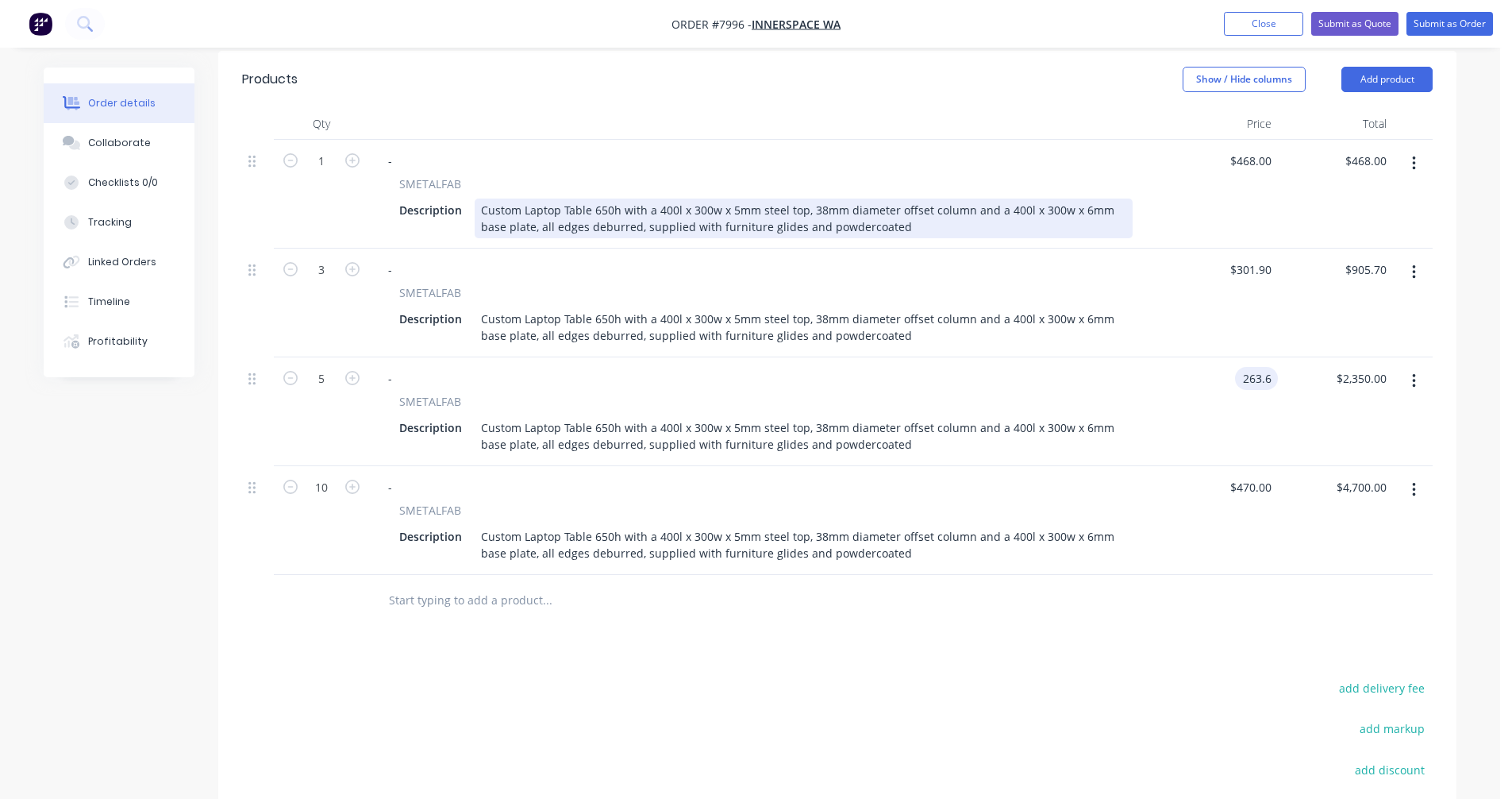
type input "$263.60"
type input "$1,318.00"
type input "$233.30"
type input "$2,333.00"
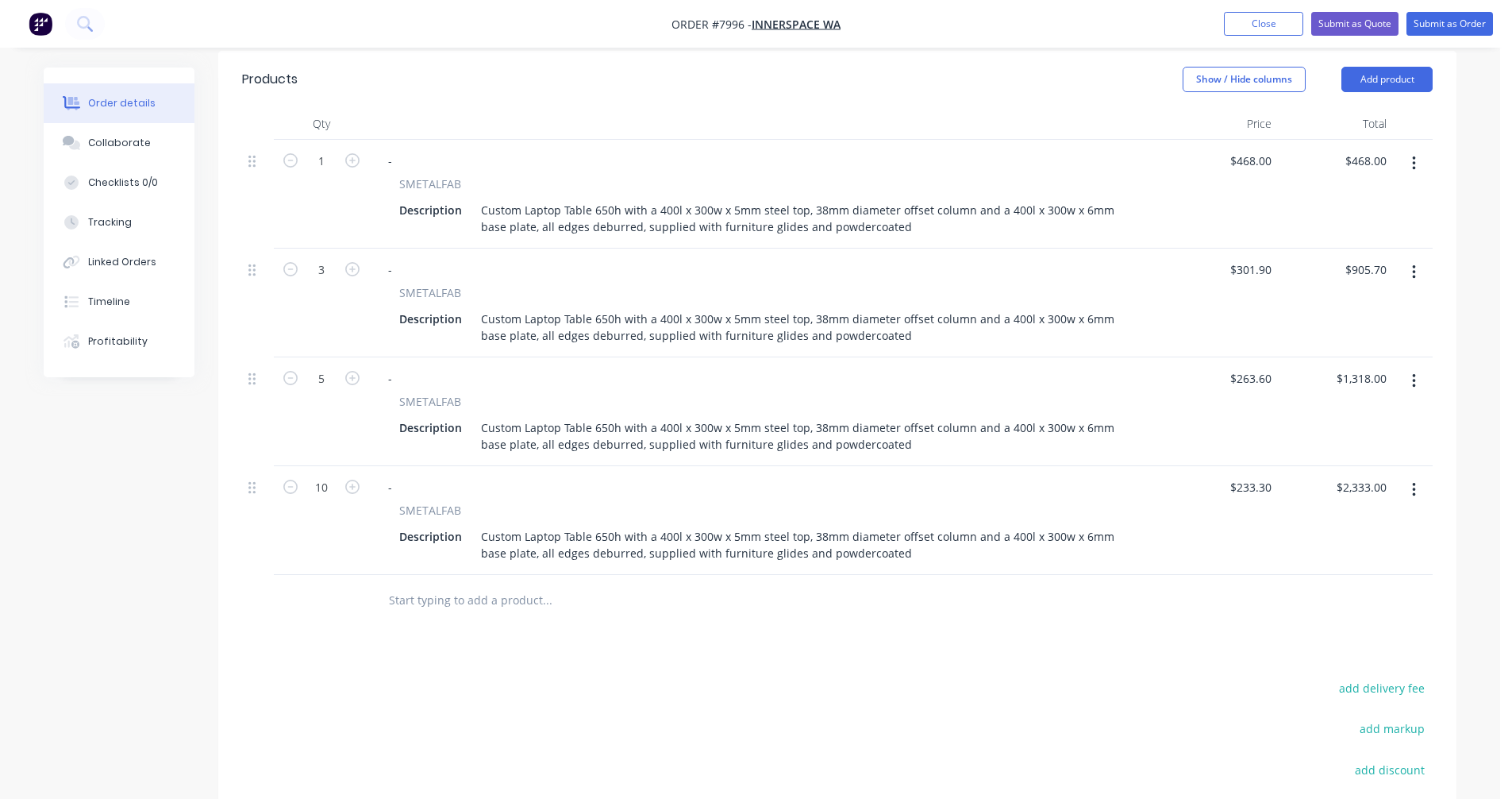
drag, startPoint x: 1414, startPoint y: 442, endPoint x: 1406, endPoint y: 456, distance: 16.1
click at [1413, 481] on icon "button" at bounding box center [1414, 489] width 4 height 17
click at [1347, 552] on div "Duplicate" at bounding box center [1356, 563] width 123 height 23
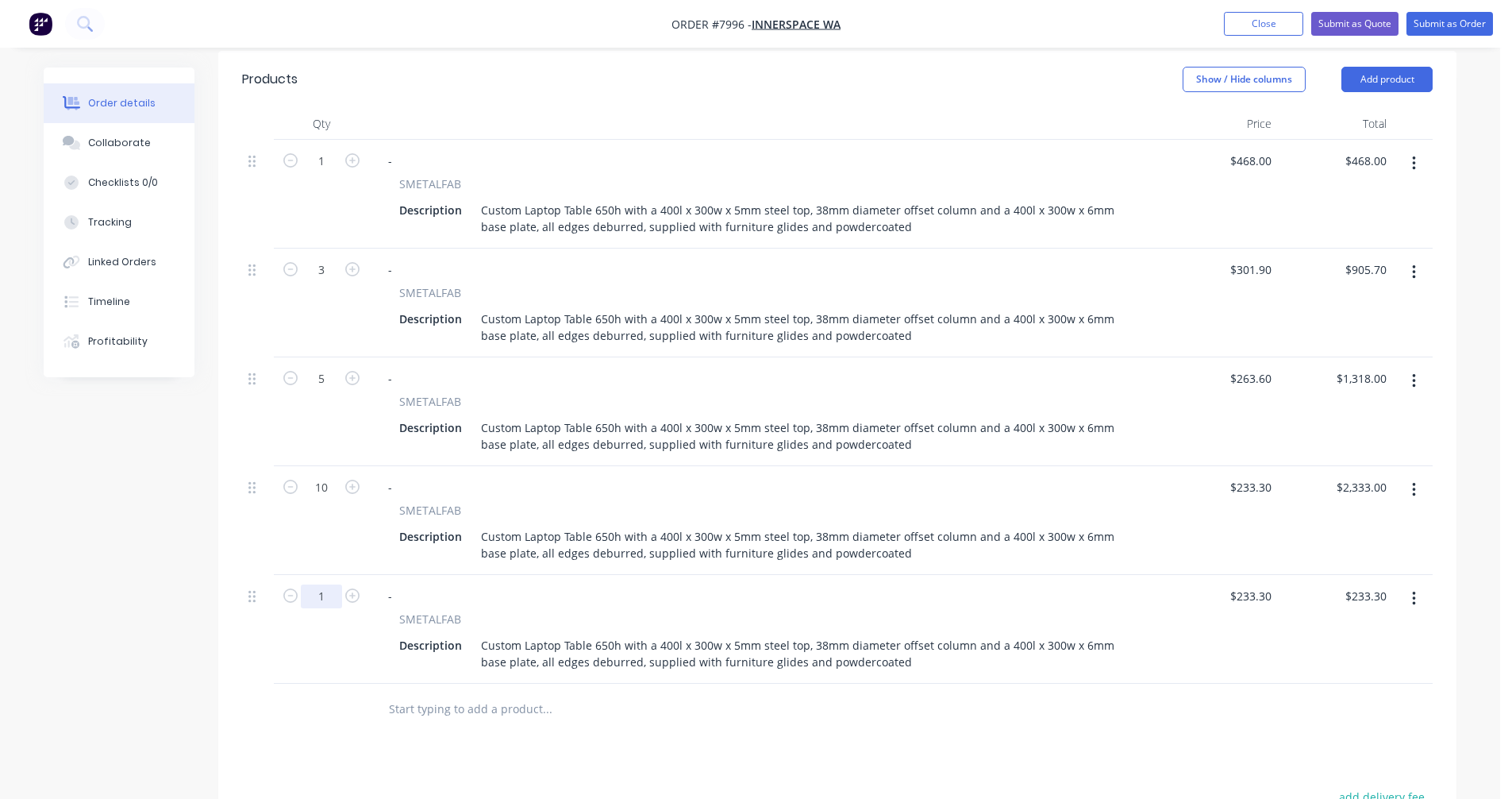
click at [337, 584] on input "1" at bounding box center [321, 596] width 41 height 23
type input "20"
type input "$4,666.00"
type input "$233.30"
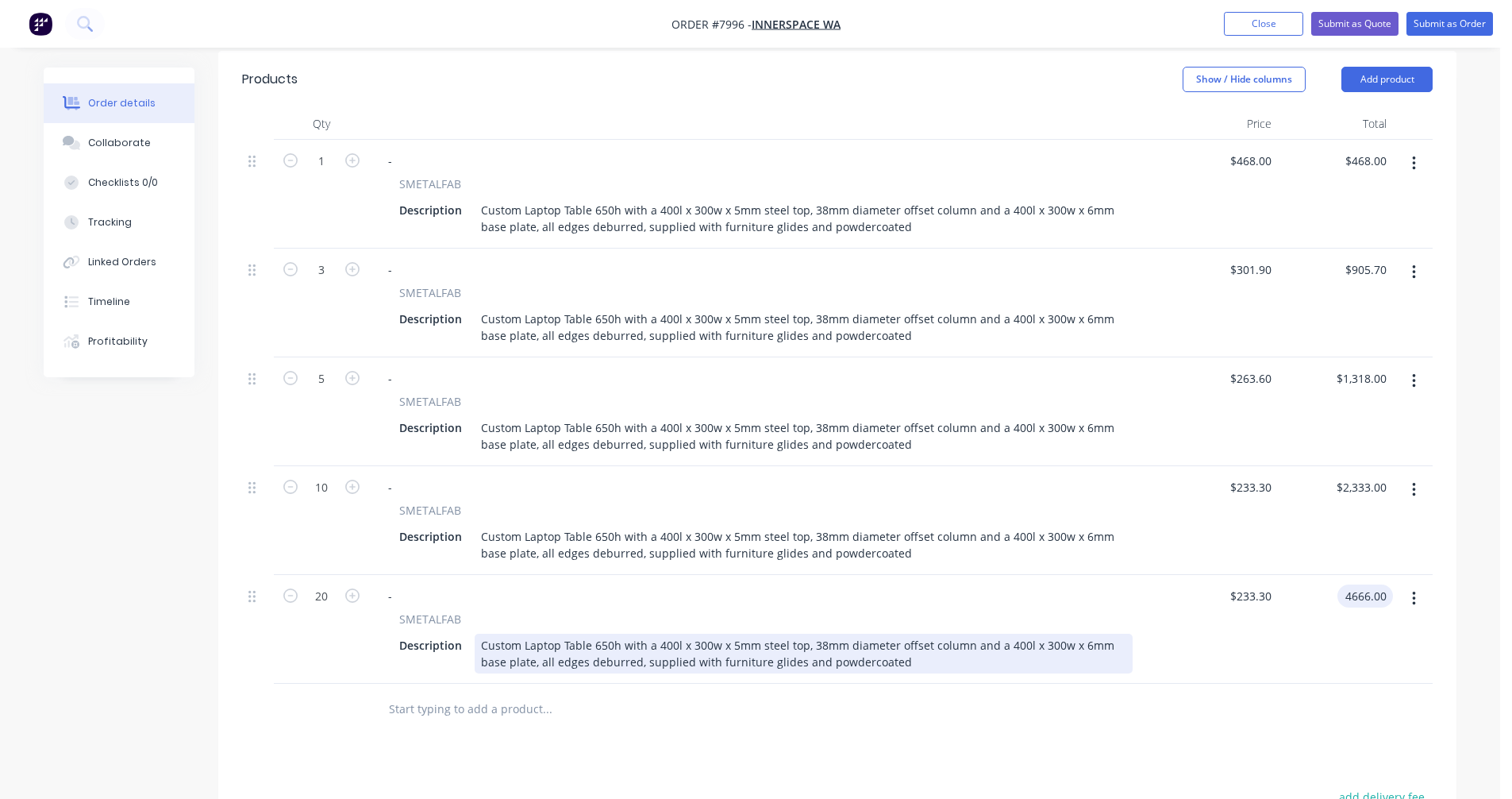
type input "$4,666.00"
click at [628, 634] on div "Custom Laptop Table 650h with a 400l x 300w x 5mm steel top, 38mm diameter offs…" at bounding box center [803, 654] width 658 height 40
type input "$214.90"
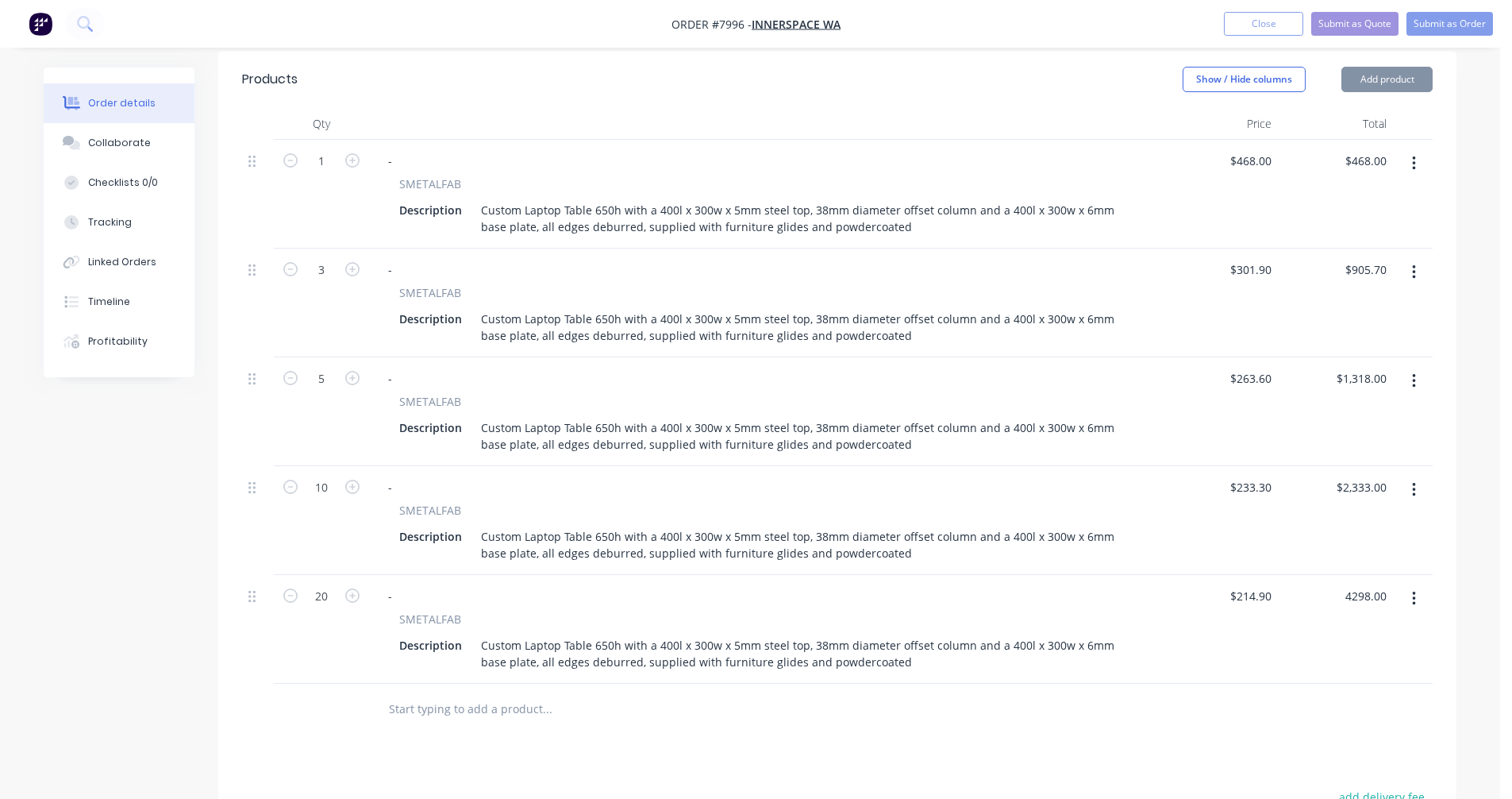
type input "$4,298.00"
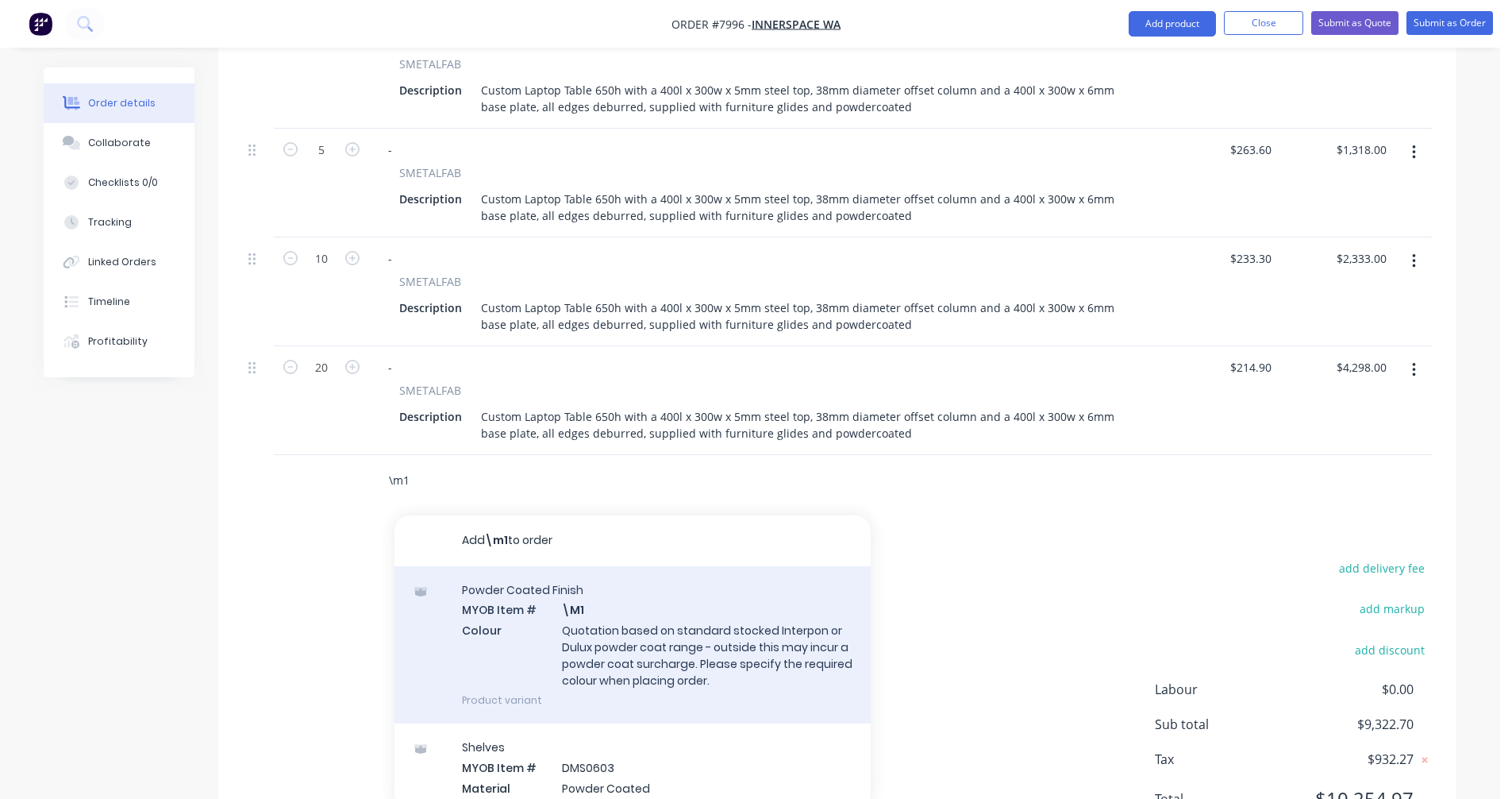
scroll to position [794, 0]
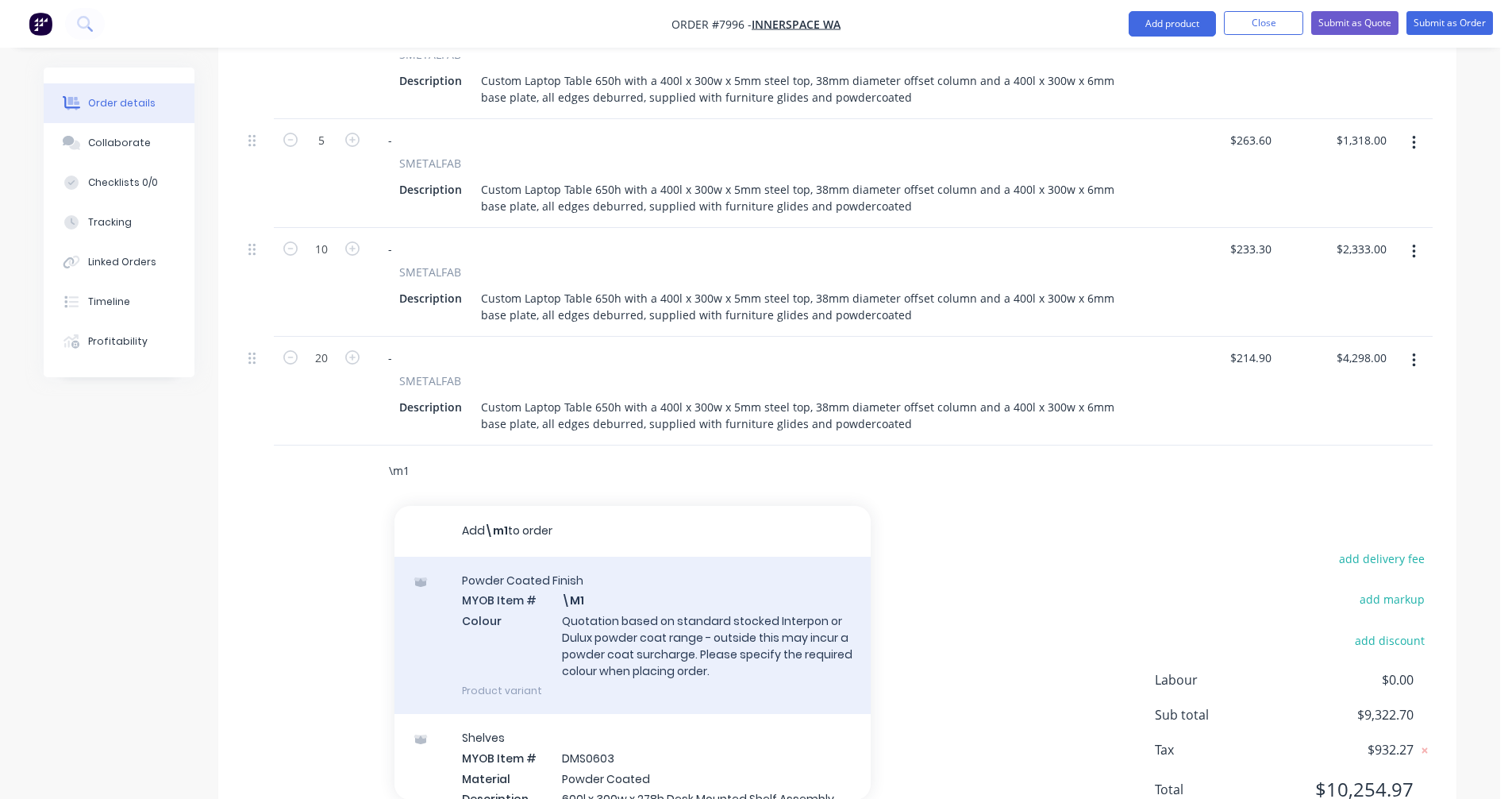
type input "\m1"
click at [644, 592] on div "Powder Coated Finish MYOB Item # \M1 Colour Quotation based on standard stocked…" at bounding box center [633, 635] width 476 height 157
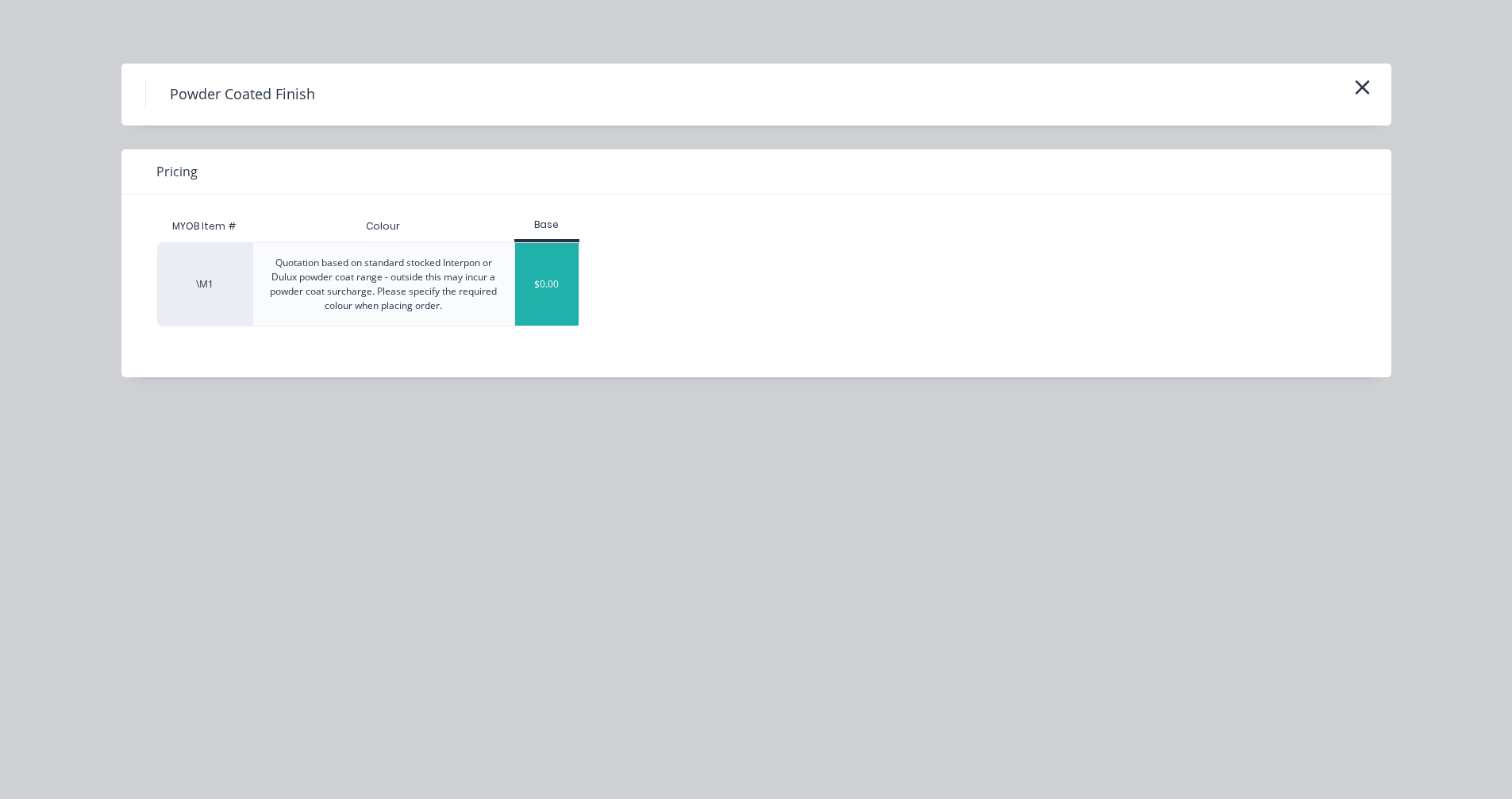
click at [539, 289] on div "$0.00" at bounding box center [547, 283] width 64 height 83
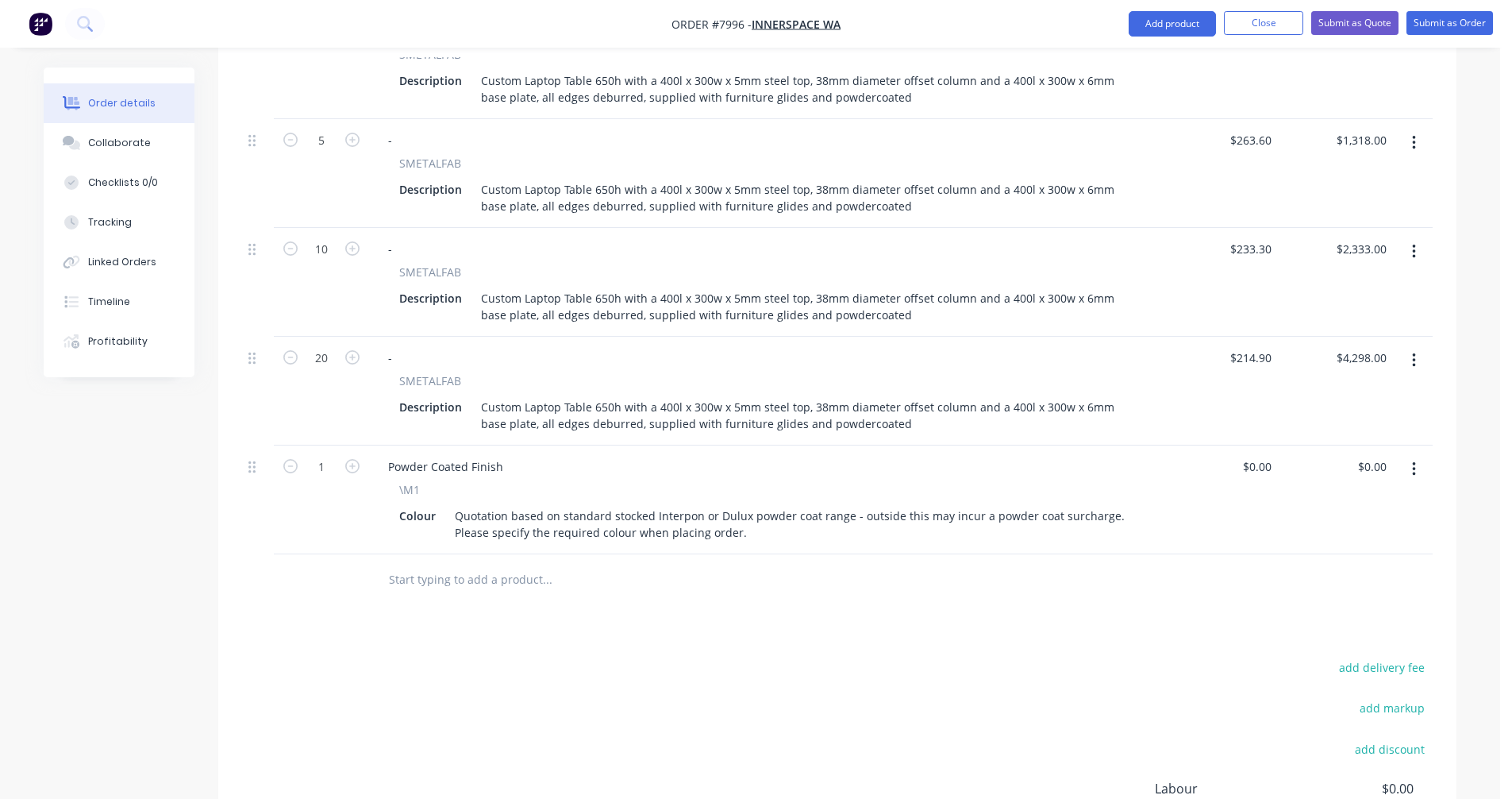
click at [505, 563] on input "text" at bounding box center [547, 579] width 317 height 32
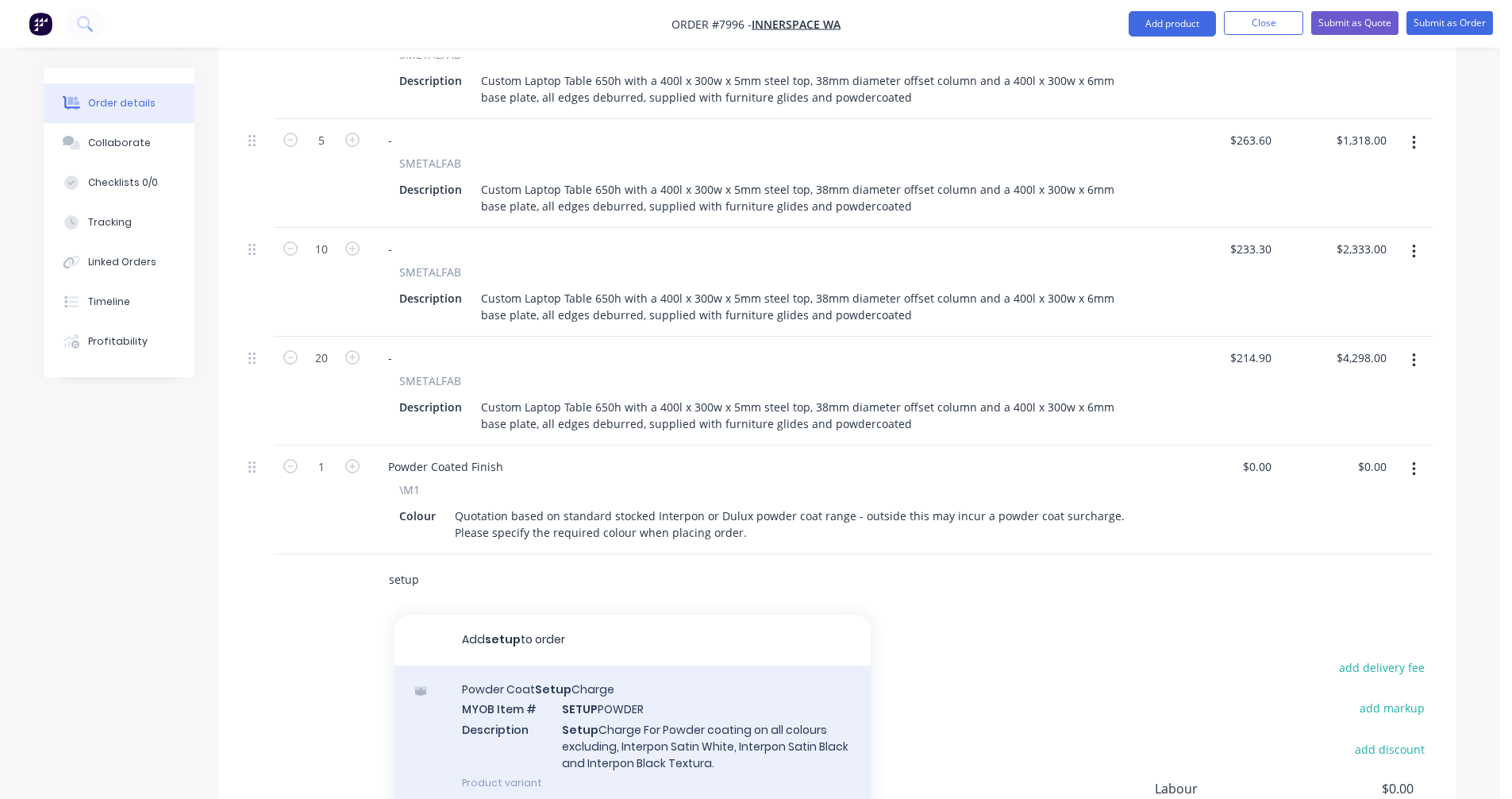
type input "setup"
click at [630, 689] on div "Powder Coat Setup Charge MYOB Item # SETUP POWDER Description Setup Charge For …" at bounding box center [633, 736] width 476 height 141
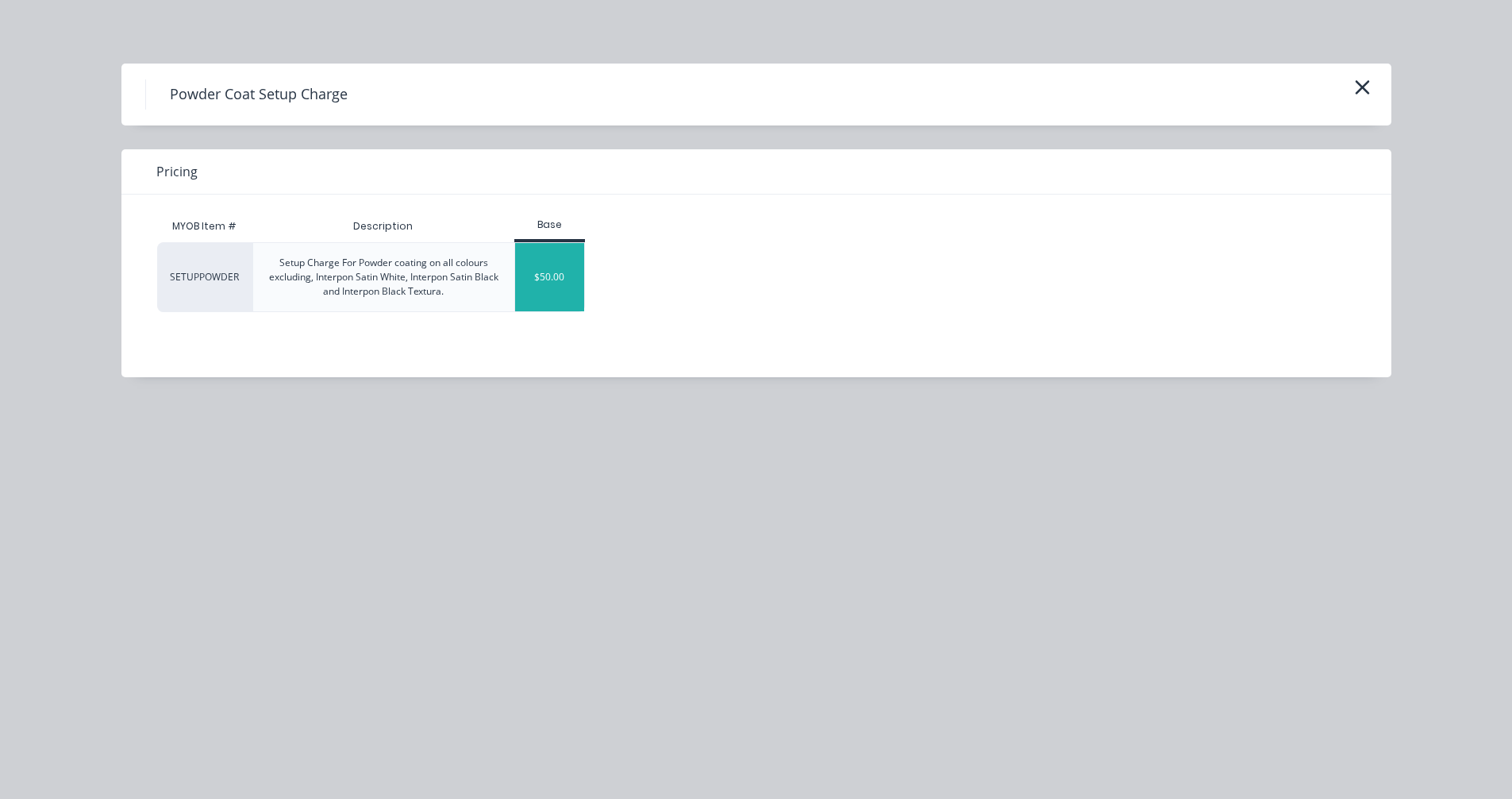
click at [547, 287] on div "$50.00" at bounding box center [549, 276] width 69 height 69
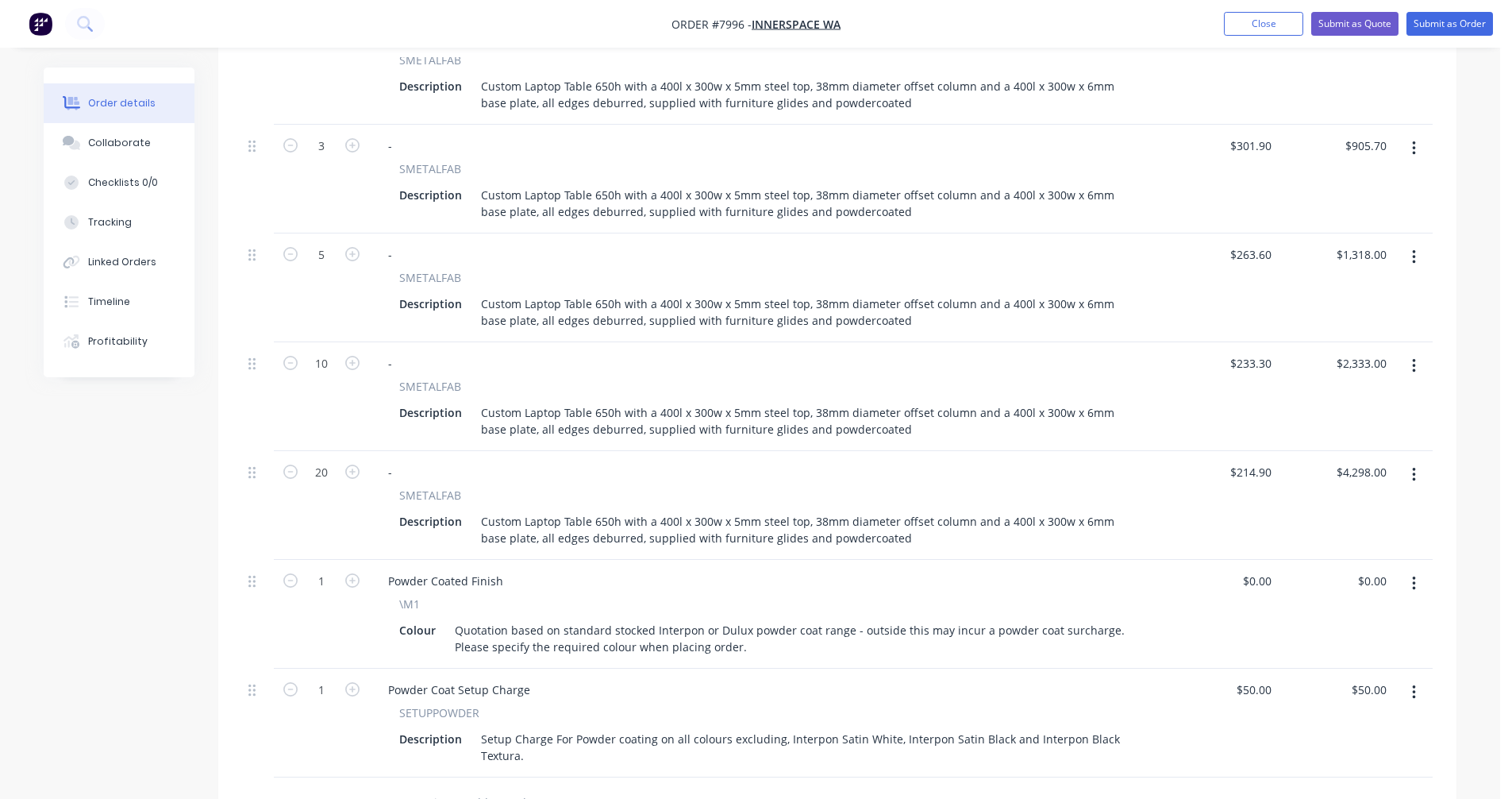
scroll to position [476, 0]
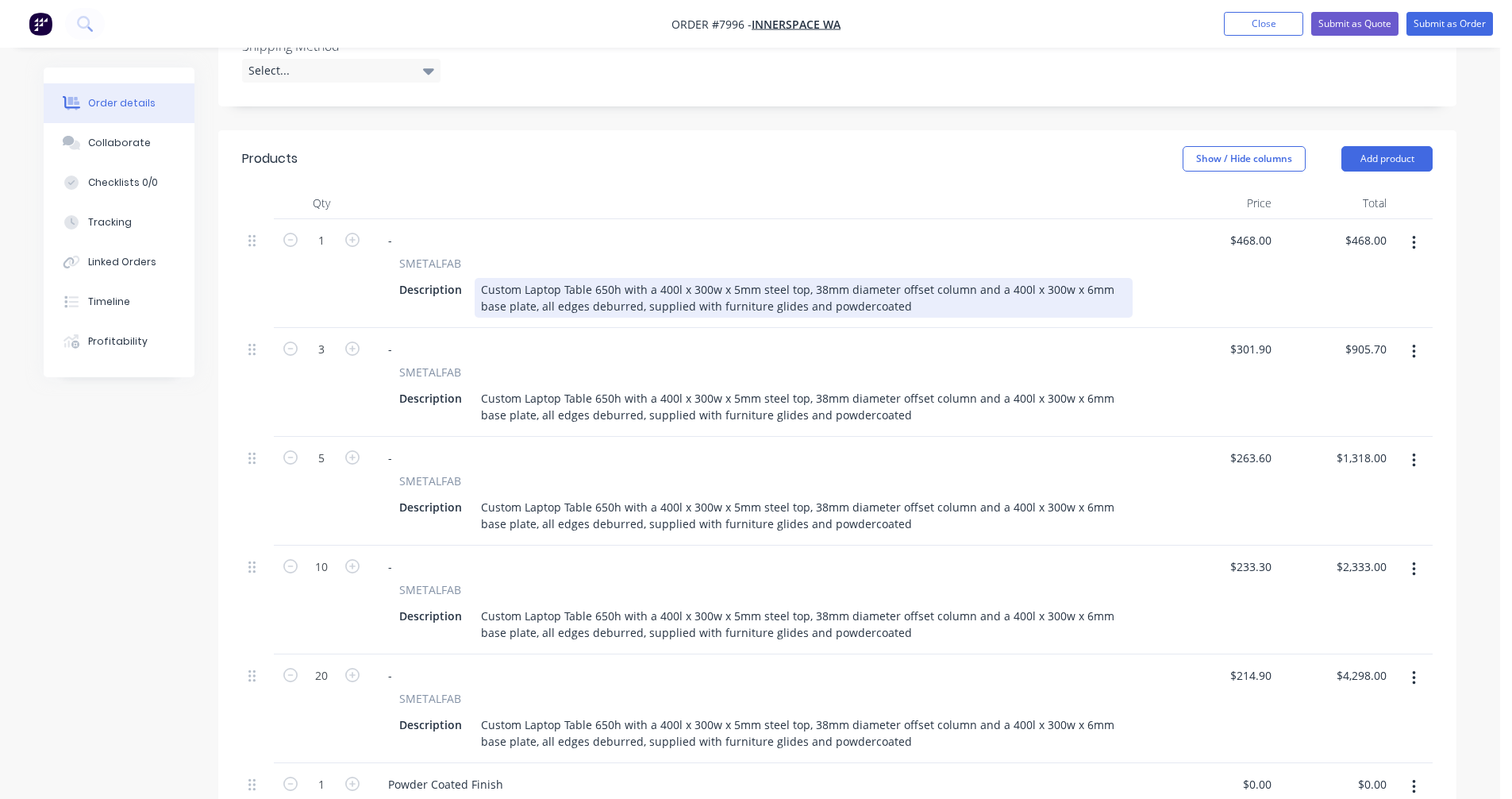
click at [910, 278] on div "Custom Laptop Table 650h with a 400l x 300w x 5mm steel top, 38mm diameter offs…" at bounding box center [803, 298] width 658 height 40
drag, startPoint x: 987, startPoint y: 262, endPoint x: 892, endPoint y: 266, distance: 95.1
click at [892, 278] on div "Custom Laptop Table 650h with a 400l x 300w x 5mm steel top, 38mm diameter offs…" at bounding box center [803, 298] width 658 height 40
copy div "for indoor use"
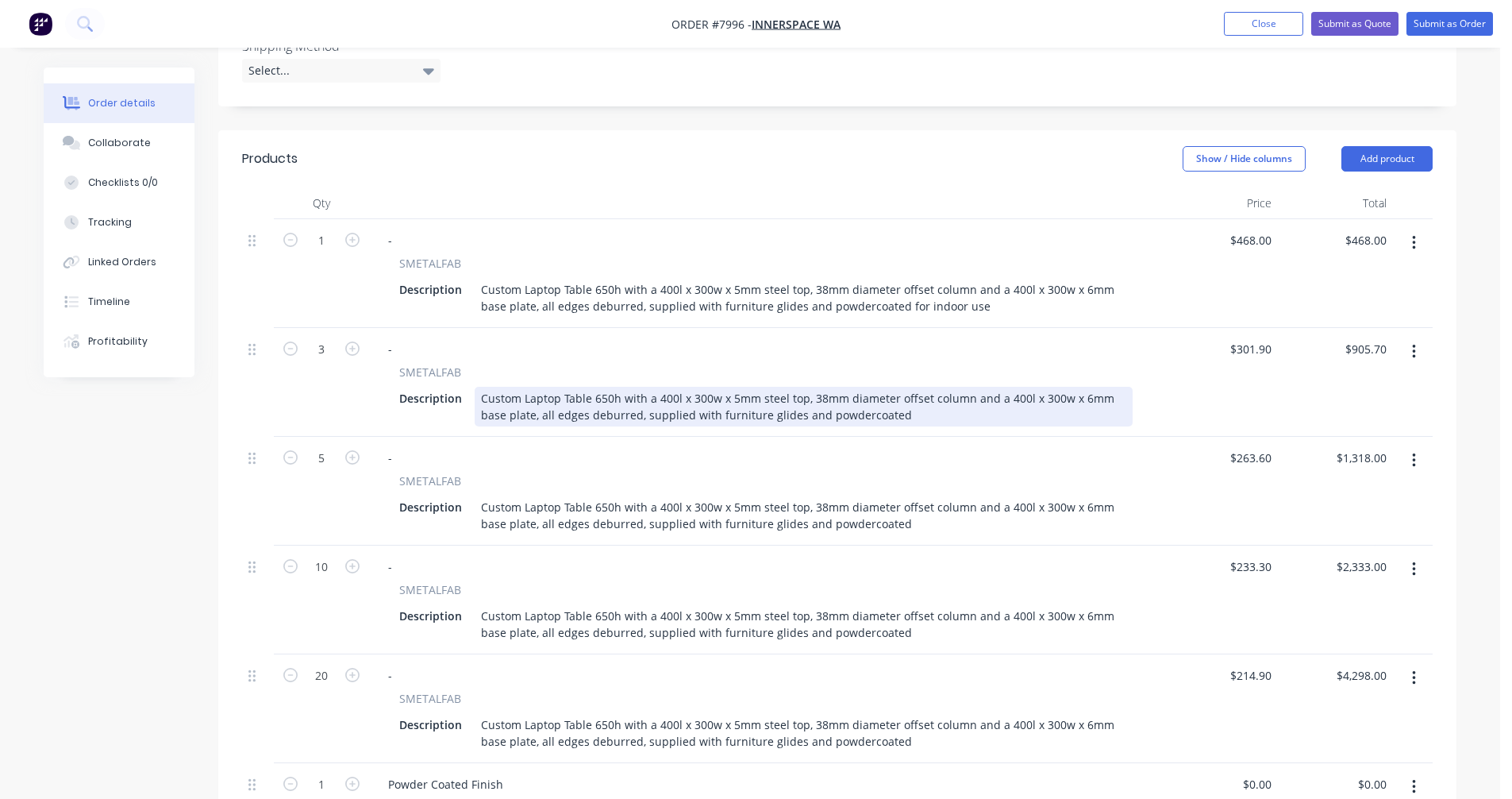
click at [907, 387] on div "Custom Laptop Table 650h with a 400l x 300w x 5mm steel top, 38mm diameter offs…" at bounding box center [803, 407] width 658 height 40
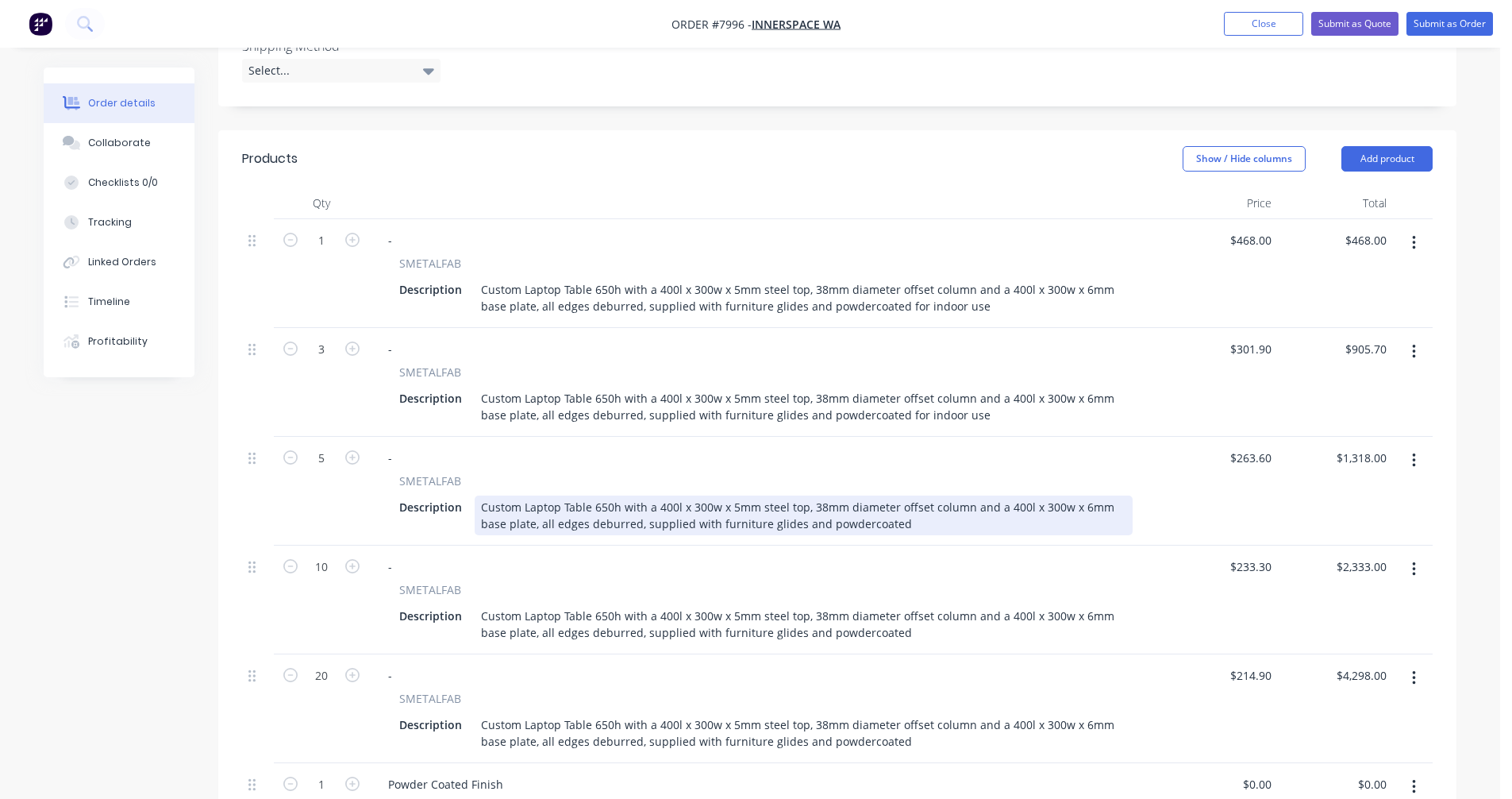
click at [911, 496] on div "Custom Laptop Table 650h with a 400l x 300w x 5mm steel top, 38mm diameter offs…" at bounding box center [803, 516] width 658 height 40
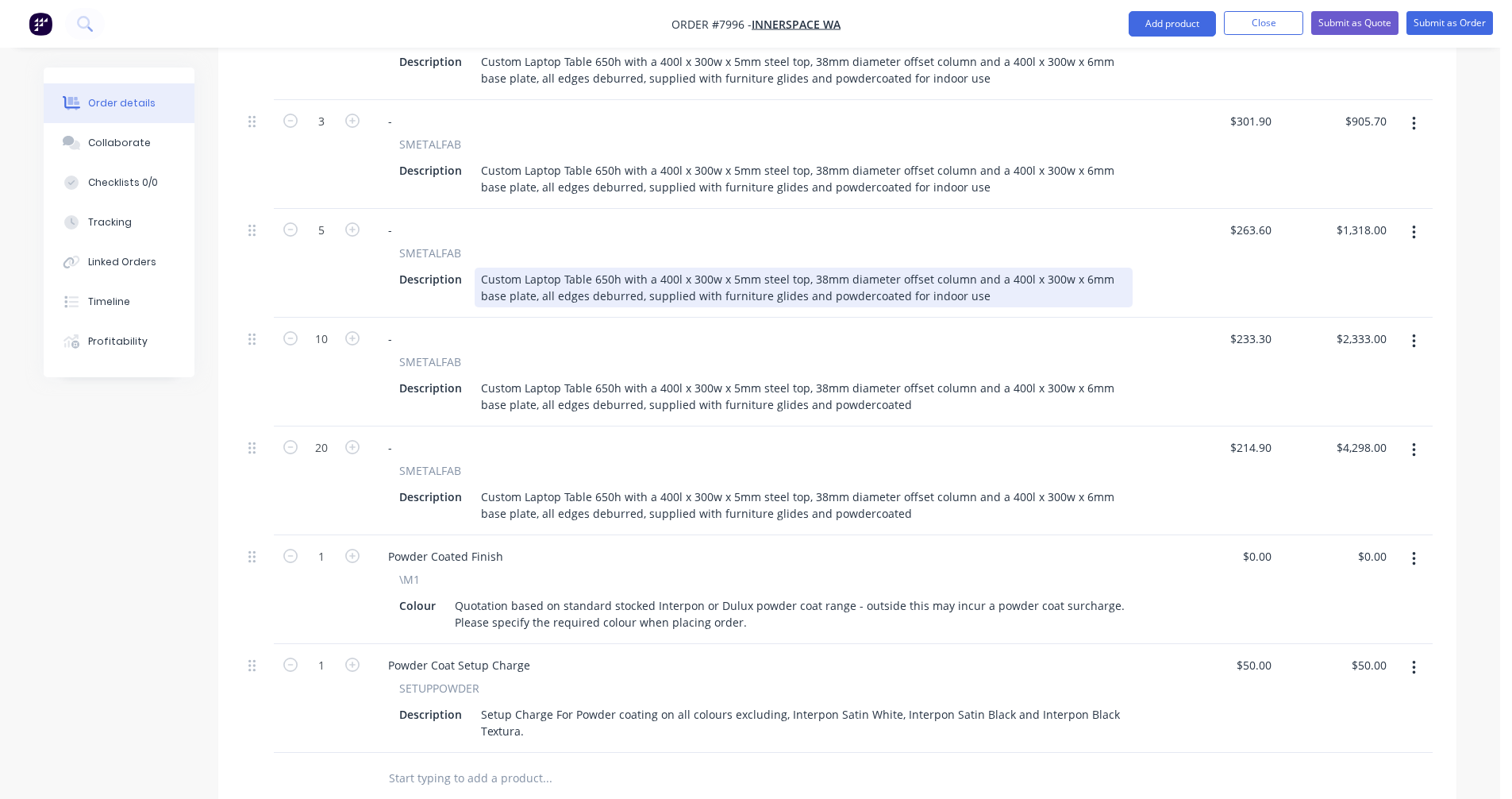
scroll to position [715, 0]
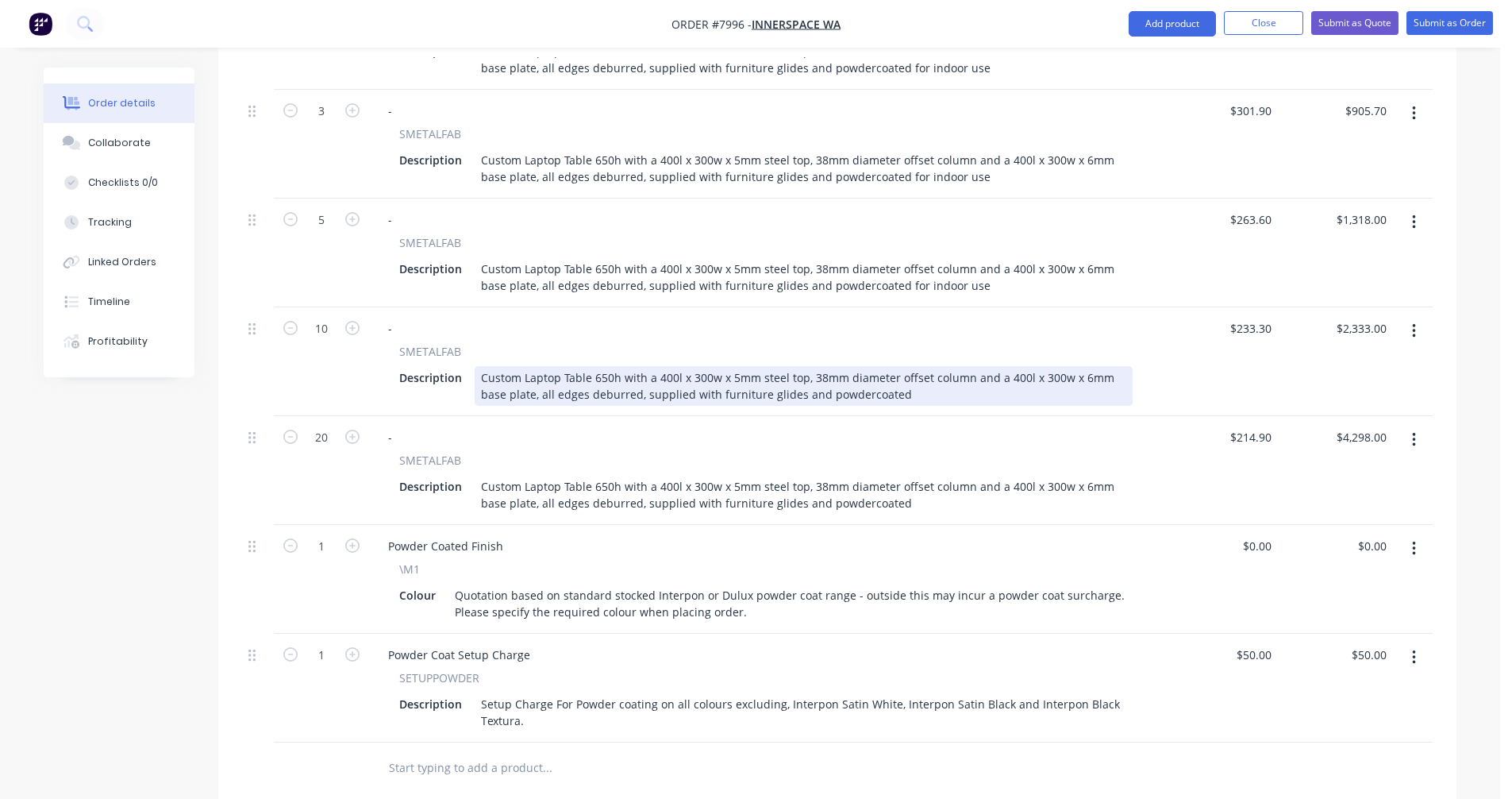
click at [921, 366] on div "Custom Laptop Table 650h with a 400l x 300w x 5mm steel top, 38mm diameter offs…" at bounding box center [803, 386] width 658 height 40
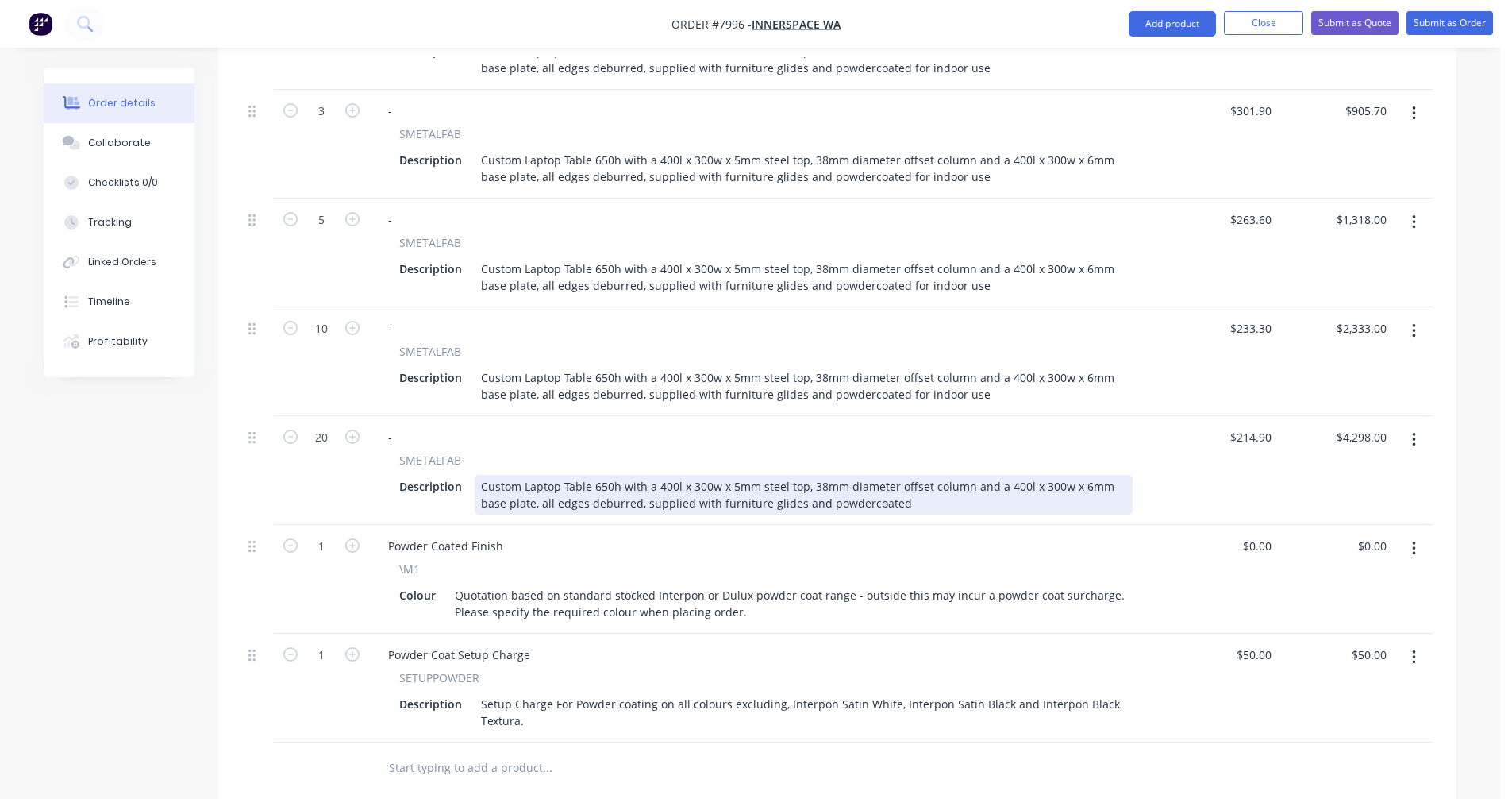
click at [905, 475] on div "Custom Laptop Table 650h with a 400l x 300w x 5mm steel top, 38mm diameter offs…" at bounding box center [803, 495] width 658 height 40
paste div
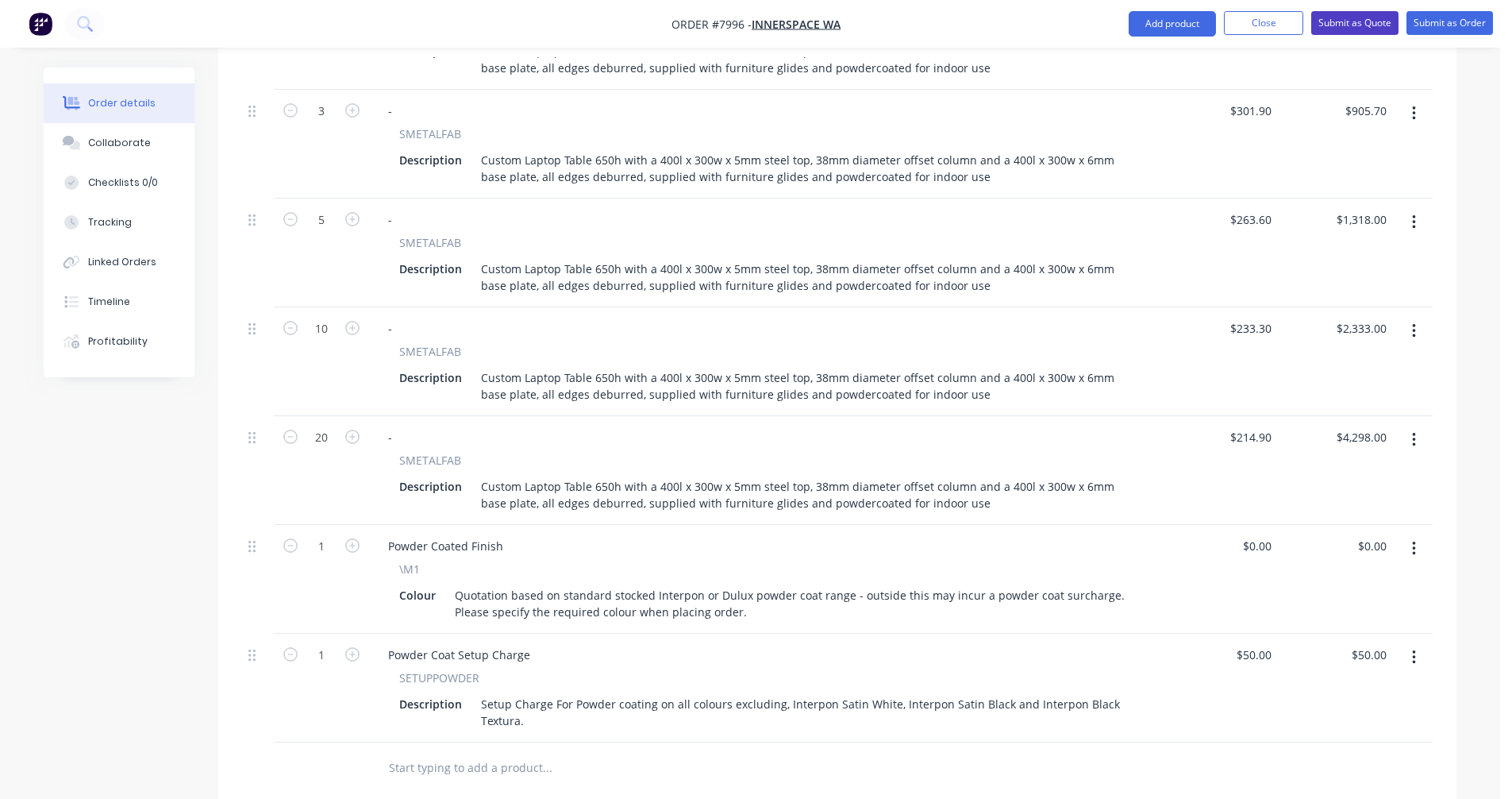
click at [1347, 32] on button "Submit as Quote" at bounding box center [1355, 23] width 87 height 23
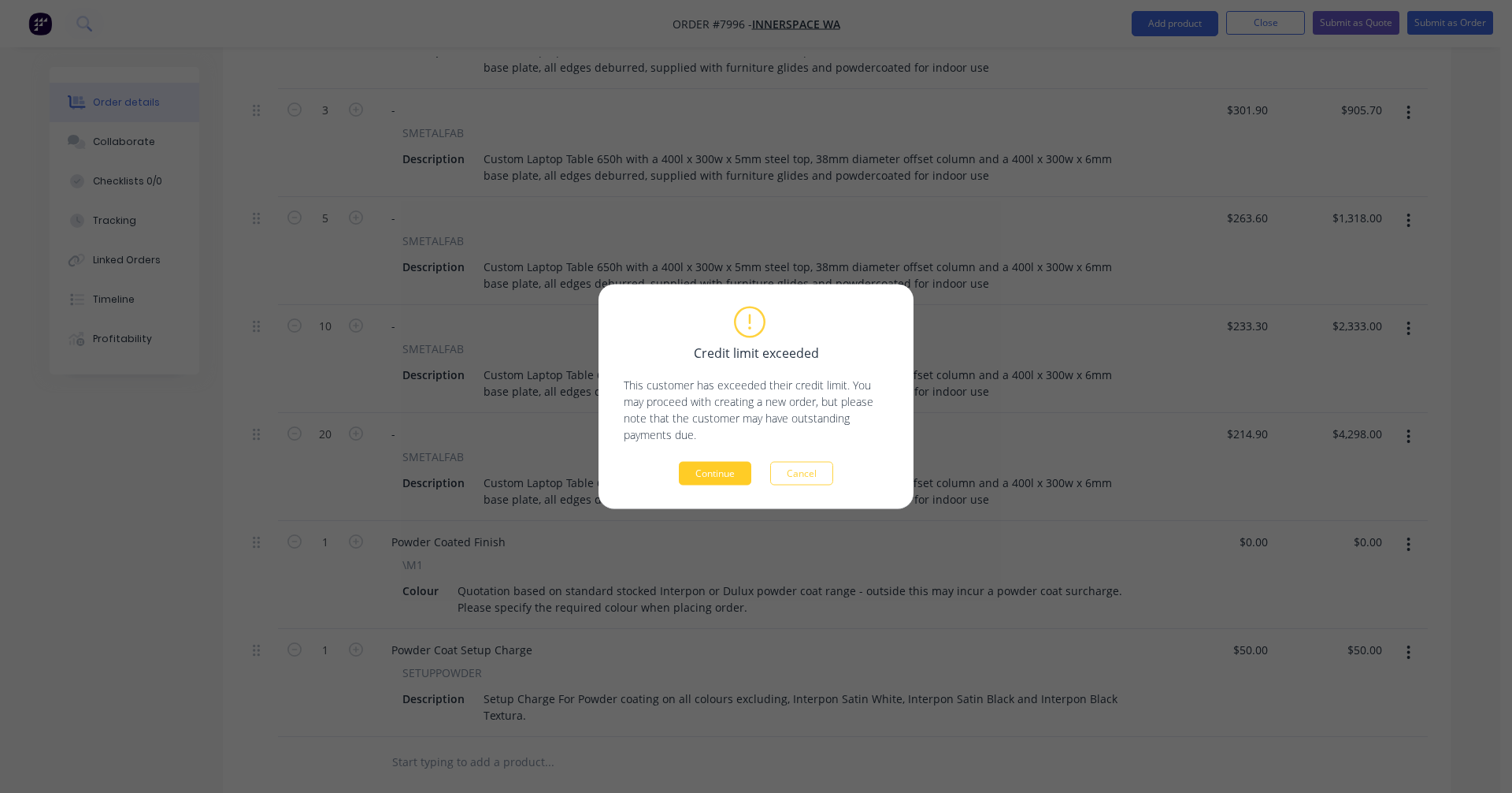
click at [699, 477] on button "Continue" at bounding box center [715, 473] width 72 height 23
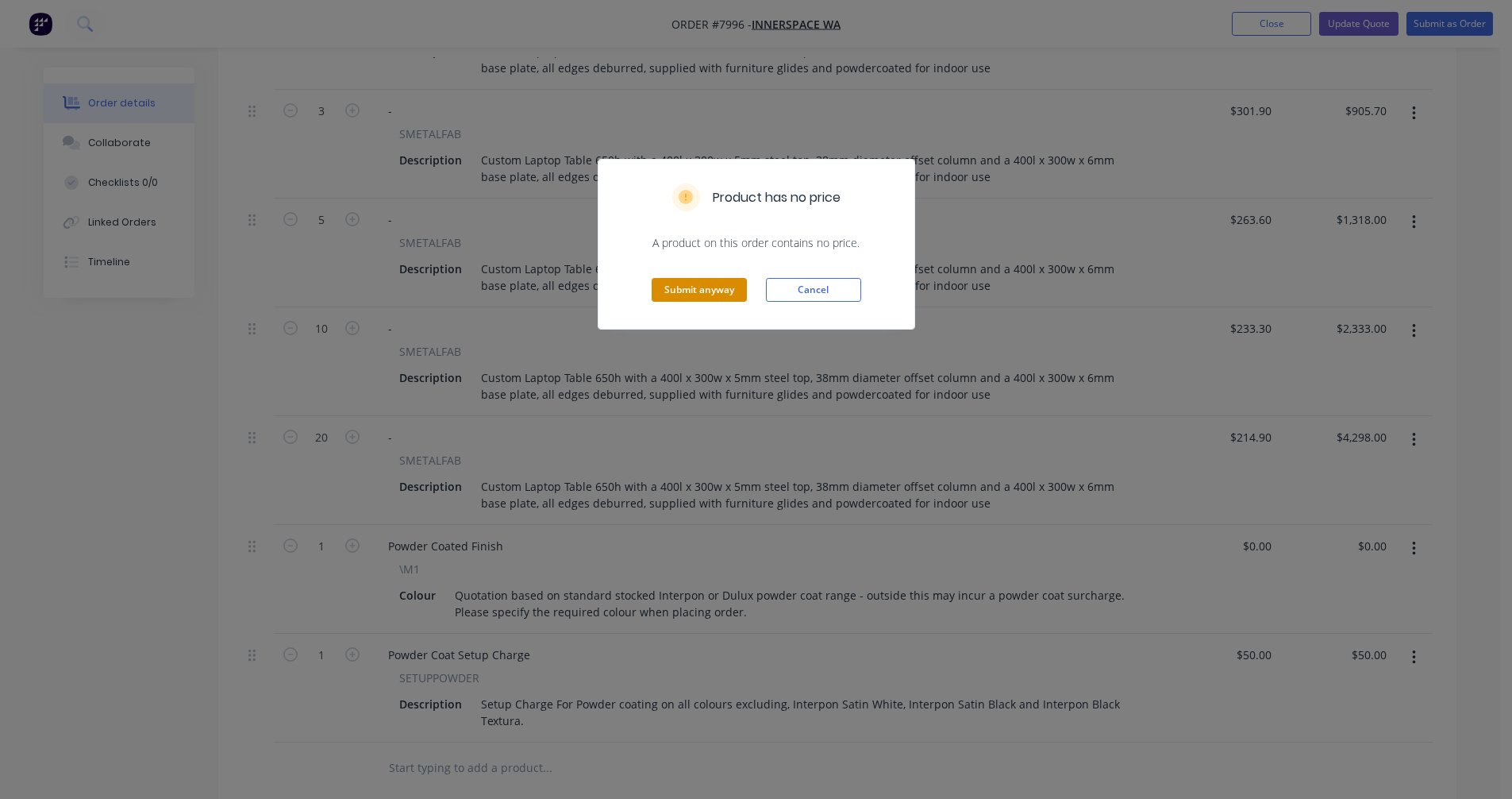
click at [701, 295] on button "Submit anyway" at bounding box center [700, 290] width 96 height 23
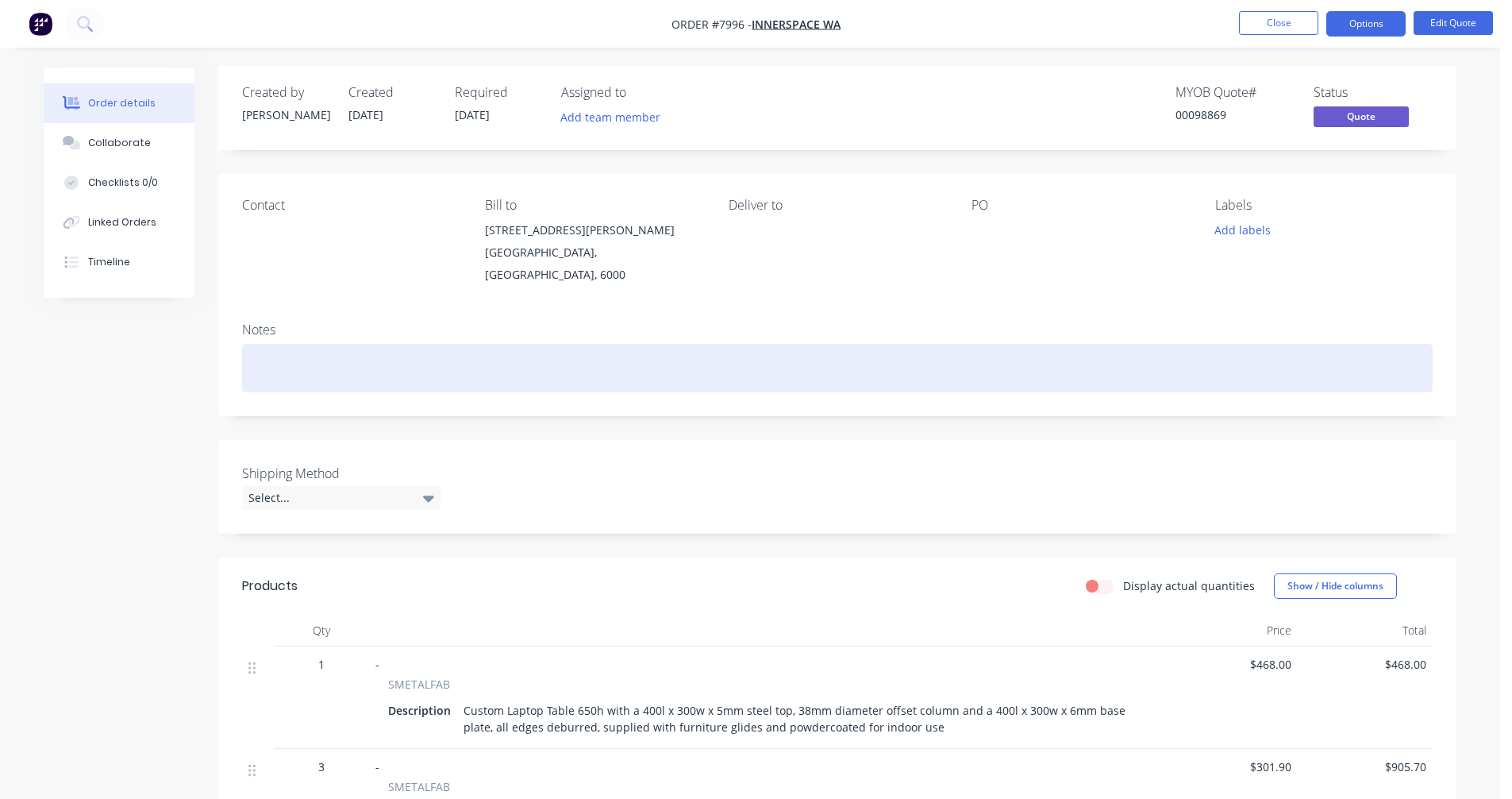
scroll to position [0, 0]
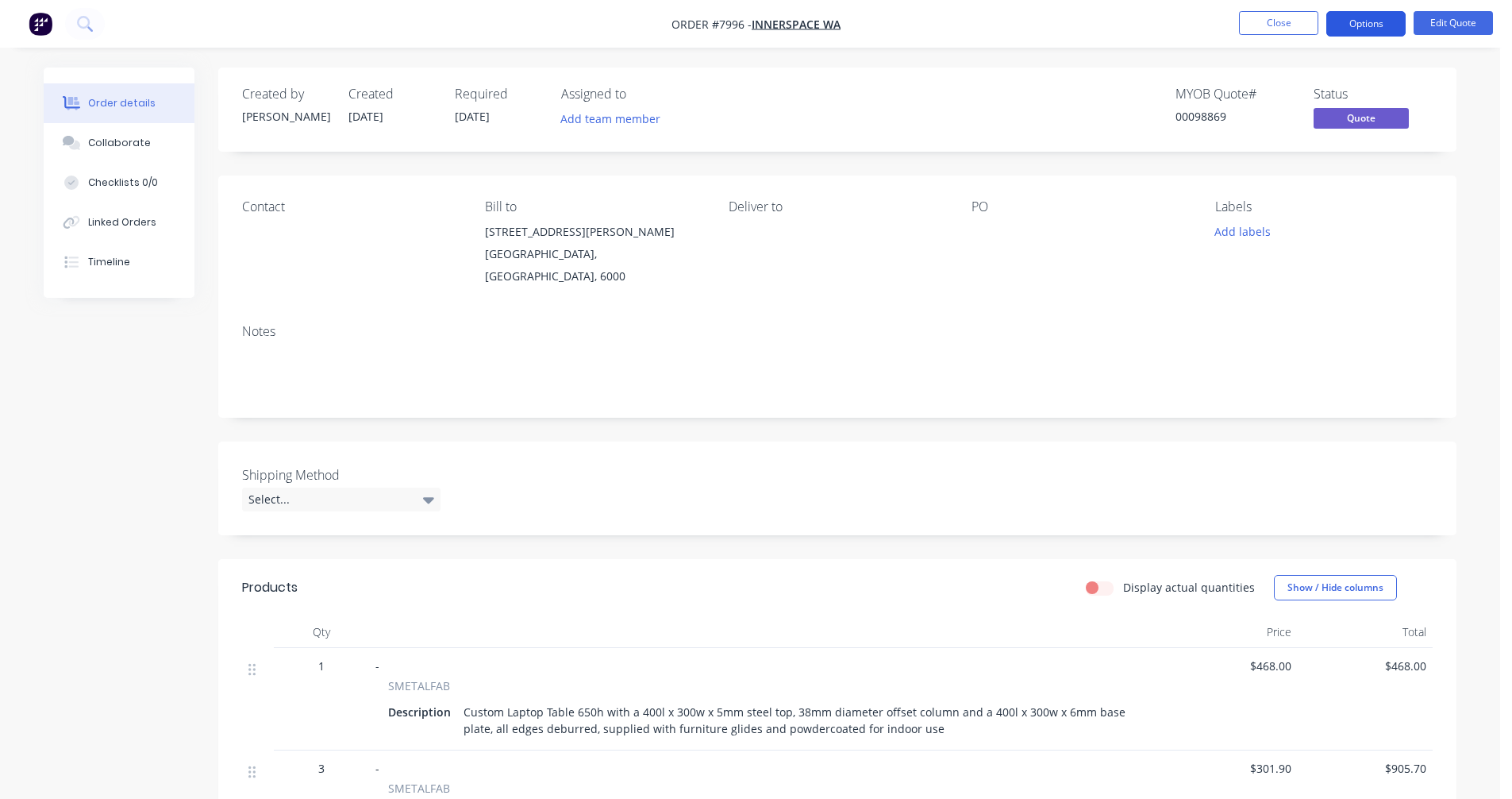
click at [1369, 17] on button "Options" at bounding box center [1365, 23] width 79 height 25
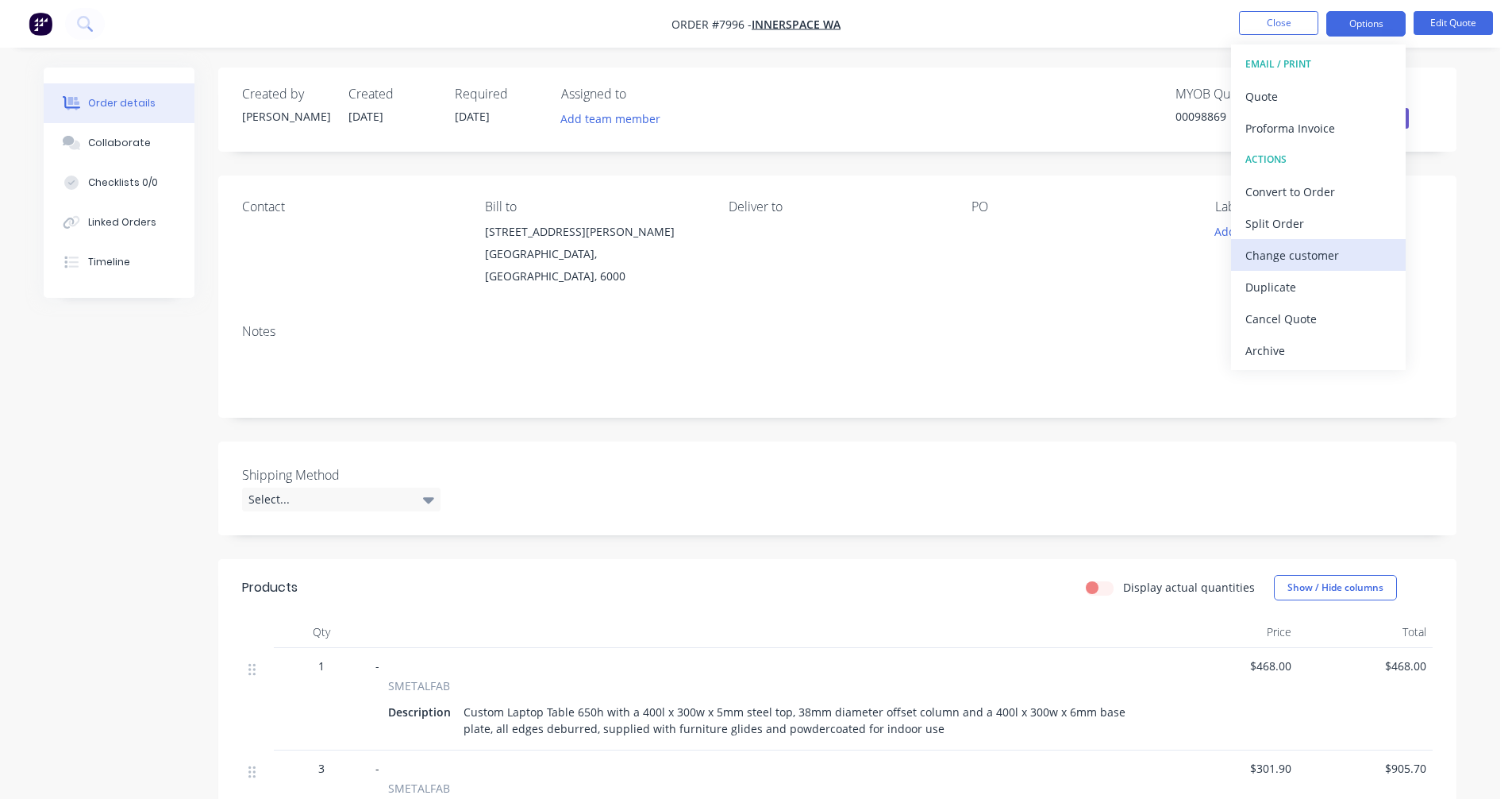
click at [1303, 251] on div "Change customer" at bounding box center [1318, 255] width 146 height 23
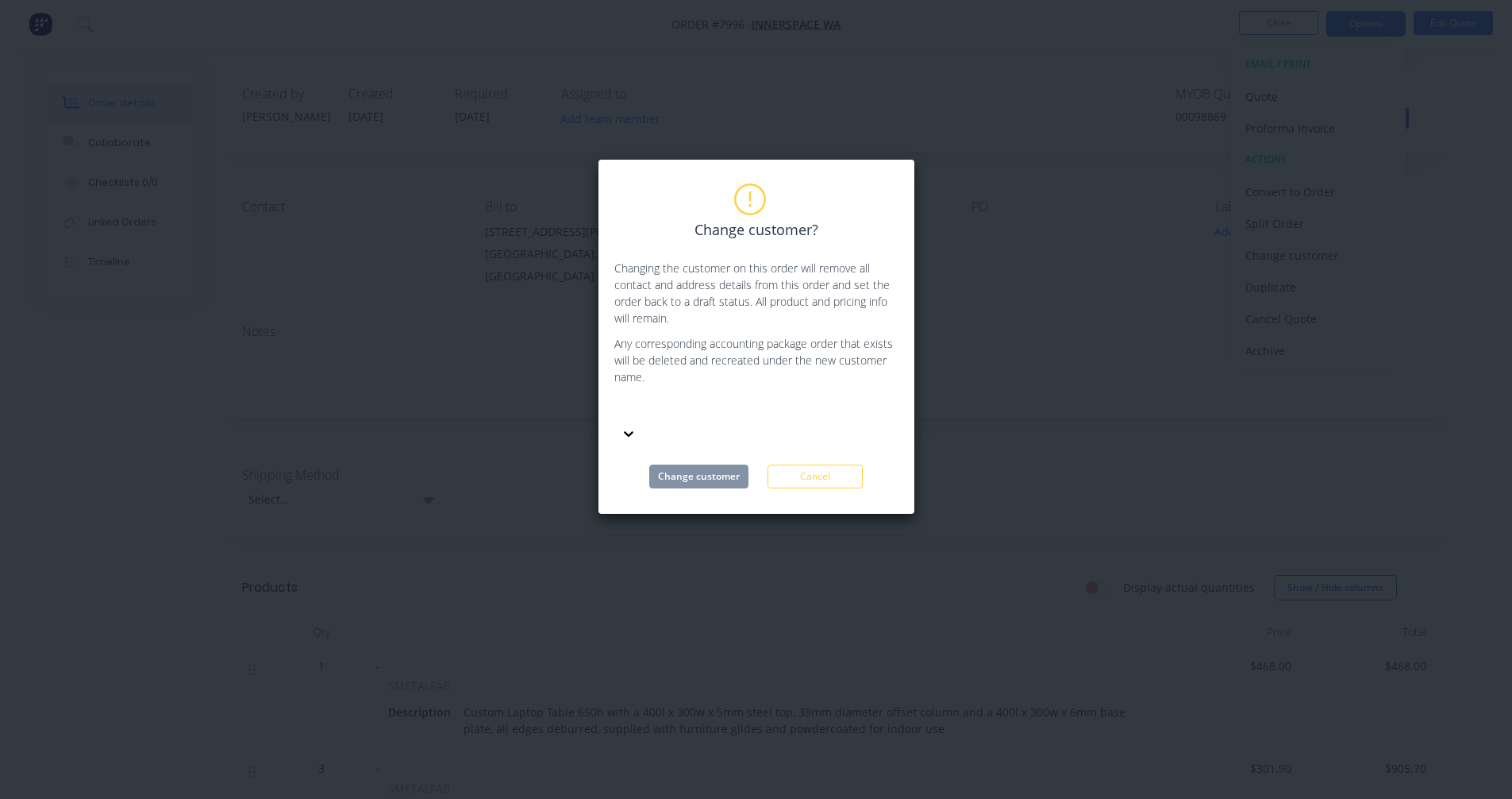
click at [735, 407] on div at bounding box center [733, 409] width 229 height 20
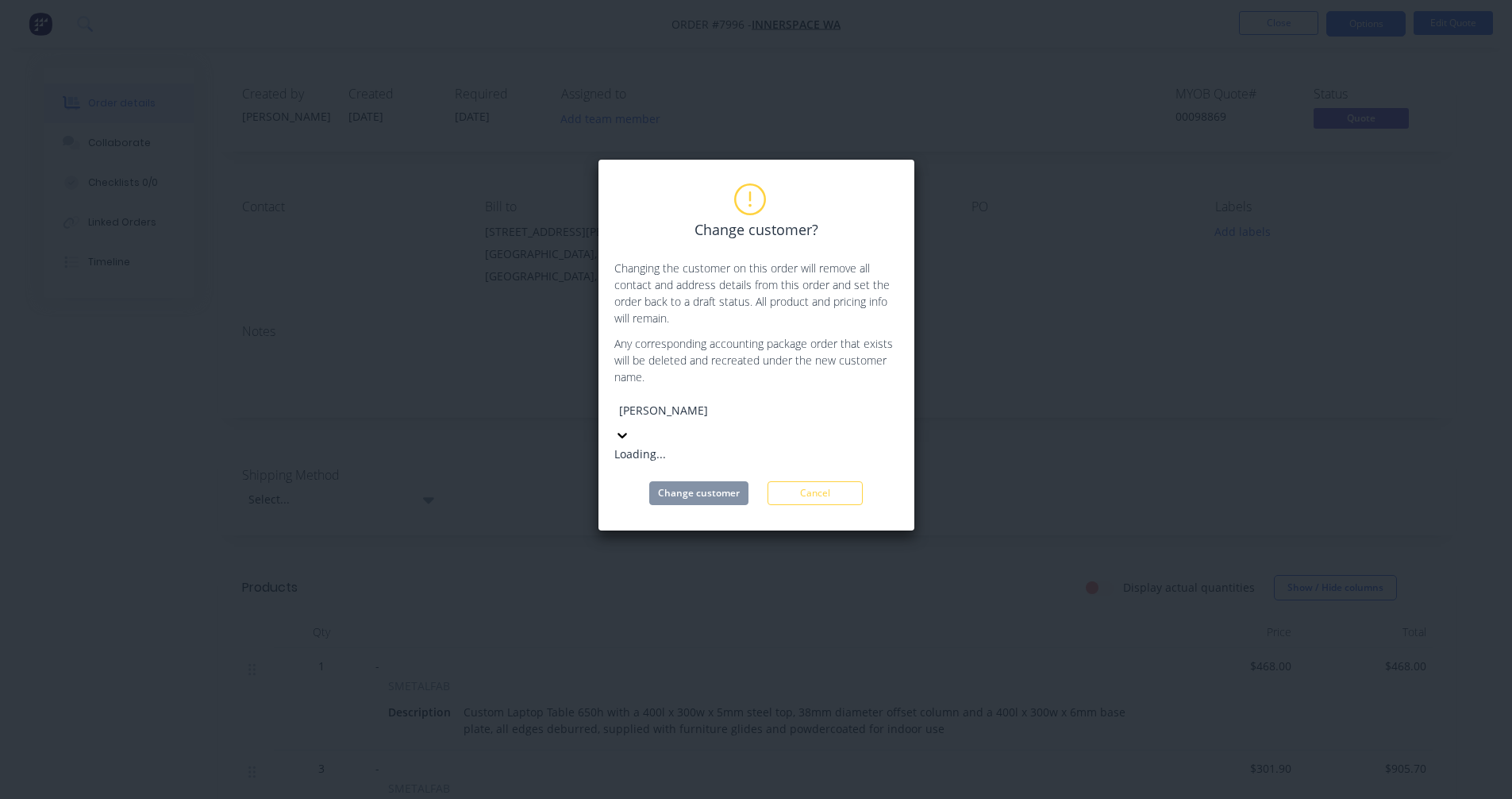
type input "[PERSON_NAME]"
click at [735, 445] on div "Bowermans Pty Limited" at bounding box center [733, 453] width 238 height 17
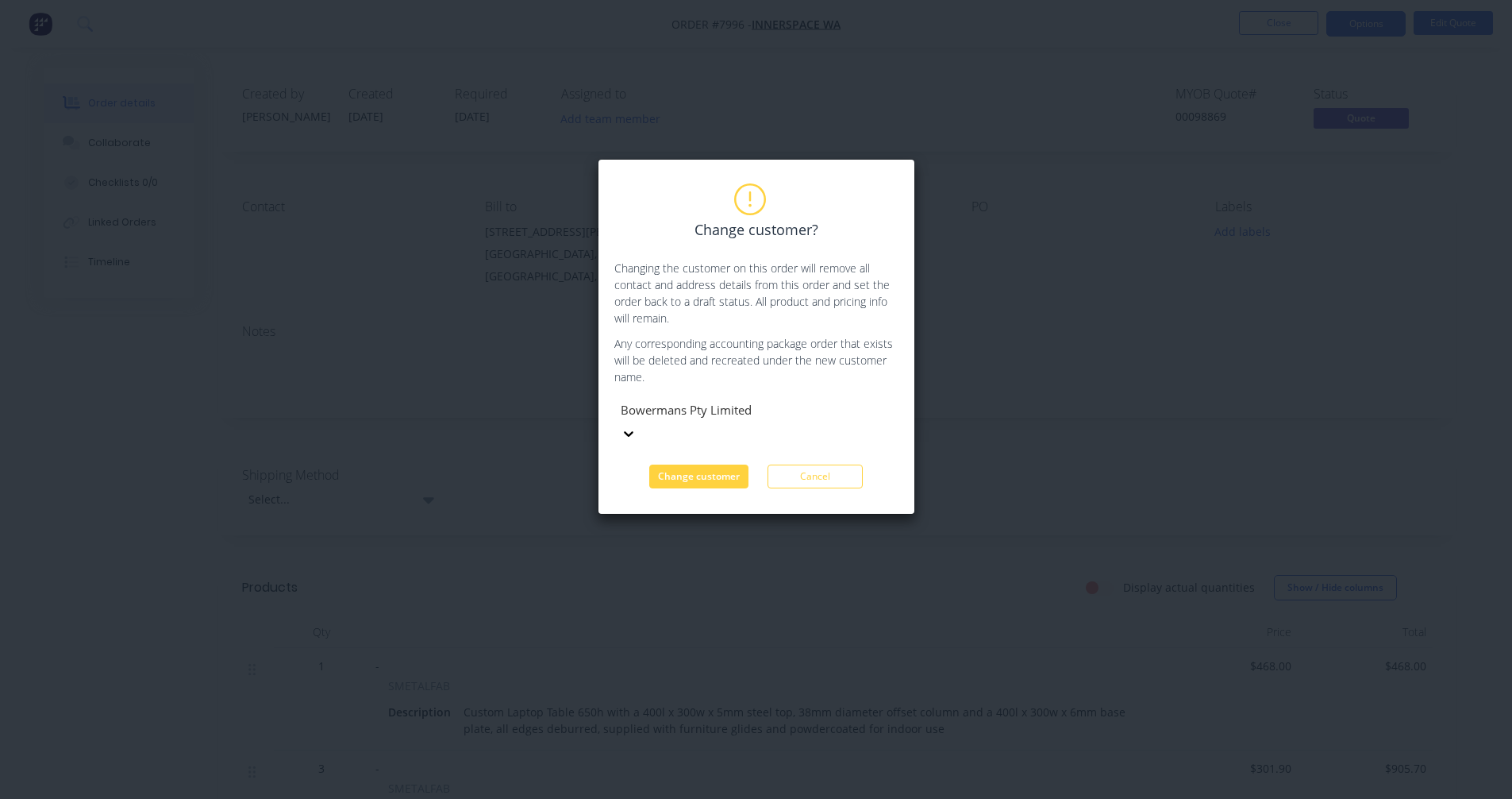
click at [700, 469] on div "Change customer? Changing the customer on this order will remove all contact an…" at bounding box center [756, 336] width 317 height 356
click at [700, 464] on button "Change customer" at bounding box center [699, 476] width 99 height 23
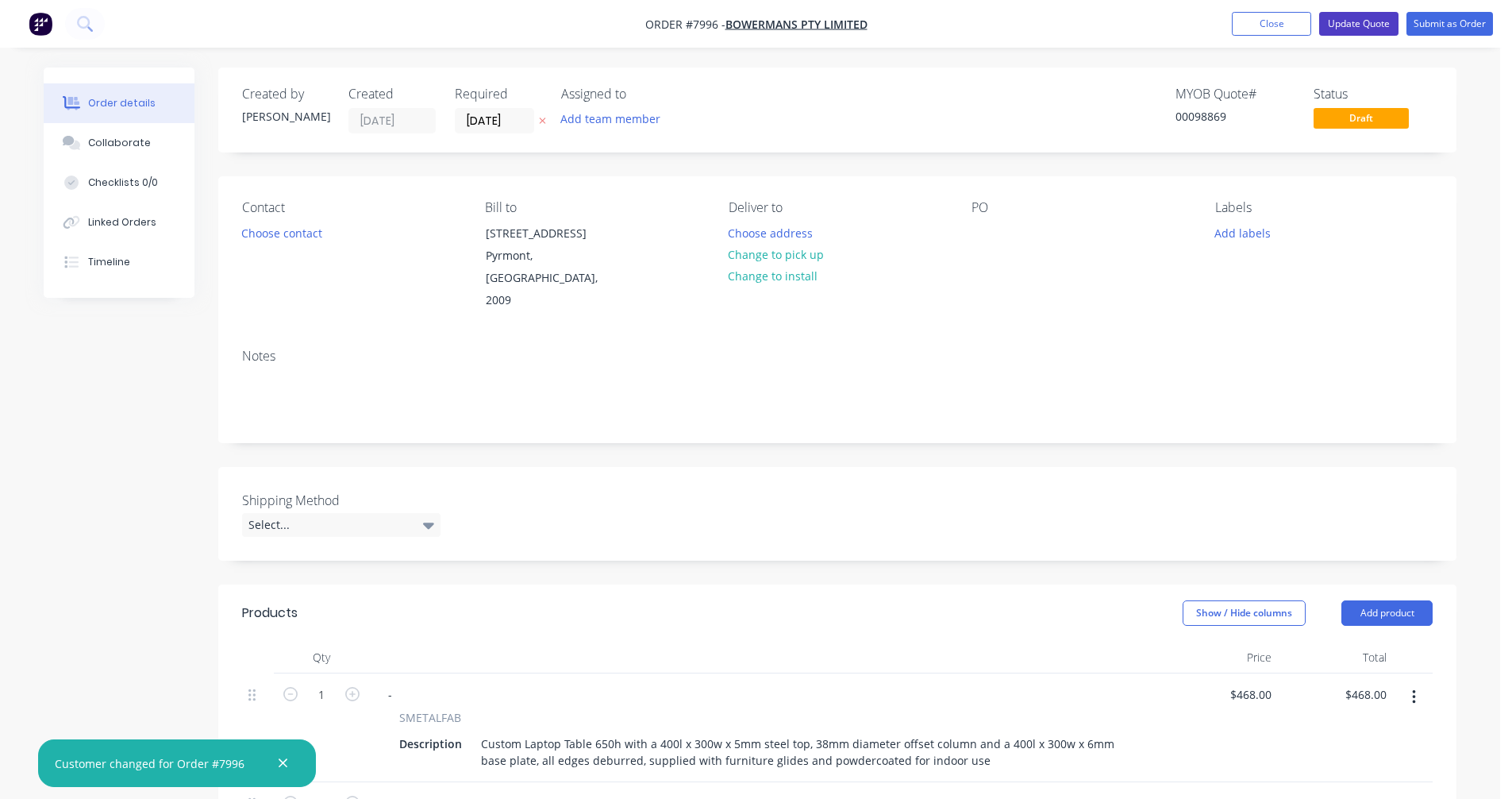
click at [1354, 25] on button "Update Quote" at bounding box center [1358, 23] width 79 height 23
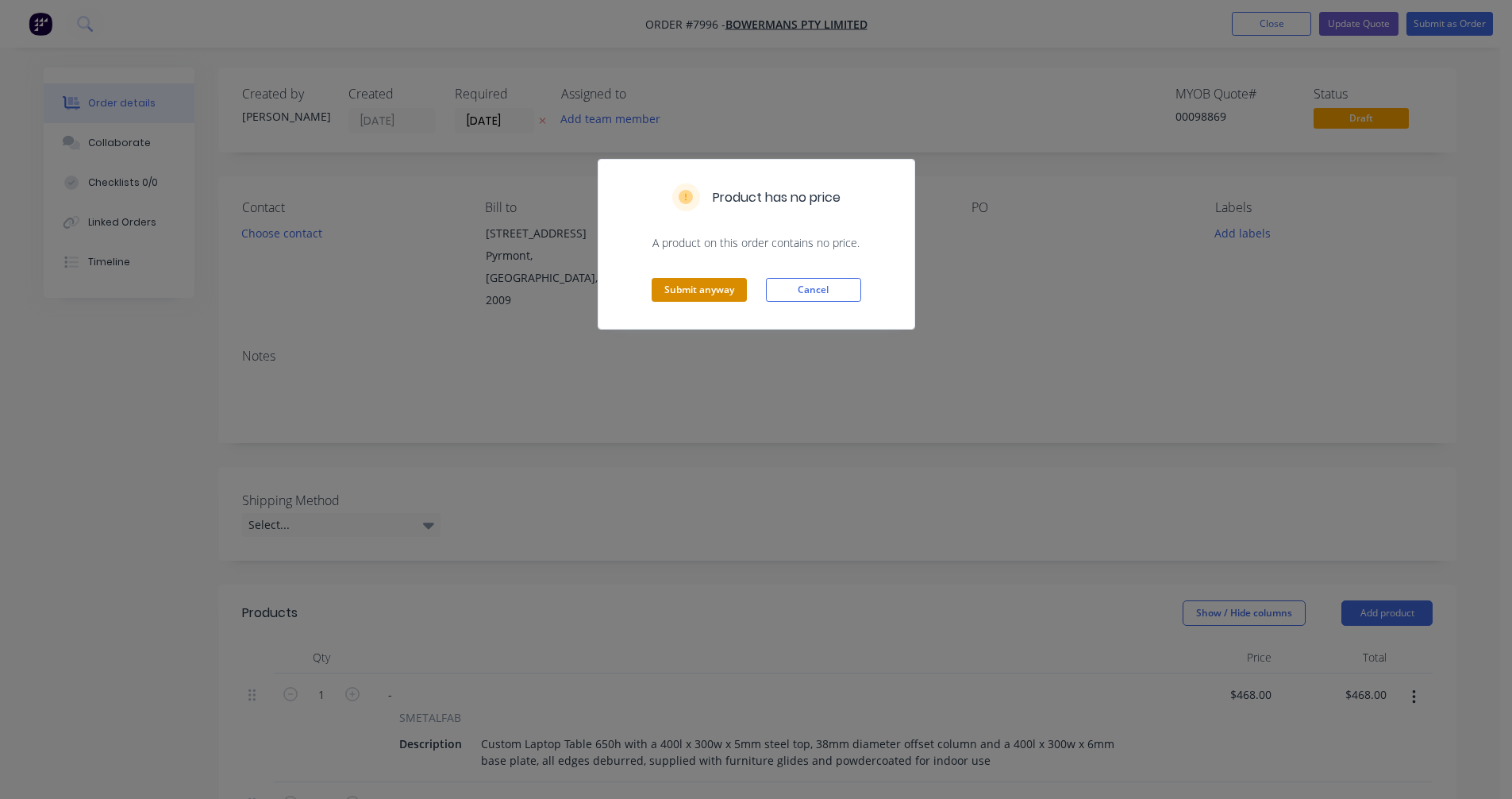
click at [718, 290] on button "Submit anyway" at bounding box center [700, 290] width 96 height 23
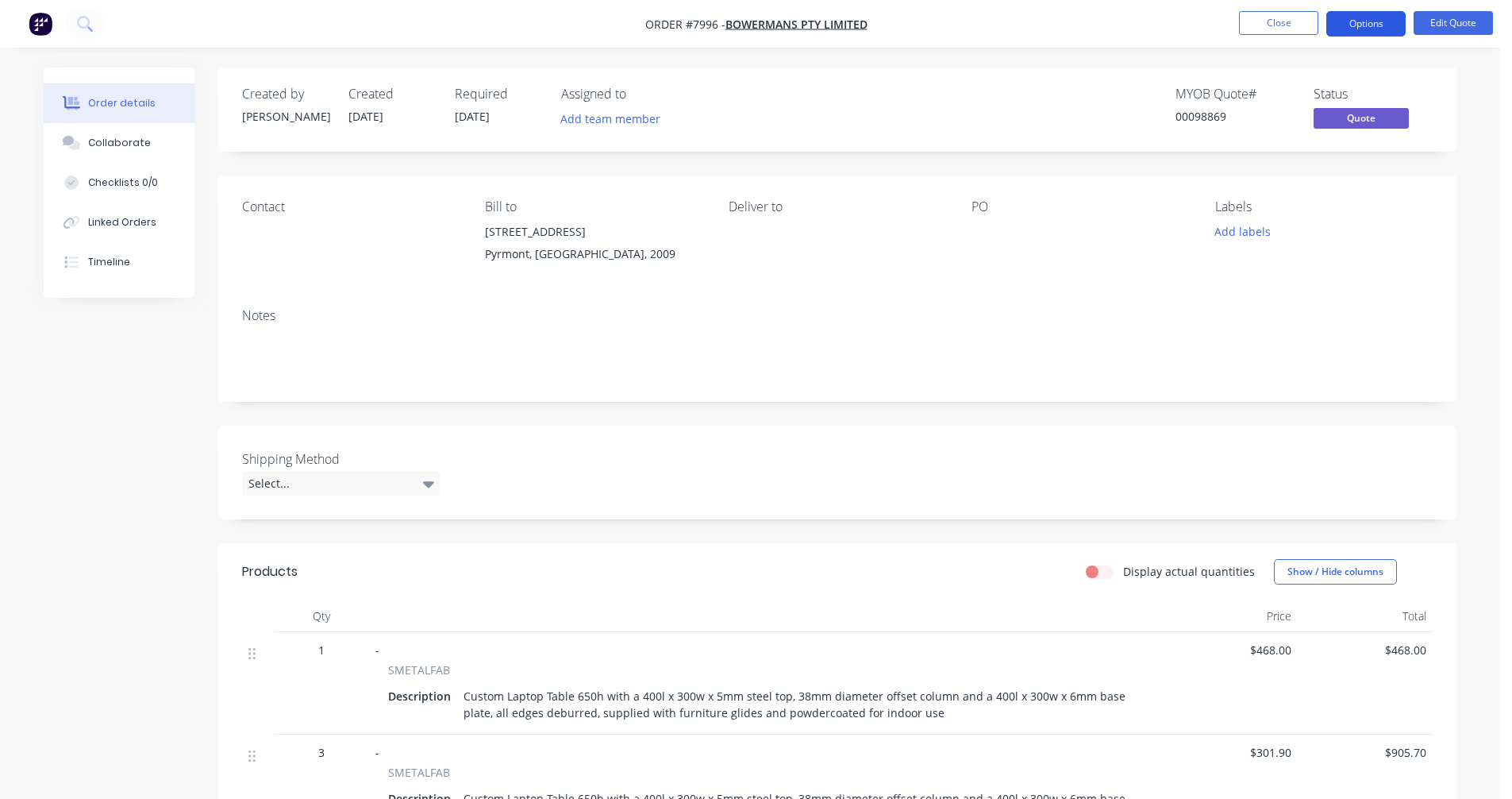
click at [1350, 23] on button "Options" at bounding box center [1365, 23] width 79 height 25
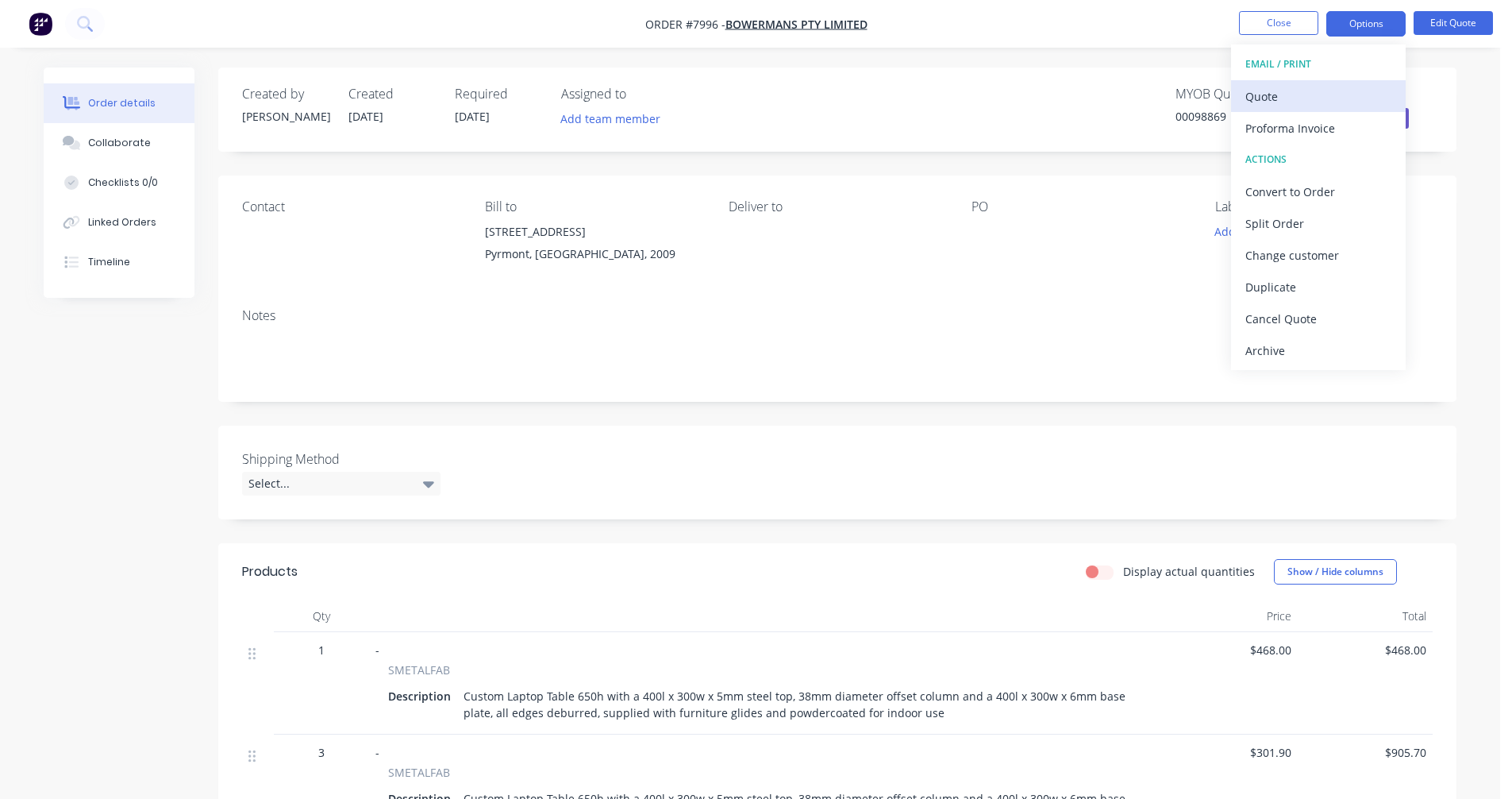
click at [1295, 97] on div "Quote" at bounding box center [1318, 97] width 146 height 23
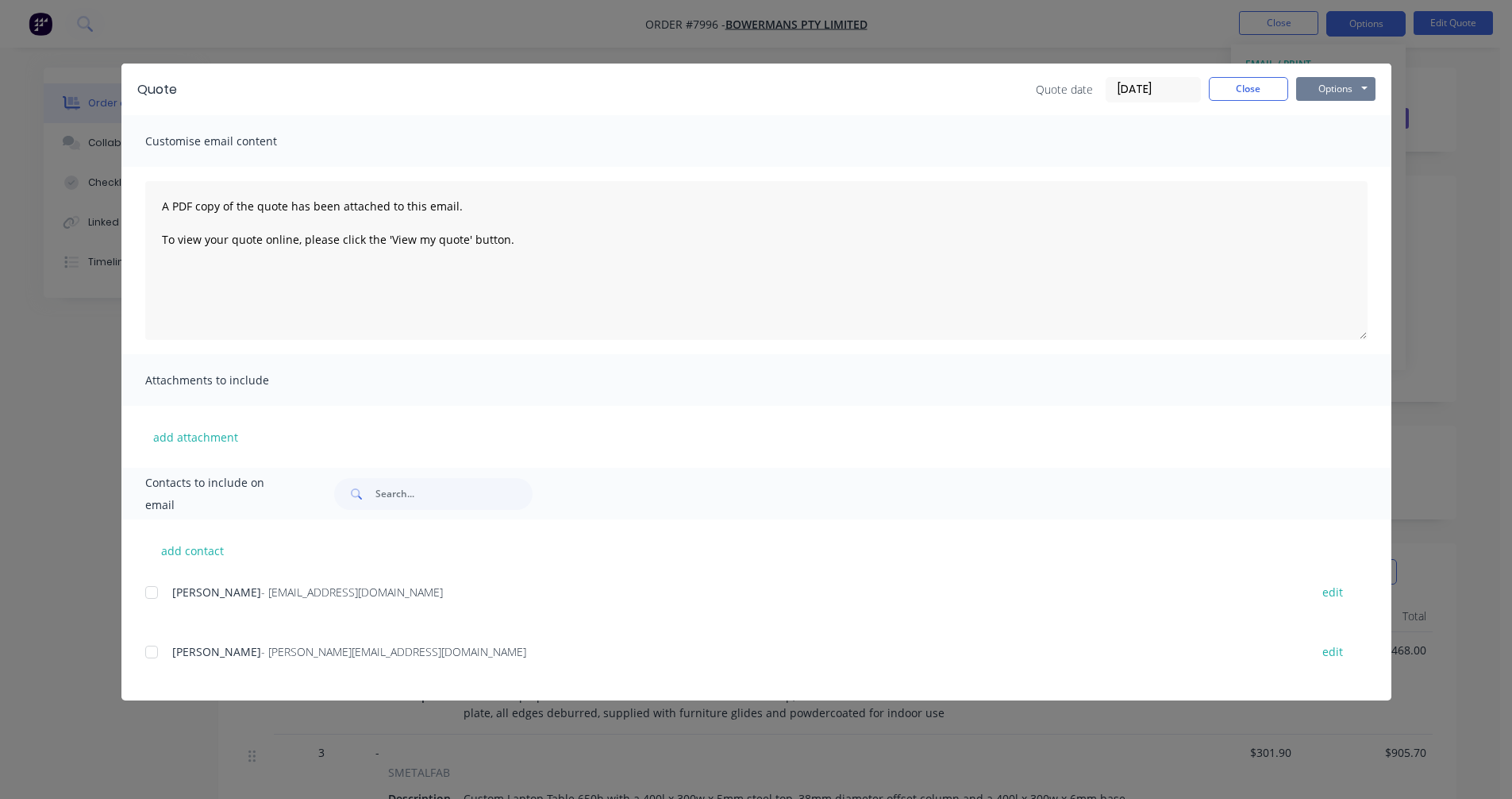
click at [1335, 93] on button "Options" at bounding box center [1335, 89] width 79 height 23
click at [1341, 123] on button "Preview" at bounding box center [1346, 117] width 102 height 26
click at [1243, 92] on button "Close" at bounding box center [1248, 89] width 79 height 23
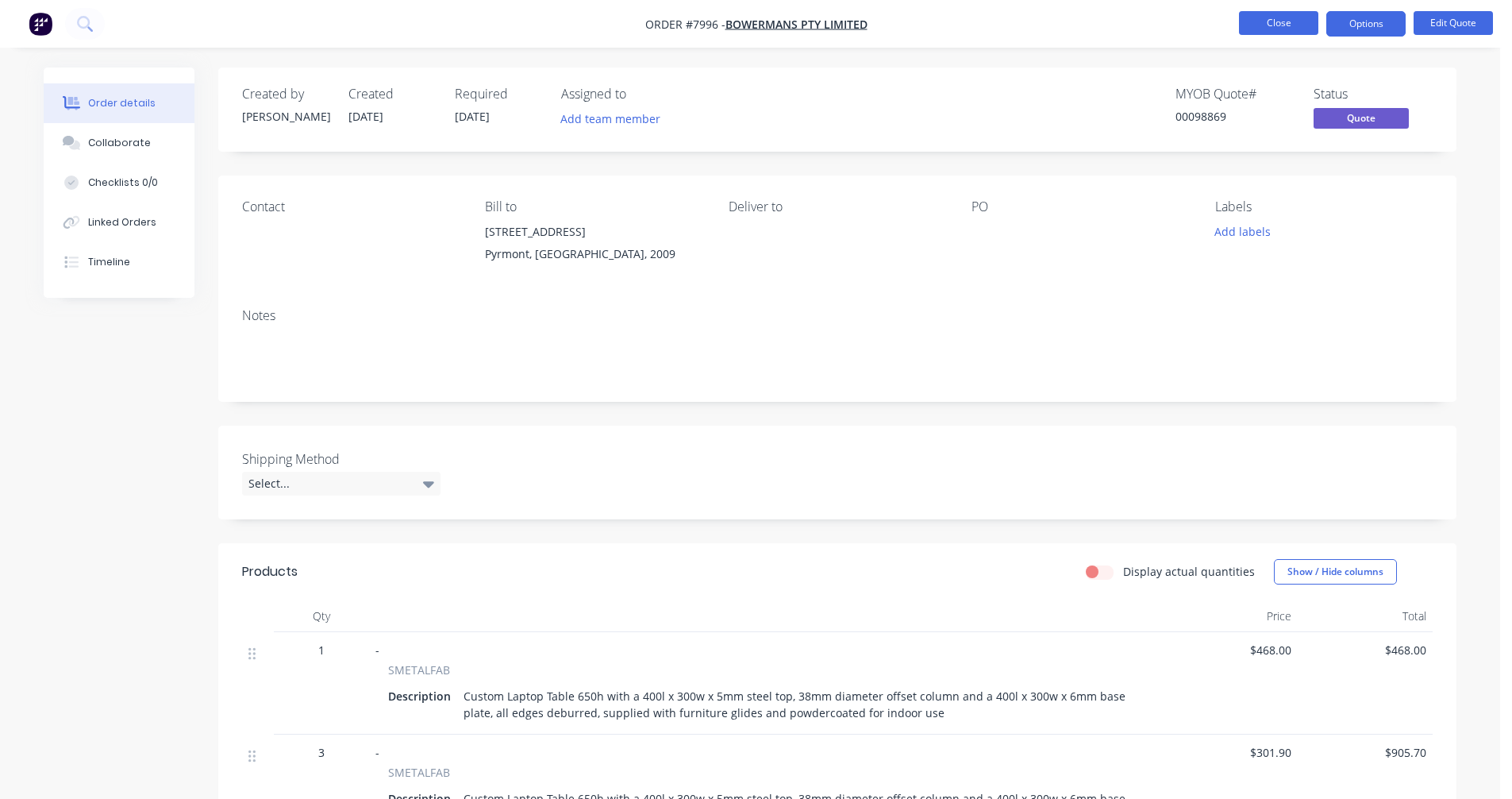
click at [1290, 17] on button "Close" at bounding box center [1278, 23] width 79 height 23
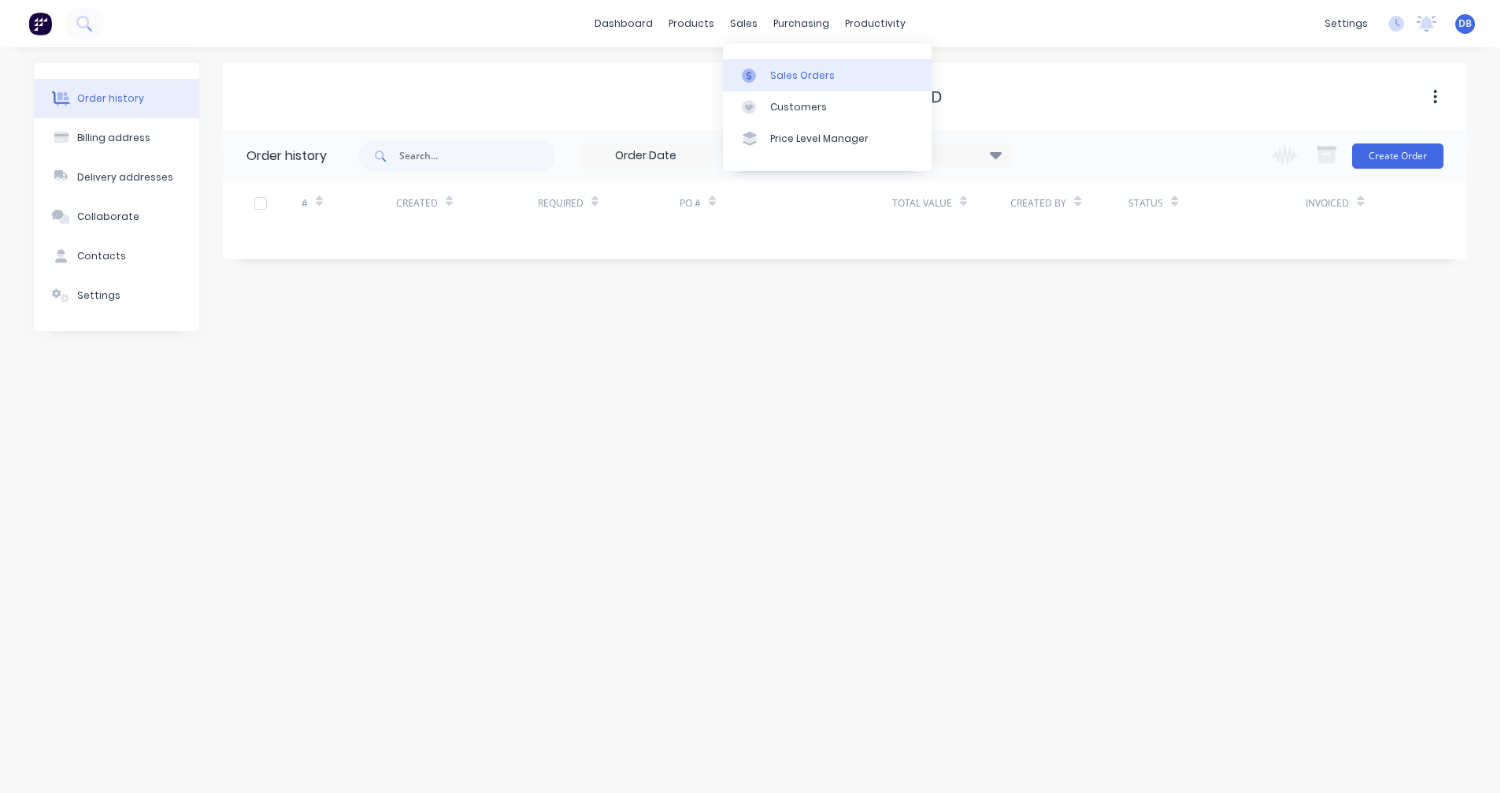
click at [782, 78] on div "Sales Orders" at bounding box center [802, 75] width 65 height 14
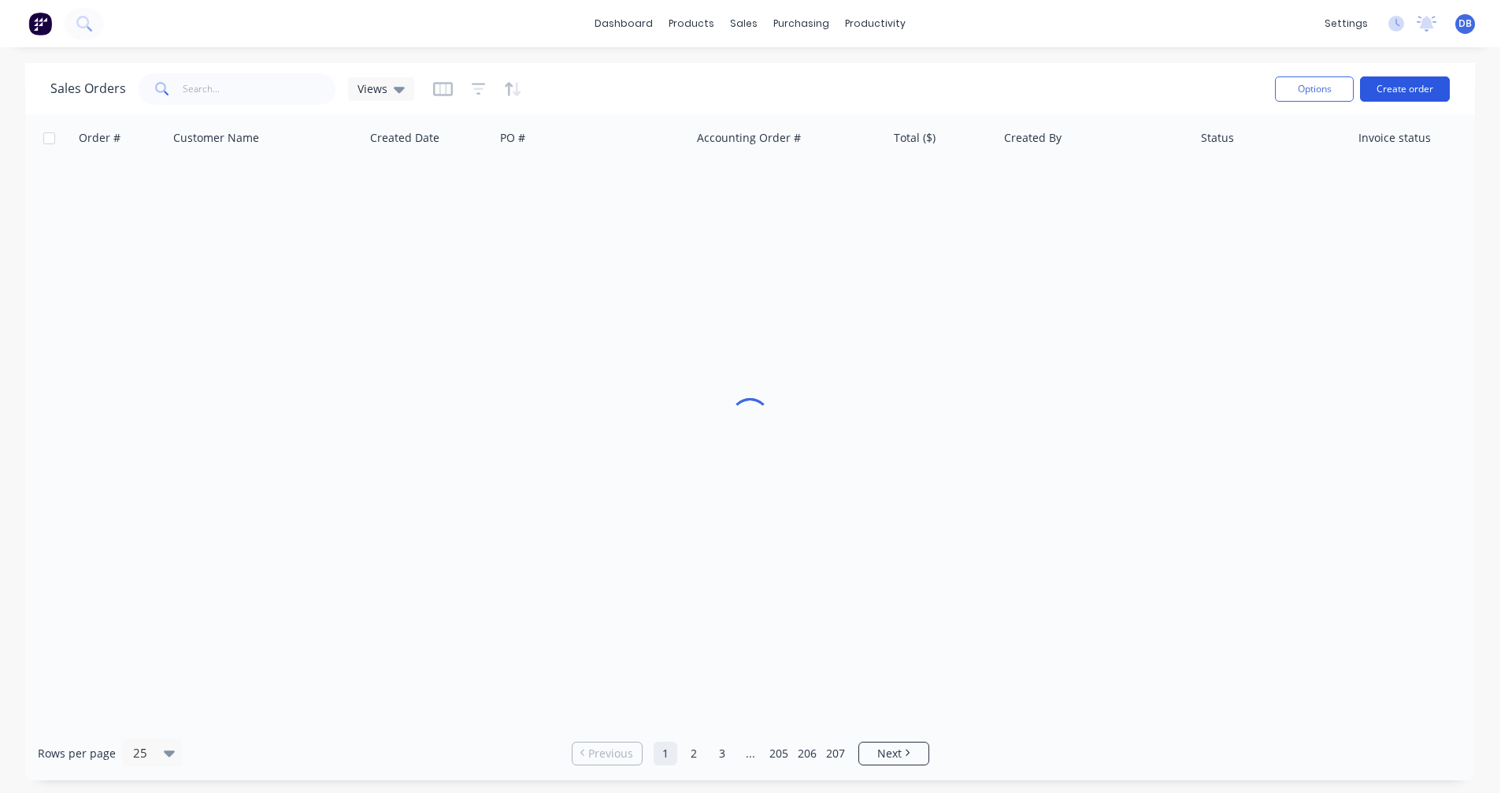
click at [1400, 86] on button "Create order" at bounding box center [1405, 89] width 90 height 25
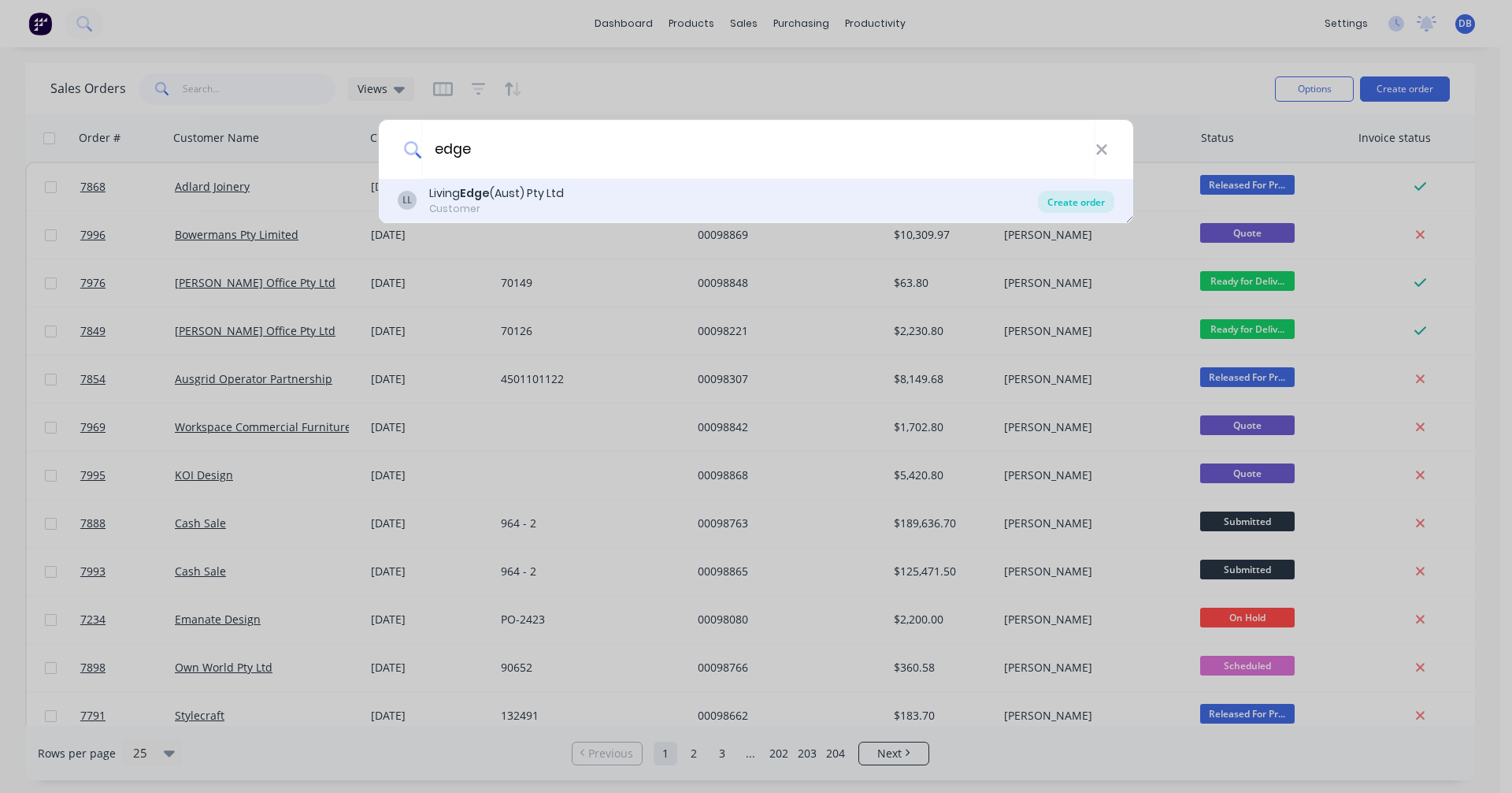
type input "edge"
click at [1082, 201] on div "Create order" at bounding box center [1076, 202] width 77 height 22
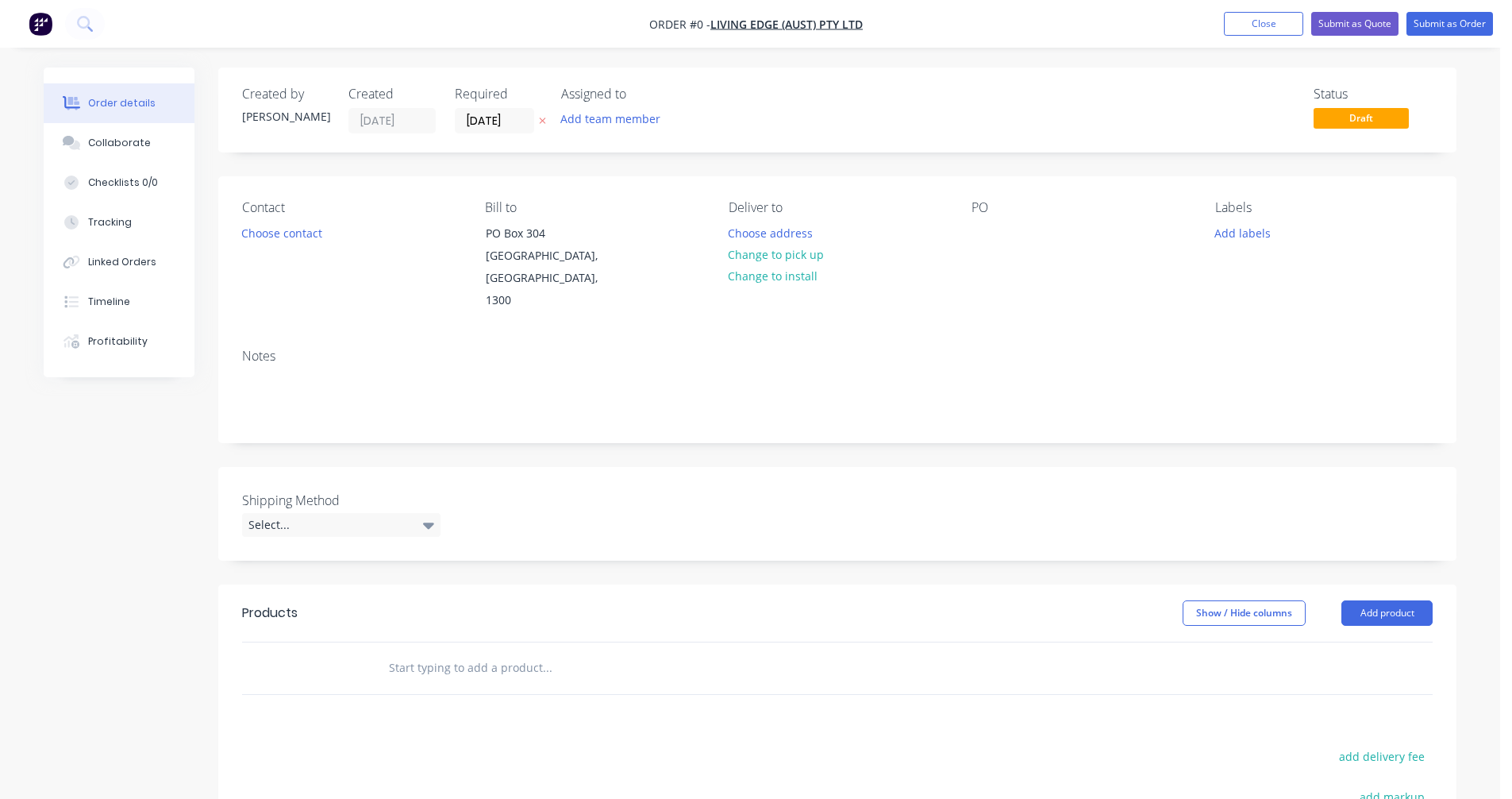
click at [403, 652] on input "text" at bounding box center [547, 668] width 317 height 32
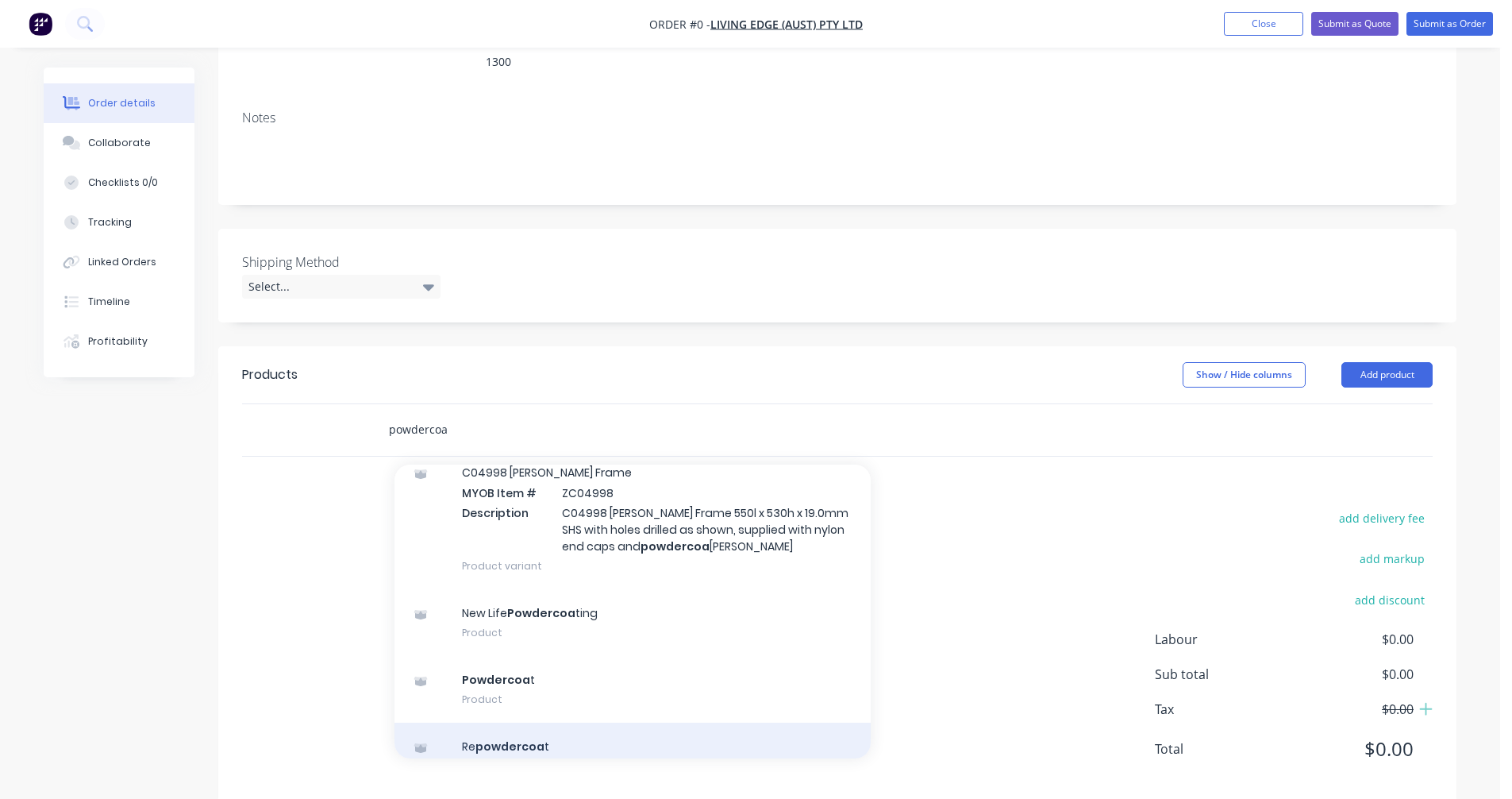
scroll to position [4441, 0]
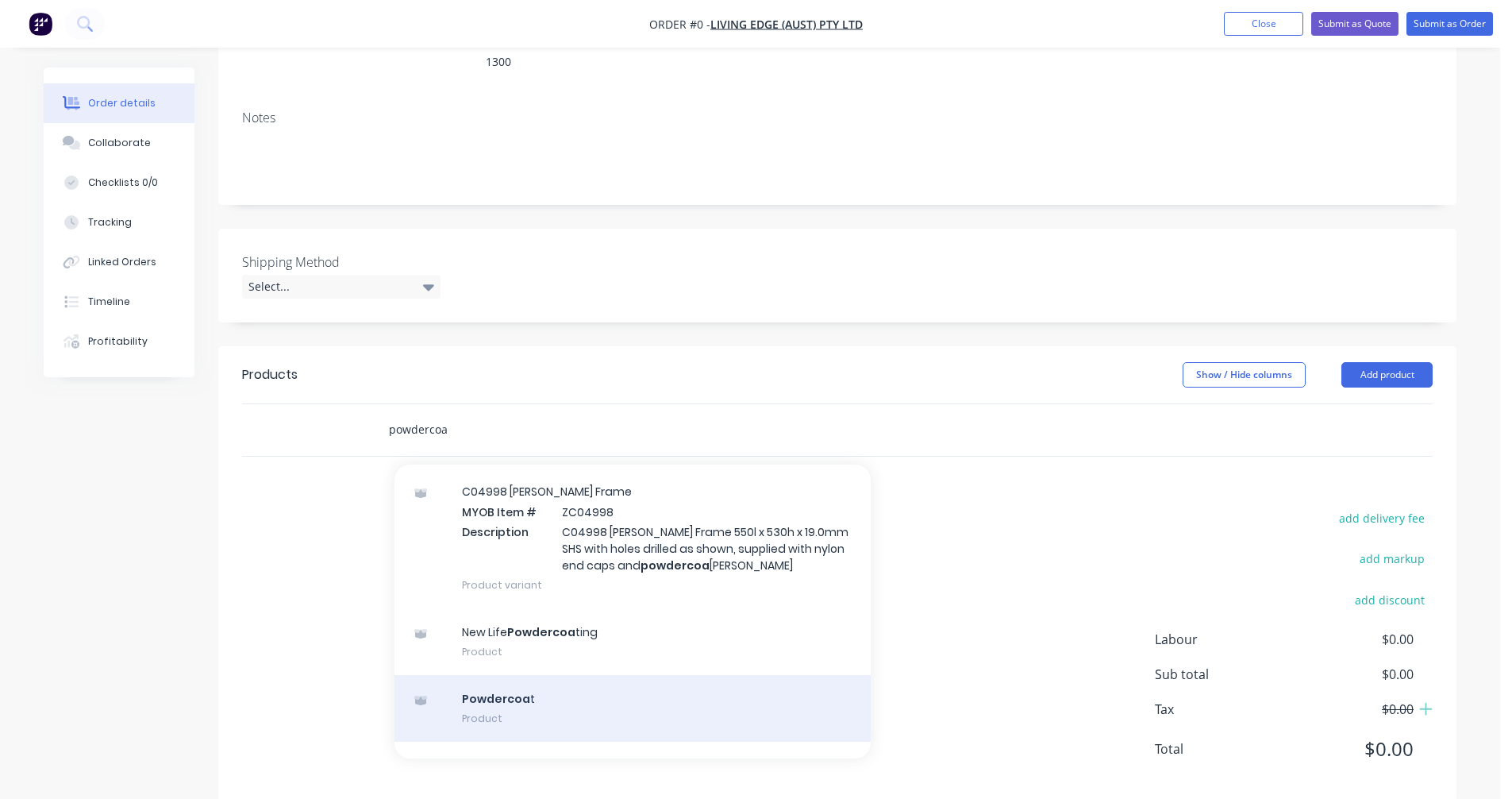
type input "powdercoa"
click at [503, 675] on div "Powdercoa t Product" at bounding box center [633, 708] width 476 height 67
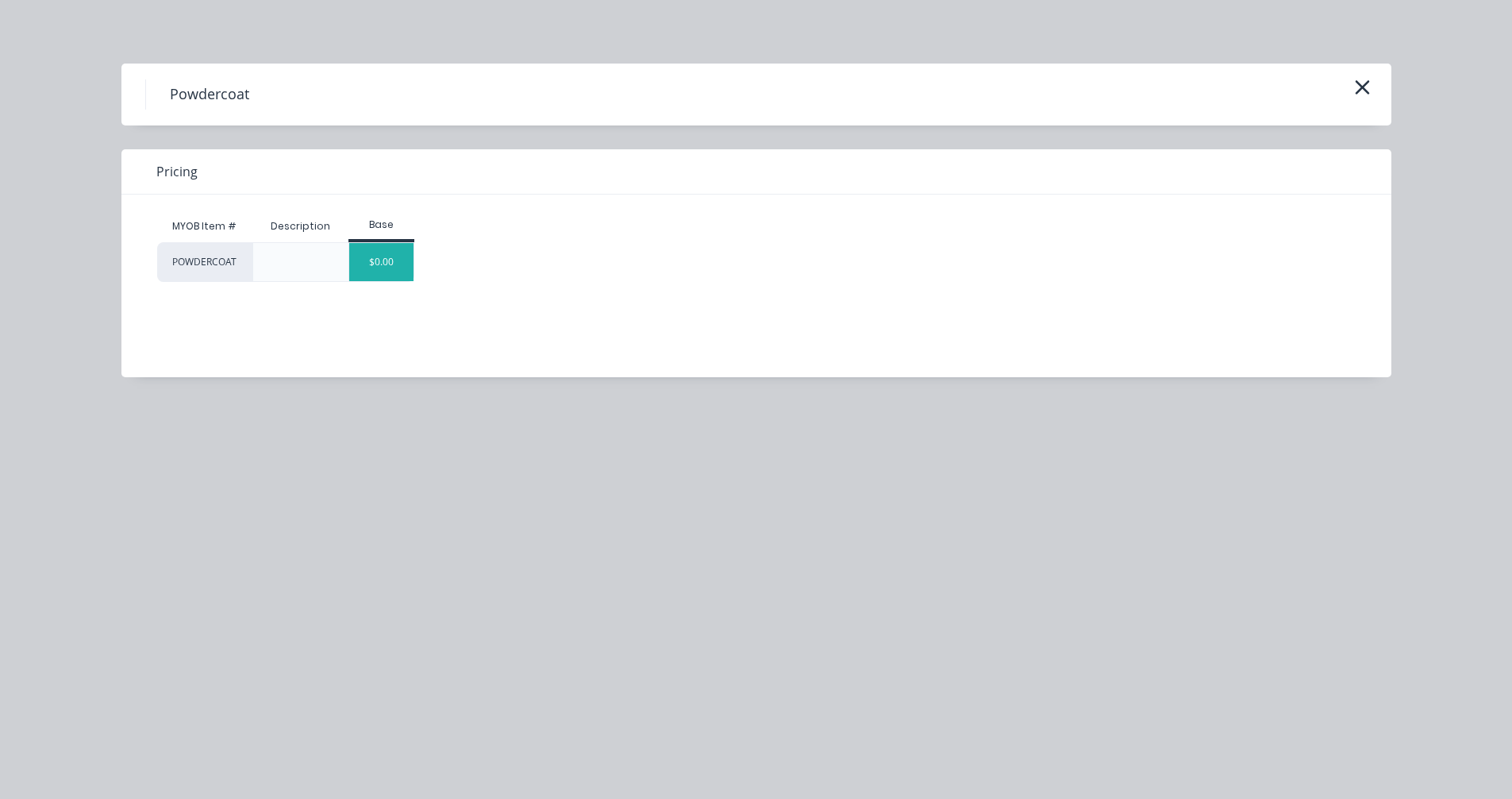
click at [385, 257] on div "$0.00" at bounding box center [381, 262] width 64 height 38
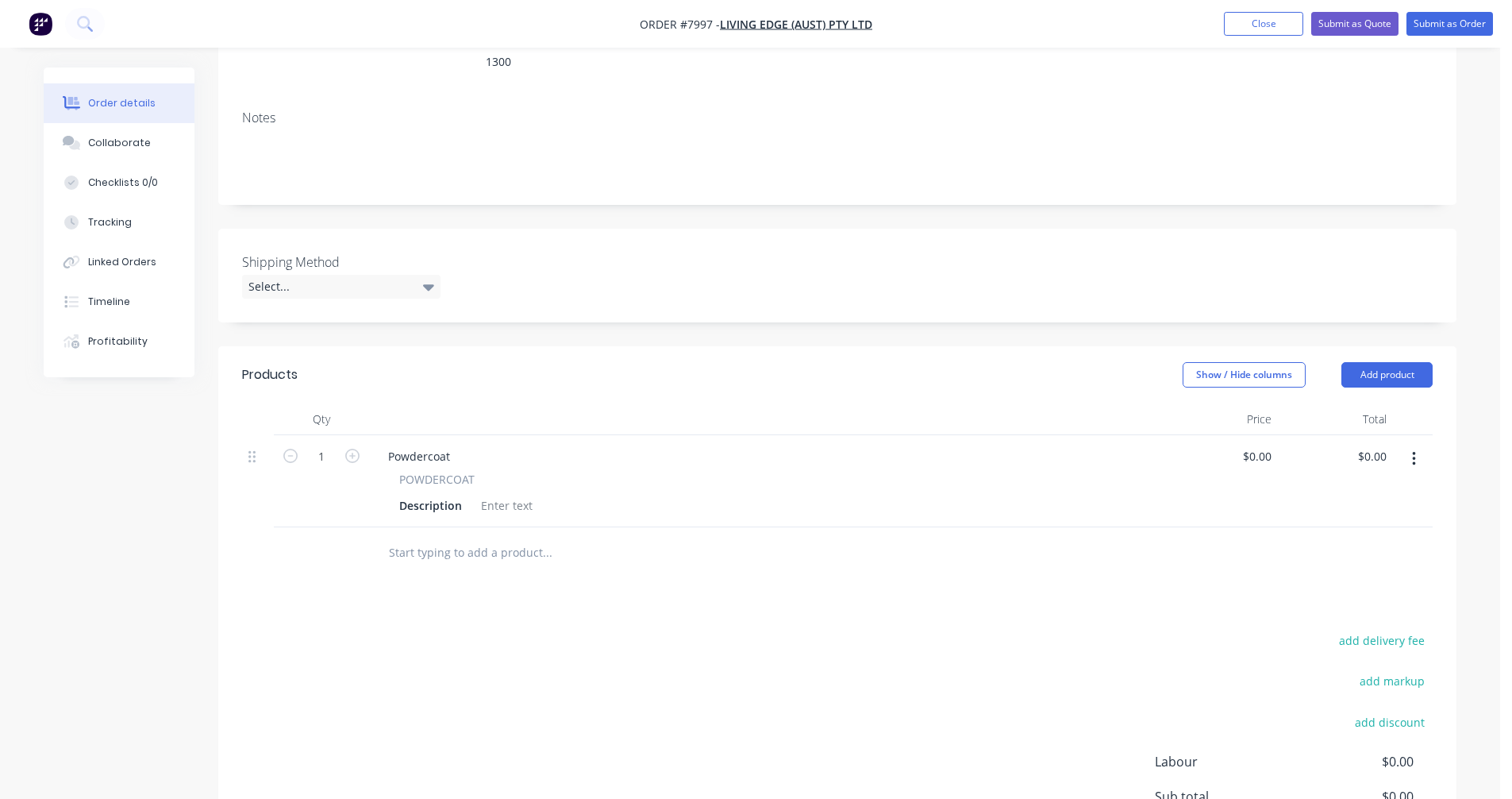
click at [523, 527] on div at bounding box center [655, 552] width 572 height 51
click at [497, 494] on div at bounding box center [507, 505] width 64 height 23
paste div
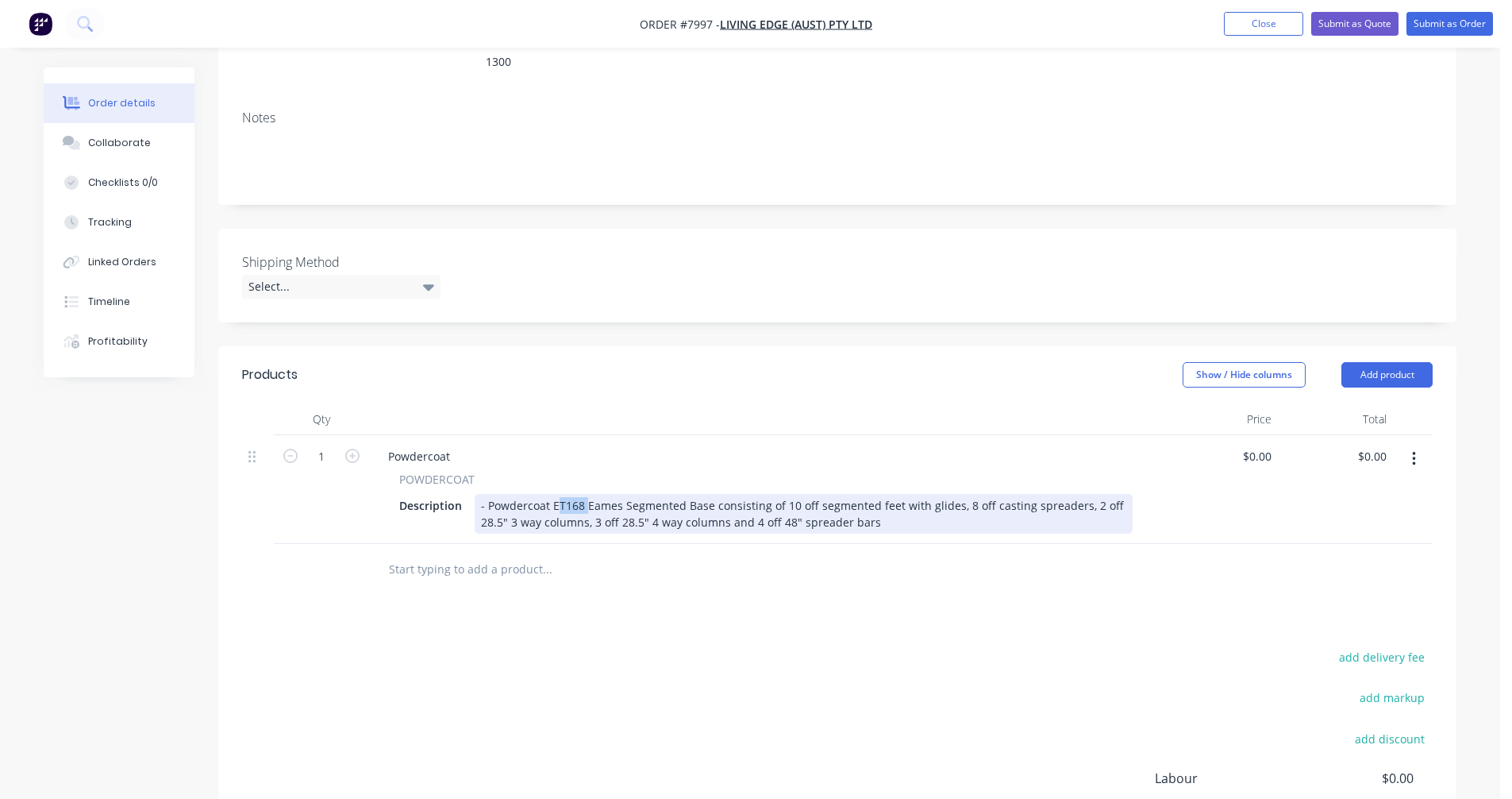
drag, startPoint x: 583, startPoint y: 482, endPoint x: 553, endPoint y: 483, distance: 30.0
click at [553, 494] on div "- Powdercoat ET168 Eames Segmented Base consisting of 10 off segmented feet wit…" at bounding box center [803, 514] width 658 height 40
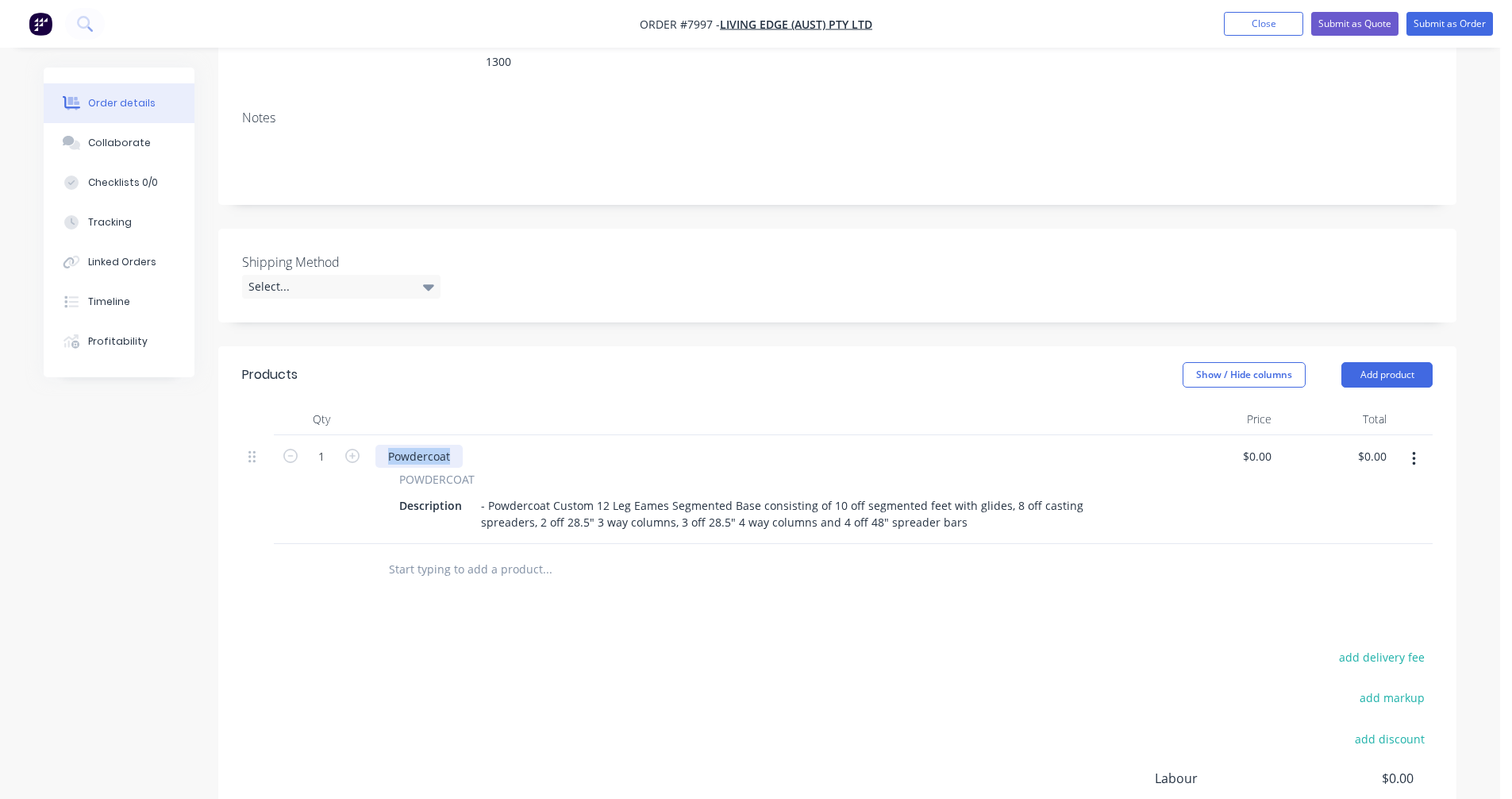
drag, startPoint x: 448, startPoint y: 435, endPoint x: 377, endPoint y: 435, distance: 71.0
click at [377, 444] on div "Powdercoat" at bounding box center [419, 456] width 87 height 23
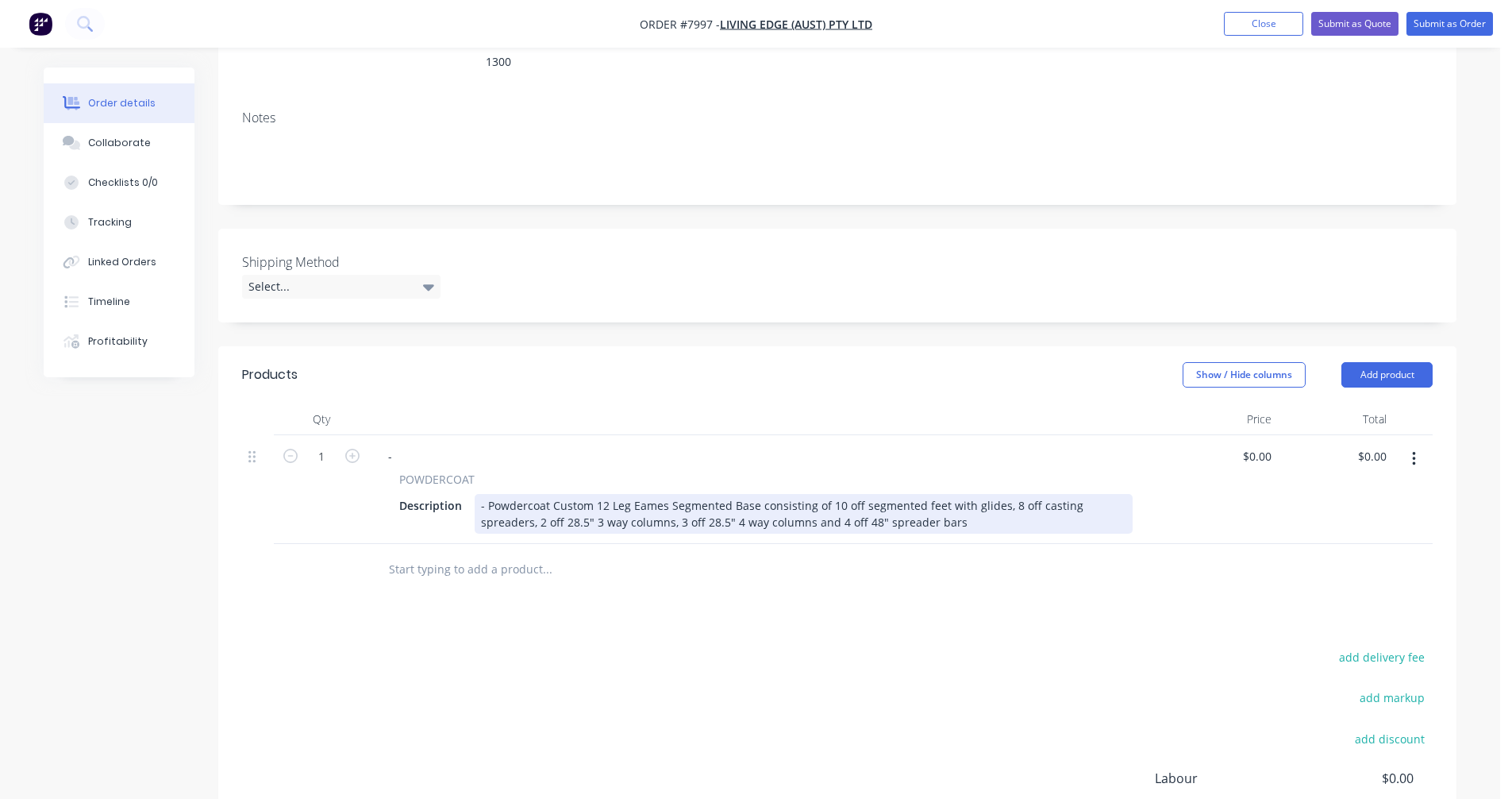
click at [840, 494] on div "- Powdercoat Custom 12 Leg Eames Segmented Base consisting of 10 off segmented …" at bounding box center [803, 514] width 658 height 40
click at [833, 501] on div "- Powdercoat Custom 12 Leg Eames Segmented Base consisting of 12 off segmented …" at bounding box center [803, 514] width 658 height 40
type input "$446.00"
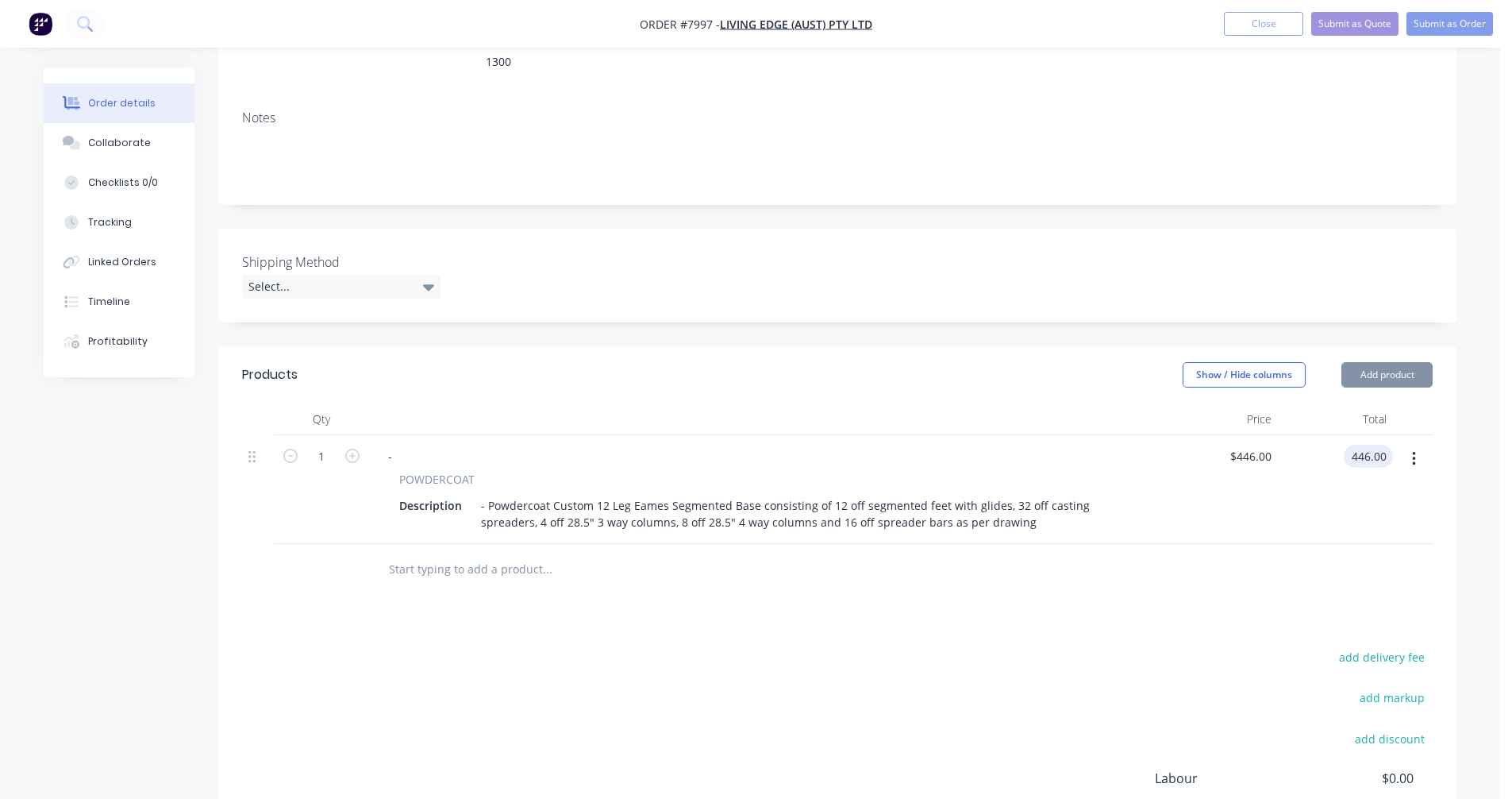
type input "$446.00"
drag, startPoint x: 417, startPoint y: 556, endPoint x: 416, endPoint y: 548, distance: 8.1
click at [417, 554] on input "text" at bounding box center [547, 569] width 317 height 32
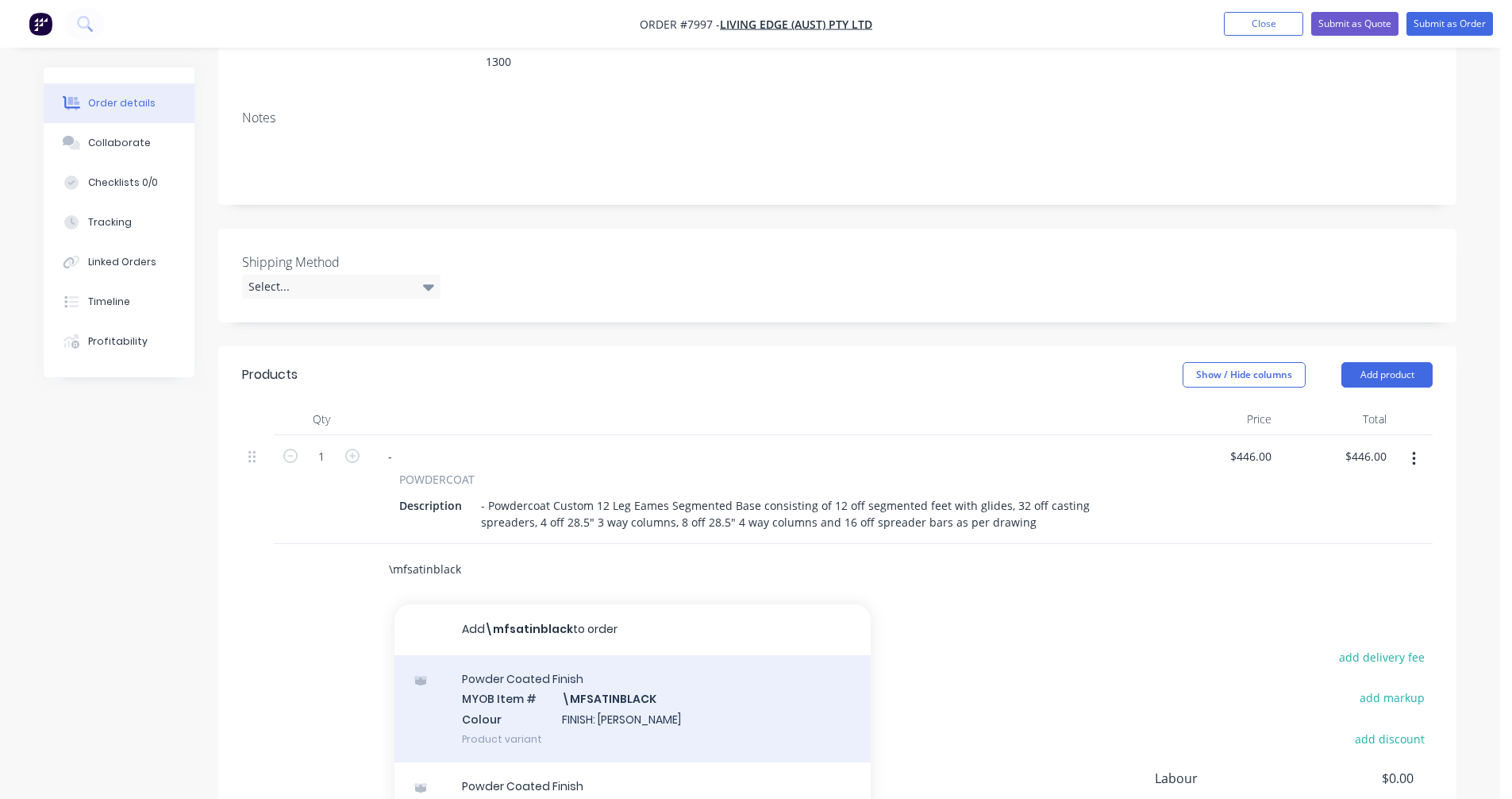
type input "\mfsatinblack"
click at [625, 690] on div "Powder Coated Finish MYOB Item # \MFSATINBLACK Colour FINISH: Satin Black Produ…" at bounding box center [633, 708] width 476 height 107
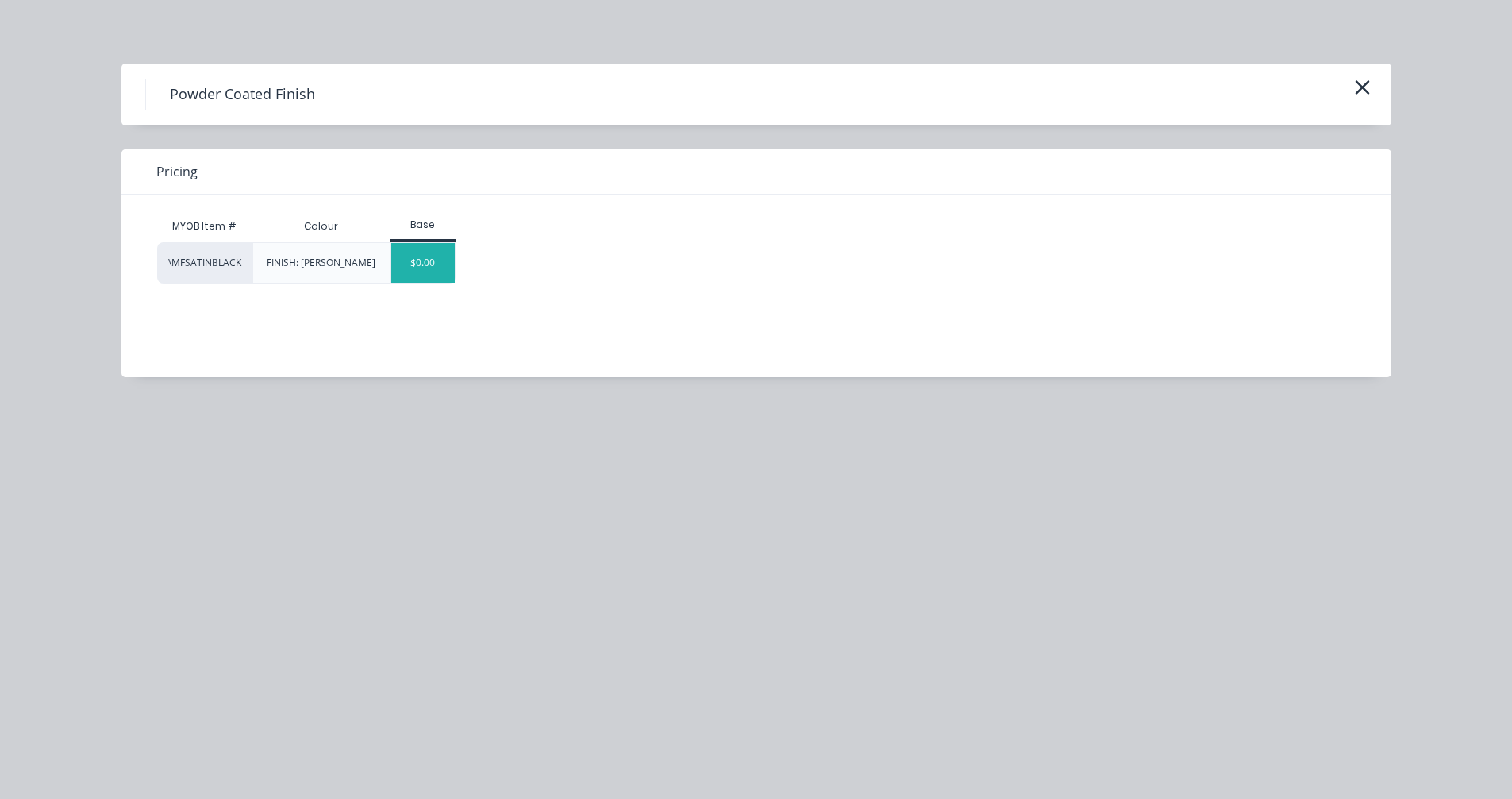
click at [425, 274] on div "$0.00" at bounding box center [422, 263] width 64 height 40
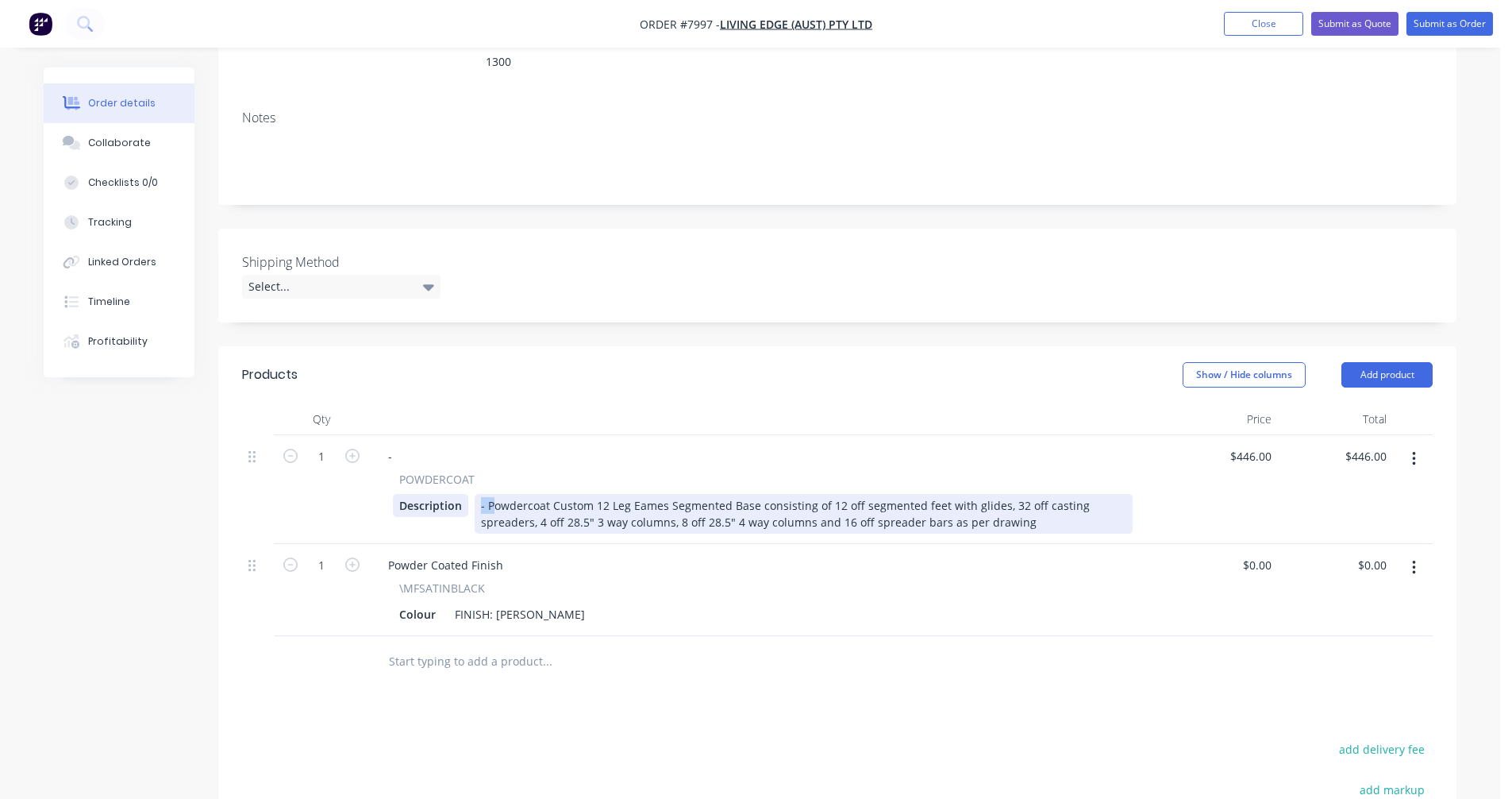
drag, startPoint x: 489, startPoint y: 485, endPoint x: 462, endPoint y: 483, distance: 27.1
click at [462, 494] on div "Description - Powdercoat Custom 12 Leg Eames Segmented Base consisting of 12 of…" at bounding box center [762, 514] width 739 height 40
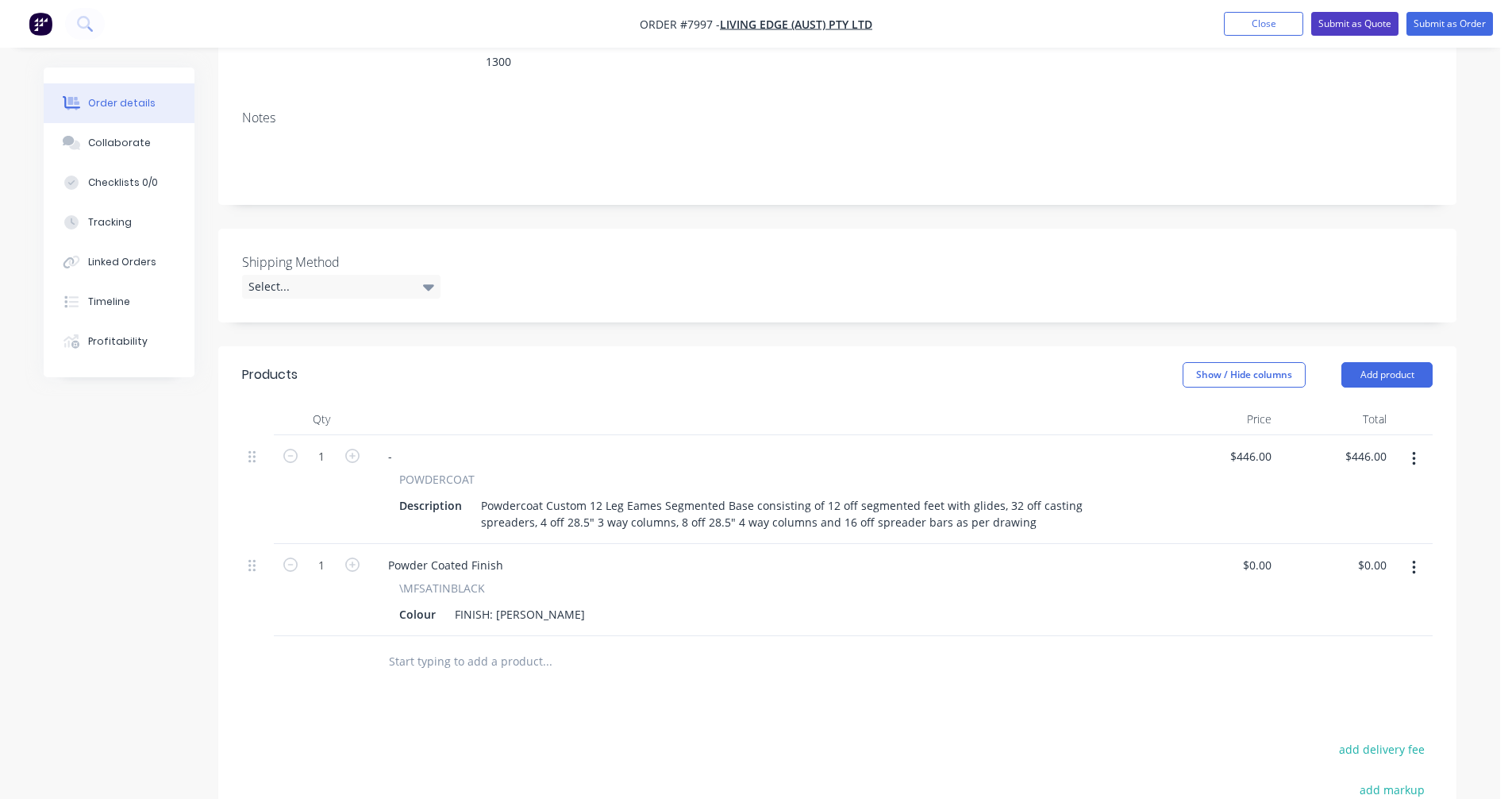
click at [1336, 23] on button "Submit as Quote" at bounding box center [1355, 23] width 87 height 23
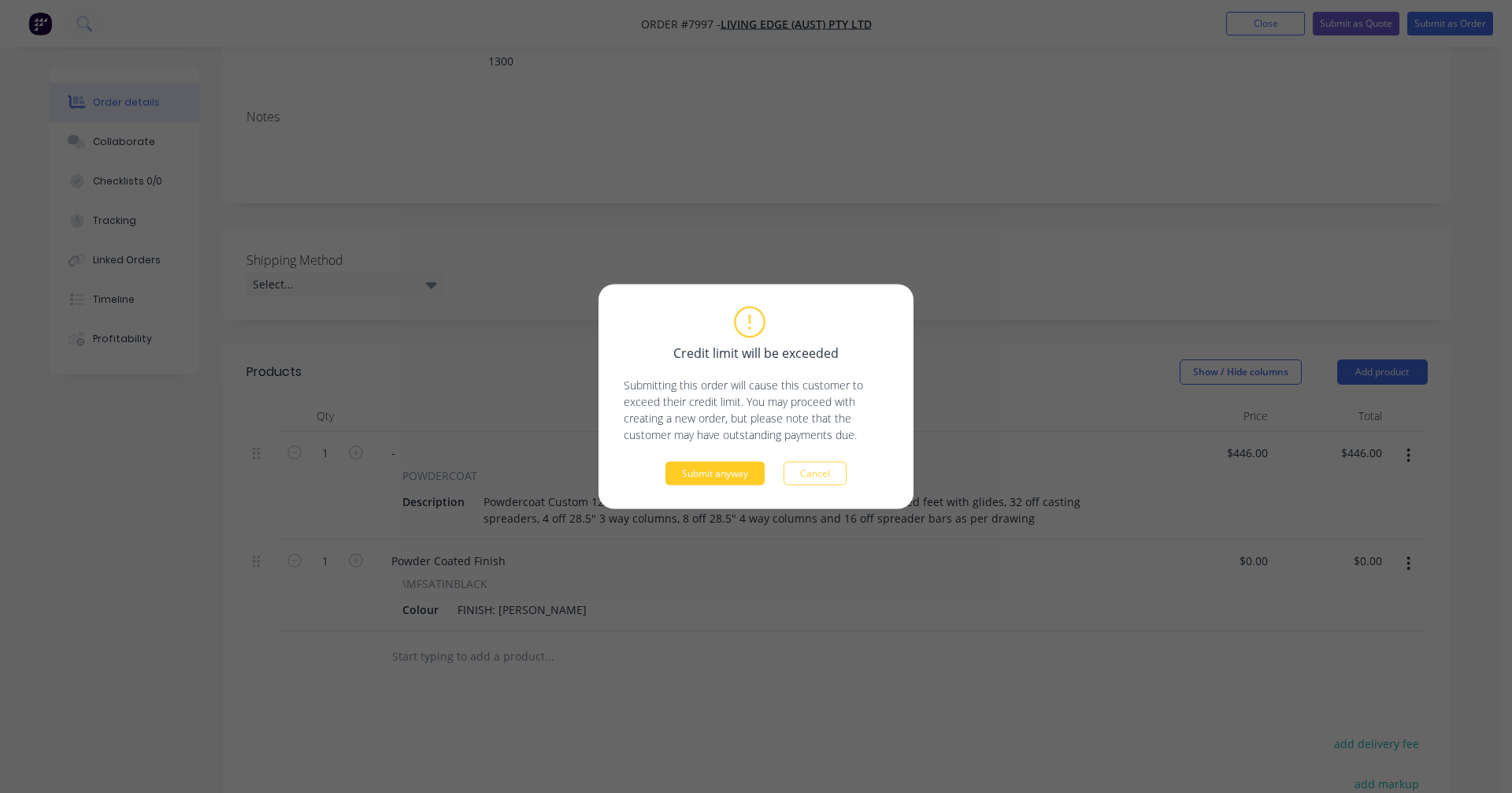
click at [725, 474] on button "Submit anyway" at bounding box center [715, 473] width 99 height 23
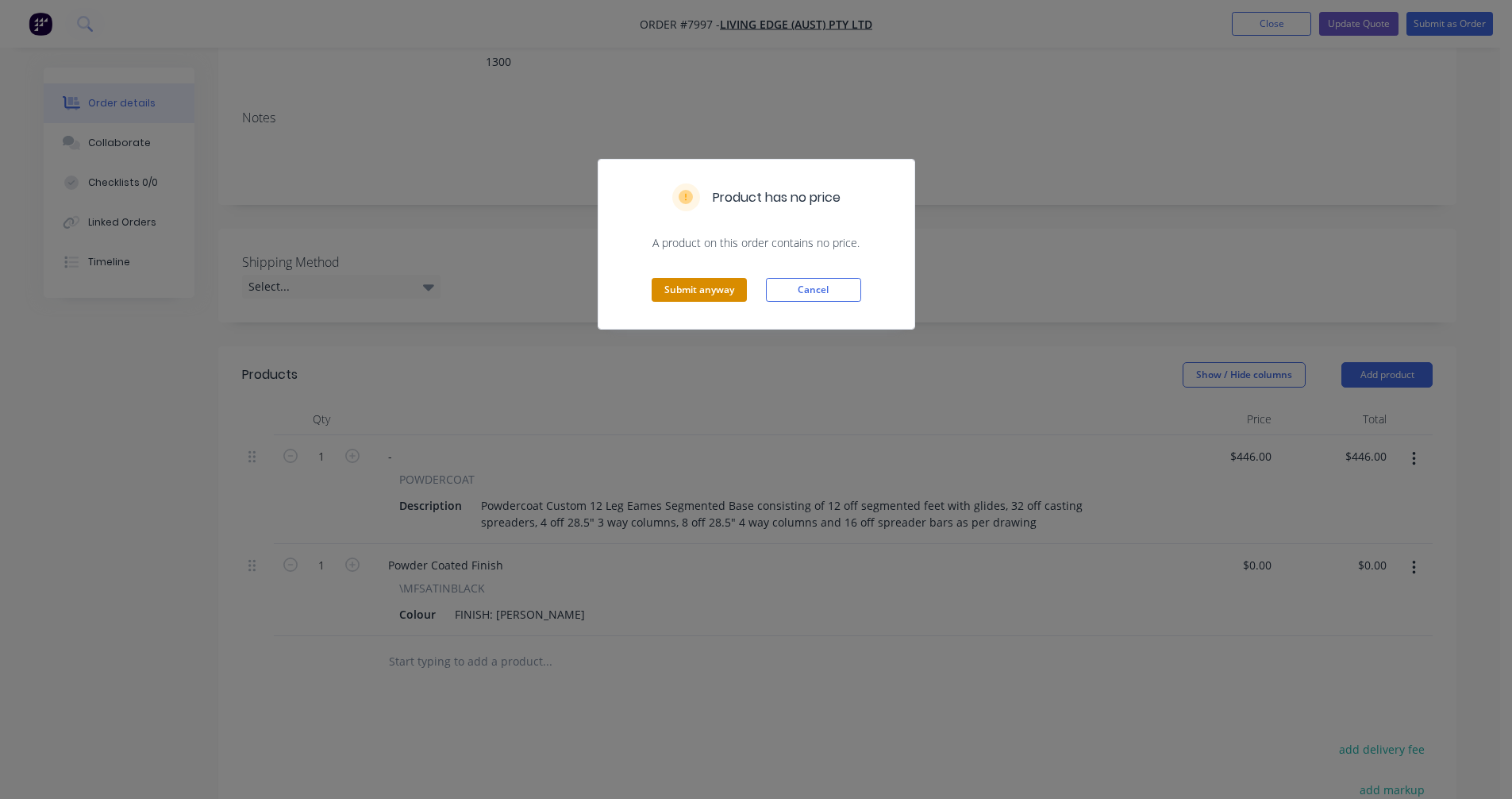
click at [689, 288] on button "Submit anyway" at bounding box center [700, 290] width 96 height 23
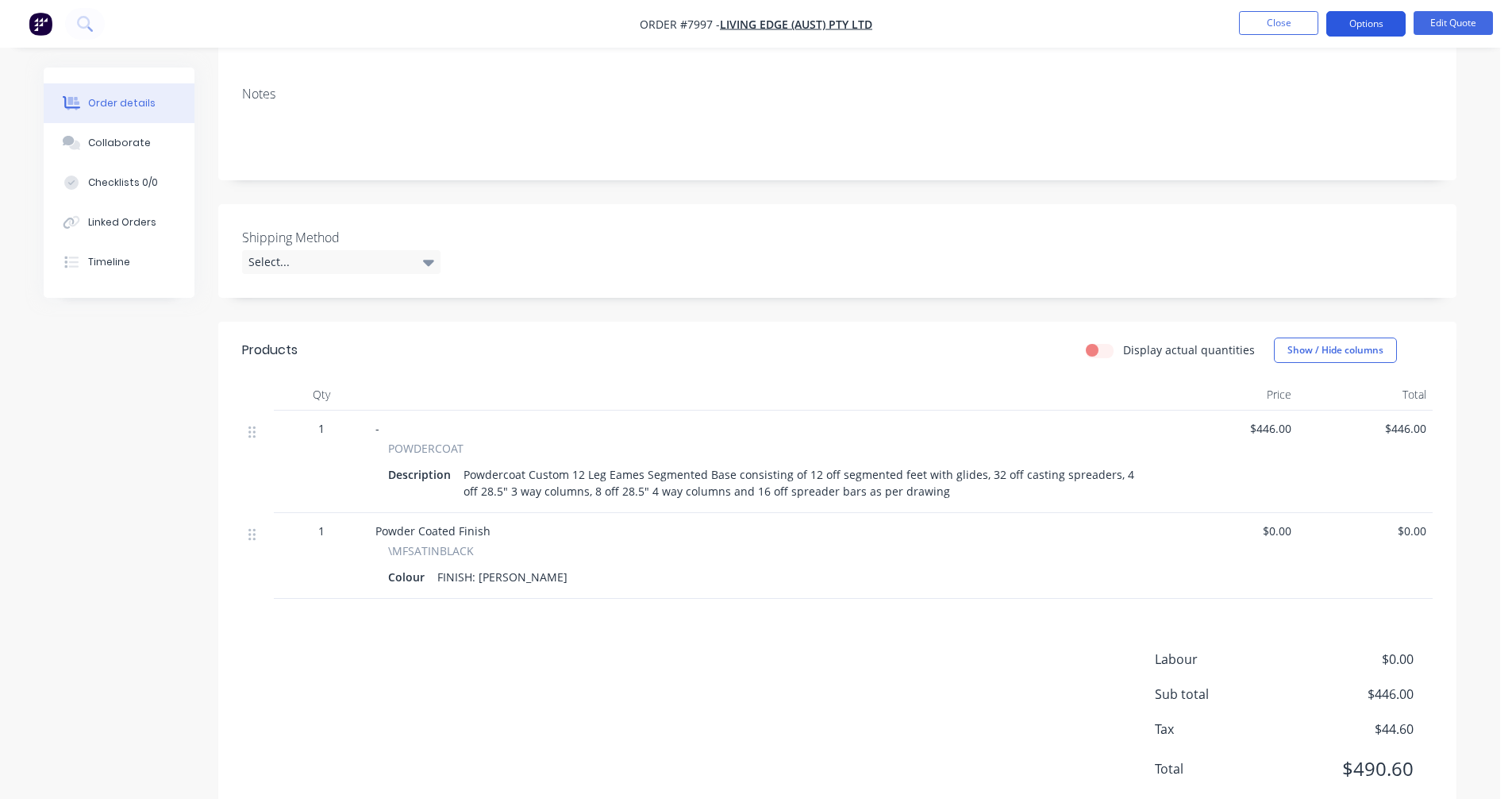
click at [1363, 22] on button "Options" at bounding box center [1365, 23] width 79 height 25
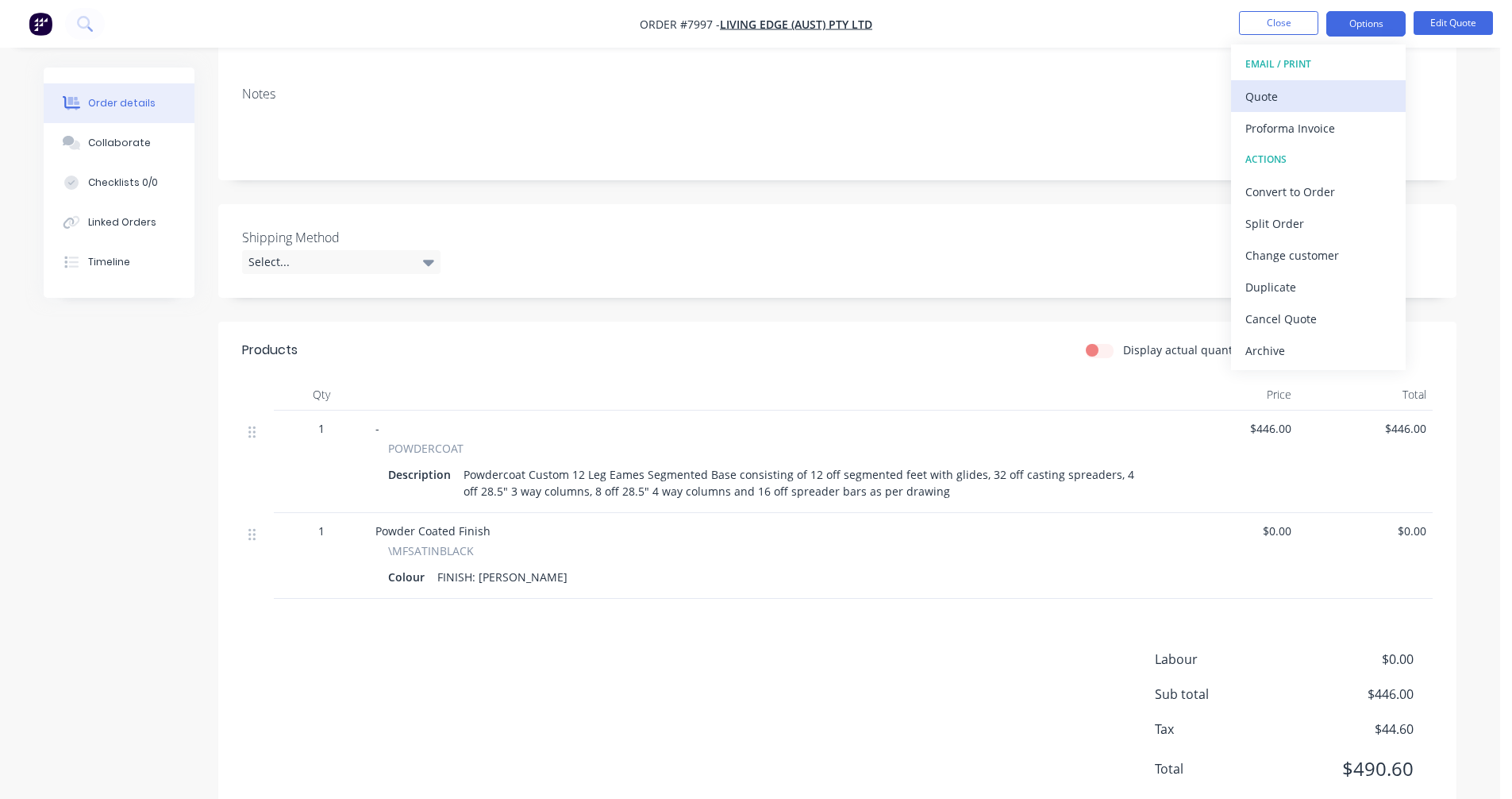
click at [1283, 97] on div "Quote" at bounding box center [1318, 97] width 146 height 23
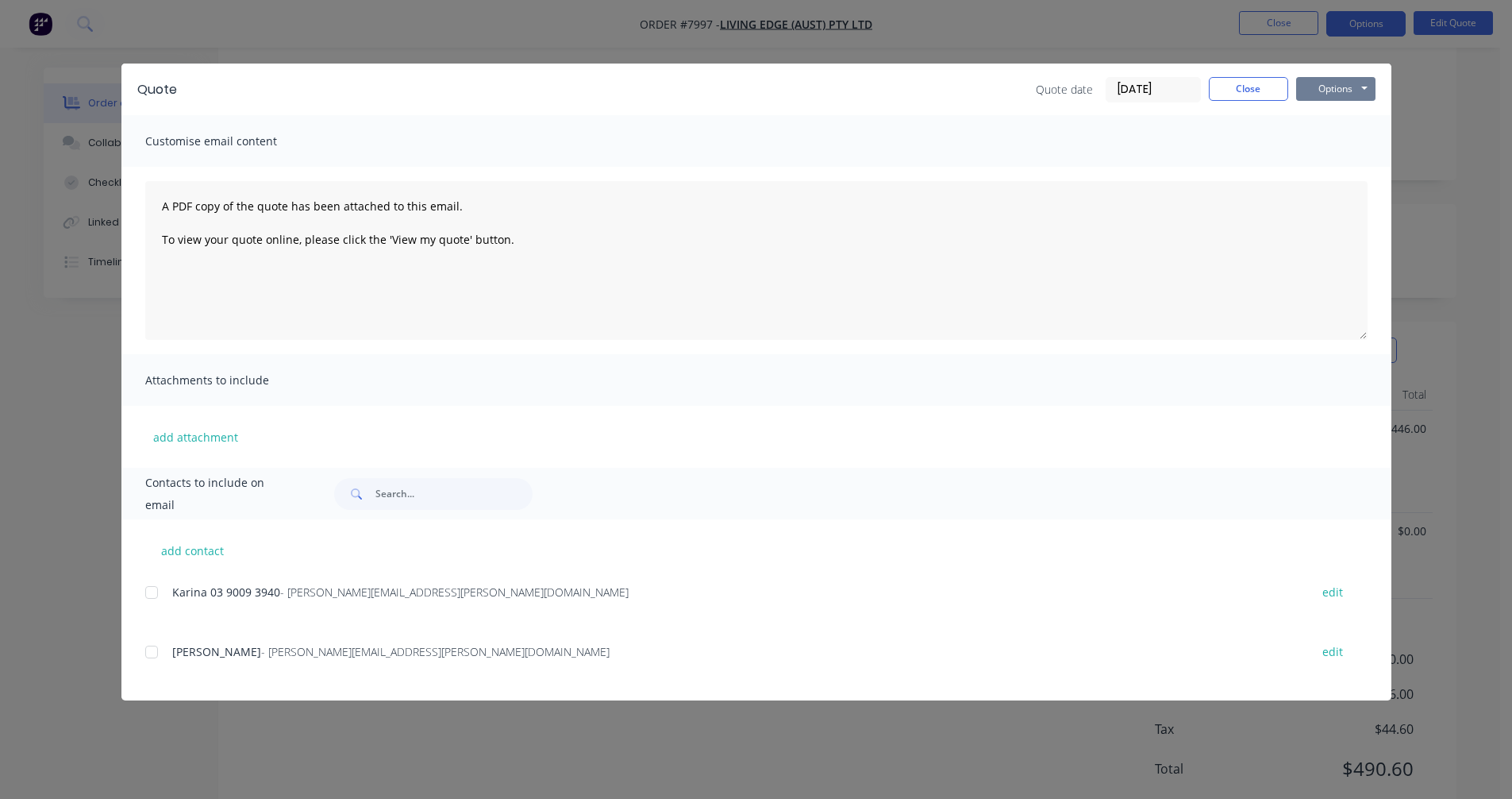
click at [1330, 84] on button "Options" at bounding box center [1335, 89] width 79 height 23
click at [1334, 124] on button "Preview" at bounding box center [1346, 117] width 102 height 26
click at [1237, 93] on button "Close" at bounding box center [1248, 89] width 79 height 23
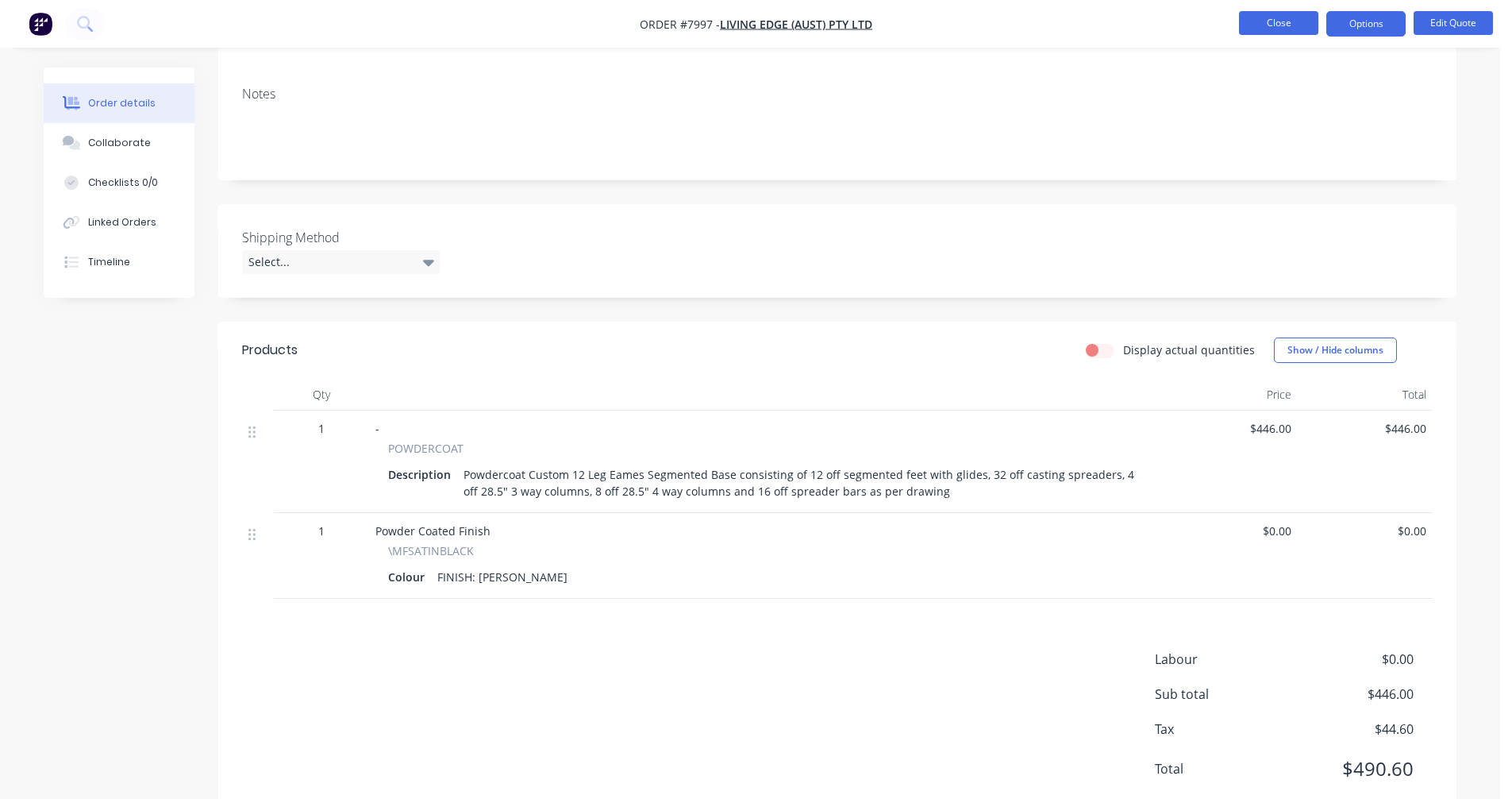
click at [1272, 26] on button "Close" at bounding box center [1278, 23] width 79 height 23
